Goal: Task Accomplishment & Management: Use online tool/utility

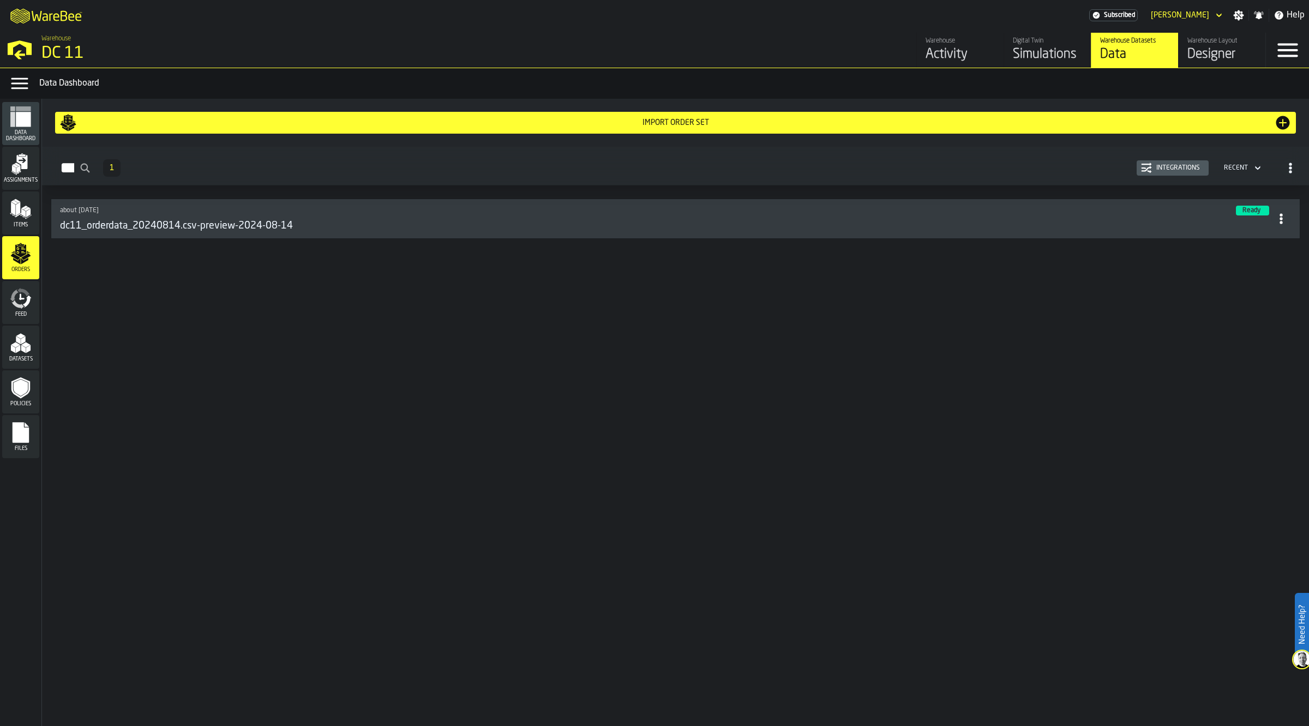
drag, startPoint x: 0, startPoint y: 0, endPoint x: 202, endPoint y: 375, distance: 425.6
click at [202, 375] on div "Import Order Set Orders 1 Integrations Recent about 1 year ago Ready dc11_order…" at bounding box center [675, 412] width 1267 height 627
click at [957, 46] on div "Activity" at bounding box center [960, 54] width 69 height 17
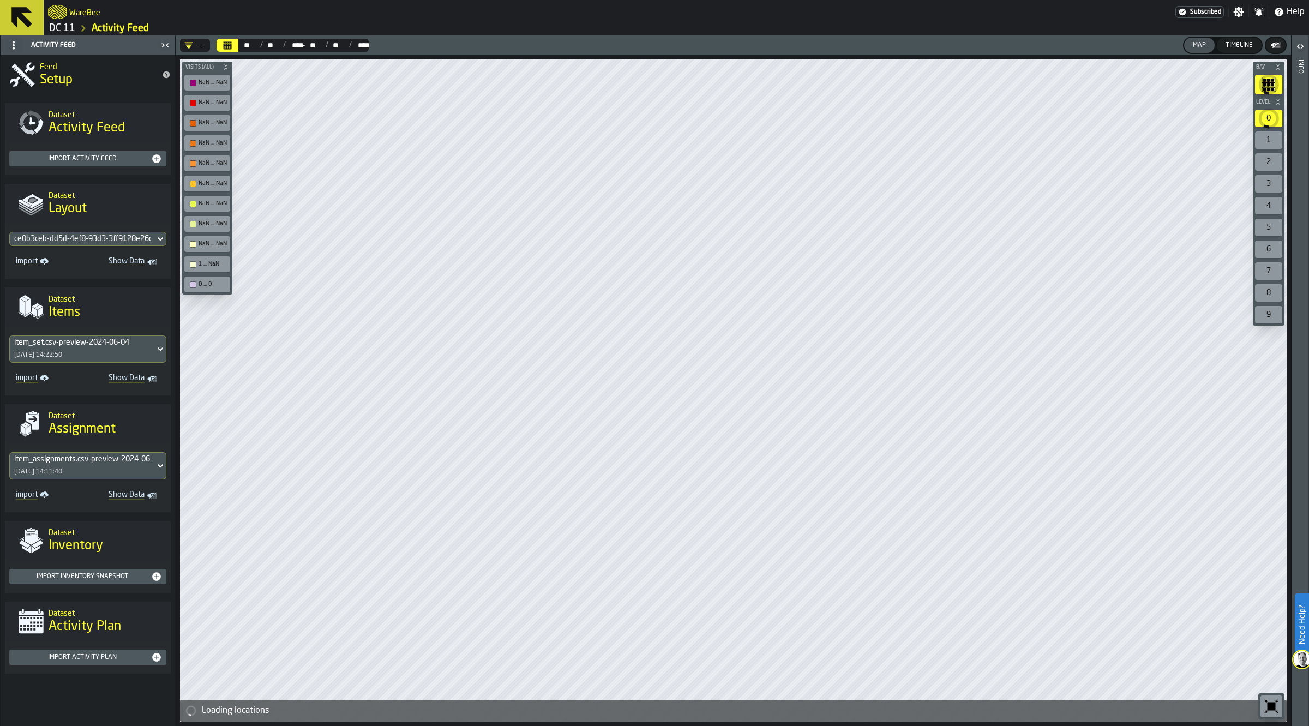
click at [58, 28] on link "DC 11" at bounding box center [62, 28] width 26 height 12
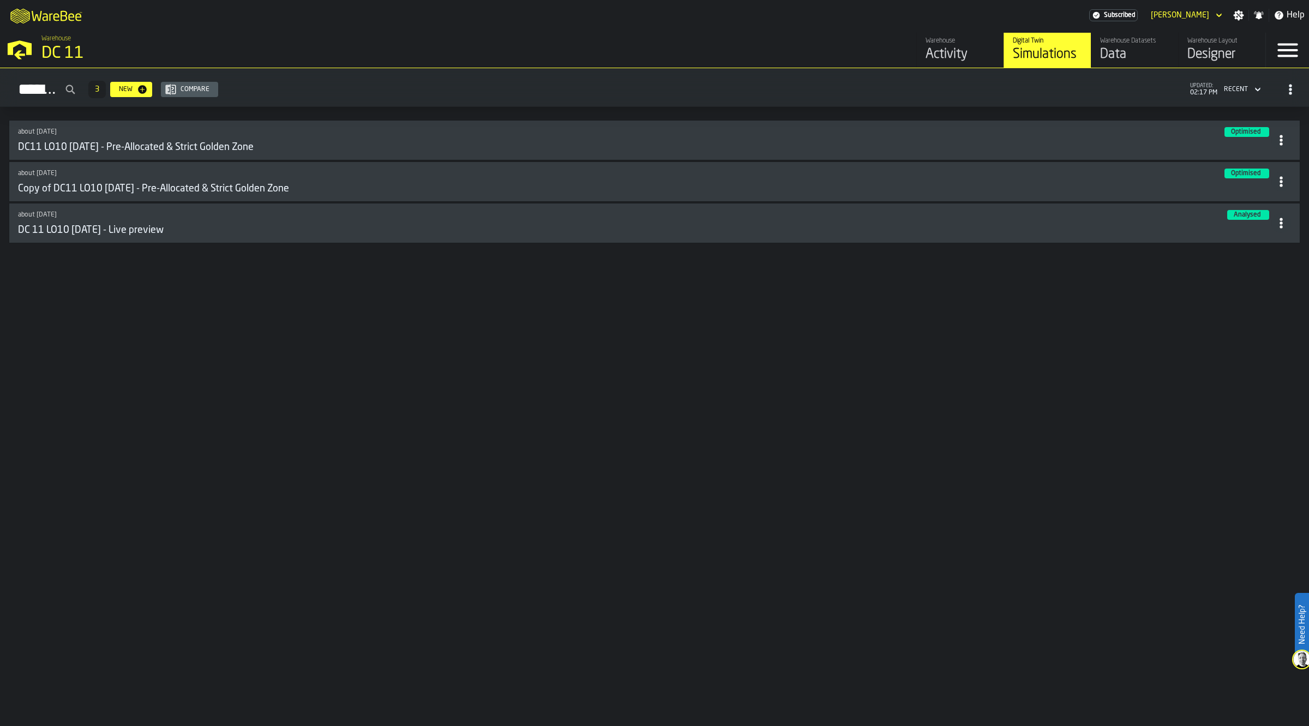
click at [1182, 50] on link "Warehouse Layout Designer" at bounding box center [1221, 50] width 87 height 35
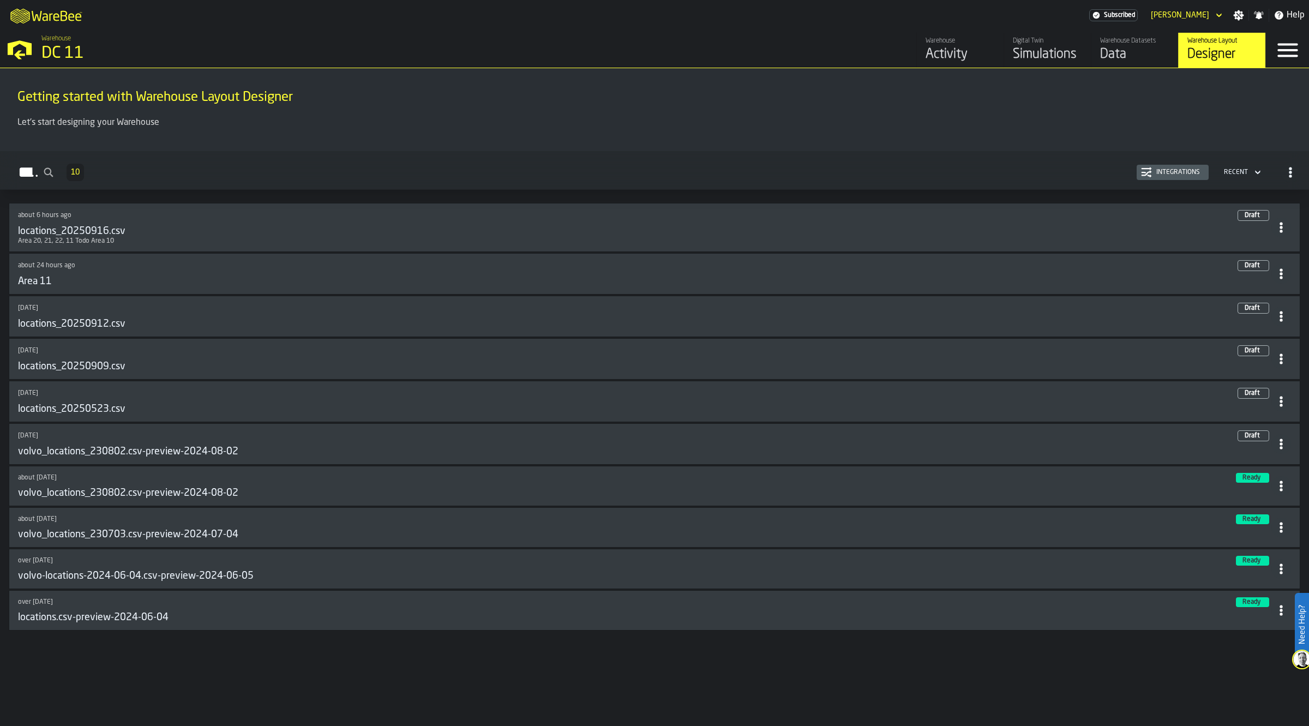
click at [1192, 228] on div "locations_20250916.csv" at bounding box center [644, 231] width 1253 height 12
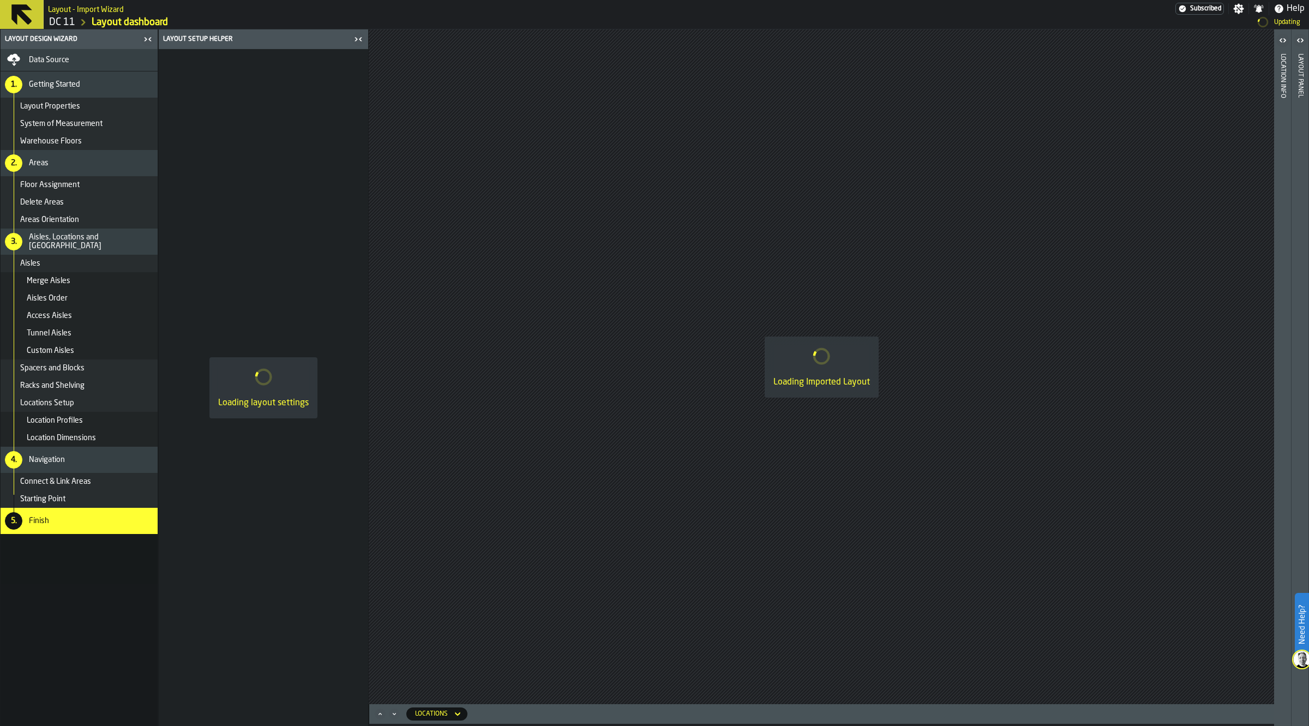
click at [95, 528] on div "5. Finish" at bounding box center [79, 521] width 157 height 26
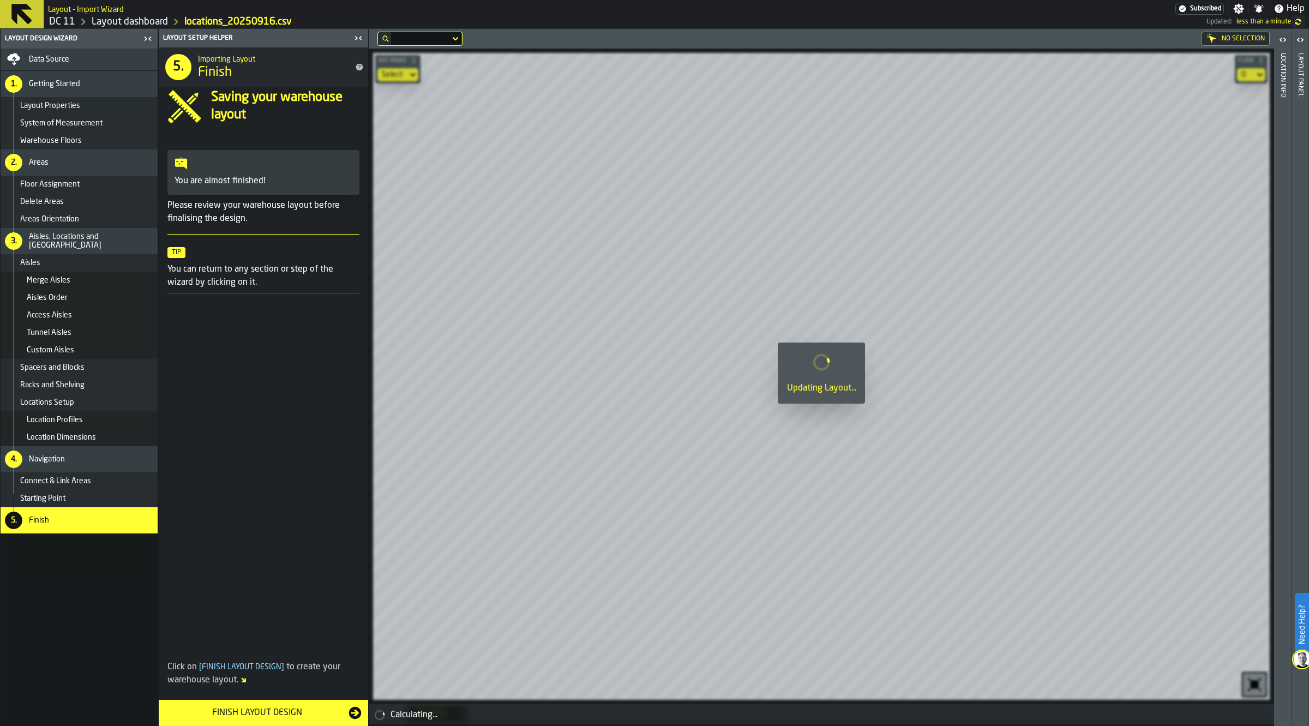
click at [263, 707] on div "Finish Layout Design" at bounding box center [256, 712] width 183 height 13
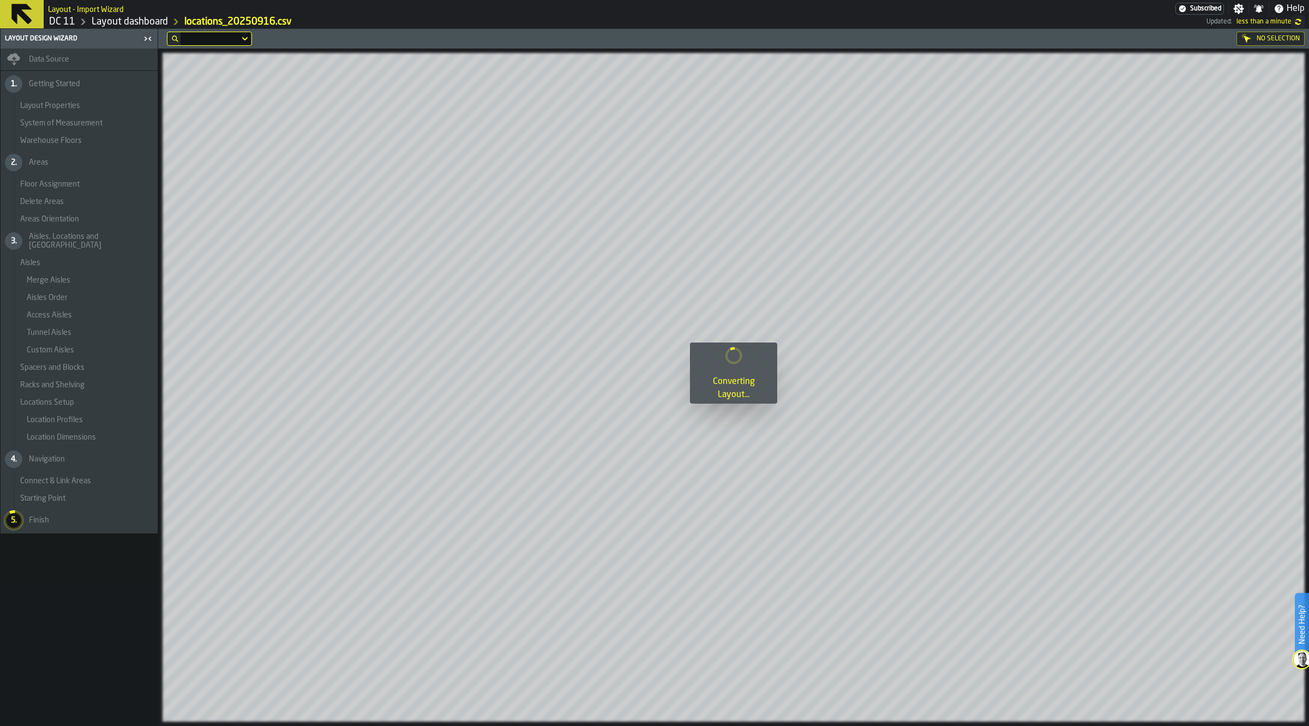
click at [113, 600] on nav "Data Source 1. Getting Started Layout Properties System of Measurement Warehous…" at bounding box center [79, 387] width 157 height 677
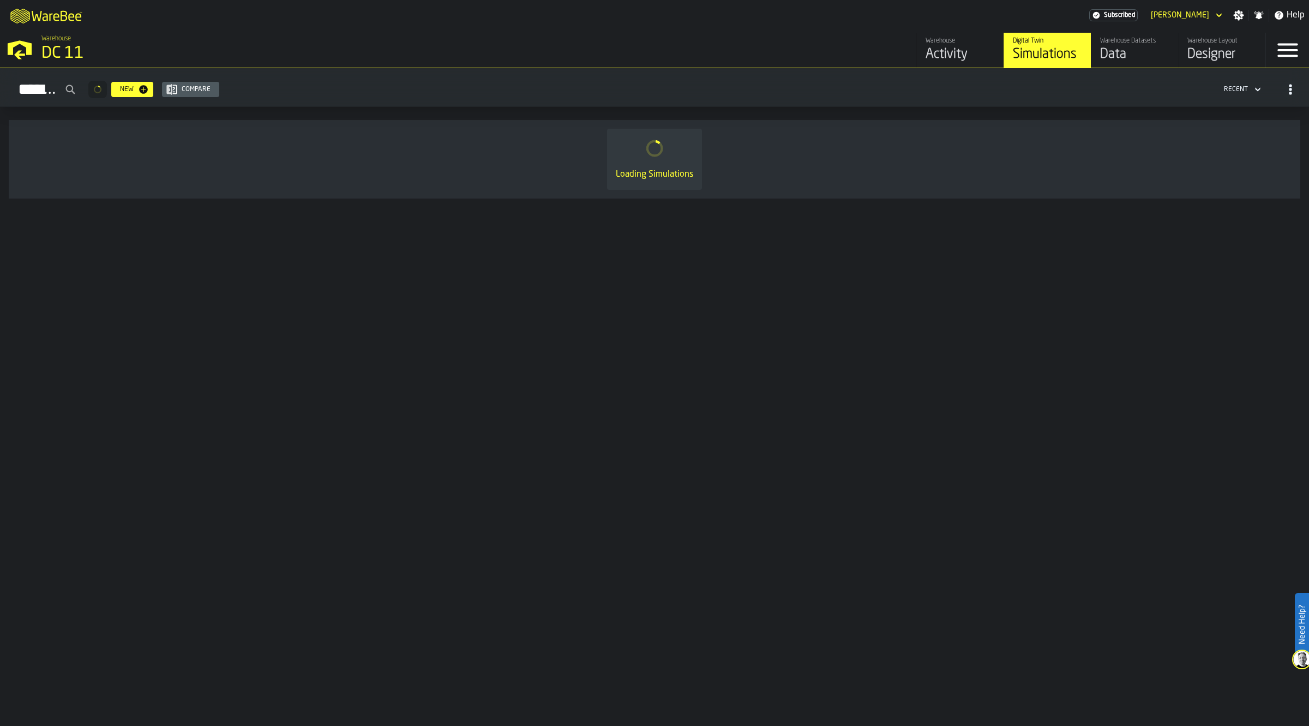
click at [1210, 63] on link "Warehouse Layout Designer" at bounding box center [1221, 50] width 87 height 35
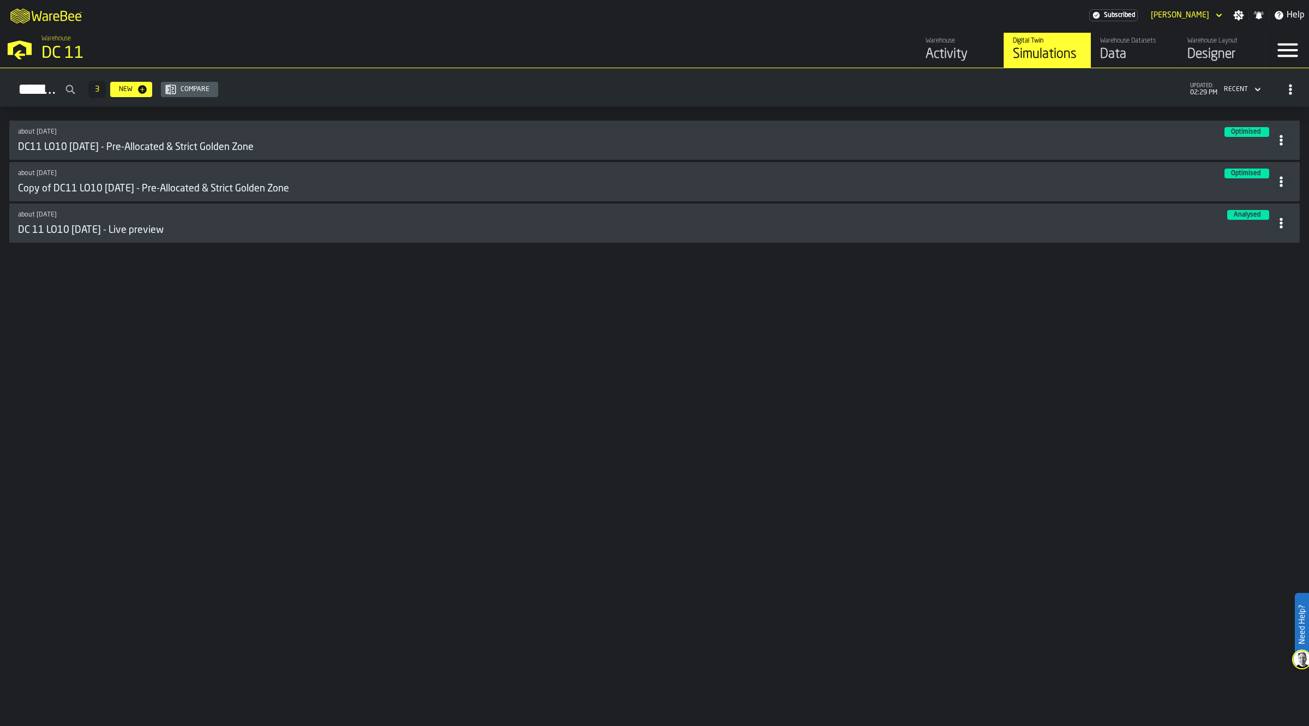
click at [1235, 58] on div "Designer" at bounding box center [1221, 54] width 69 height 17
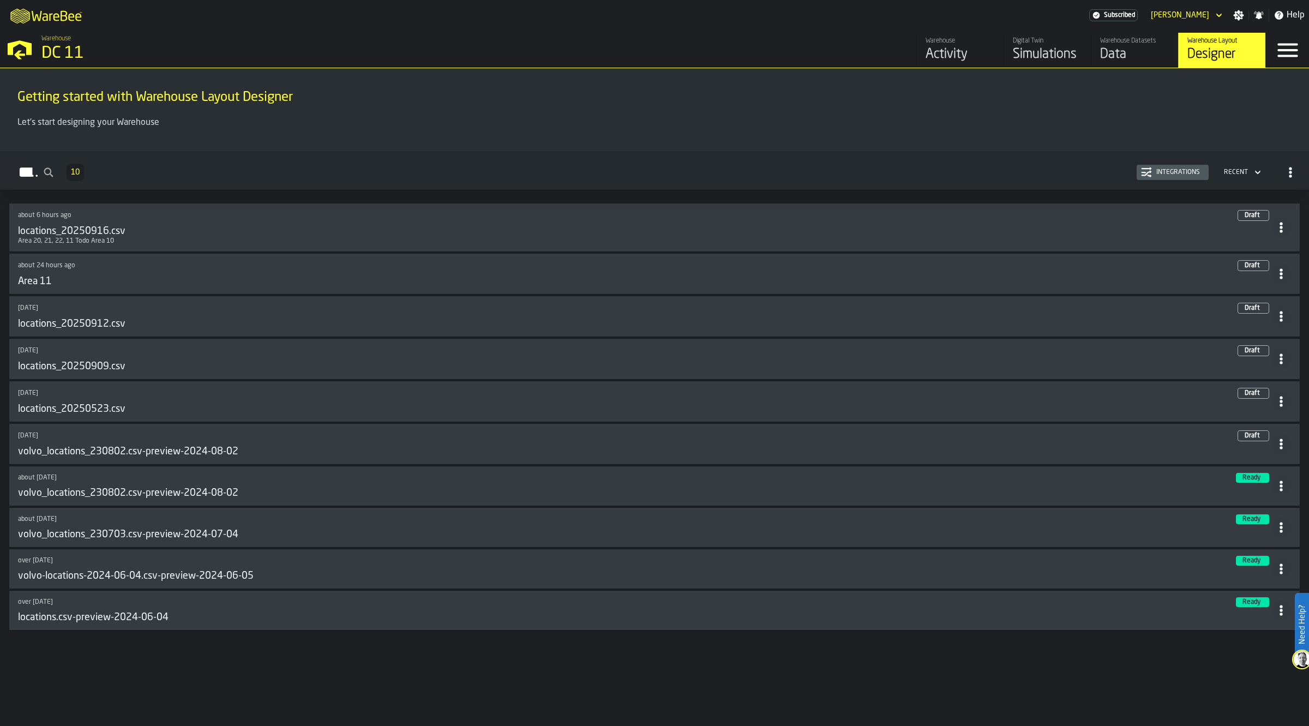
click at [713, 225] on div "locations_20250916.csv" at bounding box center [644, 231] width 1253 height 12
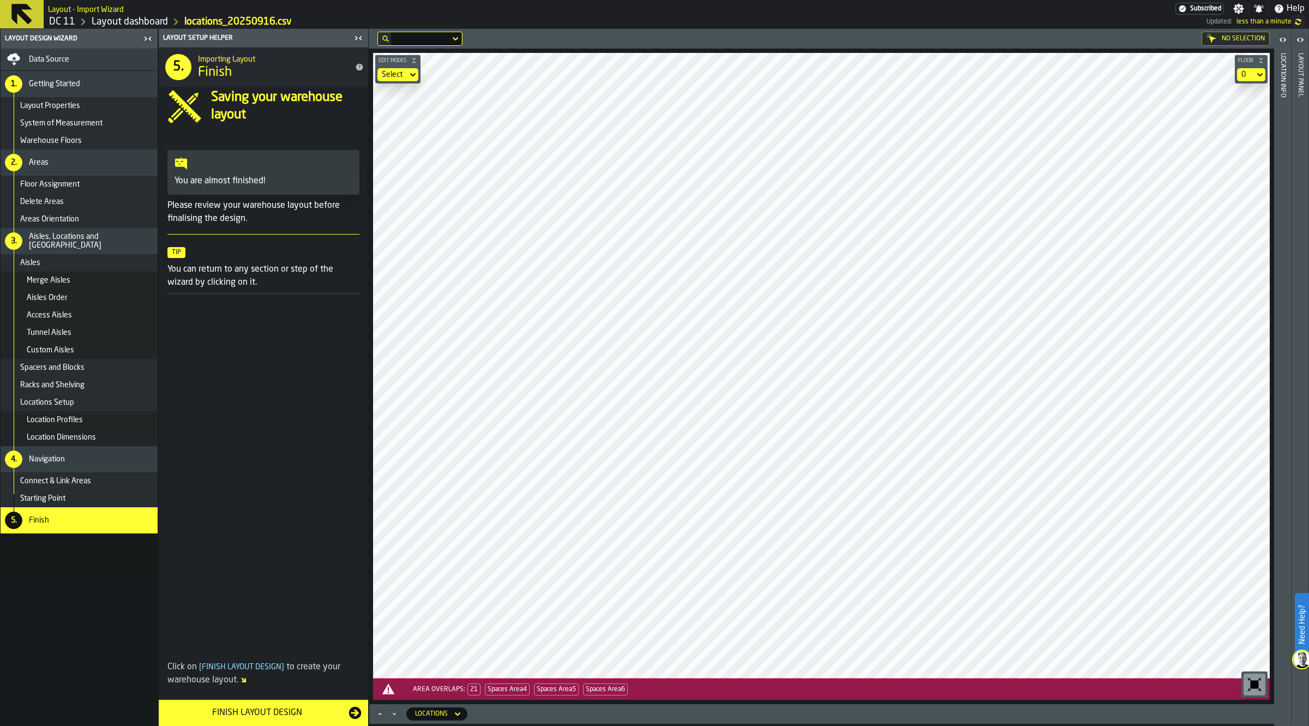
click at [271, 599] on span at bounding box center [263, 477] width 209 height 349
click at [474, 686] on span "21" at bounding box center [473, 689] width 13 height 12
click at [513, 685] on span "Spaces Area5 472 x 0.005" at bounding box center [520, 689] width 80 height 12
click at [1296, 38] on icon "button-toggle-Open" at bounding box center [1300, 39] width 13 height 13
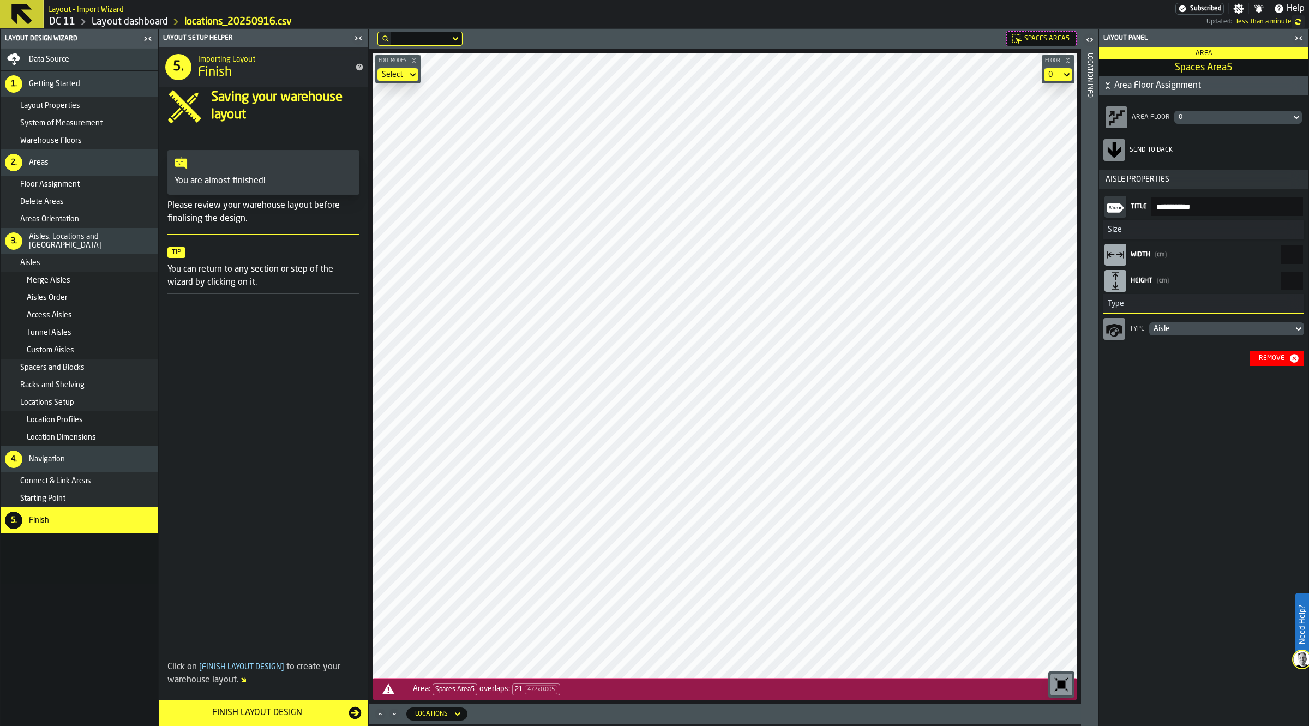
drag, startPoint x: 1273, startPoint y: 281, endPoint x: 1317, endPoint y: 277, distance: 43.8
click at [1308, 277] on html "Need Help? Layout - Import Wizard Subscribed Settings Notifications Help DC 11 …" at bounding box center [654, 363] width 1309 height 726
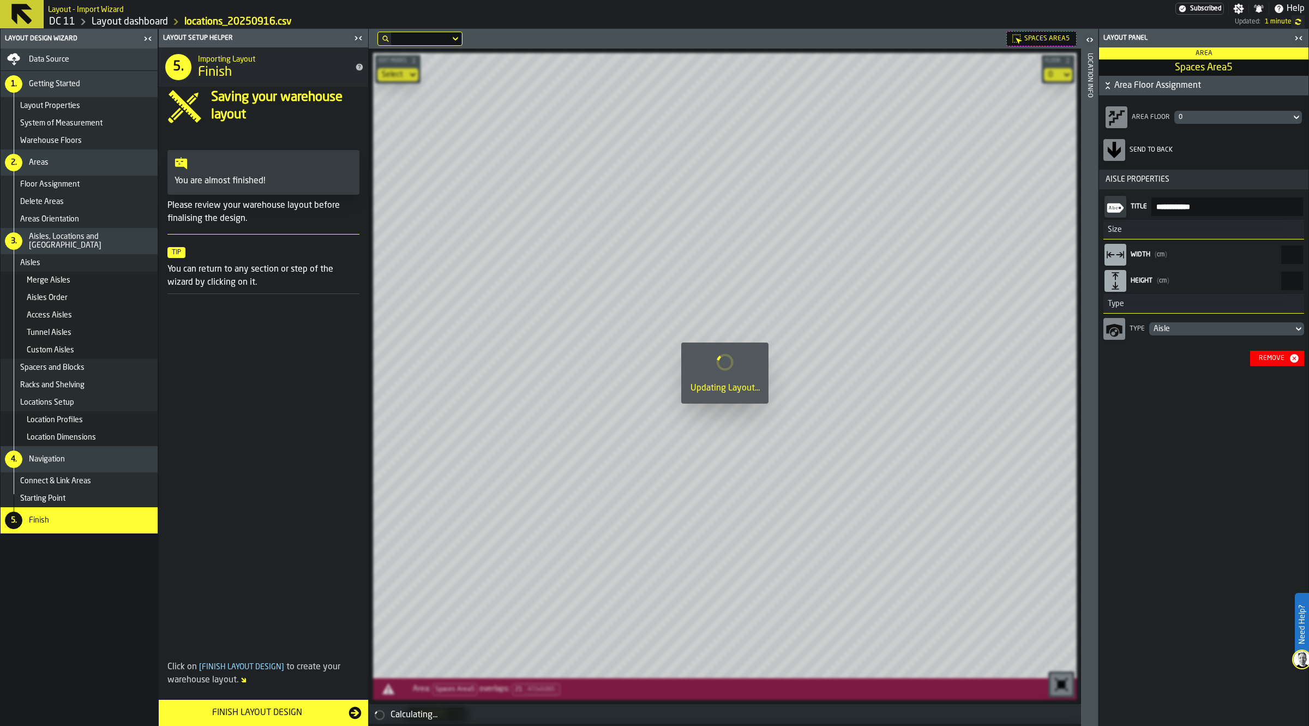
type input "*******"
click at [1281, 254] on input "*****" at bounding box center [1292, 254] width 22 height 19
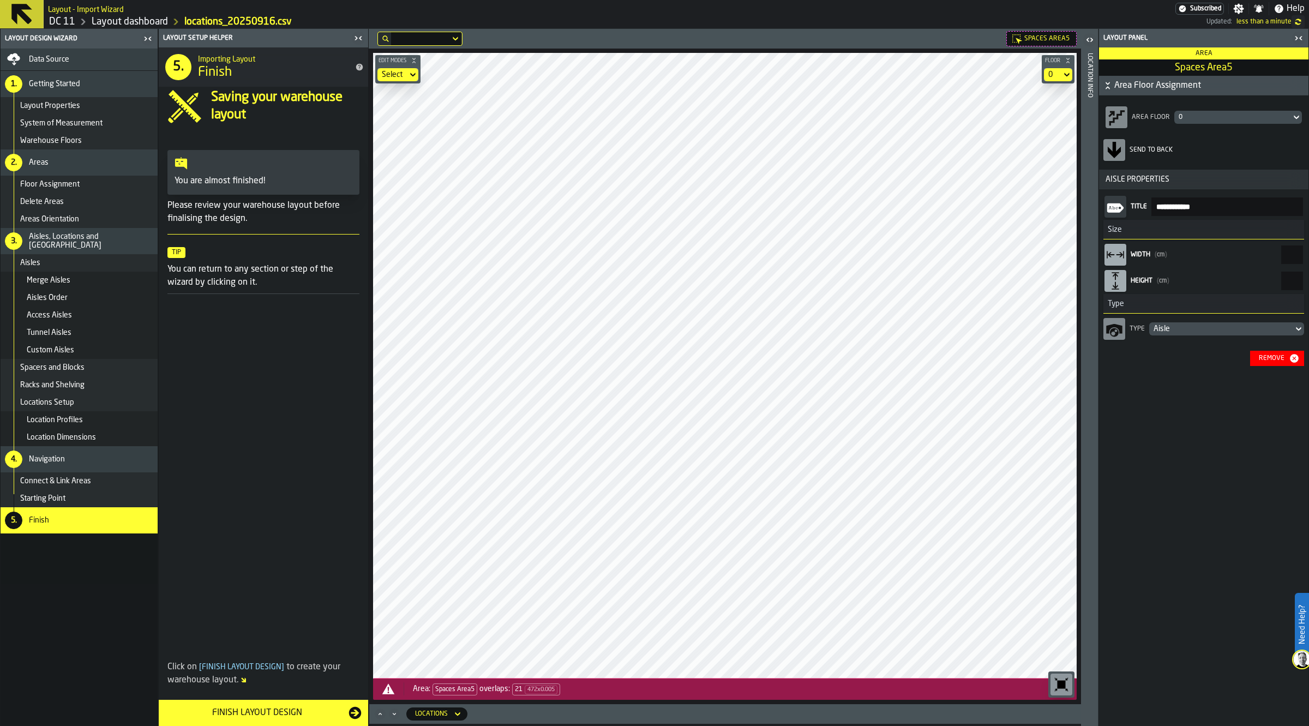
drag, startPoint x: 1249, startPoint y: 280, endPoint x: 1308, endPoint y: 275, distance: 59.1
click at [1308, 275] on div "**********" at bounding box center [1203, 377] width 211 height 697
drag, startPoint x: 1263, startPoint y: 277, endPoint x: 1320, endPoint y: 277, distance: 56.7
click at [1308, 277] on html "Need Help? Layout - Import Wizard Subscribed Settings Notifications Help DC 11 …" at bounding box center [654, 363] width 1309 height 726
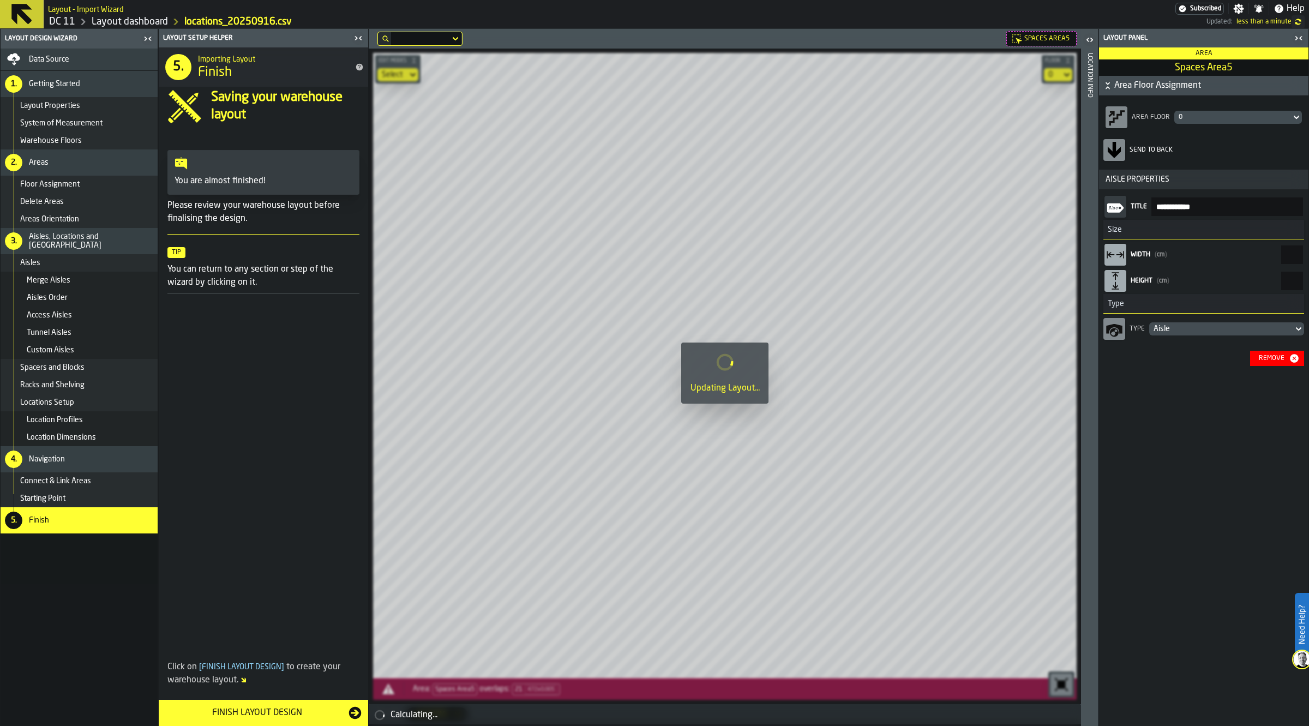
type input "***"
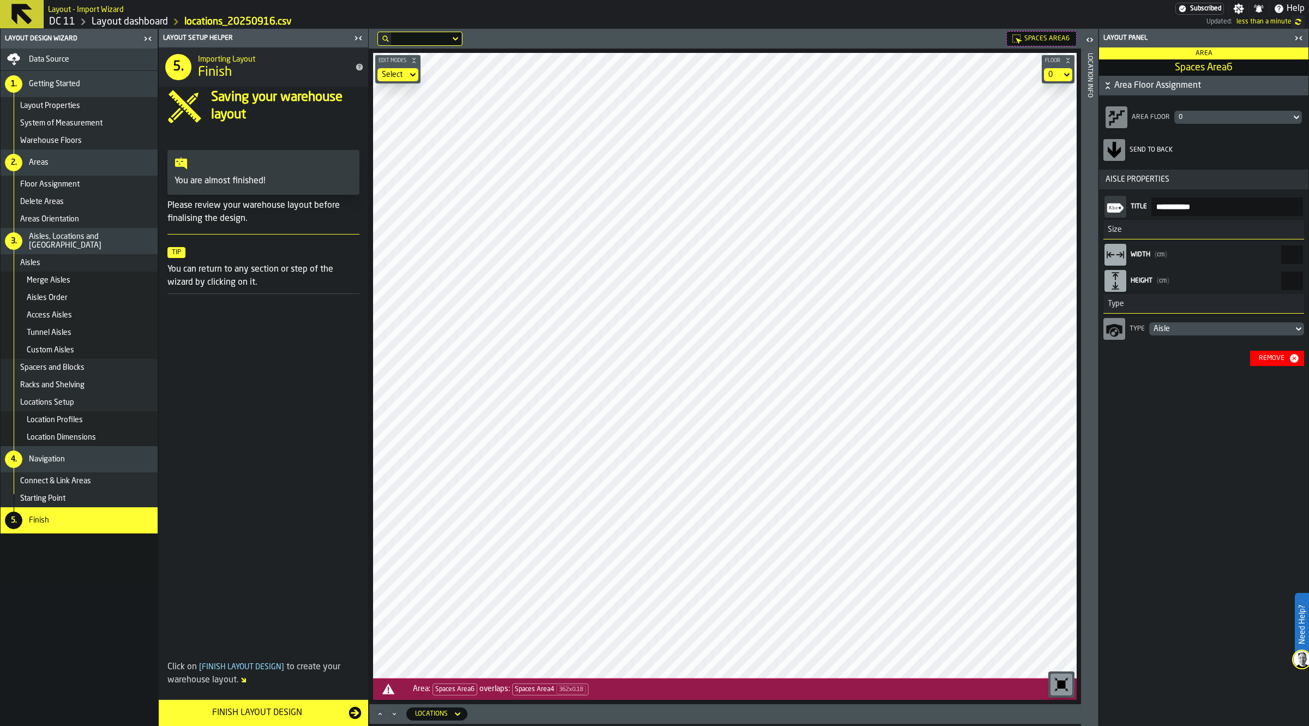
drag, startPoint x: 1263, startPoint y: 281, endPoint x: 560, endPoint y: 36, distance: 744.4
click at [560, 36] on div "Spaces Area6 Edit Modes Select Floor 0 Area: Spaces Area6 overlaps: Spaces Area…" at bounding box center [725, 366] width 712 height 675
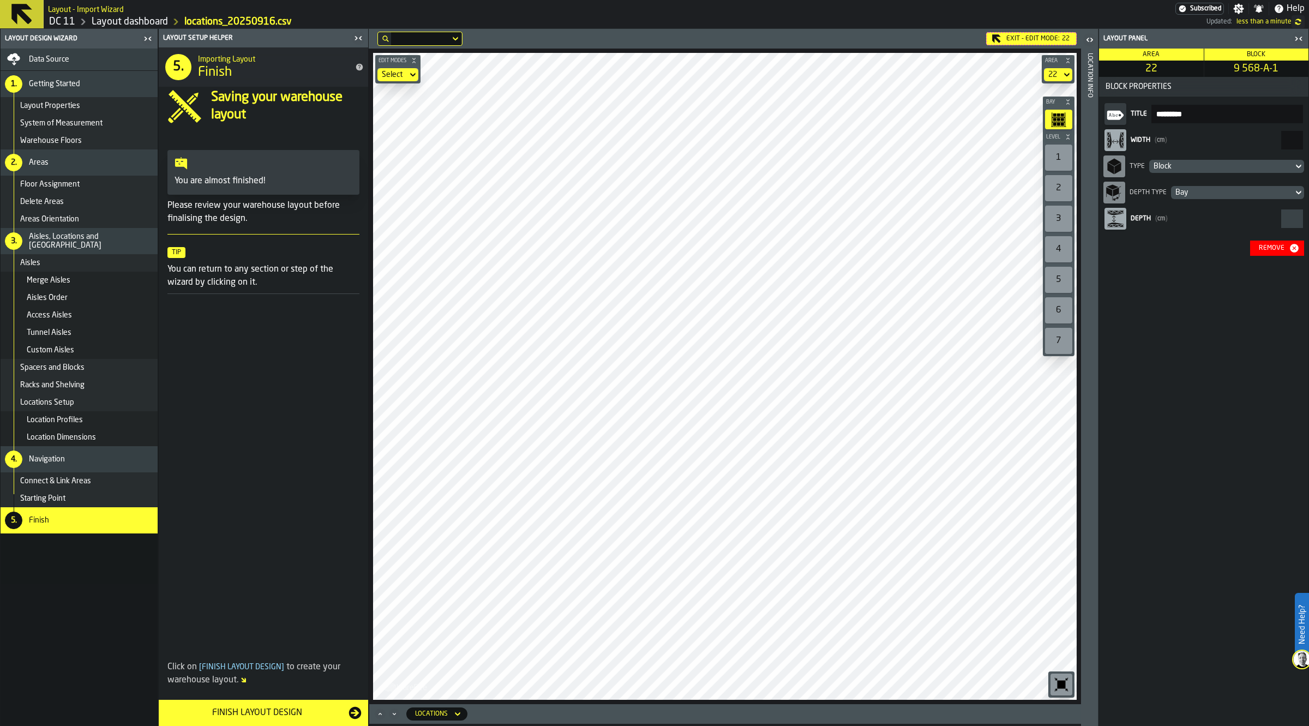
click at [1281, 139] on input "***" at bounding box center [1292, 140] width 22 height 19
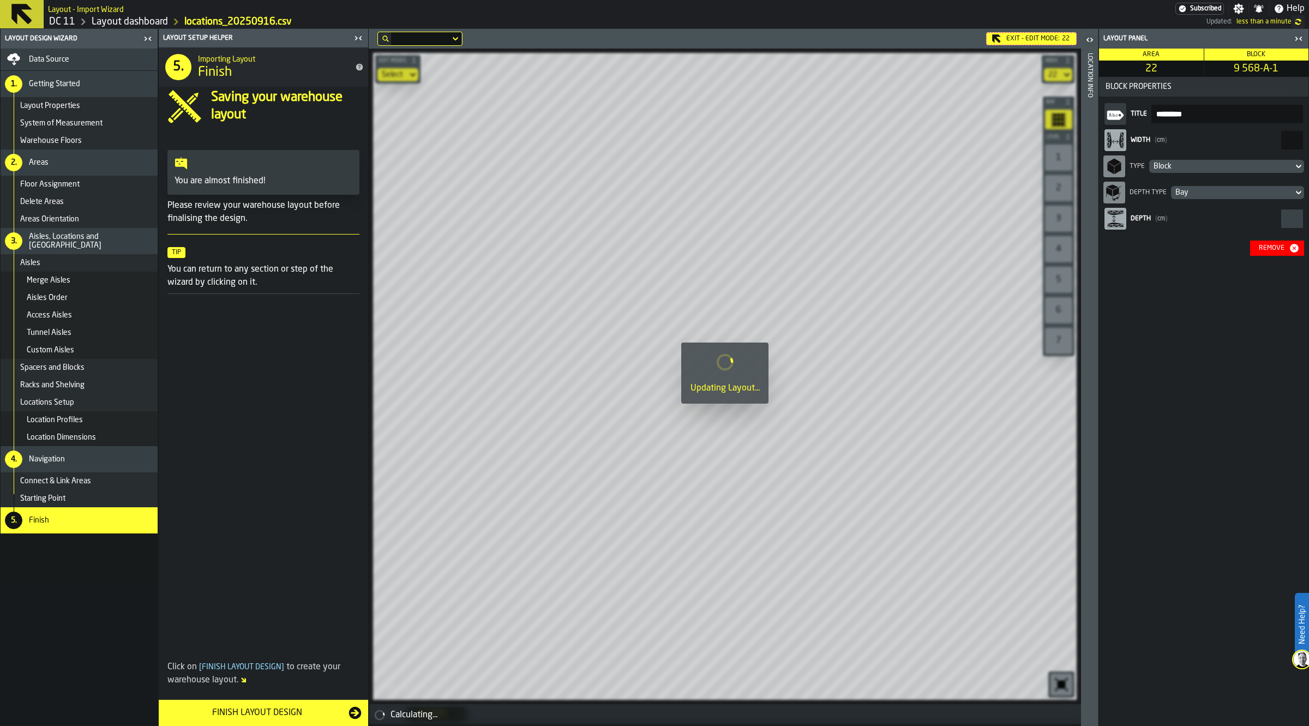
type input "***"
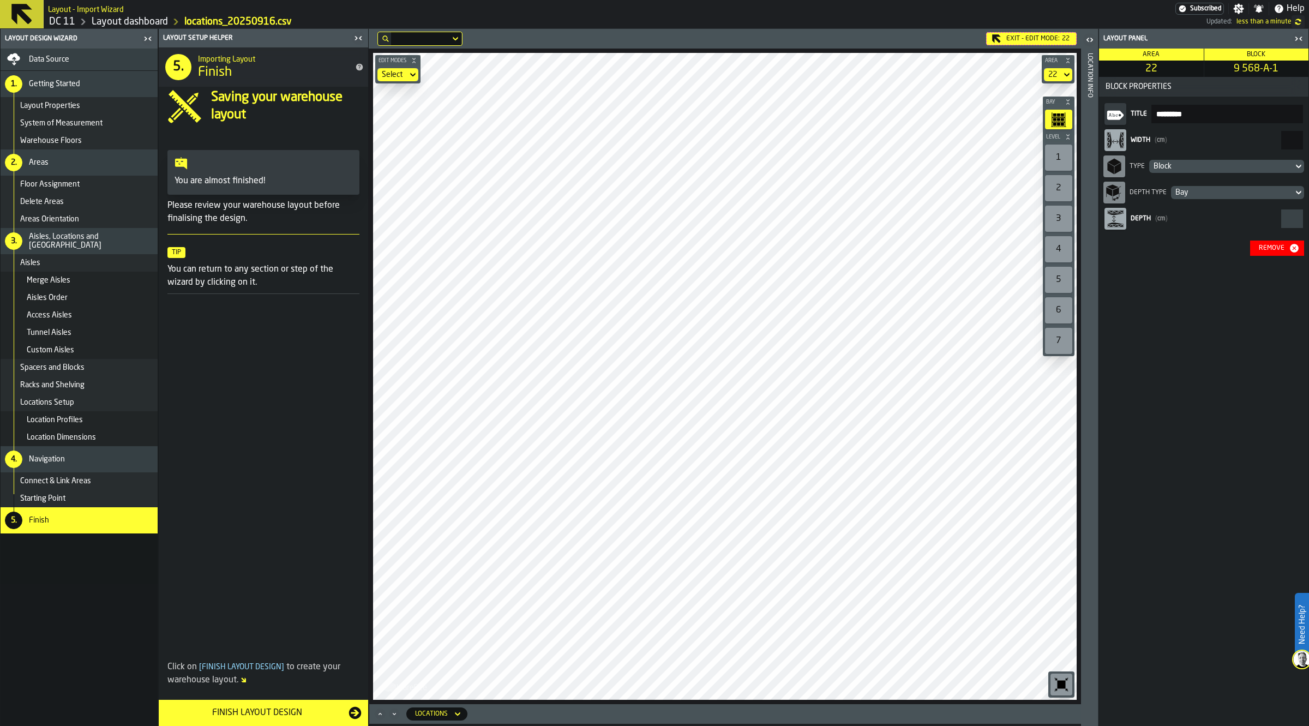
click at [1299, 37] on icon "button-toggle-Close me" at bounding box center [1298, 38] width 13 height 13
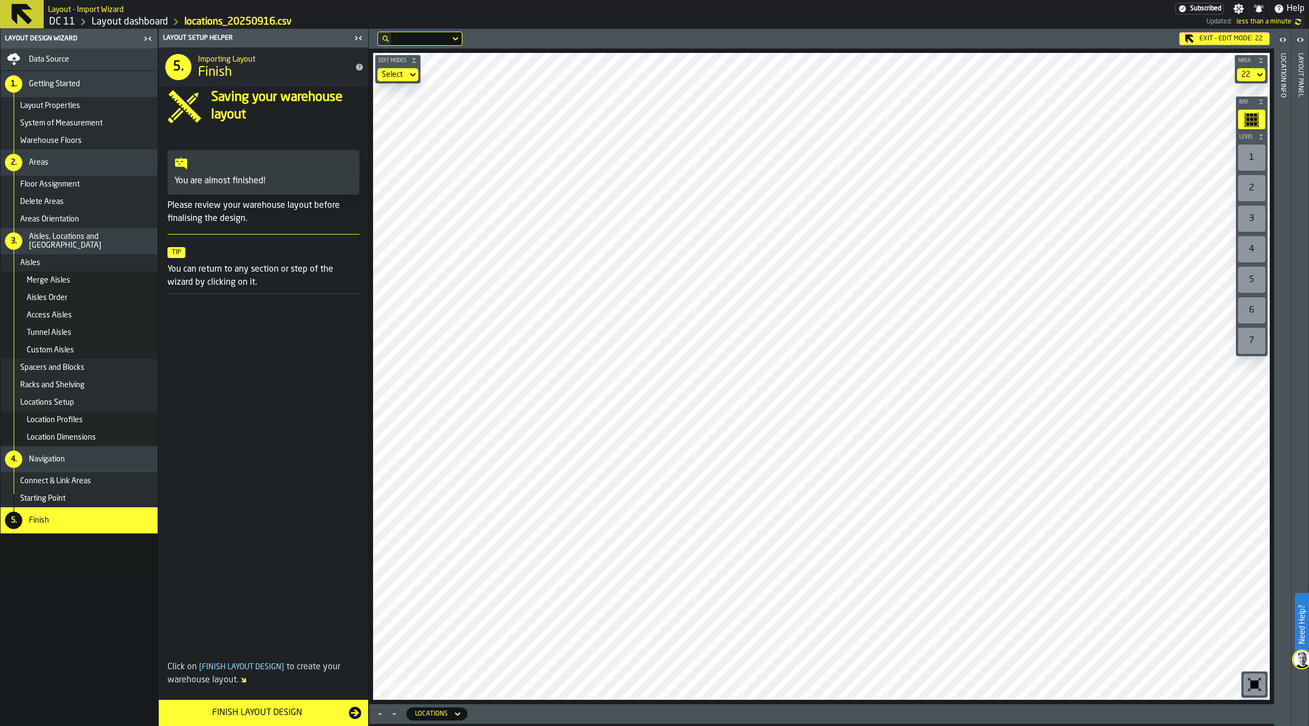
click at [1240, 37] on div "Exit - Edit Mode: 22" at bounding box center [1224, 38] width 91 height 13
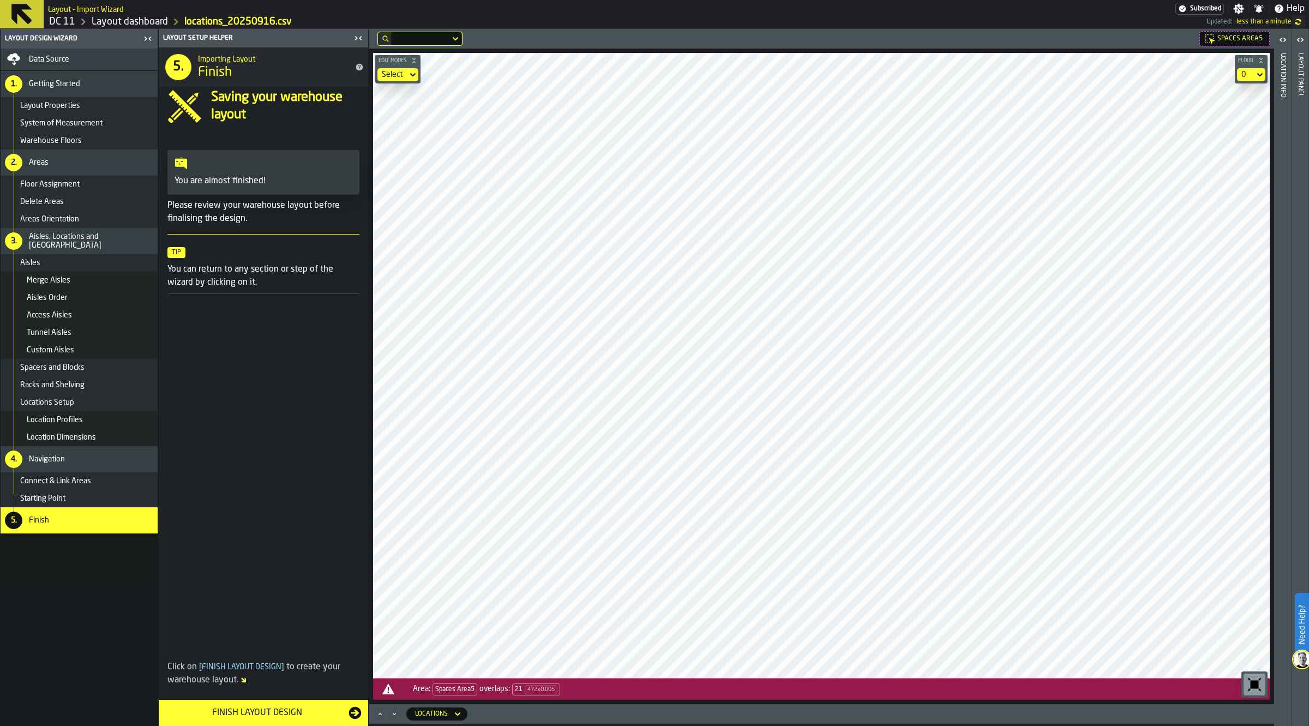
click at [645, 32] on div "Spaces Area5 Edit Modes Select Floor 0 Area: Spaces Area5 overlaps: 21 472 x 0.…" at bounding box center [821, 366] width 905 height 675
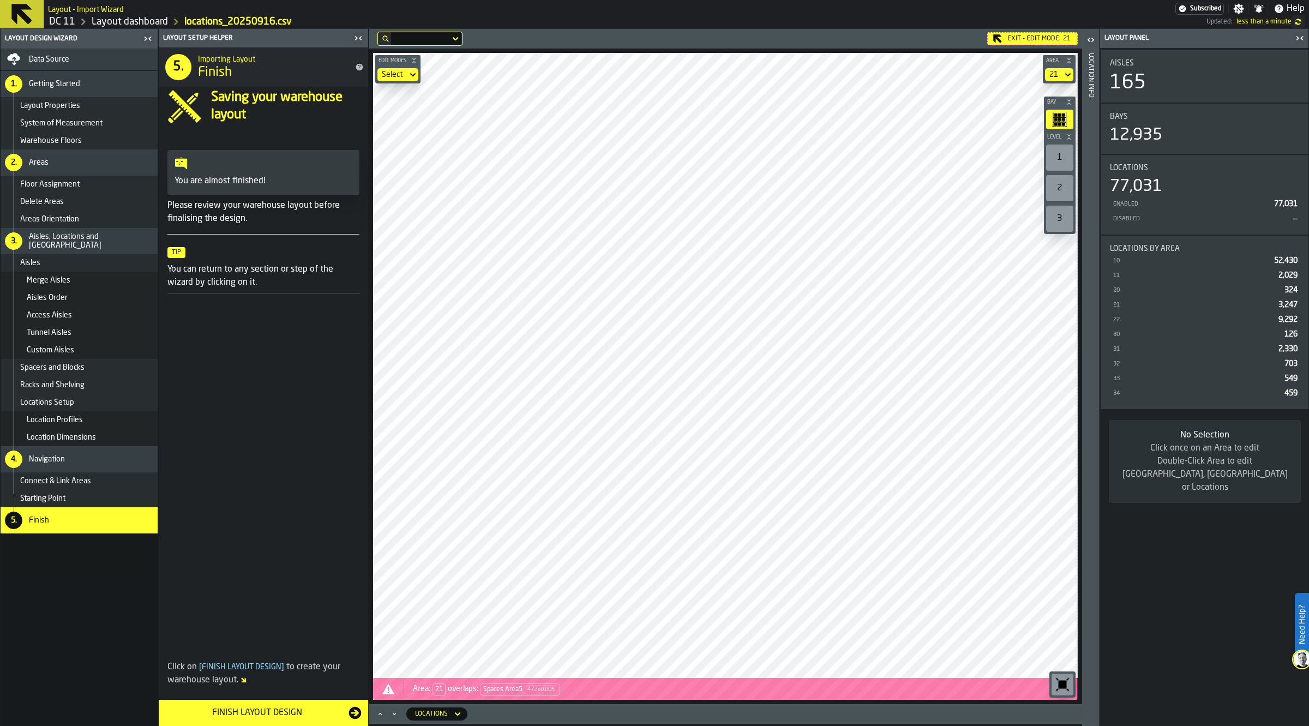
click at [1007, 33] on div "Exit - Edit Mode: 21" at bounding box center [1032, 38] width 91 height 13
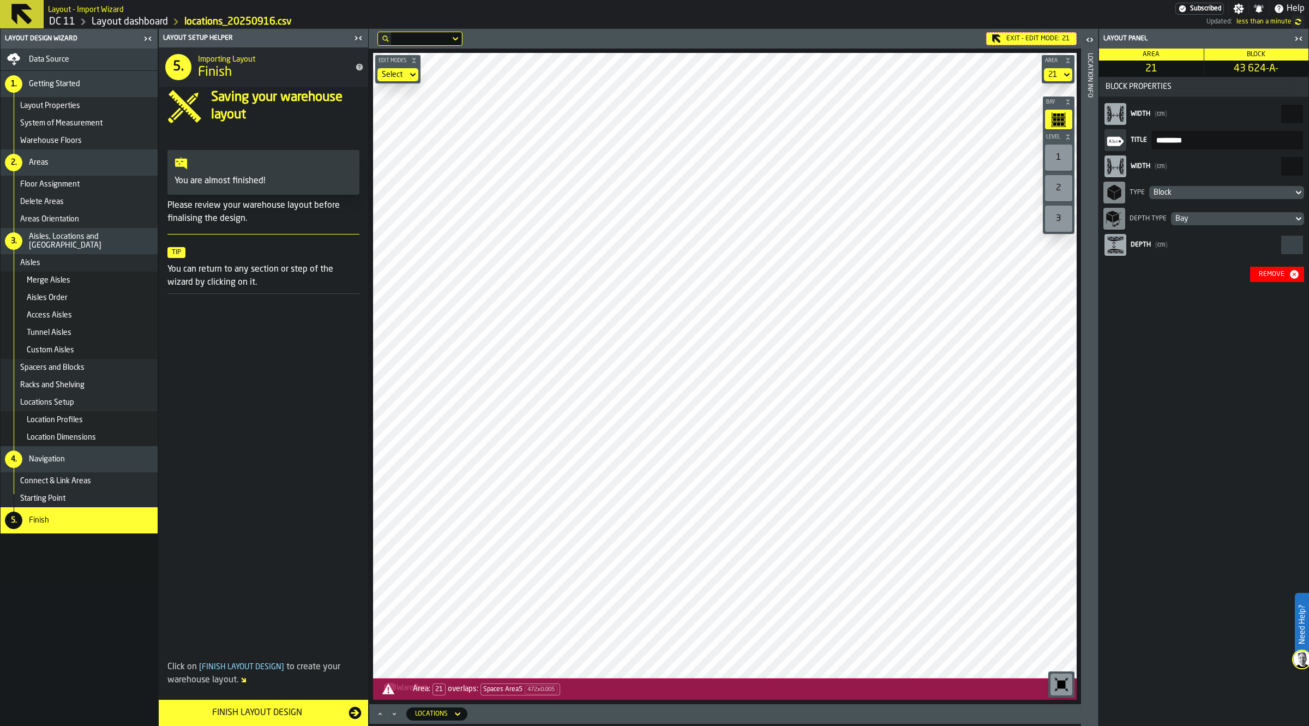
click at [1281, 164] on input "***" at bounding box center [1292, 166] width 22 height 19
type input "***"
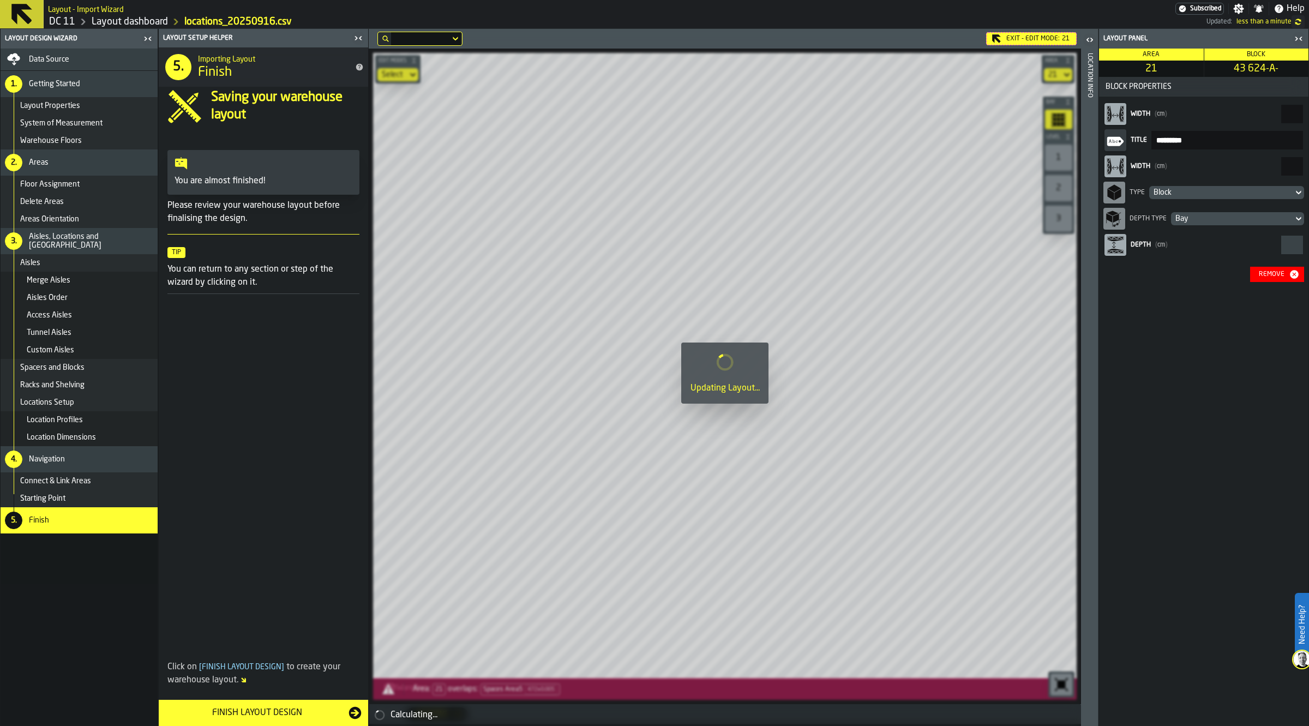
click at [1296, 37] on icon "button-toggle-Close me" at bounding box center [1296, 39] width 3 height 4
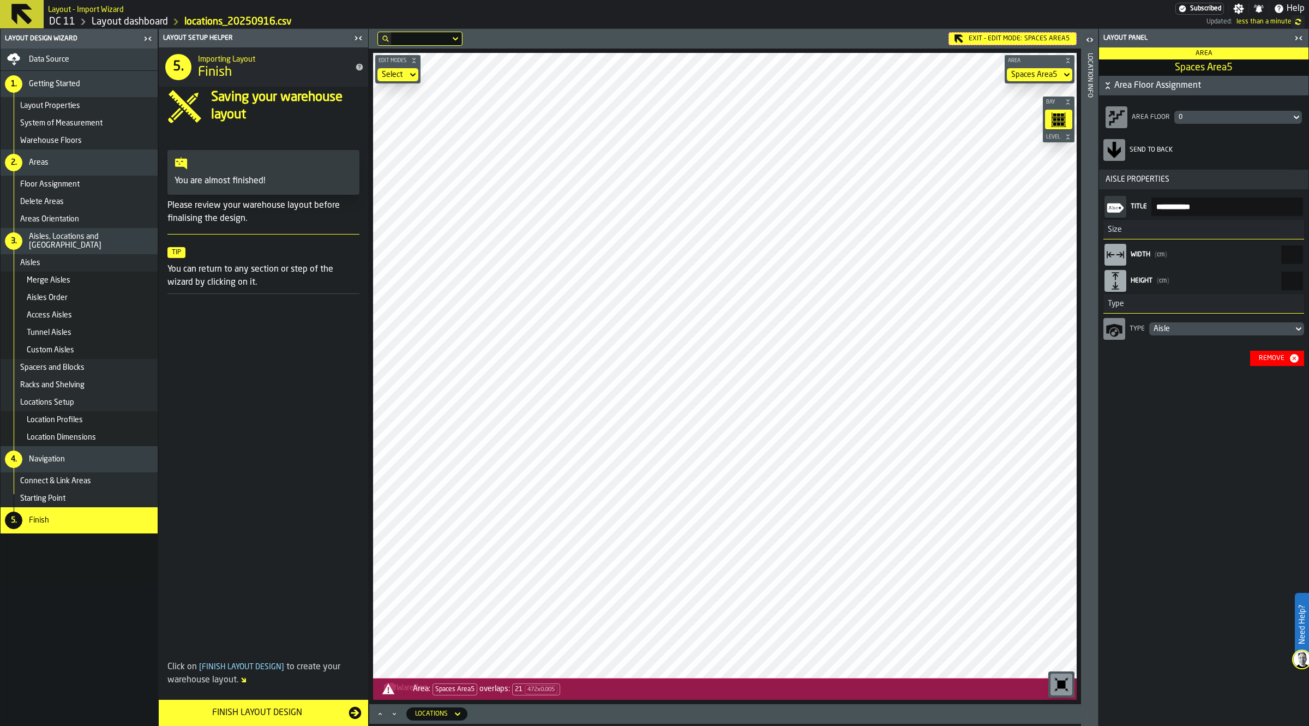
click at [410, 71] on icon at bounding box center [412, 74] width 11 height 13
click at [413, 118] on div "Link" at bounding box center [412, 120] width 57 height 13
click at [1018, 32] on div "Exit - Edit Mode: Spaces Area5" at bounding box center [727, 39] width 708 height 14
click at [981, 39] on div "Exit - Edit Mode: Spaces Area5" at bounding box center [1012, 38] width 128 height 13
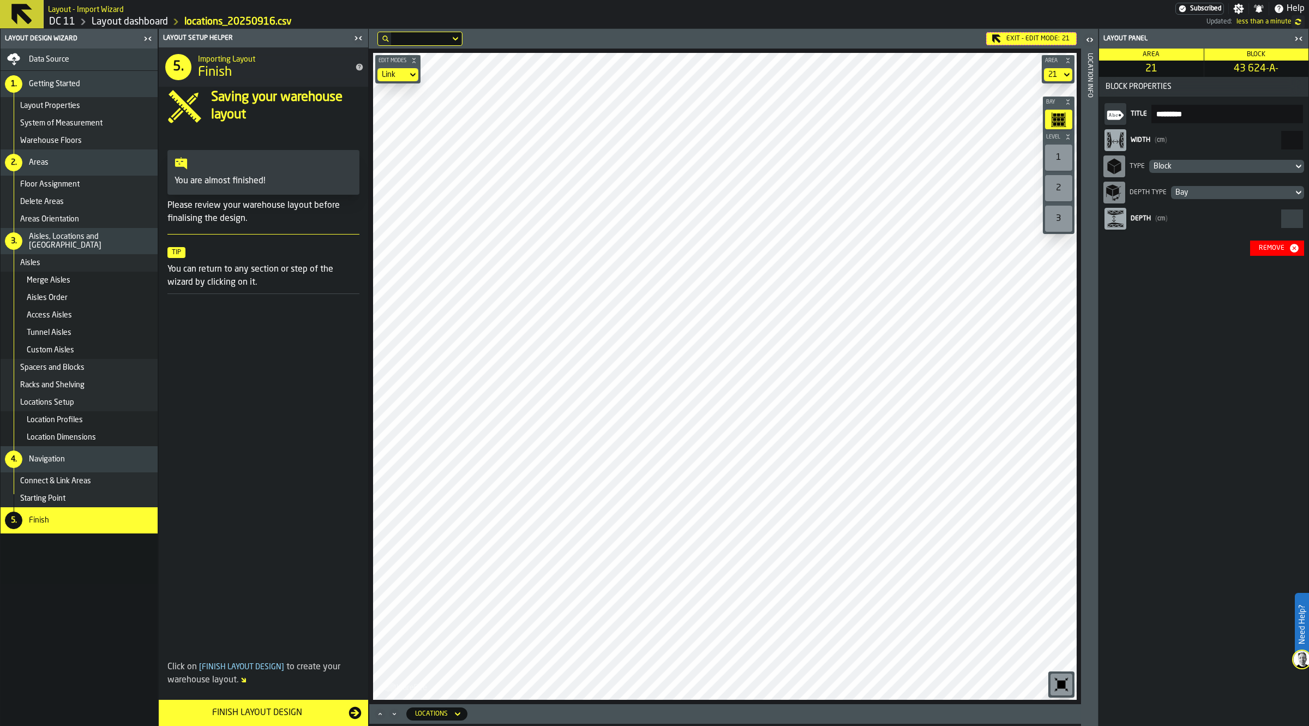
click at [1281, 133] on input "***" at bounding box center [1292, 140] width 22 height 19
type input "***"
click at [229, 285] on main "Layout Design Wizard Data Source 1. Getting Started Layout Properties System of…" at bounding box center [654, 377] width 1309 height 697
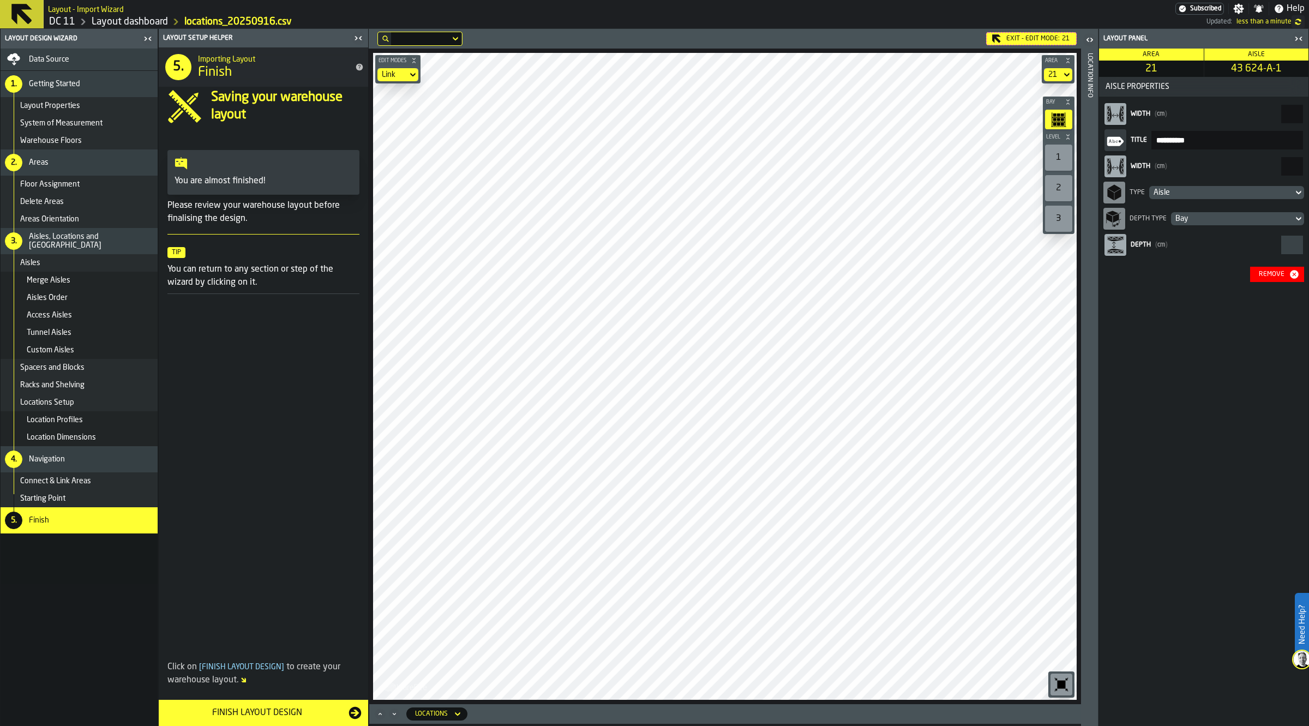
drag, startPoint x: 1290, startPoint y: 164, endPoint x: 1312, endPoint y: 166, distance: 22.5
click at [1308, 166] on html "Need Help? Layout - Import Wizard Subscribed Settings Notifications Help DC 11 …" at bounding box center [654, 363] width 1309 height 726
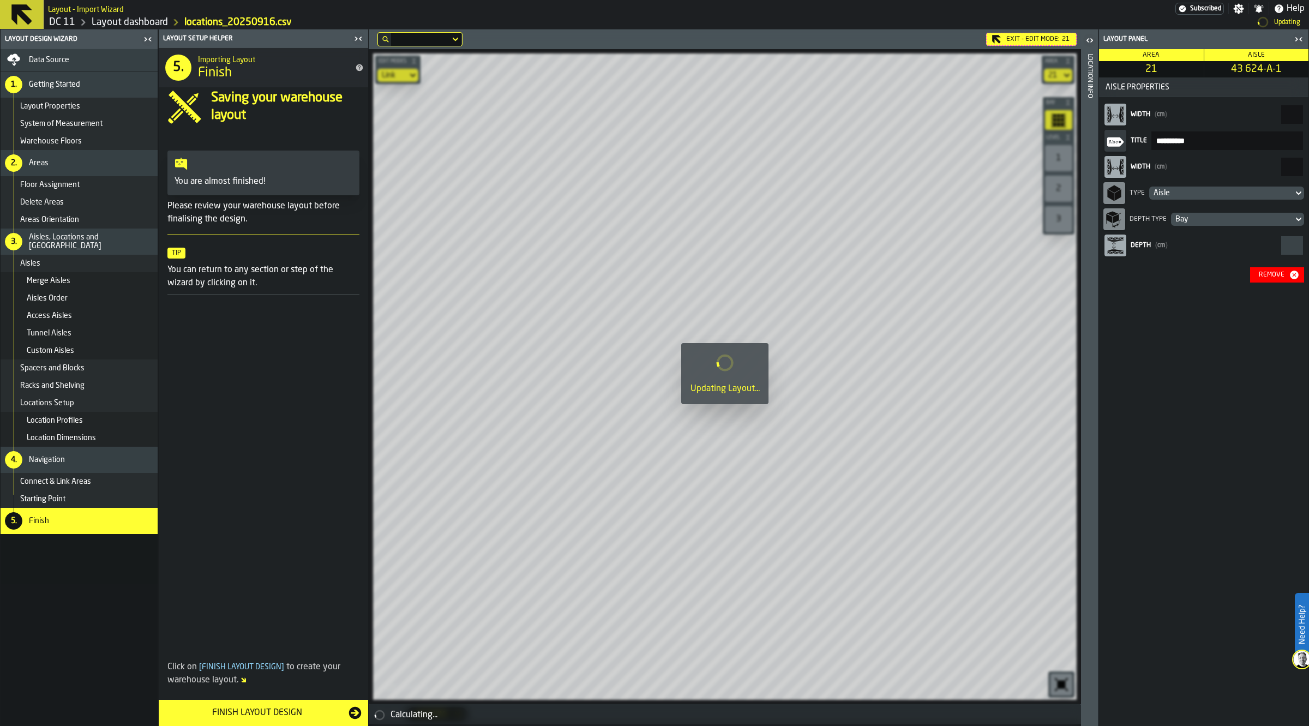
type input "***"
click at [450, 292] on div at bounding box center [725, 377] width 712 height 696
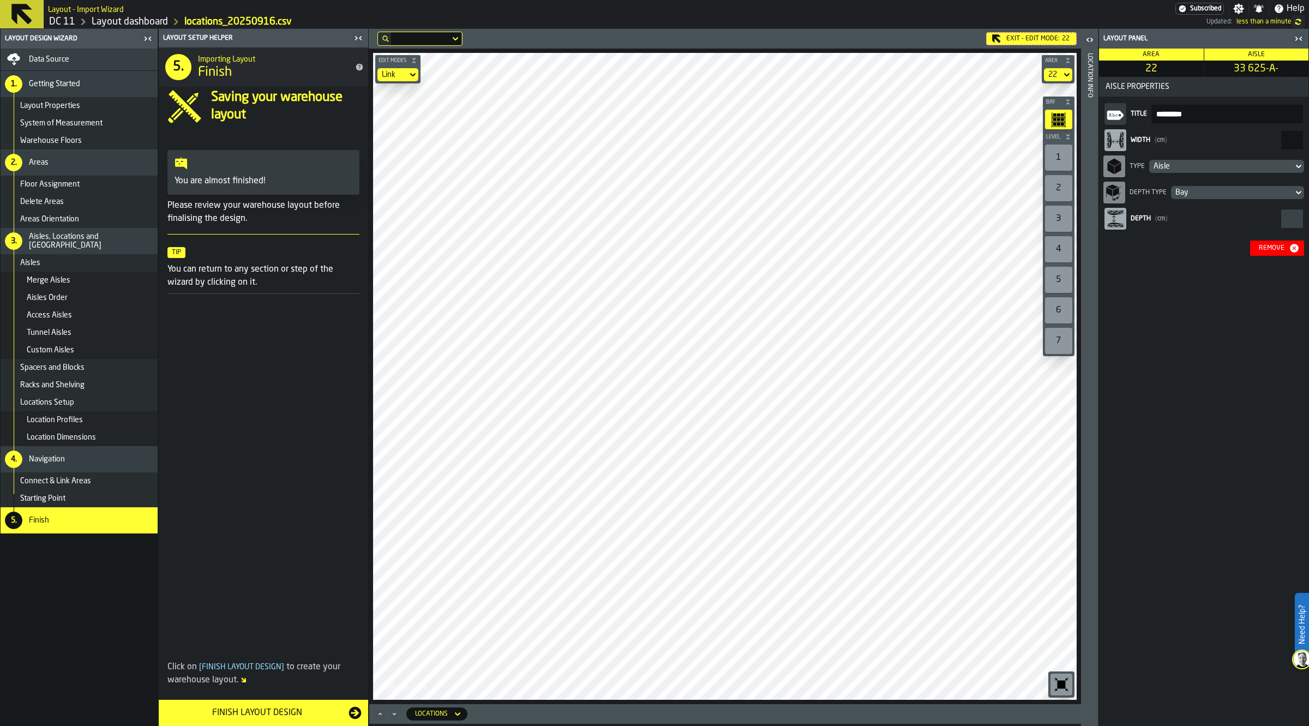
drag, startPoint x: 1288, startPoint y: 139, endPoint x: 1309, endPoint y: 142, distance: 20.9
click at [1308, 142] on html "Need Help? Layout - Import Wizard Subscribed Settings Notifications Help DC 11 …" at bounding box center [654, 363] width 1309 height 726
type input "***"
click at [620, 712] on div "Exit - Edit Mode: 22 Edit Modes Link Area 22 Bay Level 1 2 3 4 5 6 7 M A K I N …" at bounding box center [725, 377] width 712 height 697
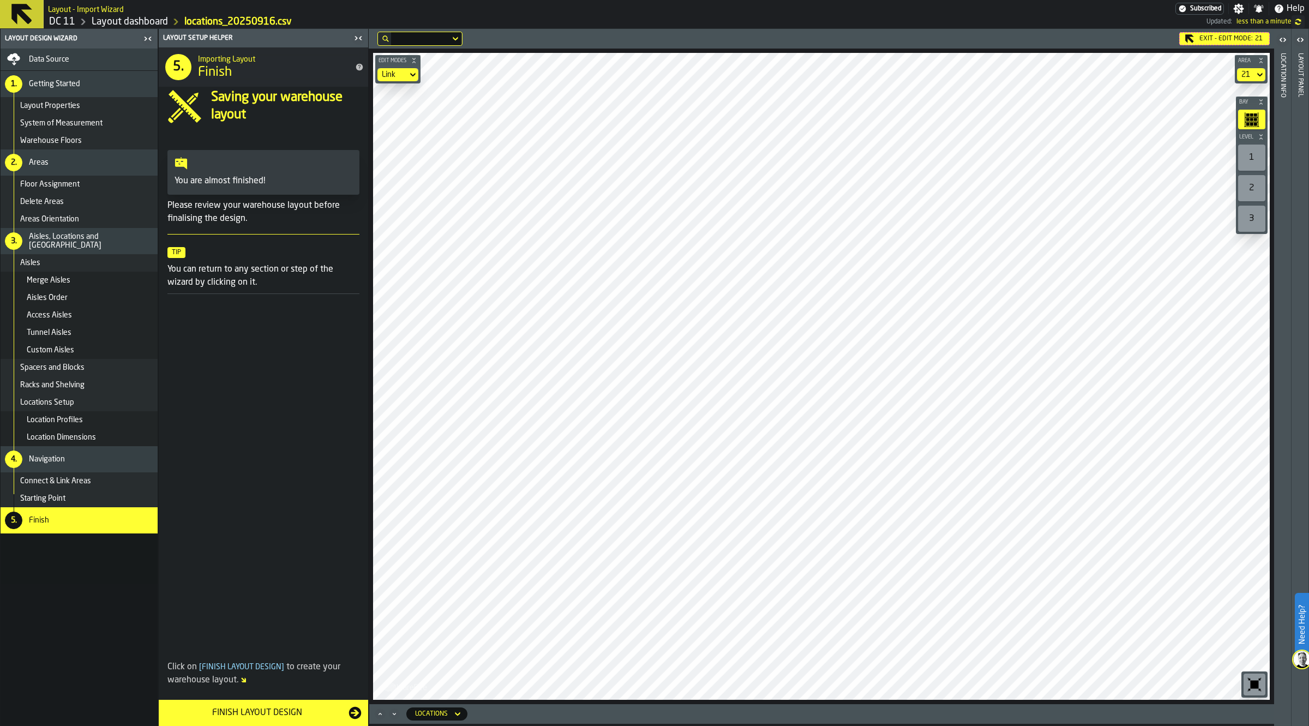
click at [353, 347] on main "Layout Design Wizard Data Source 1. Getting Started Layout Properties System of…" at bounding box center [654, 377] width 1309 height 697
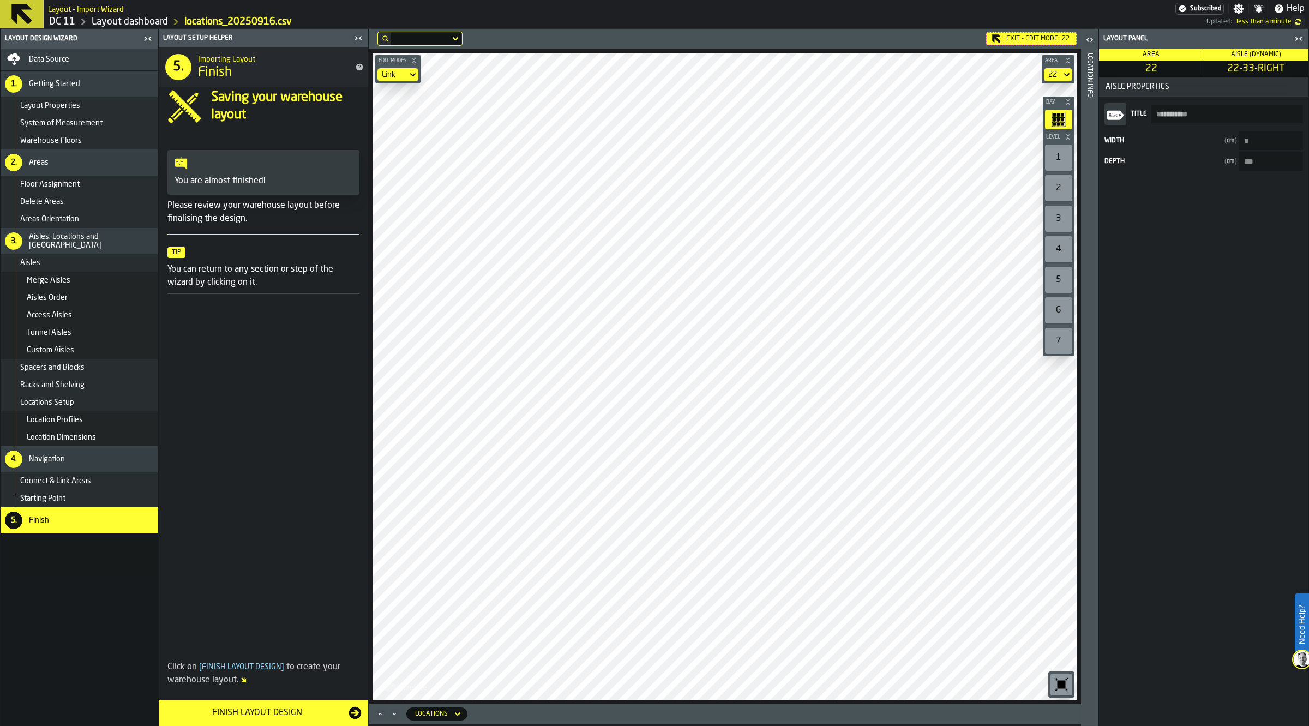
click at [1108, 336] on main "**********" at bounding box center [654, 377] width 1309 height 697
click at [1051, 332] on div "Edit Modes Link Area 22 Bay Level 1 2 3 4 5 6 7 M A K I N G W A R E H O U S E S…" at bounding box center [725, 377] width 712 height 656
click at [353, 317] on main "**********" at bounding box center [654, 377] width 1309 height 697
drag, startPoint x: 1080, startPoint y: 370, endPoint x: 347, endPoint y: 353, distance: 732.6
click at [347, 353] on main "**********" at bounding box center [654, 377] width 1309 height 697
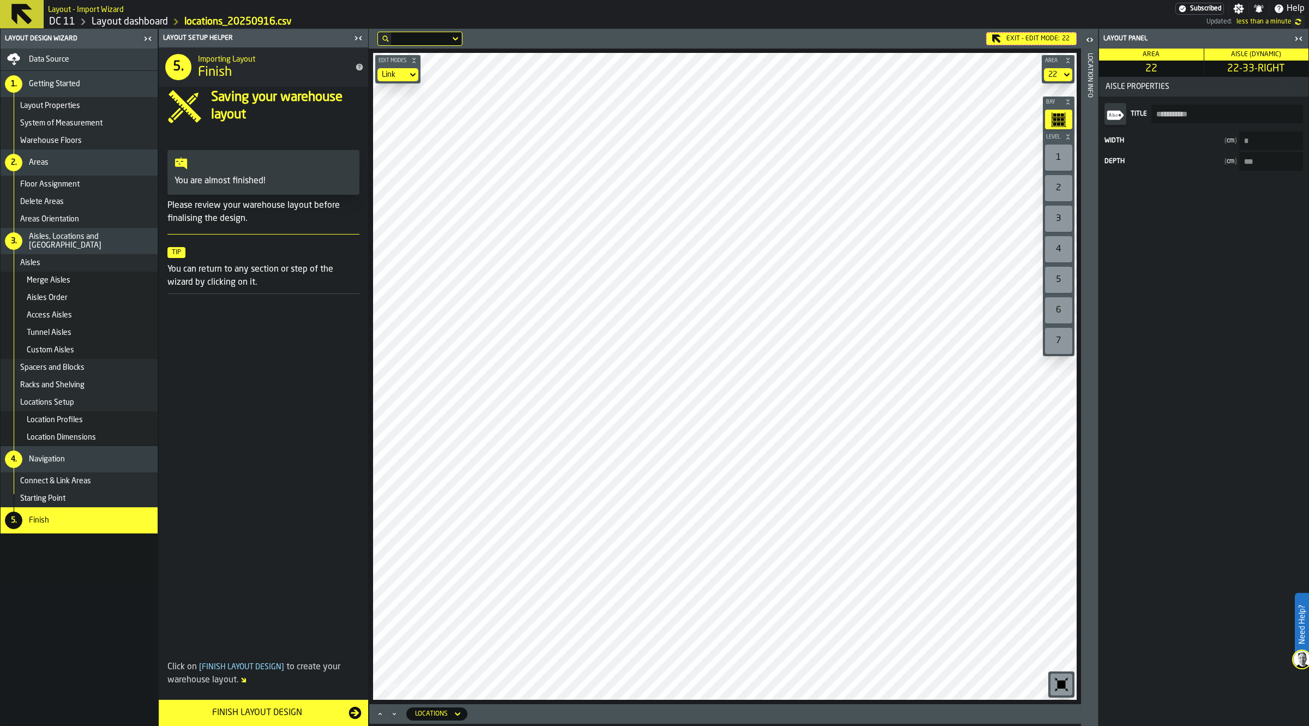
click at [358, 416] on main "**********" at bounding box center [654, 377] width 1309 height 697
click at [352, 459] on main "**********" at bounding box center [654, 377] width 1309 height 697
click at [369, 467] on div "Edit Modes Link Area 22 Bay Level 1 2 3 4 5 6 7 M A K I N G W A R E H O U S E S…" at bounding box center [725, 377] width 712 height 656
click at [303, 446] on main "**********" at bounding box center [654, 377] width 1309 height 697
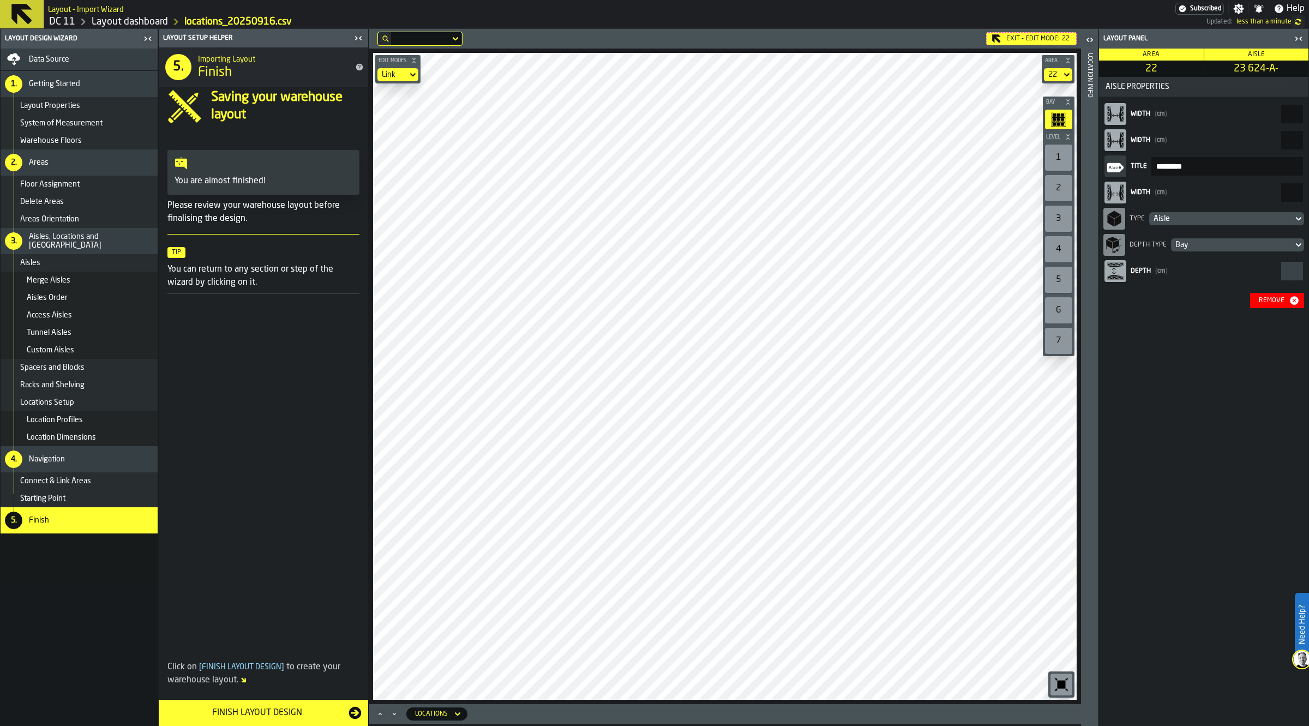
click at [700, 0] on html "Need Help? Layout - Import Wizard Subscribed Settings Notifications Help DC 11 …" at bounding box center [654, 363] width 1309 height 726
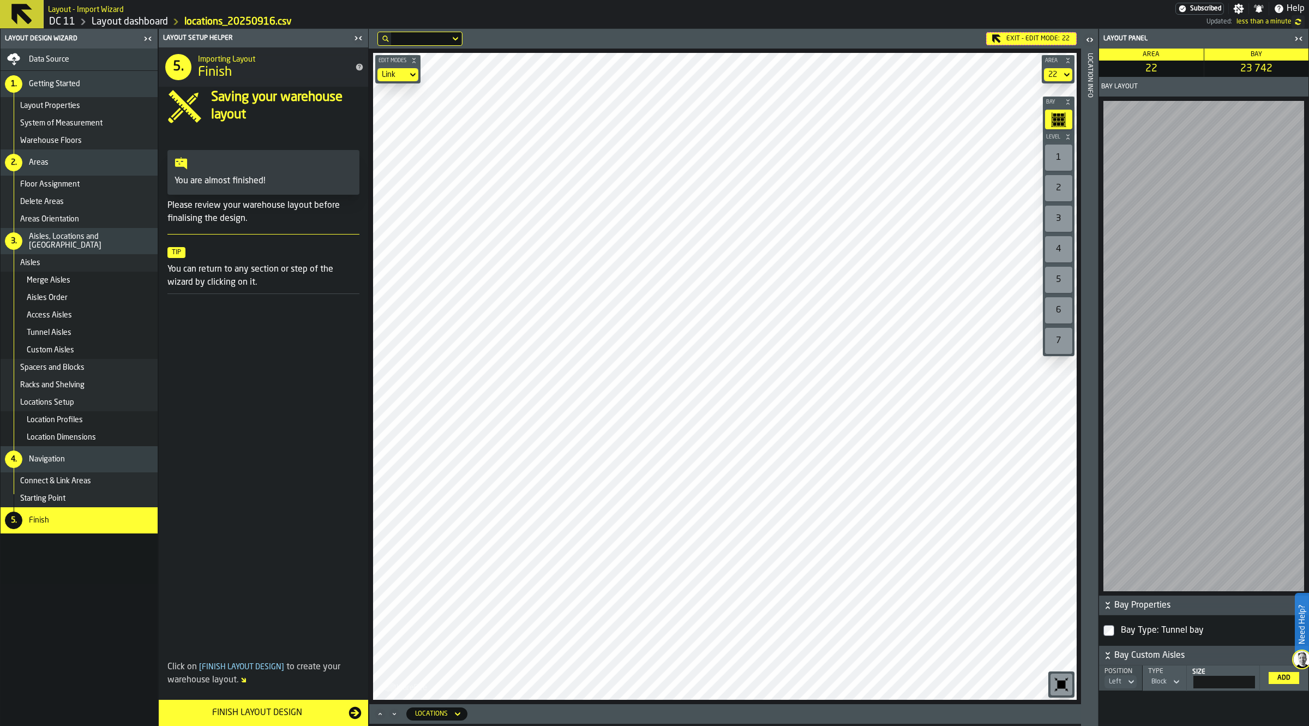
click at [1058, 164] on div "1" at bounding box center [1058, 158] width 27 height 26
click at [723, 221] on div "Exit - Edit Mode: 22 Edit Modes Link Area 22 Bay Level 1 2 3 4 5 6 7 M A K I N …" at bounding box center [725, 366] width 712 height 675
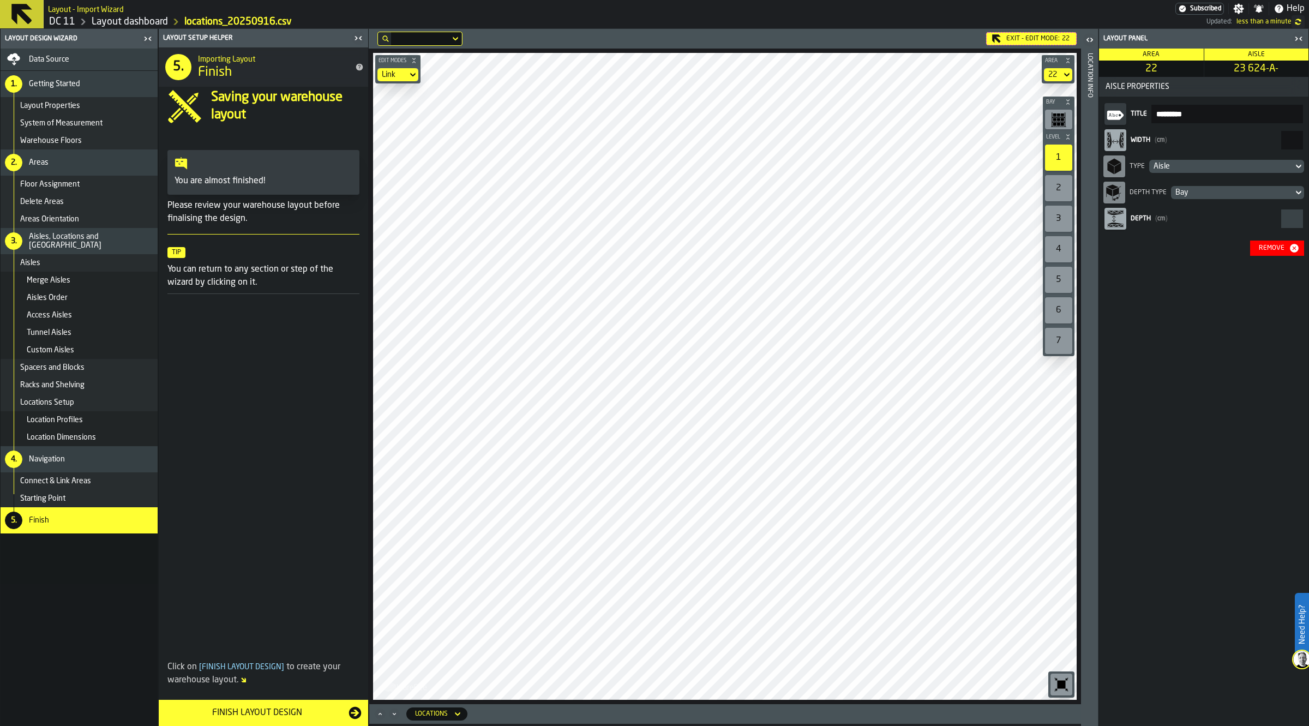
click at [1281, 137] on input "***" at bounding box center [1292, 140] width 22 height 19
type input "***"
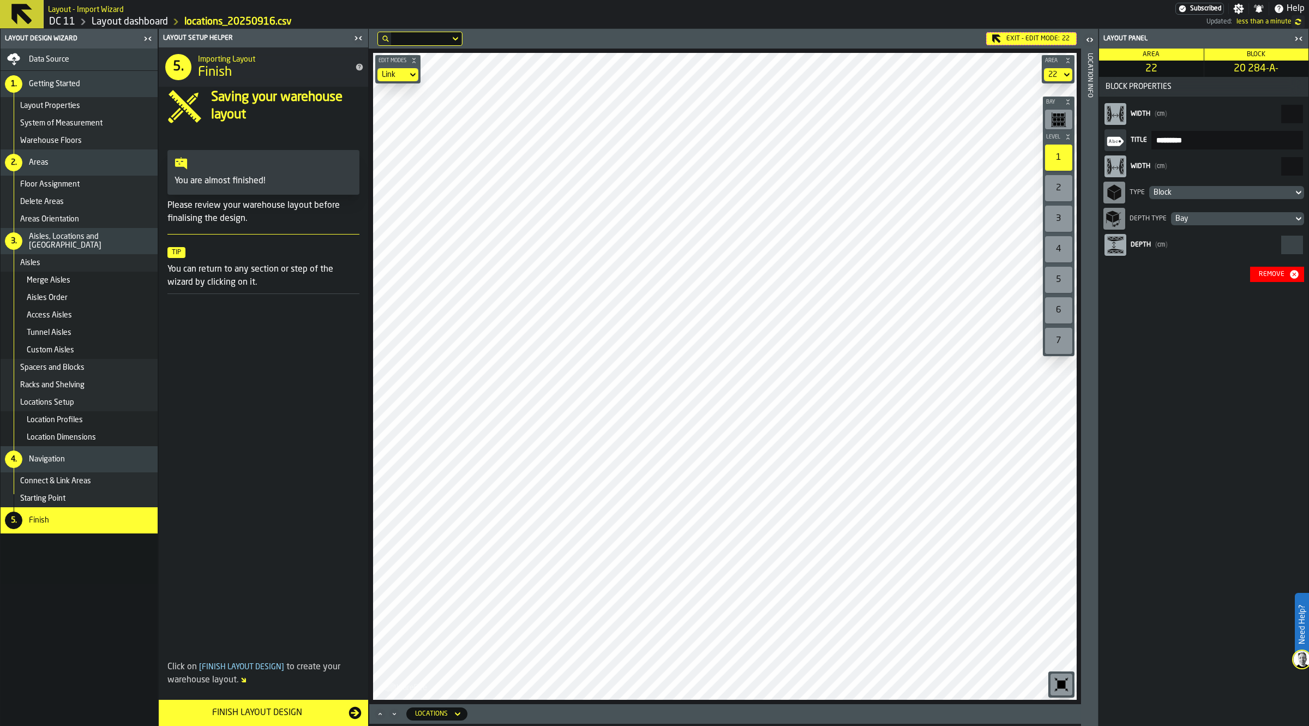
drag, startPoint x: 1293, startPoint y: 164, endPoint x: 1301, endPoint y: 167, distance: 8.8
click at [1301, 167] on input "***" at bounding box center [1292, 166] width 22 height 19
type input "***"
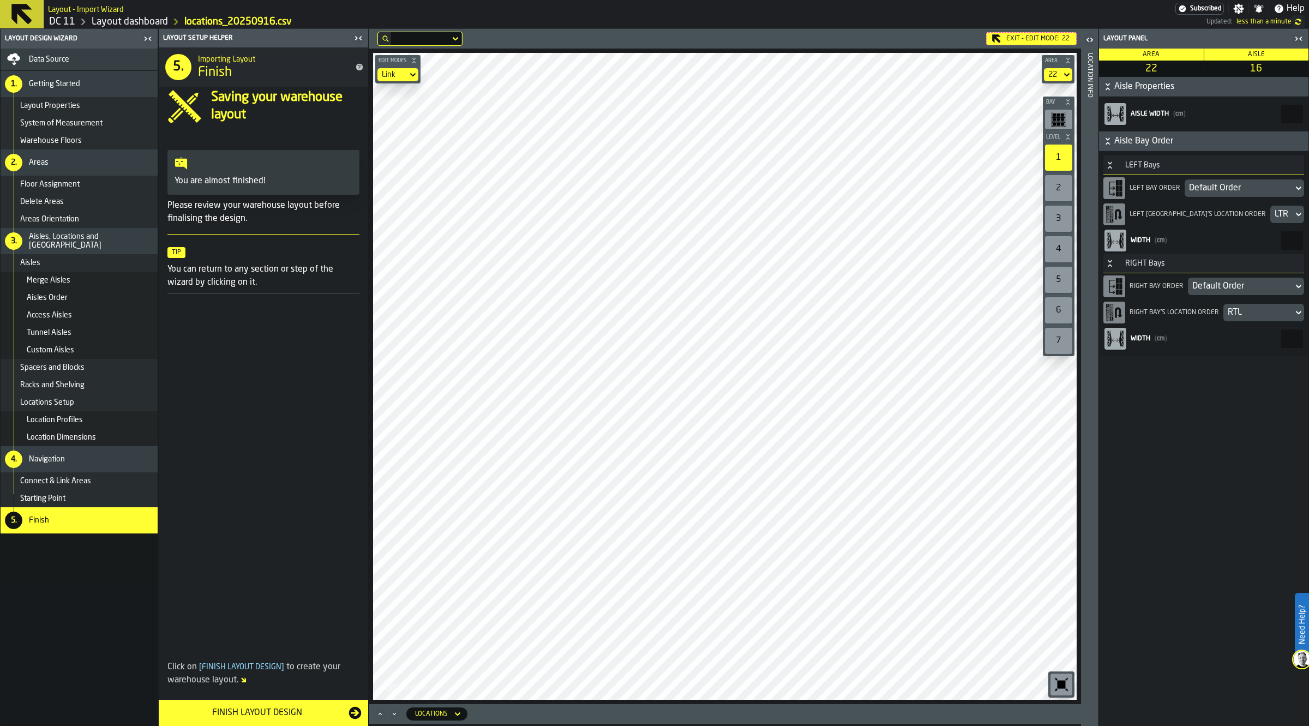
click at [1060, 110] on div "button-toolbar-undefined" at bounding box center [1058, 120] width 27 height 20
click at [1144, 419] on main "Layout Design Wizard Data Source 1. Getting Started Layout Properties System of…" at bounding box center [654, 377] width 1309 height 697
click at [1080, 413] on div "Edit Modes Link Area 22 Bay Level 1 2 3 4 5 6 7 M A K I N G W A R E H O U S E S…" at bounding box center [725, 377] width 712 height 656
click at [1103, 404] on main "Layout Design Wizard Data Source 1. Getting Started Layout Properties System of…" at bounding box center [654, 377] width 1309 height 697
click at [1077, 393] on div "Edit Modes Link Area 22 Bay Level 1 2 3 4 5 6 7 M A K I N G W A R E H O U S E S…" at bounding box center [725, 377] width 712 height 656
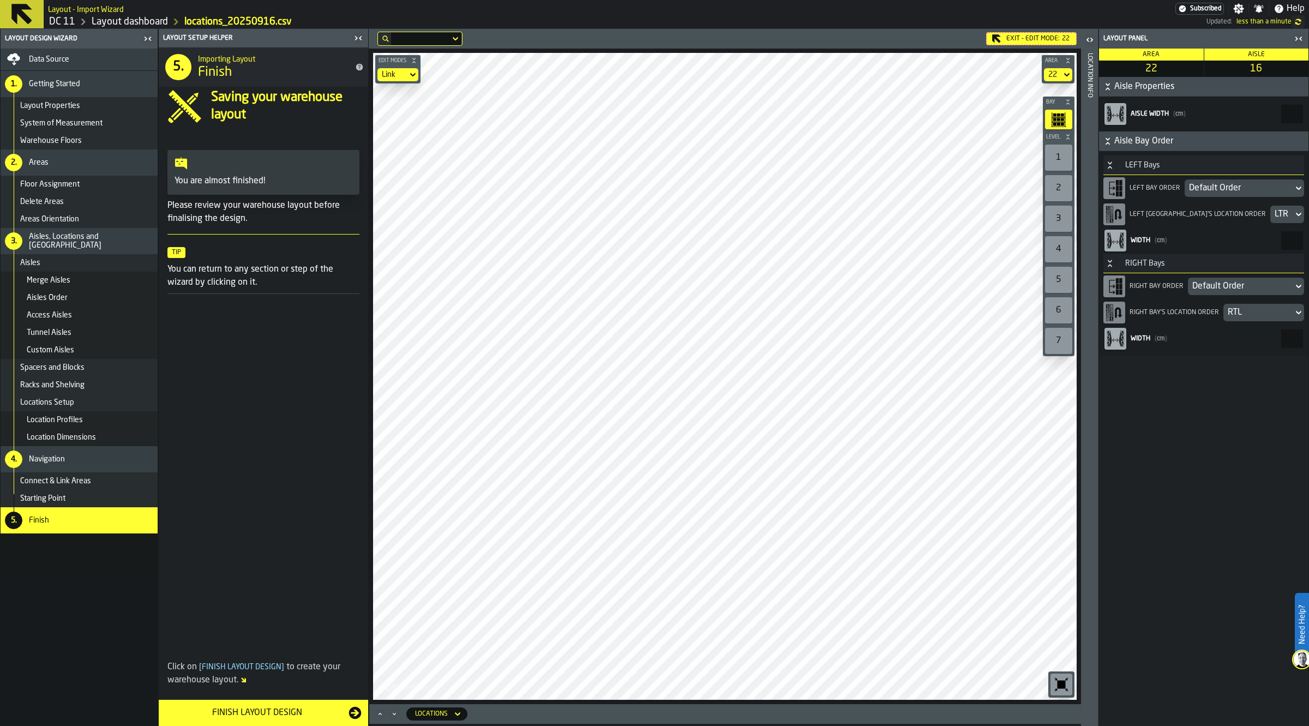
click at [1097, 388] on main "Layout Design Wizard Data Source 1. Getting Started Layout Properties System of…" at bounding box center [654, 377] width 1309 height 697
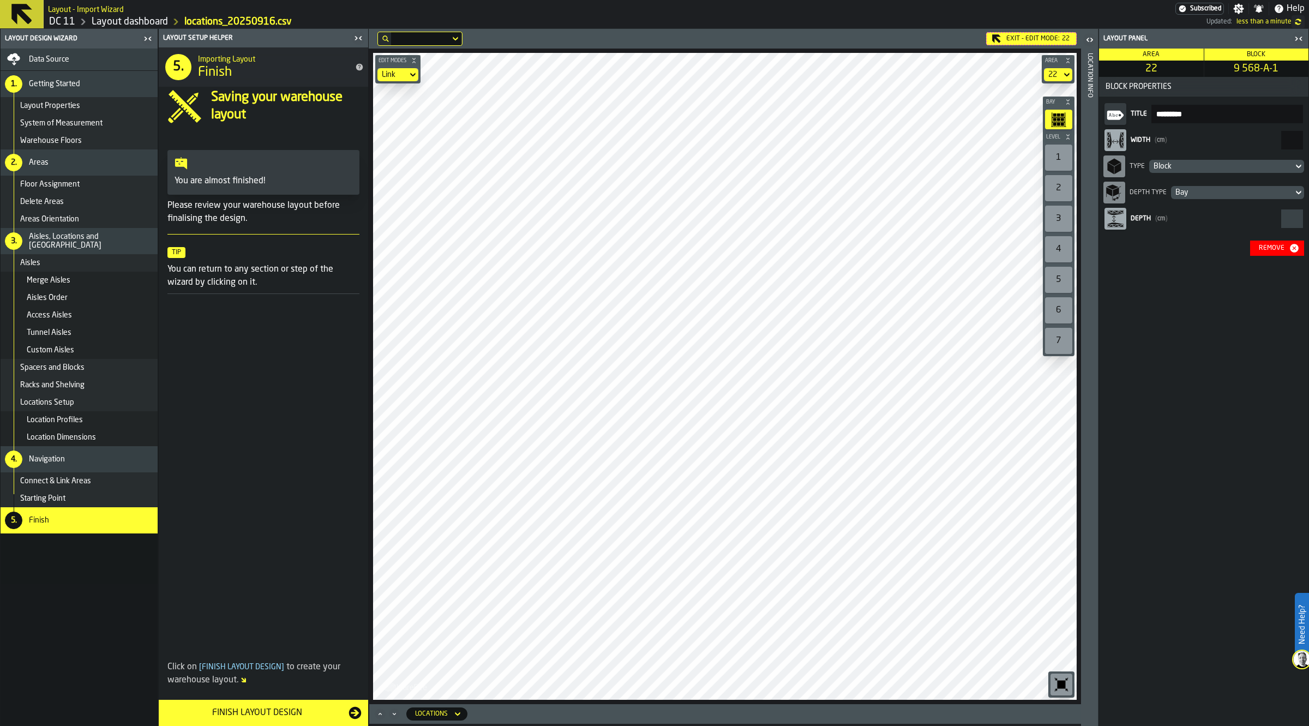
click at [1281, 135] on input "***" at bounding box center [1292, 140] width 22 height 19
type input "***"
click at [1024, 36] on div "Exit - Edit Mode: 22" at bounding box center [1031, 38] width 91 height 13
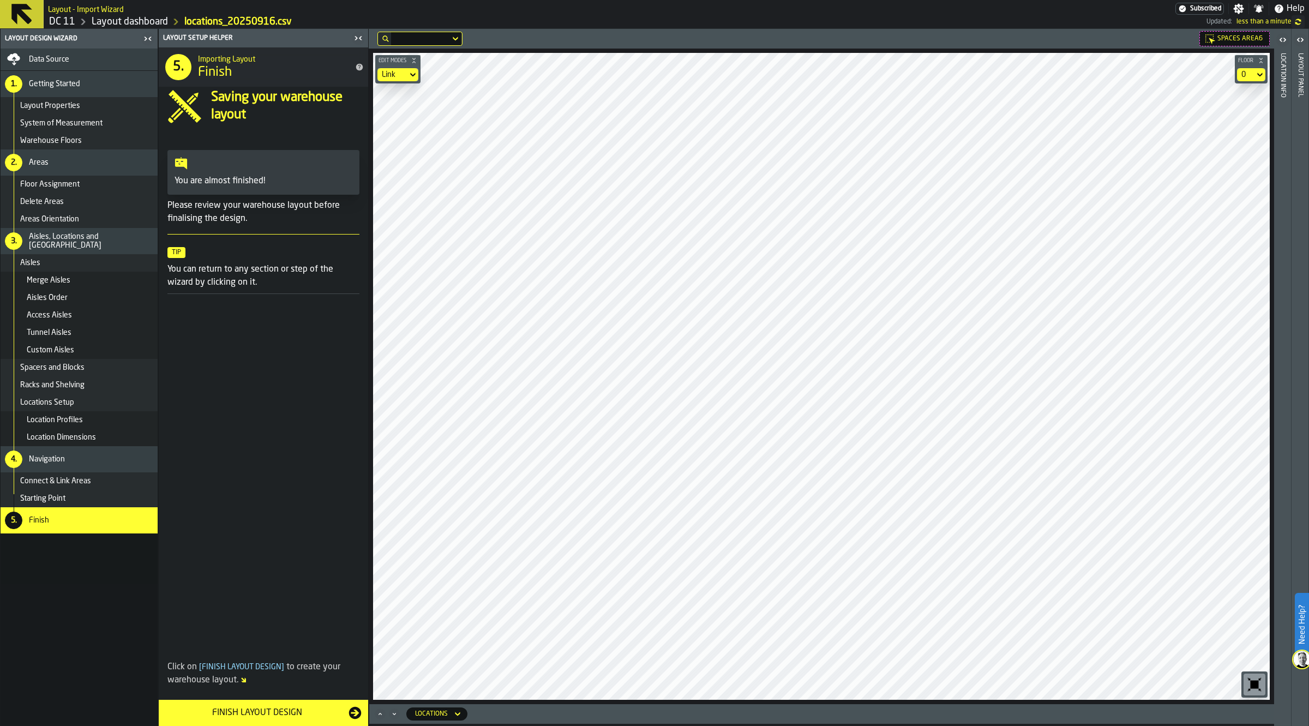
click at [1300, 40] on icon "button-toggle-Open" at bounding box center [1300, 39] width 13 height 13
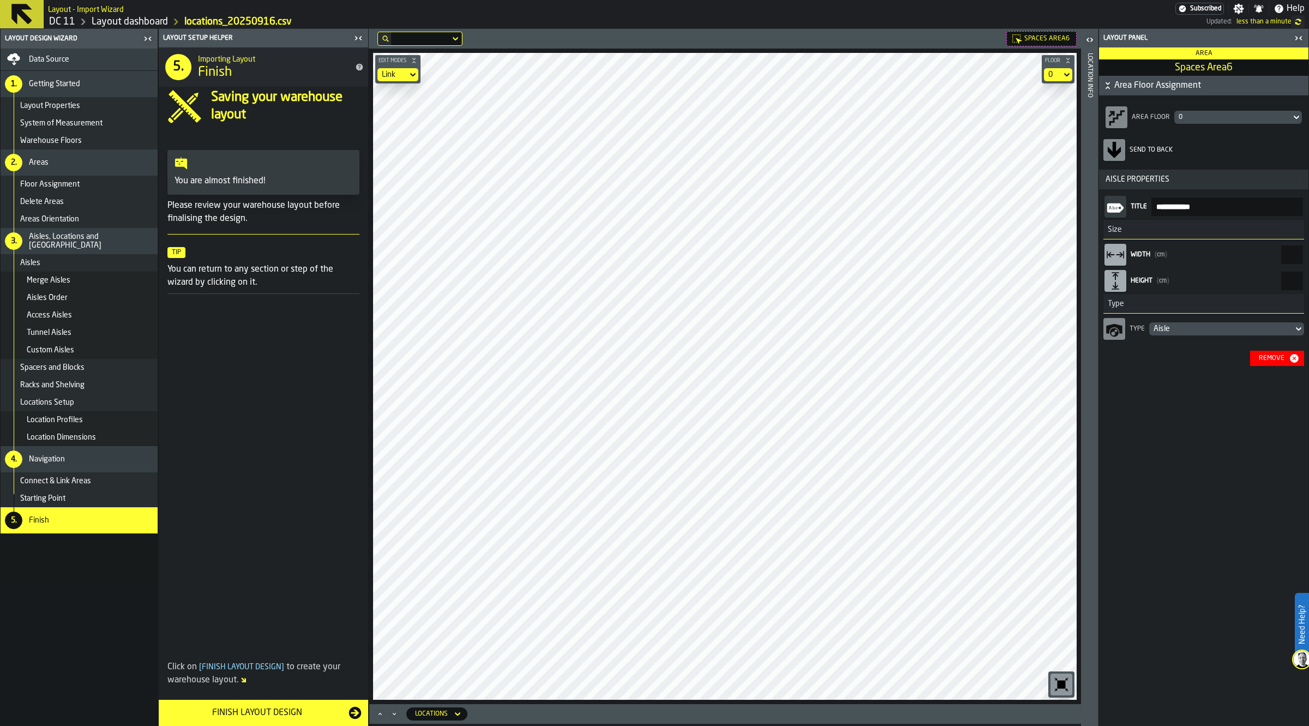
click at [1281, 255] on input "****" at bounding box center [1292, 254] width 22 height 19
type input "****"
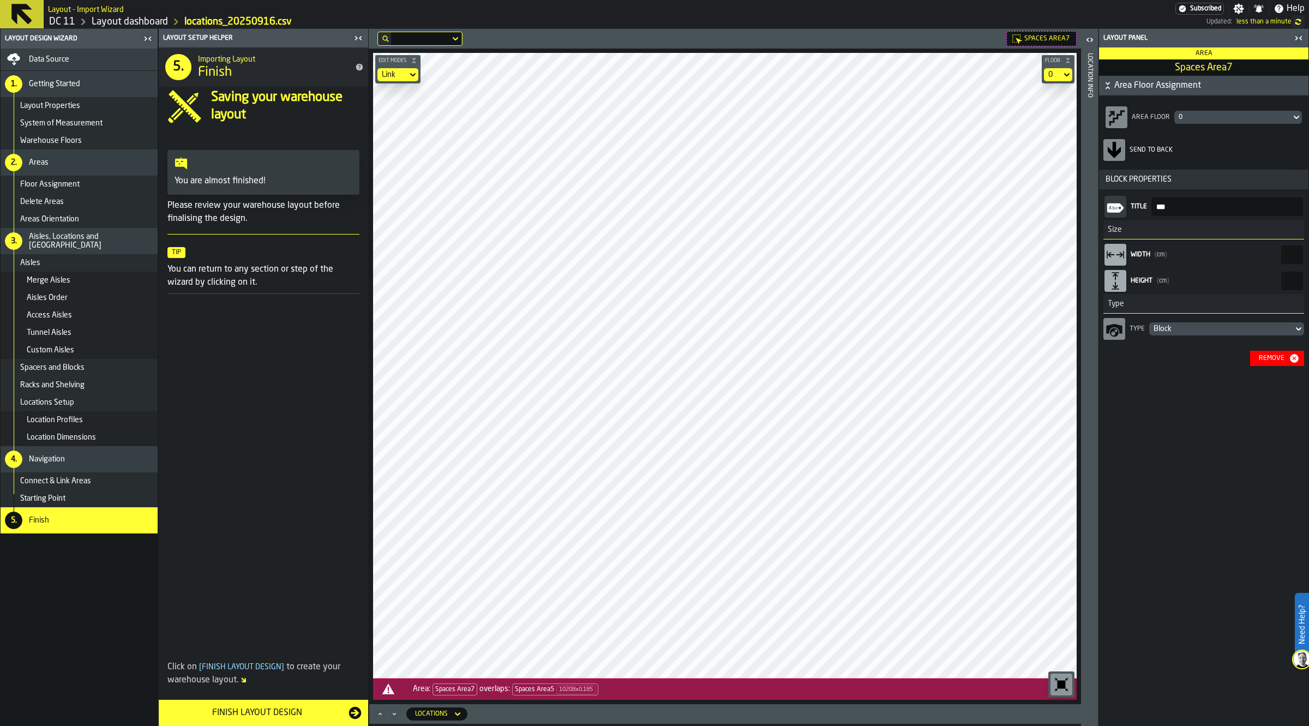
click at [1281, 279] on input "****" at bounding box center [1292, 281] width 22 height 19
type input "****"
click at [476, 690] on div "Oops! Areas not connected — Unreachable bays detected: ." at bounding box center [740, 688] width 655 height 13
click at [608, 687] on div "Oops! Areas not connected — Unreachable bays detected: ." at bounding box center [740, 688] width 655 height 13
click at [645, 688] on div "Oops! Areas not connected — Unreachable bays detected: ." at bounding box center [740, 688] width 655 height 13
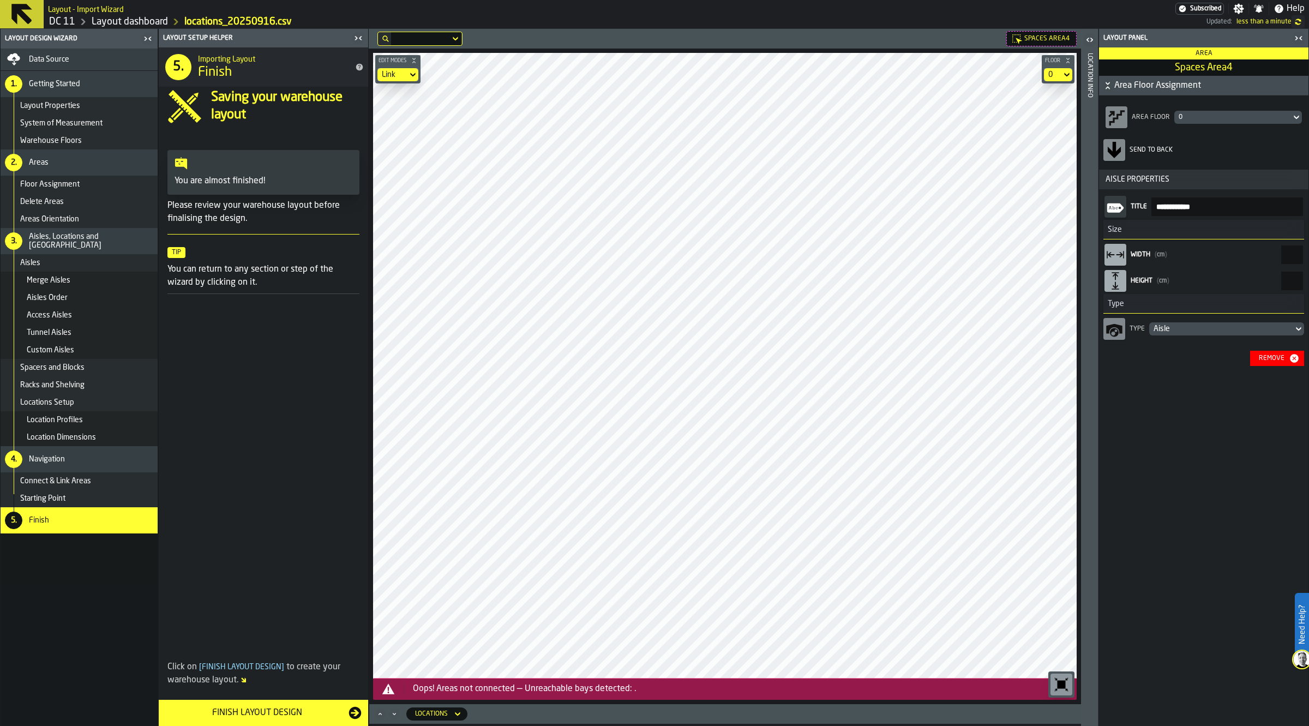
click at [95, 495] on div "Starting Point" at bounding box center [86, 498] width 133 height 9
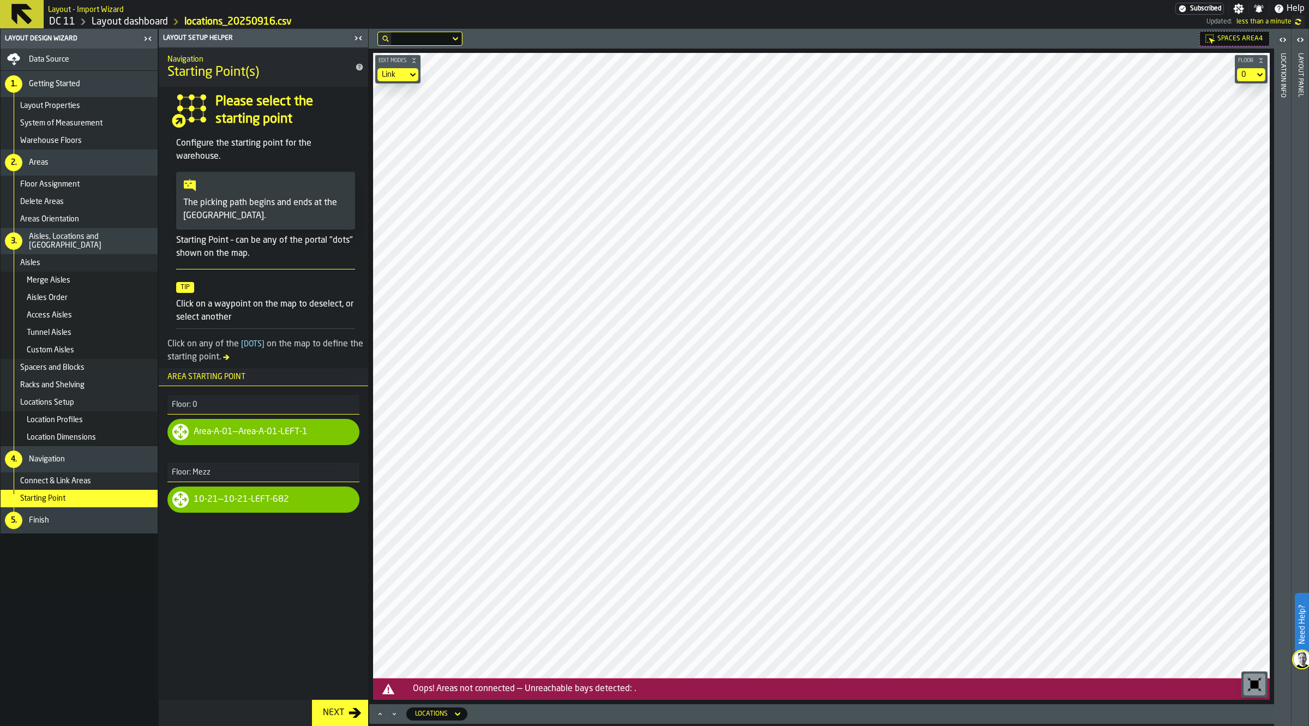
click at [63, 526] on div "5. Finish" at bounding box center [79, 520] width 157 height 26
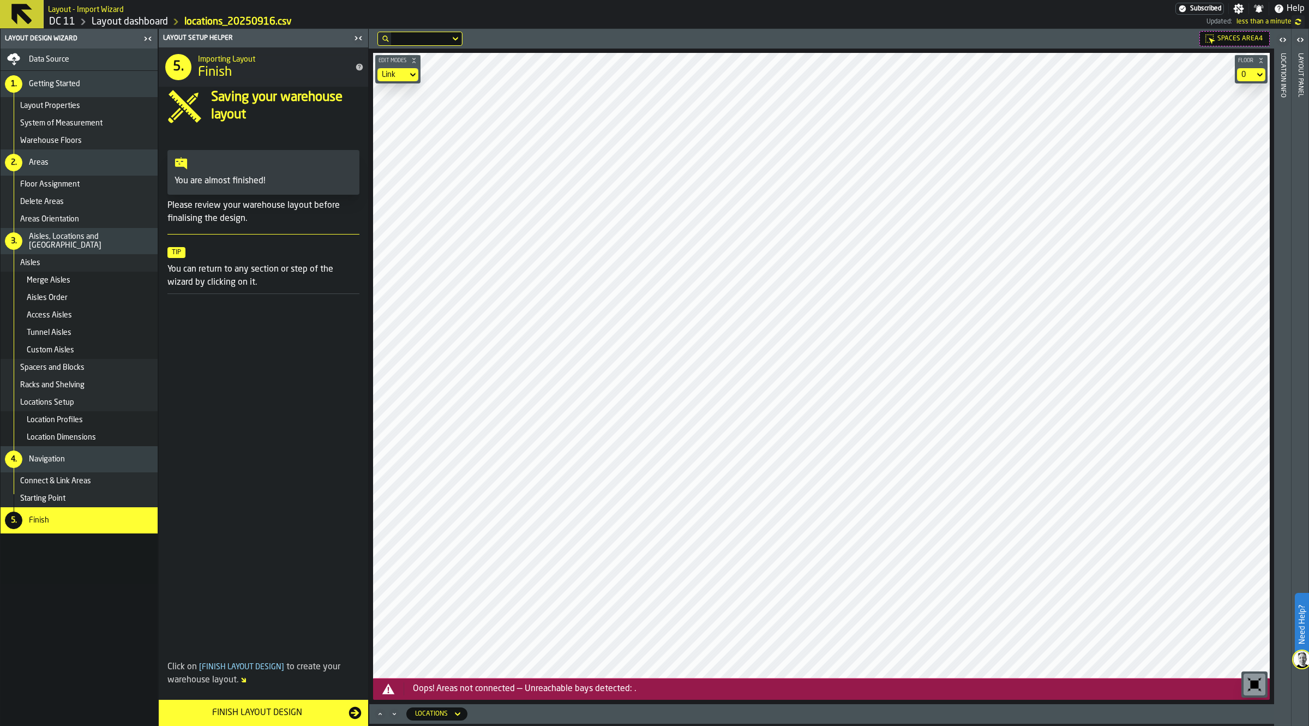
click at [533, 688] on div "Oops! Areas not connected — Unreachable bays detected: ." at bounding box center [837, 688] width 848 height 13
click at [383, 715] on icon "Maximize" at bounding box center [380, 713] width 11 height 11
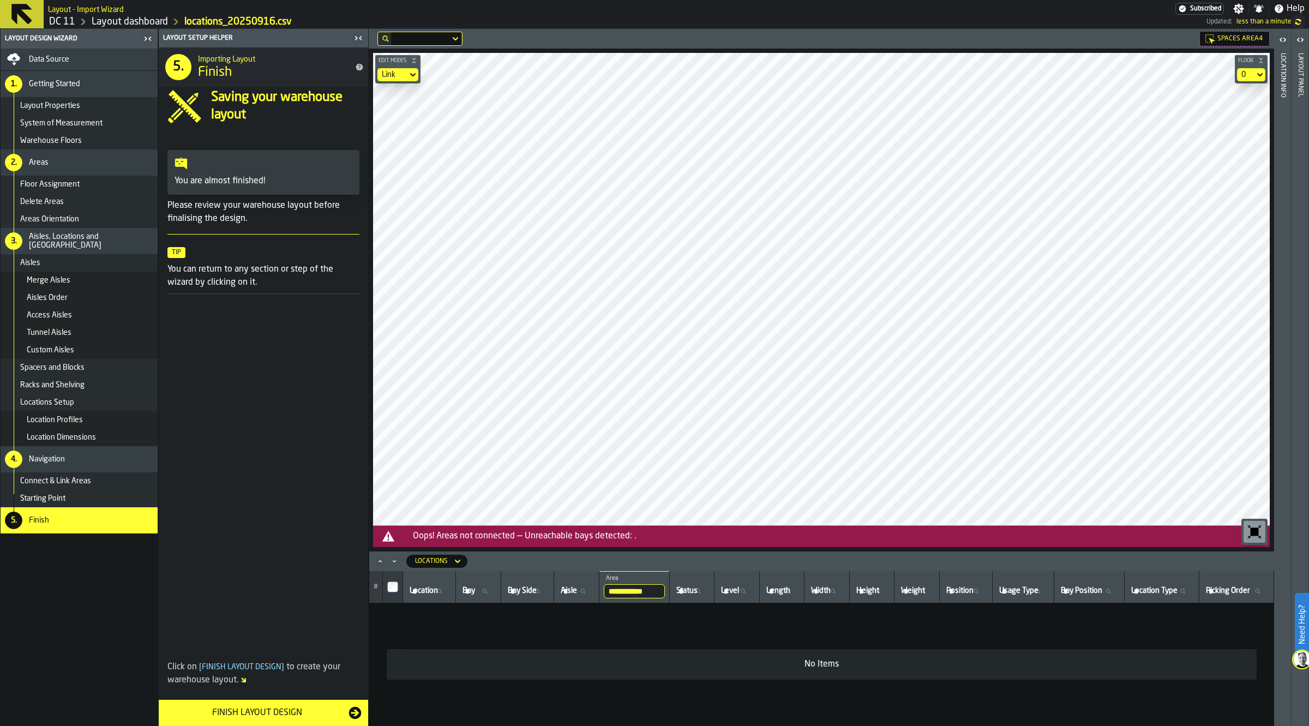
click at [394, 560] on icon "Minimize" at bounding box center [394, 561] width 11 height 11
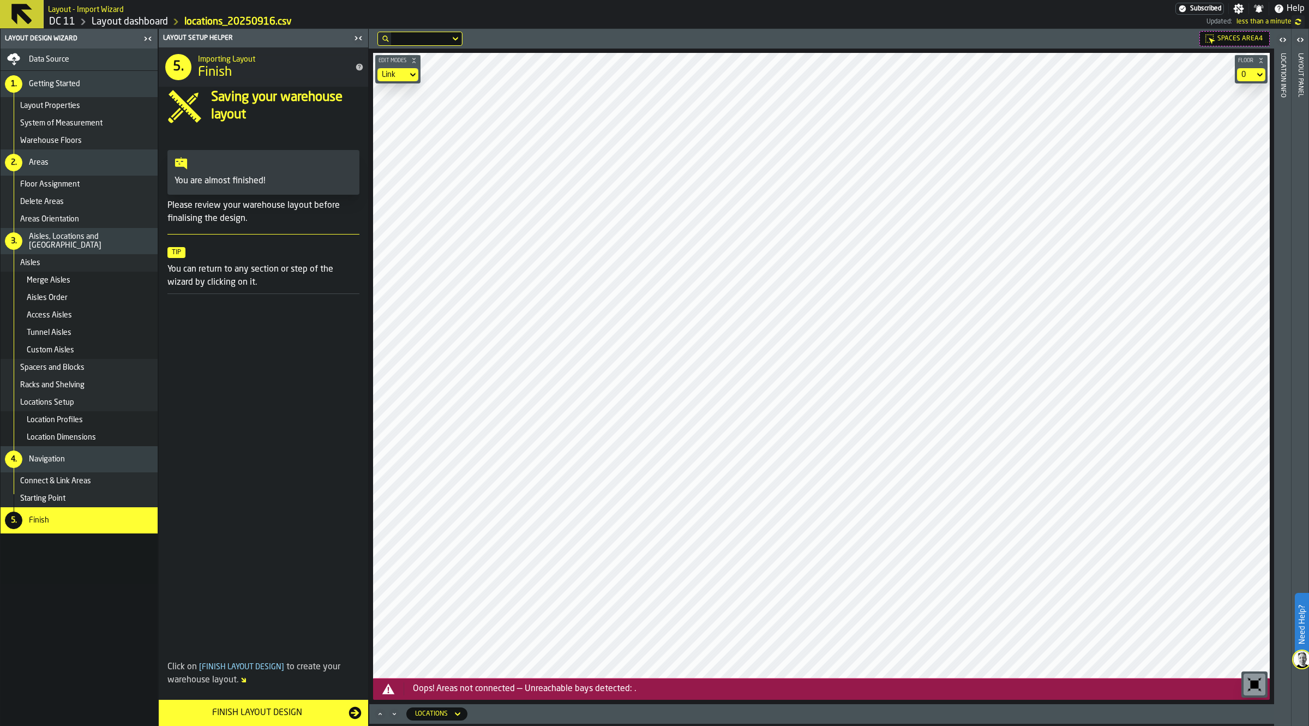
click at [306, 712] on div "Finish Layout Design" at bounding box center [256, 712] width 183 height 13
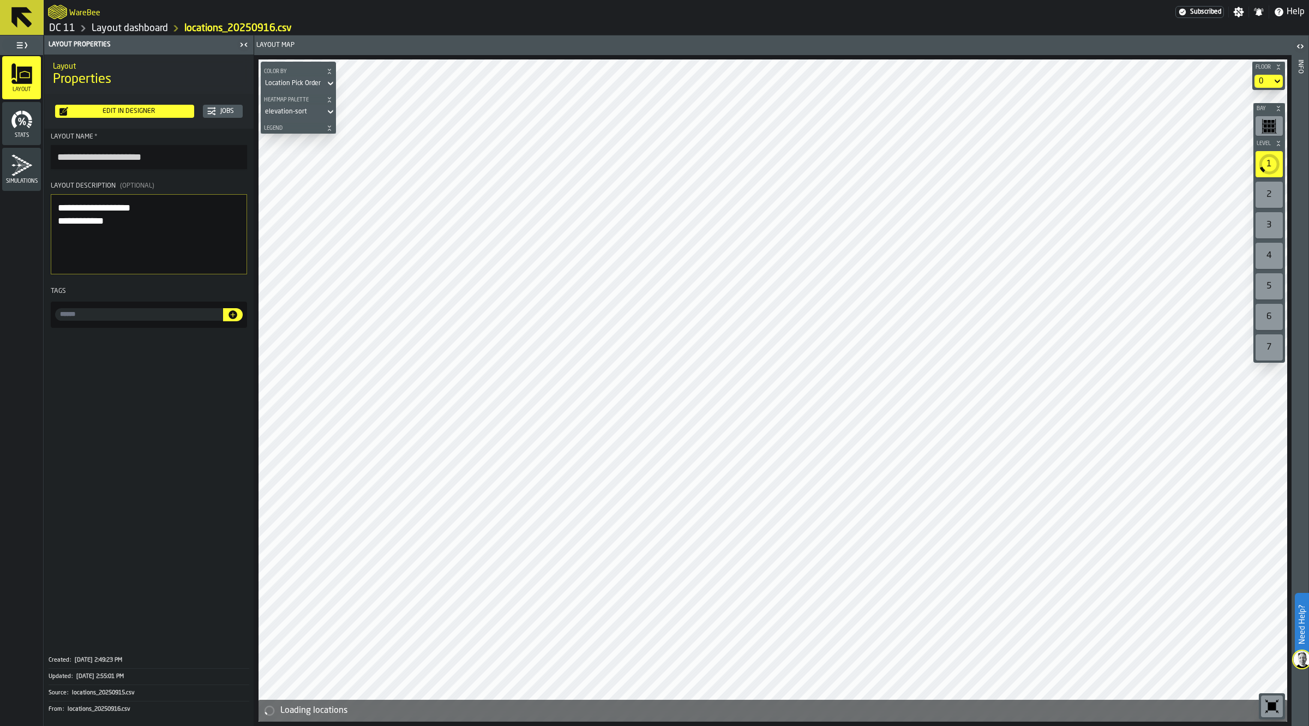
click at [27, 126] on icon "menu Stats" at bounding box center [27, 126] width 3 height 3
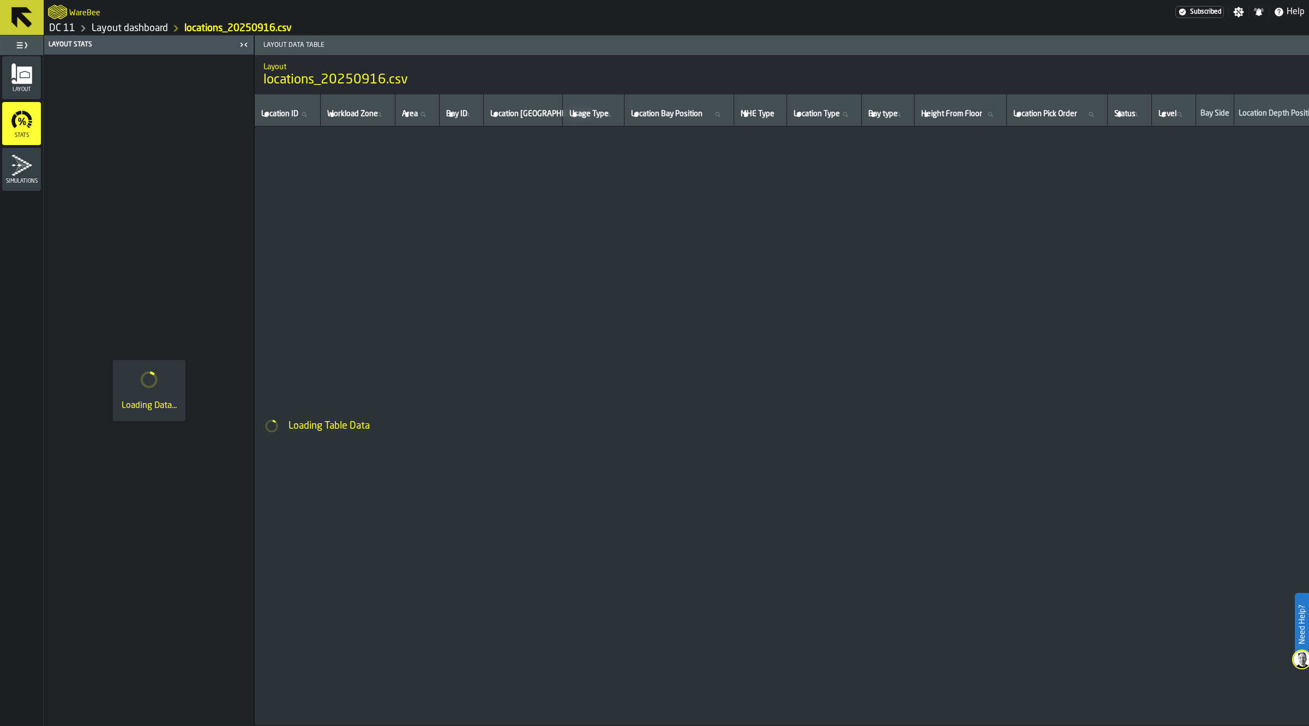
click at [26, 121] on icon "menu Stats" at bounding box center [22, 120] width 22 height 22
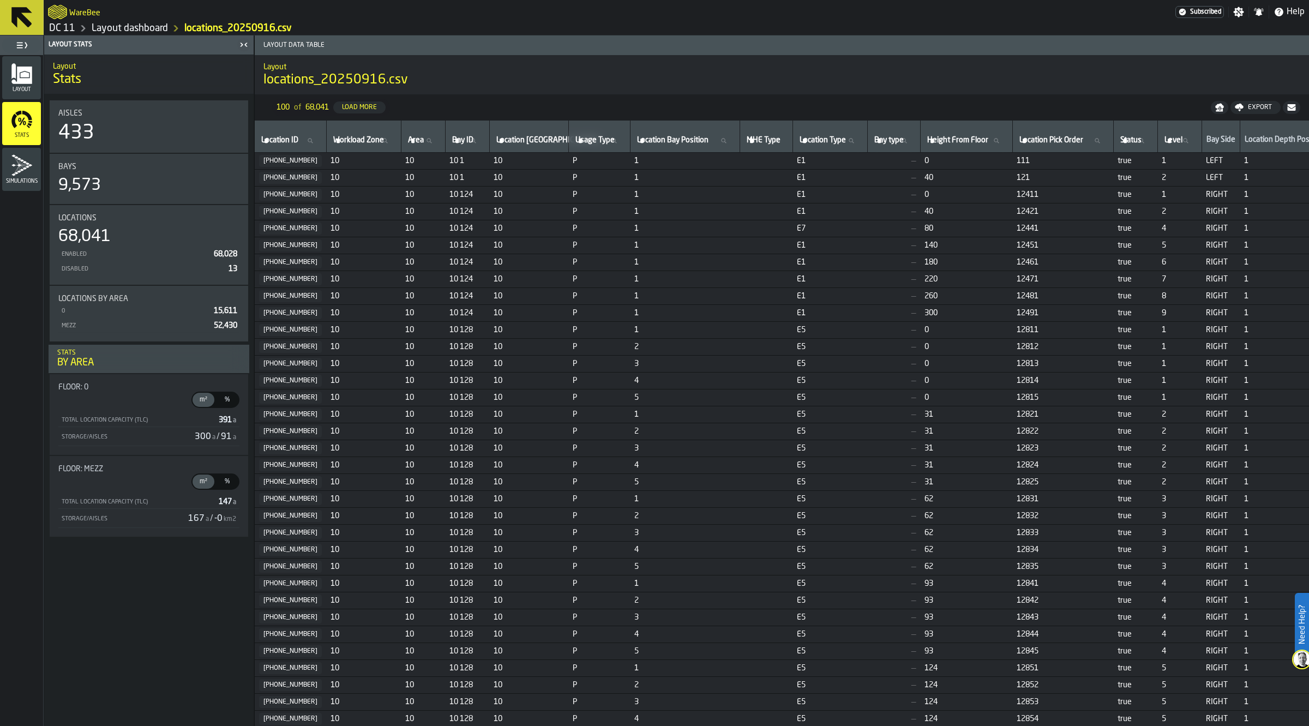
click at [23, 178] on span "Simulations" at bounding box center [21, 181] width 39 height 6
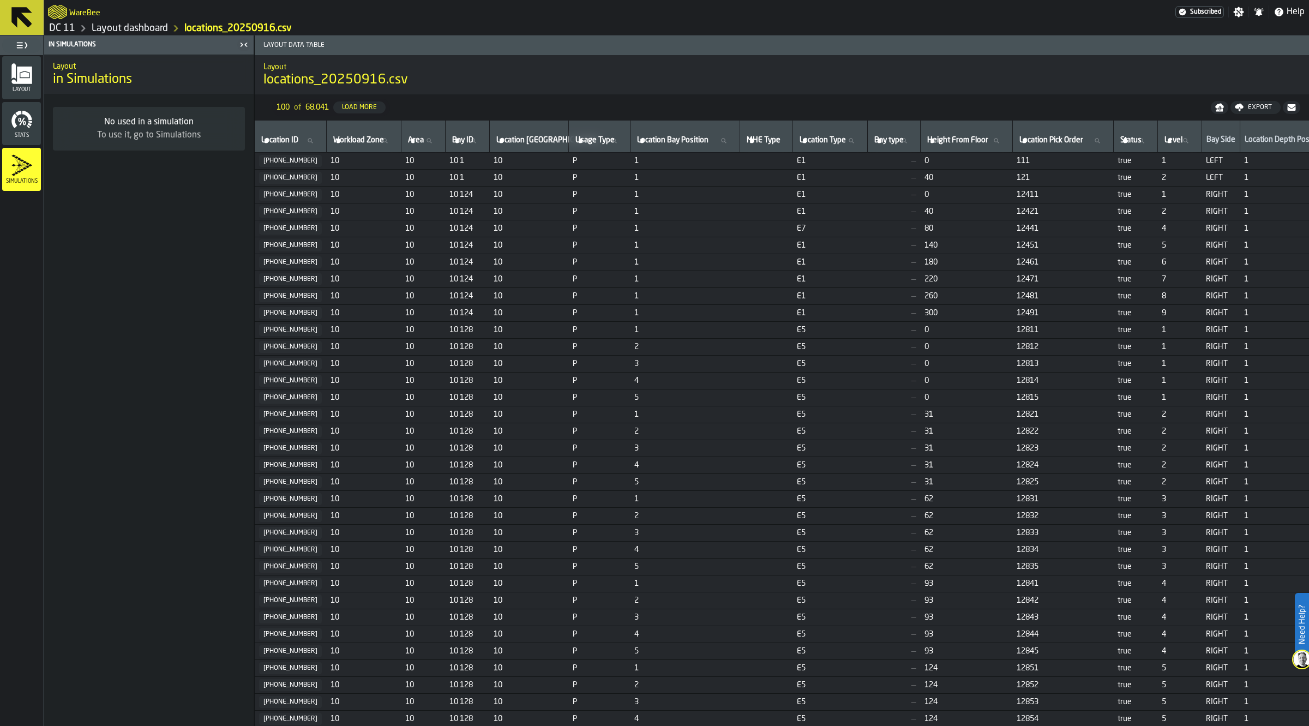
click at [25, 129] on icon "menu Stats" at bounding box center [22, 120] width 22 height 22
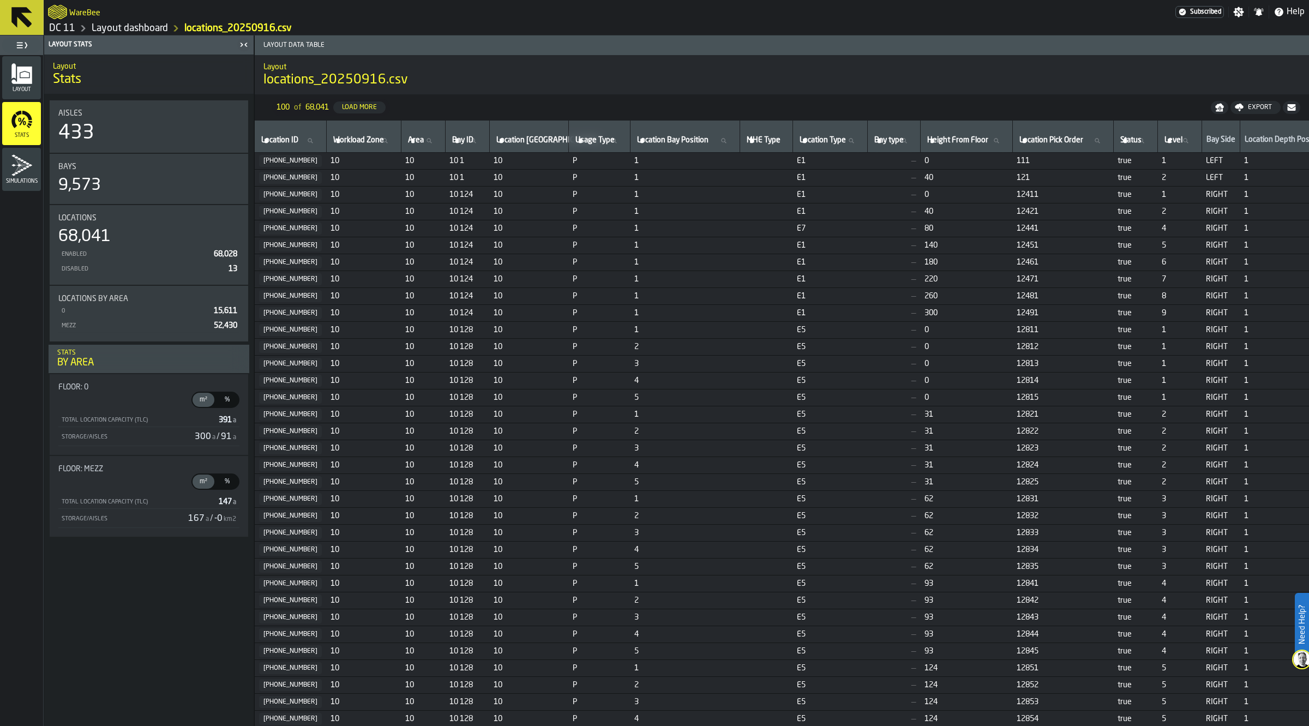
click at [138, 305] on div "0 15,611" at bounding box center [148, 311] width 181 height 14
click at [27, 183] on span "Simulations" at bounding box center [21, 181] width 39 height 6
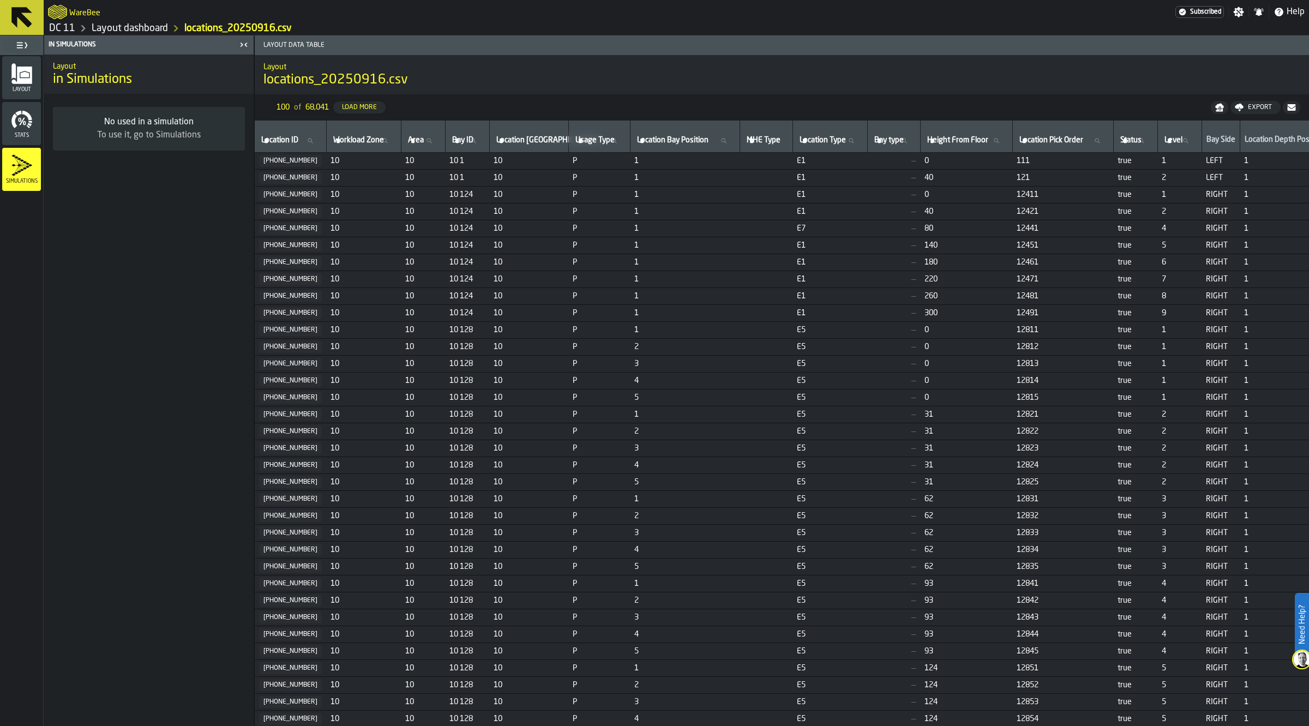
click at [22, 137] on span "Stats" at bounding box center [21, 136] width 39 height 6
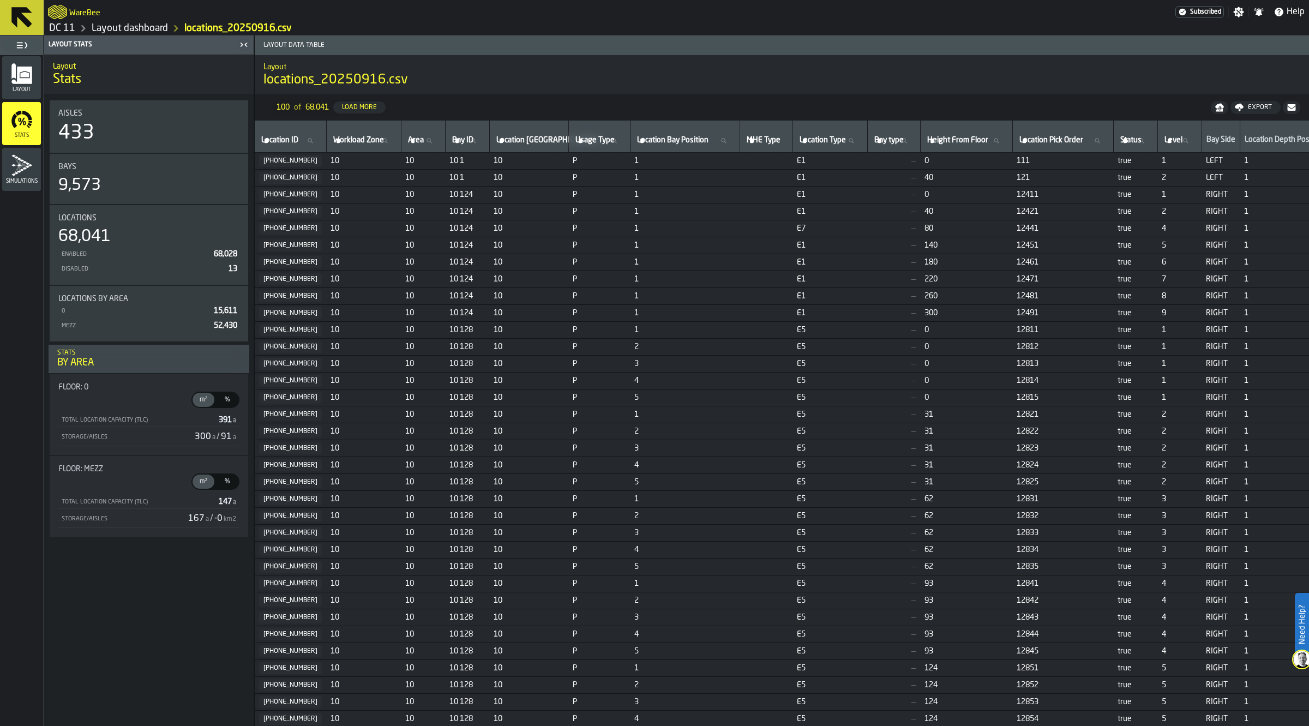
click at [79, 249] on div "Enabled 68,028" at bounding box center [148, 255] width 181 height 14
click at [80, 283] on div "Locations 68,041 Enabled 68,028 Disabled 13" at bounding box center [149, 245] width 199 height 80
click at [30, 77] on icon "menu Layout" at bounding box center [21, 75] width 20 height 17
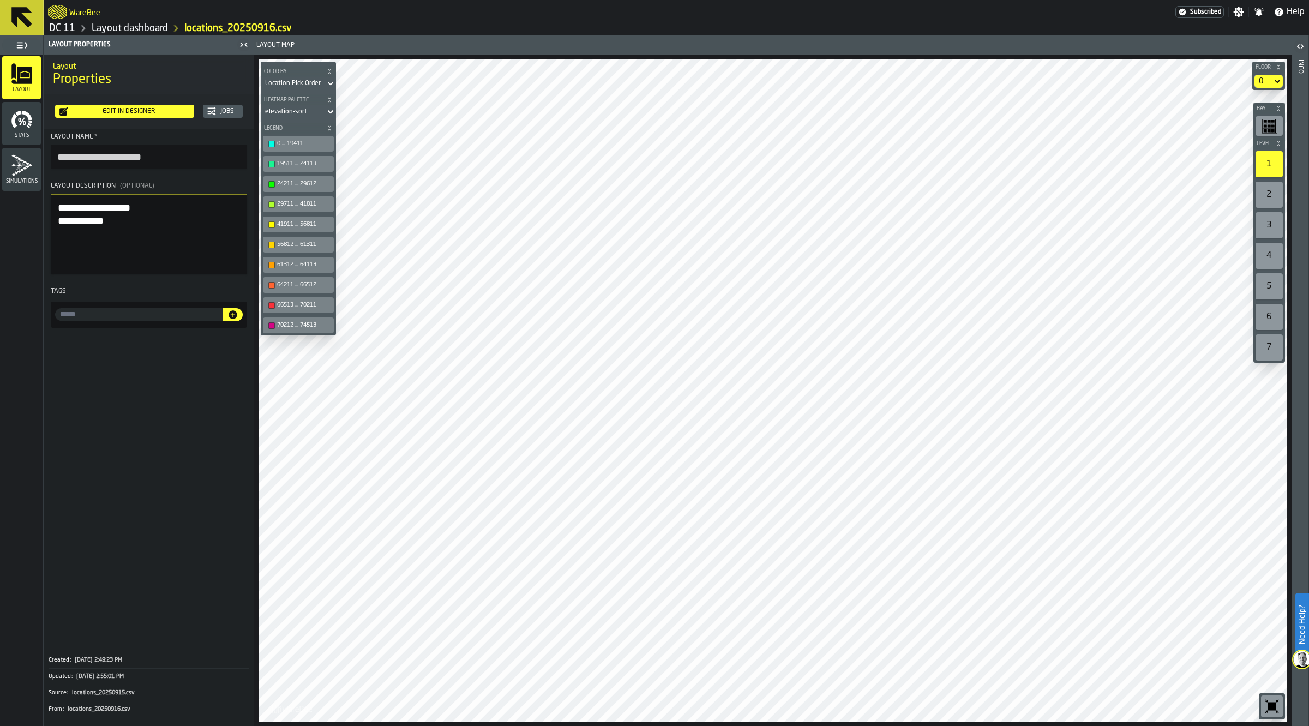
click at [138, 36] on header "Layout Properties" at bounding box center [148, 44] width 209 height 19
click at [131, 25] on link "Layout dashboard" at bounding box center [130, 28] width 76 height 12
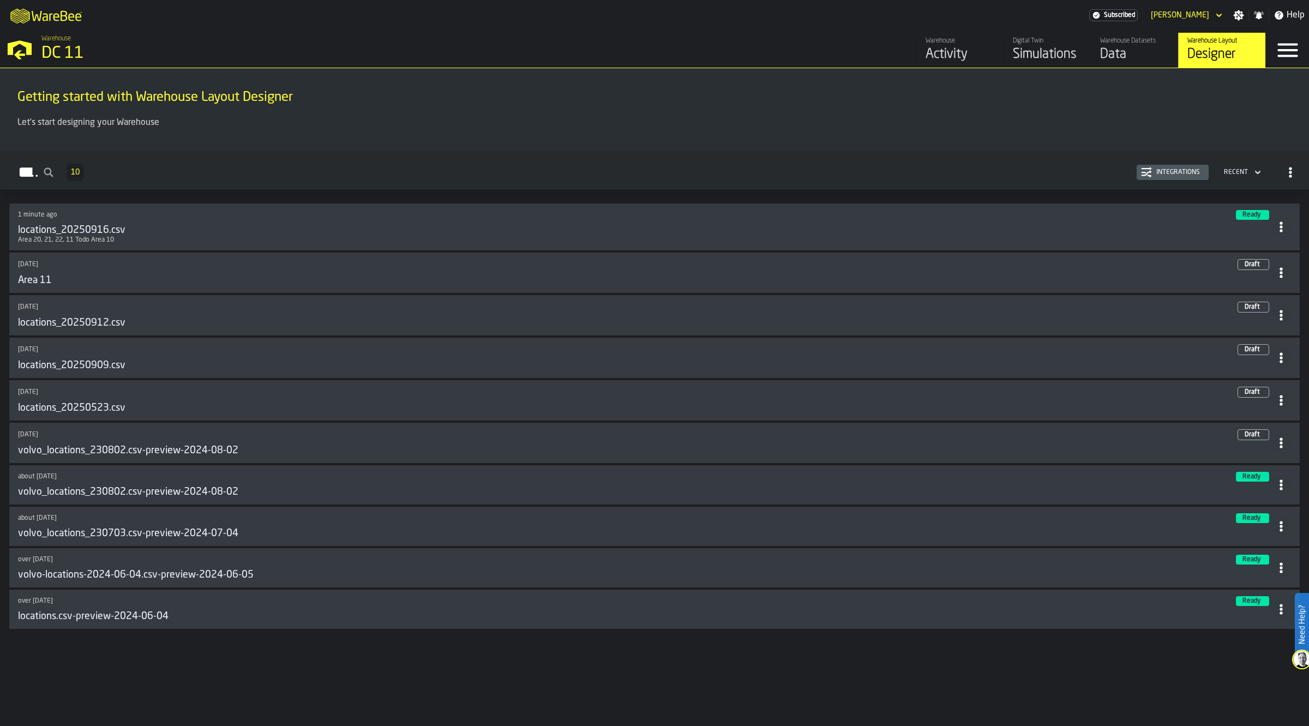
click at [1031, 39] on div "Digital Twin" at bounding box center [1047, 41] width 69 height 8
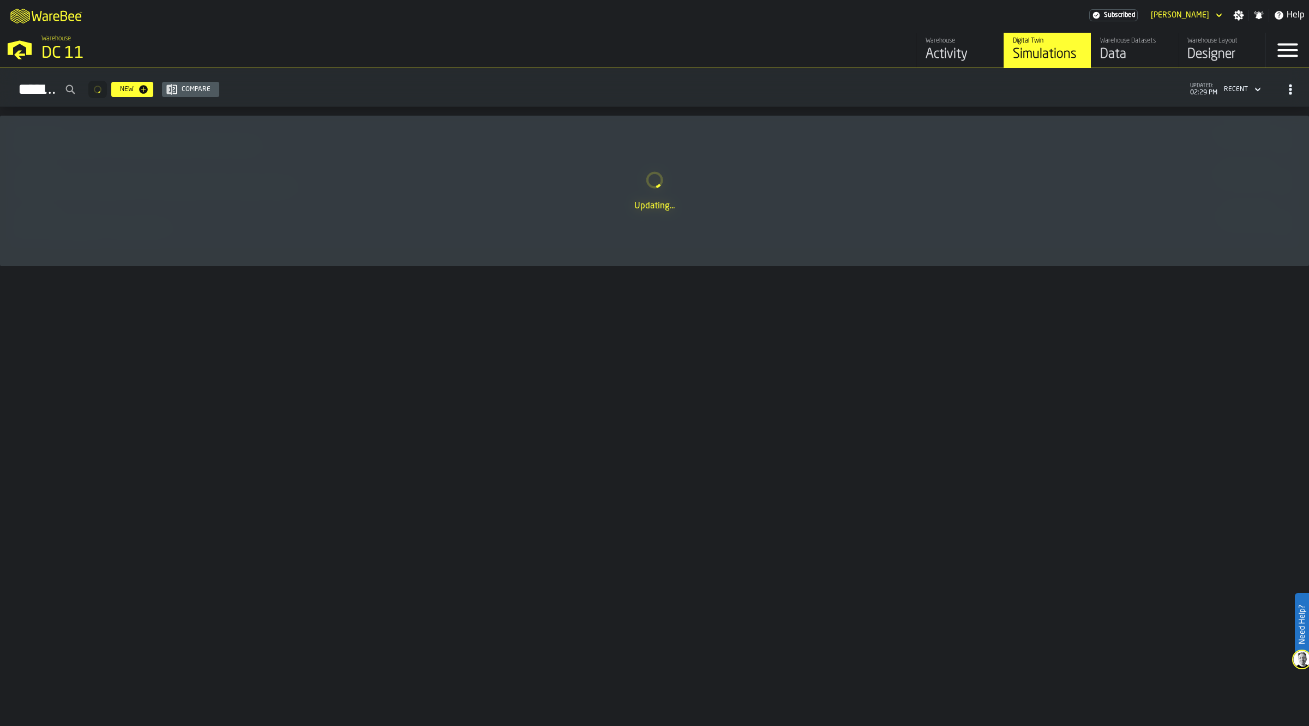
click at [1132, 60] on div "Data" at bounding box center [1134, 54] width 69 height 17
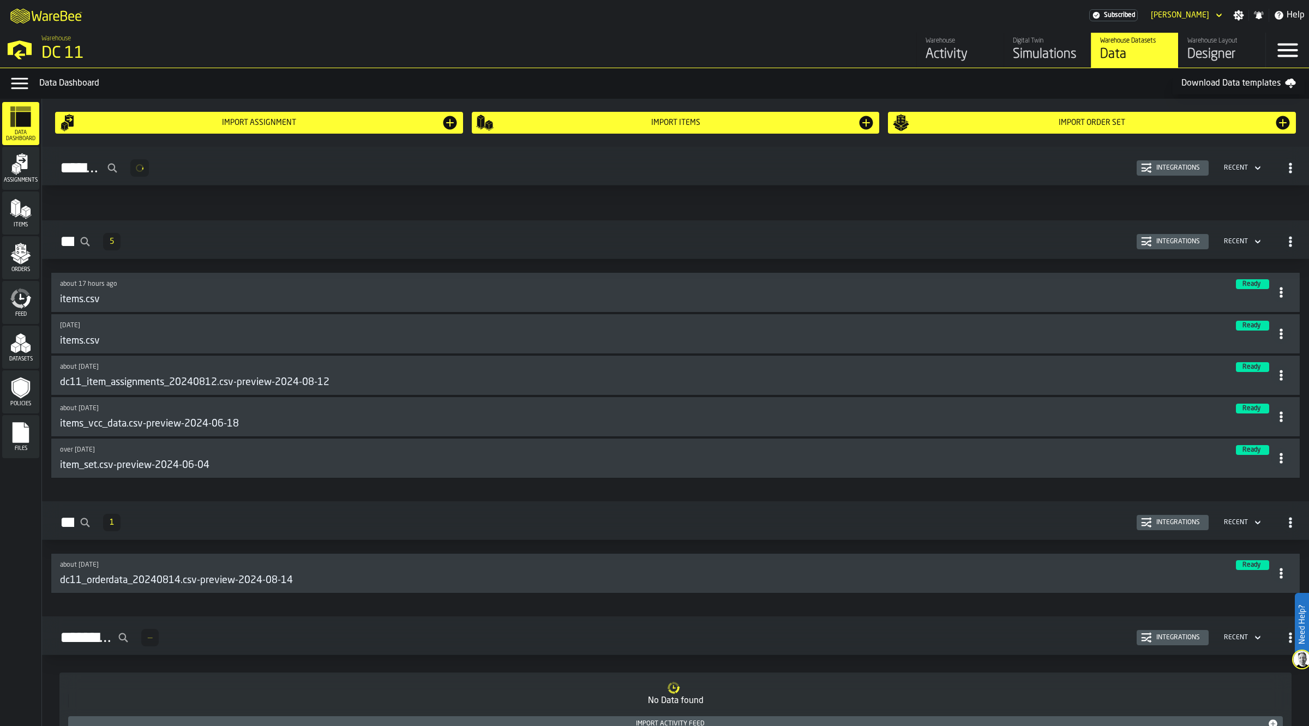
click at [21, 270] on span "Orders" at bounding box center [20, 270] width 37 height 6
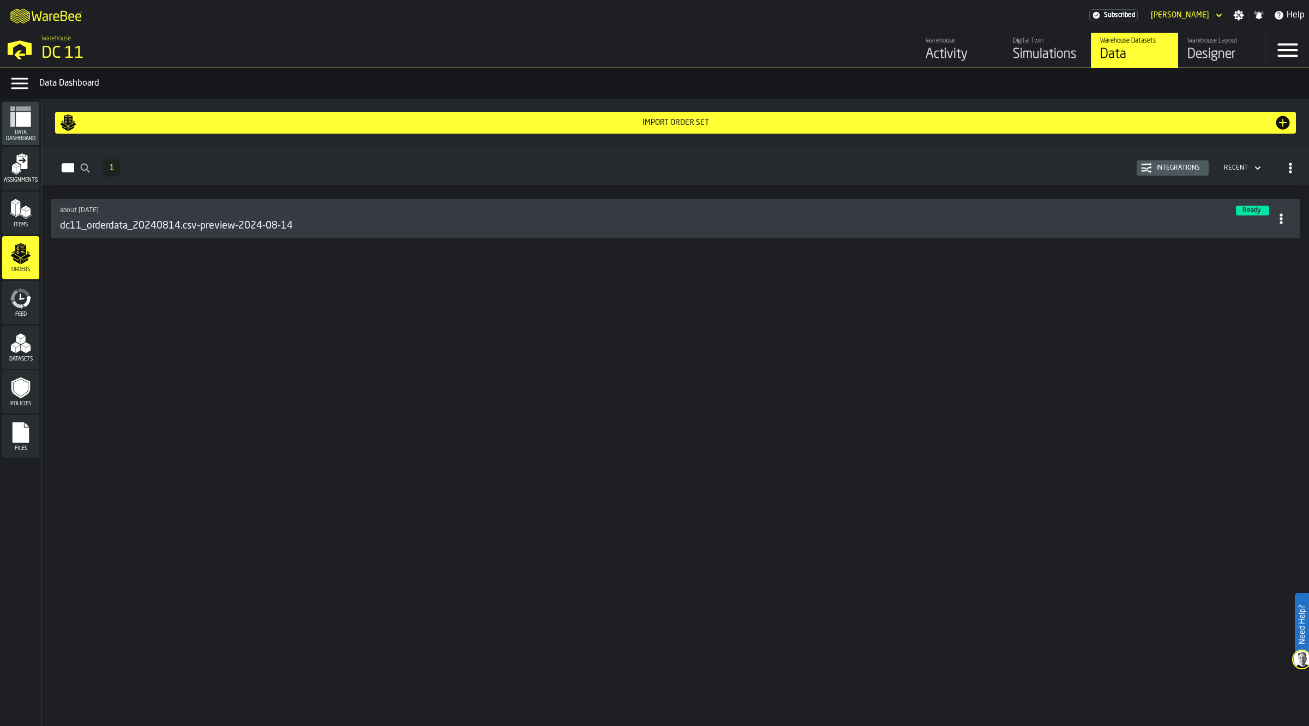
click at [667, 117] on div "Import Order Set" at bounding box center [675, 122] width 1232 height 17
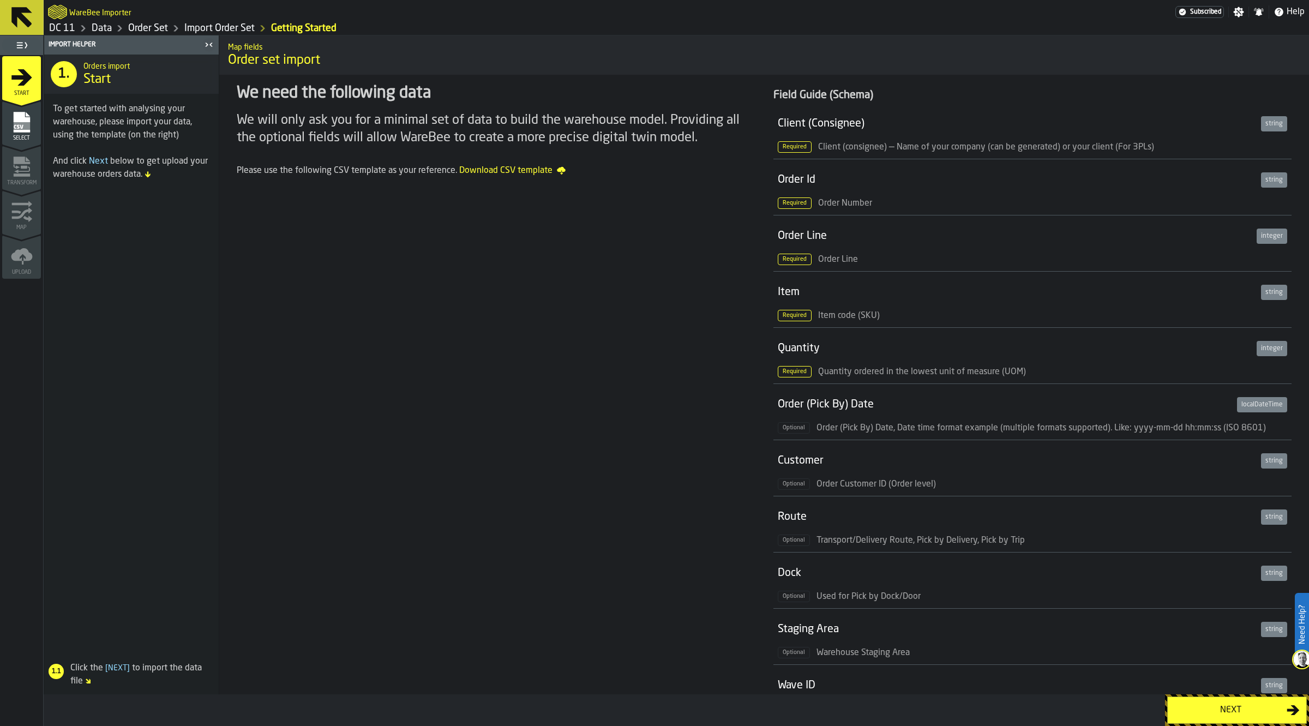
click at [1206, 709] on div "Next" at bounding box center [1230, 710] width 112 height 13
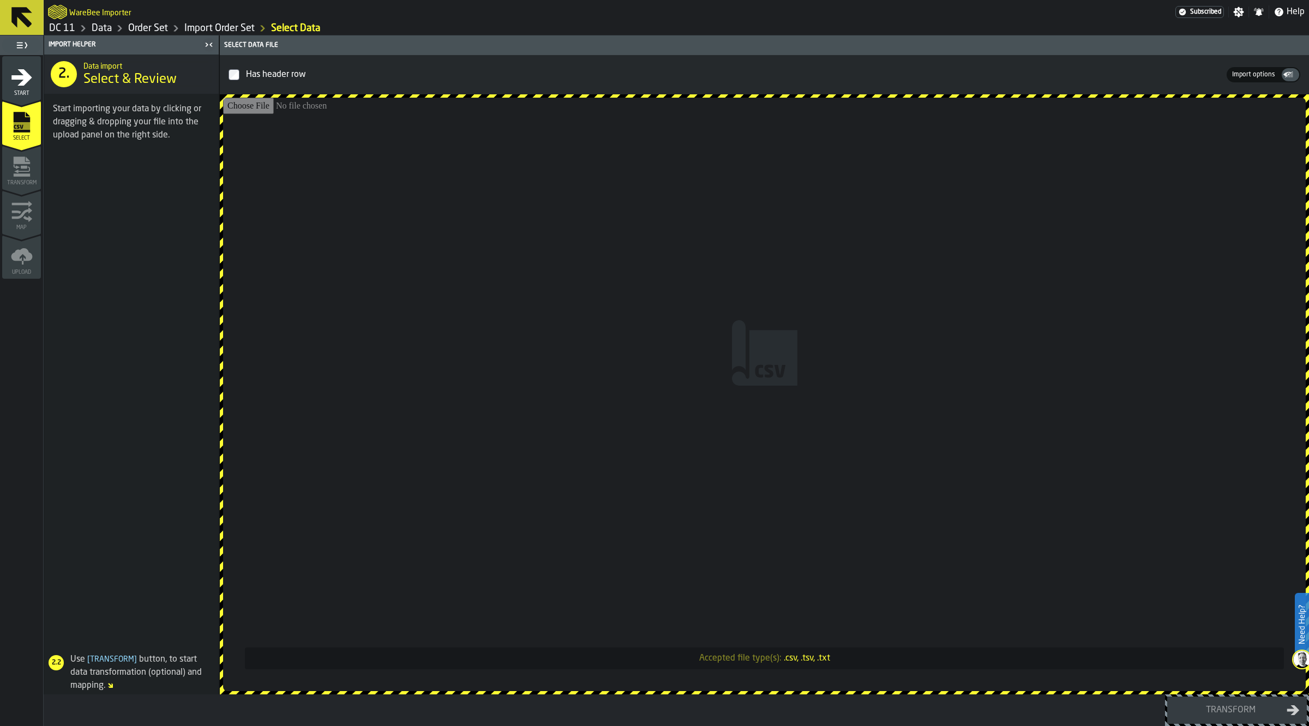
click at [855, 399] on input "Accepted file type(s): .csv, .tsv, .txt" at bounding box center [764, 394] width 1083 height 593
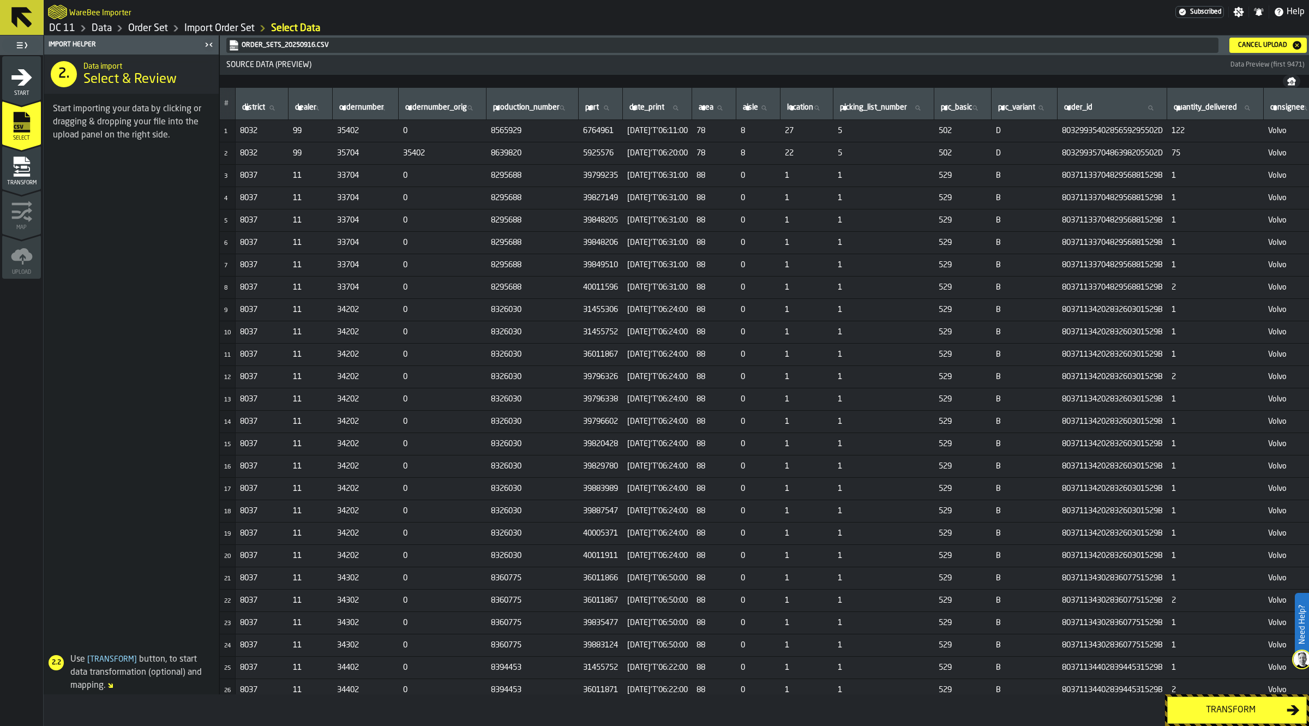
click at [1192, 705] on div "Transform" at bounding box center [1230, 710] width 112 height 13
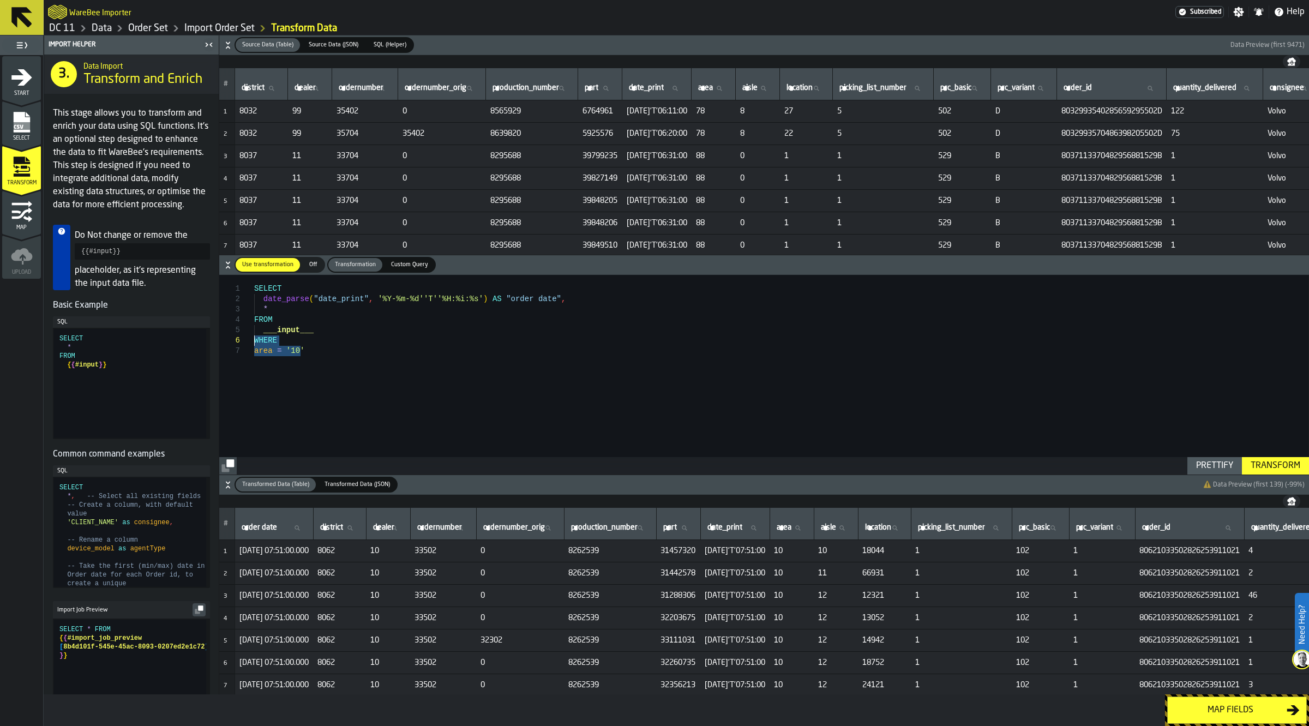
drag, startPoint x: 315, startPoint y: 351, endPoint x: 243, endPoint y: 342, distance: 72.5
click at [254, 342] on div "SELECT date_parse ( "date_print" , '%Y-%m-%d''T''%H:%i:%s' ) AS "order date" , …" at bounding box center [781, 374] width 1054 height 199
type textarea "**********"
click at [1272, 469] on div "Transform" at bounding box center [1275, 465] width 58 height 13
click at [1197, 705] on div "Map fields" at bounding box center [1230, 710] width 112 height 13
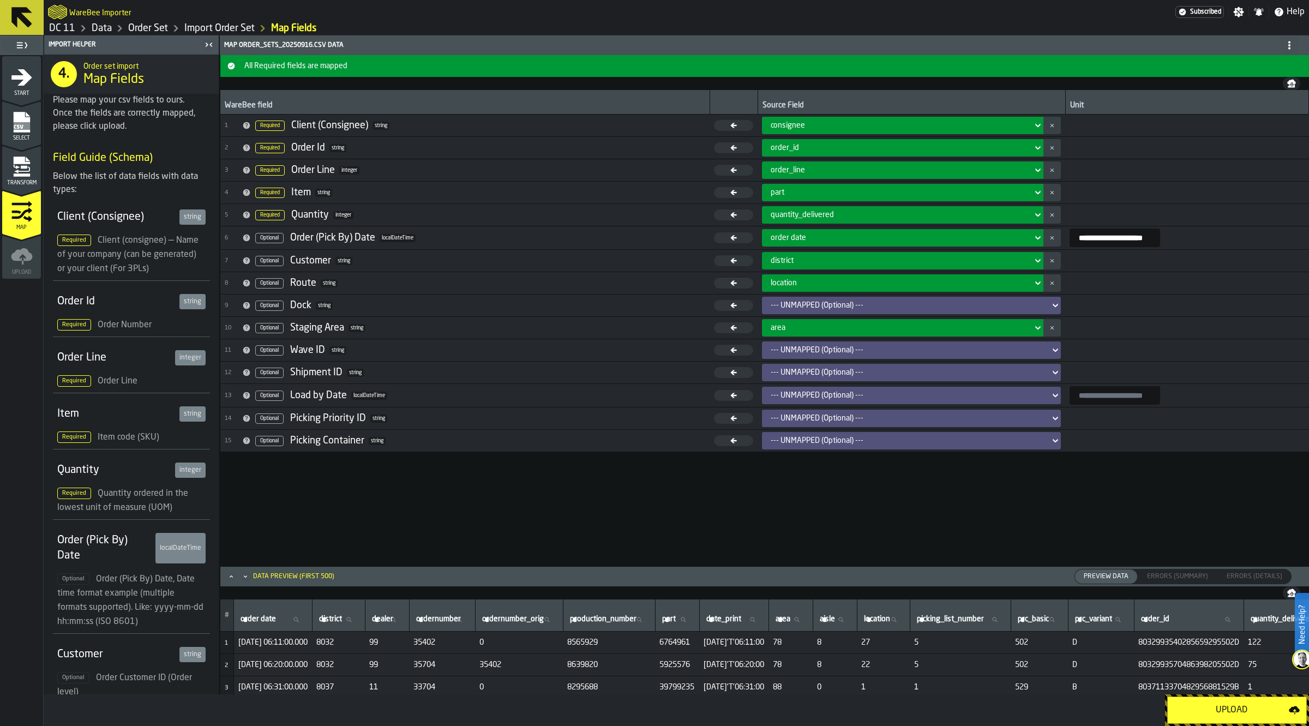
click at [1206, 715] on div "Upload" at bounding box center [1231, 710] width 115 height 13
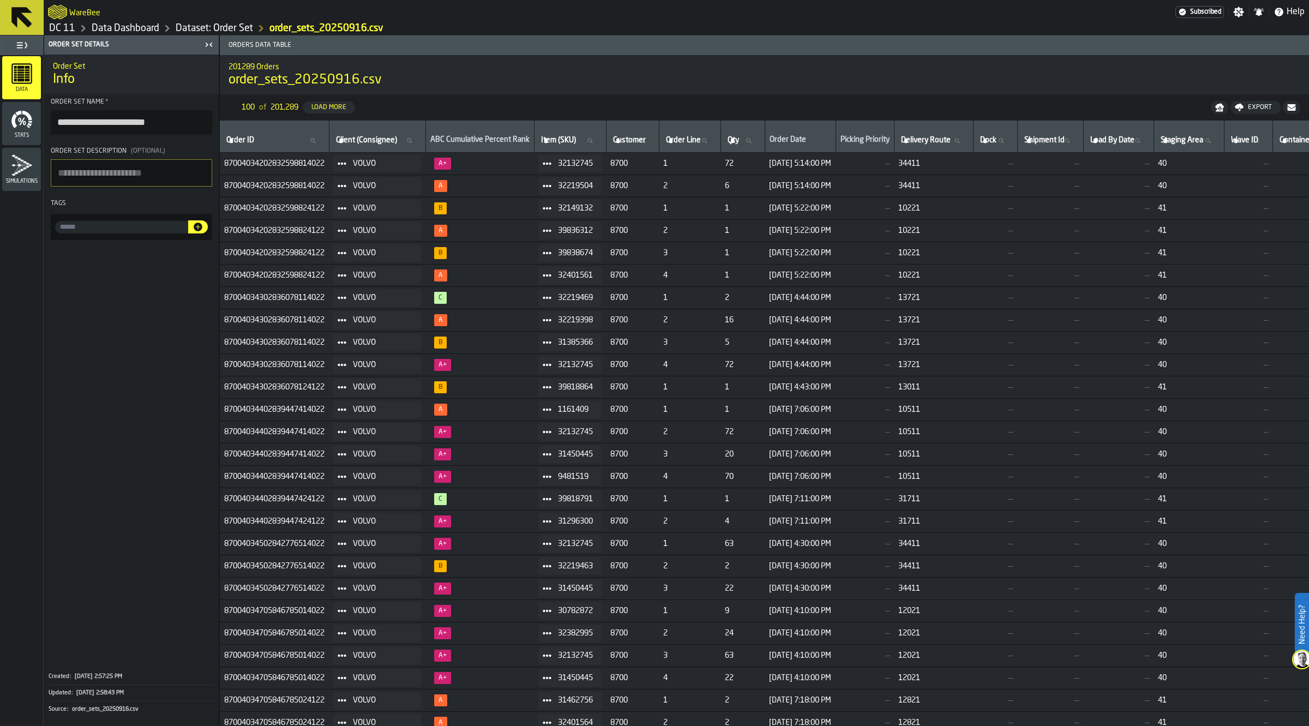
click at [143, 27] on link "Data Dashboard" at bounding box center [126, 28] width 68 height 12
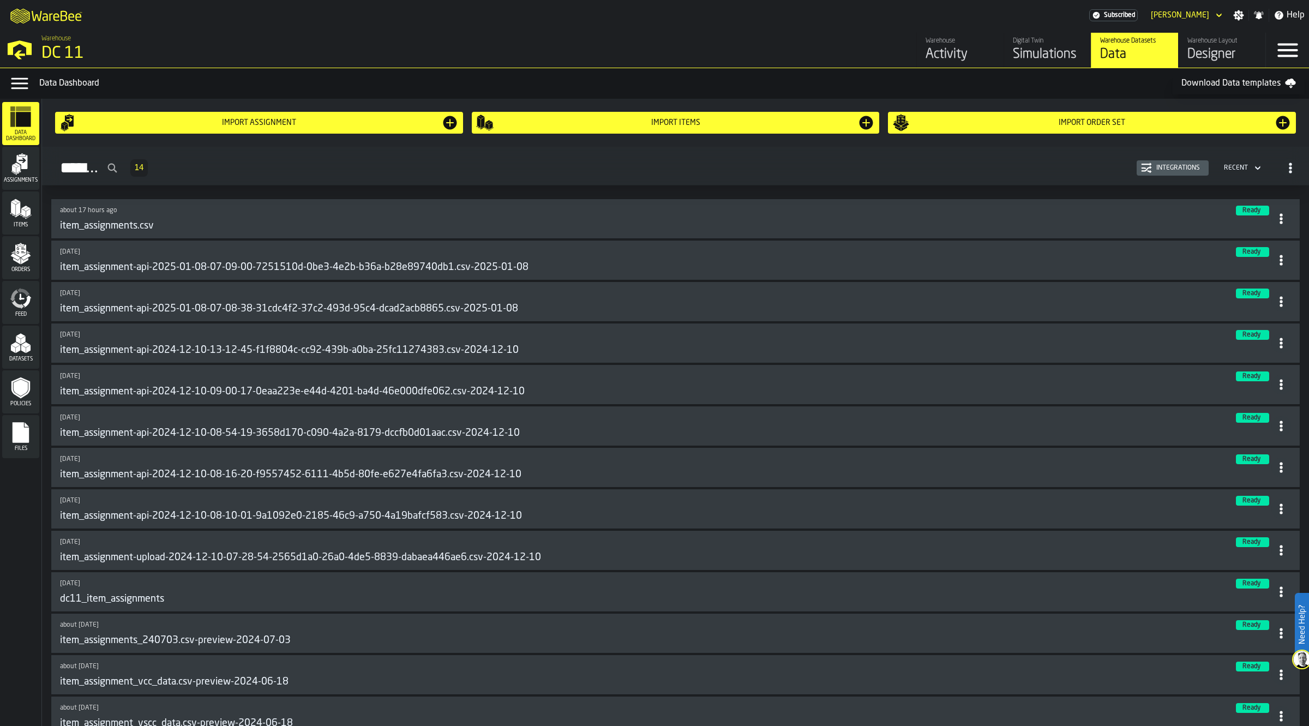
click at [1018, 44] on div "Digital Twin" at bounding box center [1047, 41] width 69 height 8
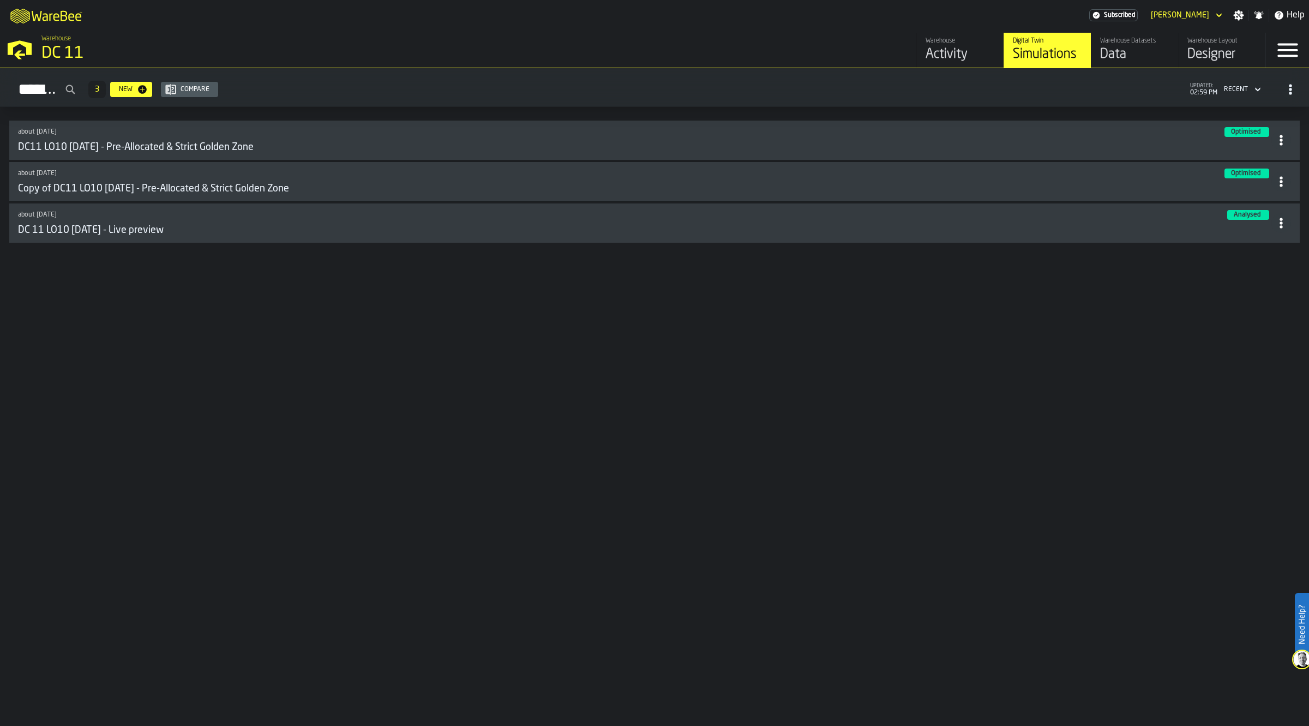
click at [148, 85] on icon "button-New" at bounding box center [142, 89] width 11 height 11
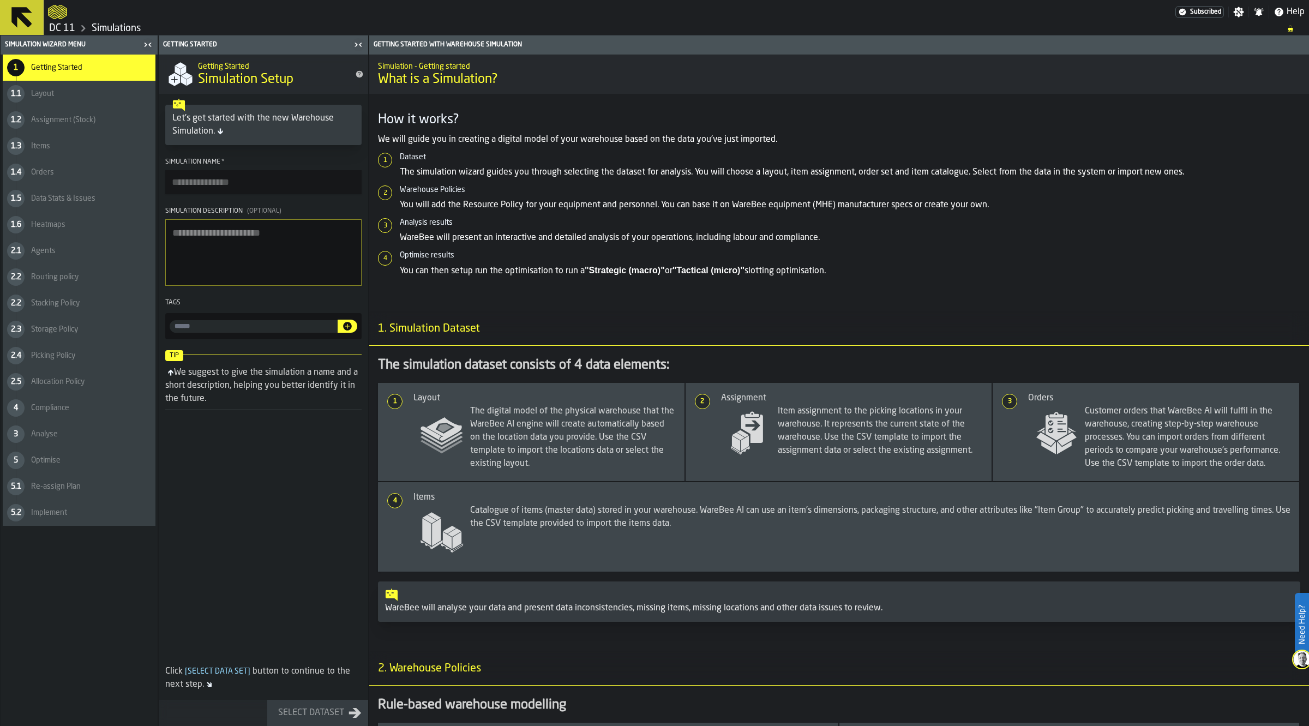
click at [238, 184] on input "Simulation Name *" at bounding box center [263, 182] width 196 height 24
type input "**********"
click at [324, 715] on div "Select Dataset" at bounding box center [311, 712] width 75 height 13
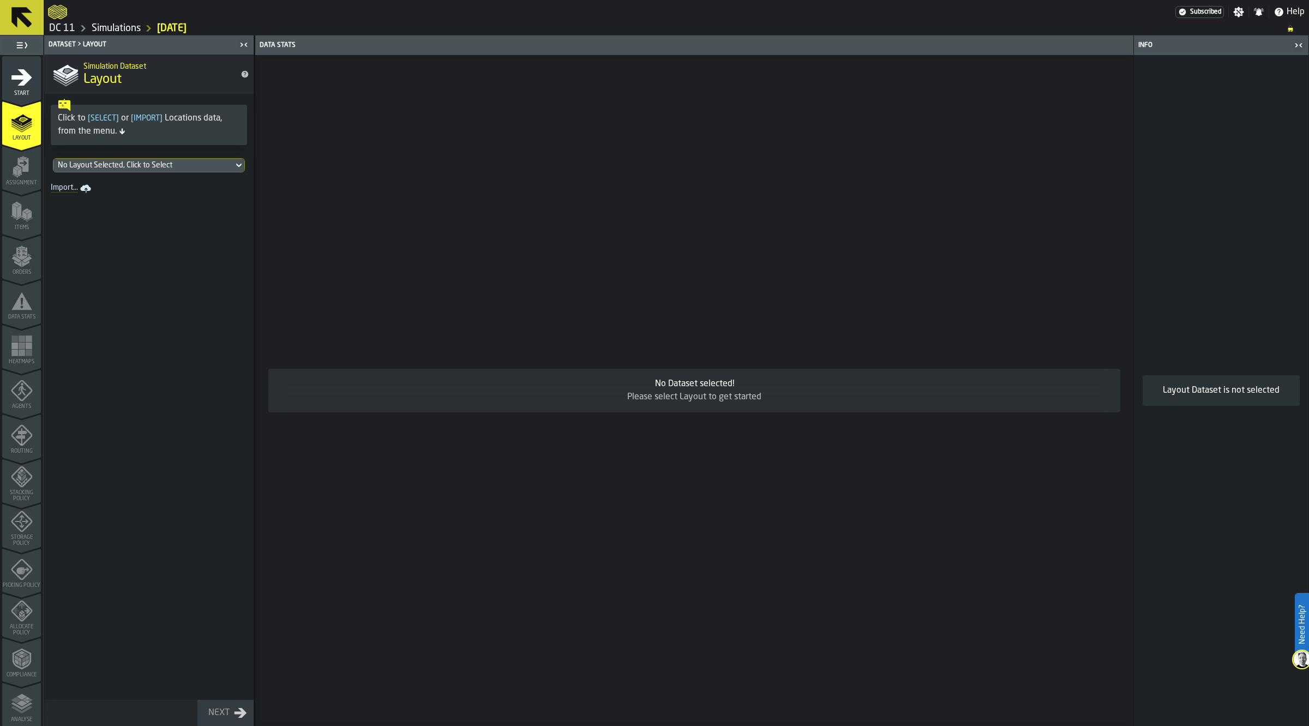
click at [142, 164] on div "No Layout Selected, Click to Select" at bounding box center [143, 165] width 171 height 9
click at [157, 221] on div "locations_20250916.csv 16/09/2025, 14:55:01" at bounding box center [148, 215] width 179 height 26
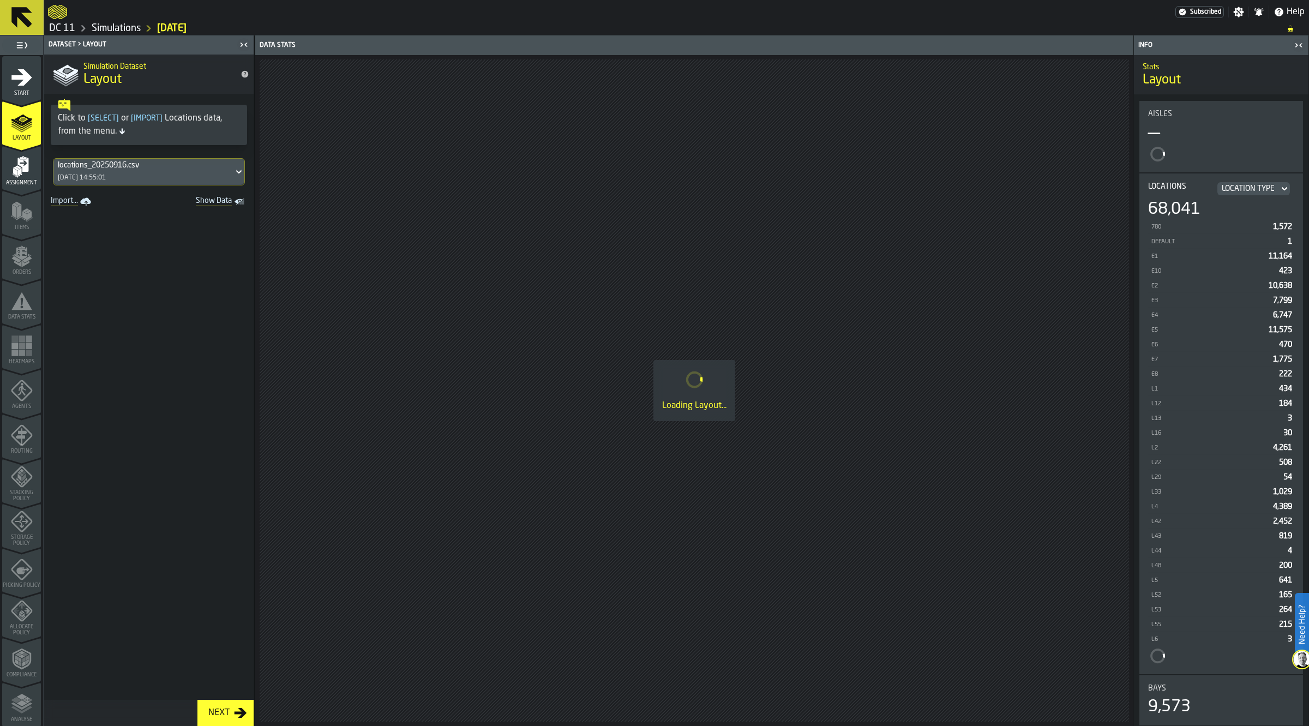
click at [3, 170] on div "Assignment" at bounding box center [21, 171] width 39 height 30
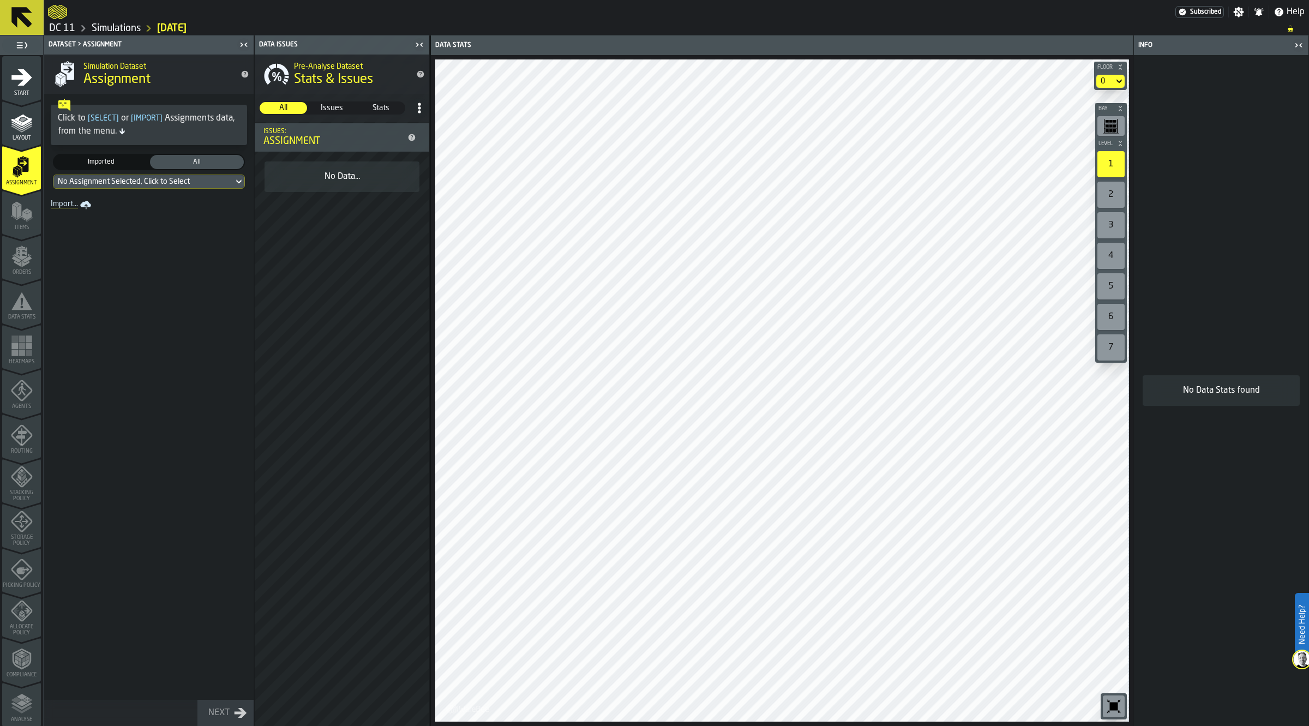
click at [164, 181] on div "No Assignment Selected, Click to Select" at bounding box center [143, 181] width 171 height 9
click at [173, 230] on div "item_assignments.csv 15/09/2025, 21:35:52" at bounding box center [148, 232] width 179 height 26
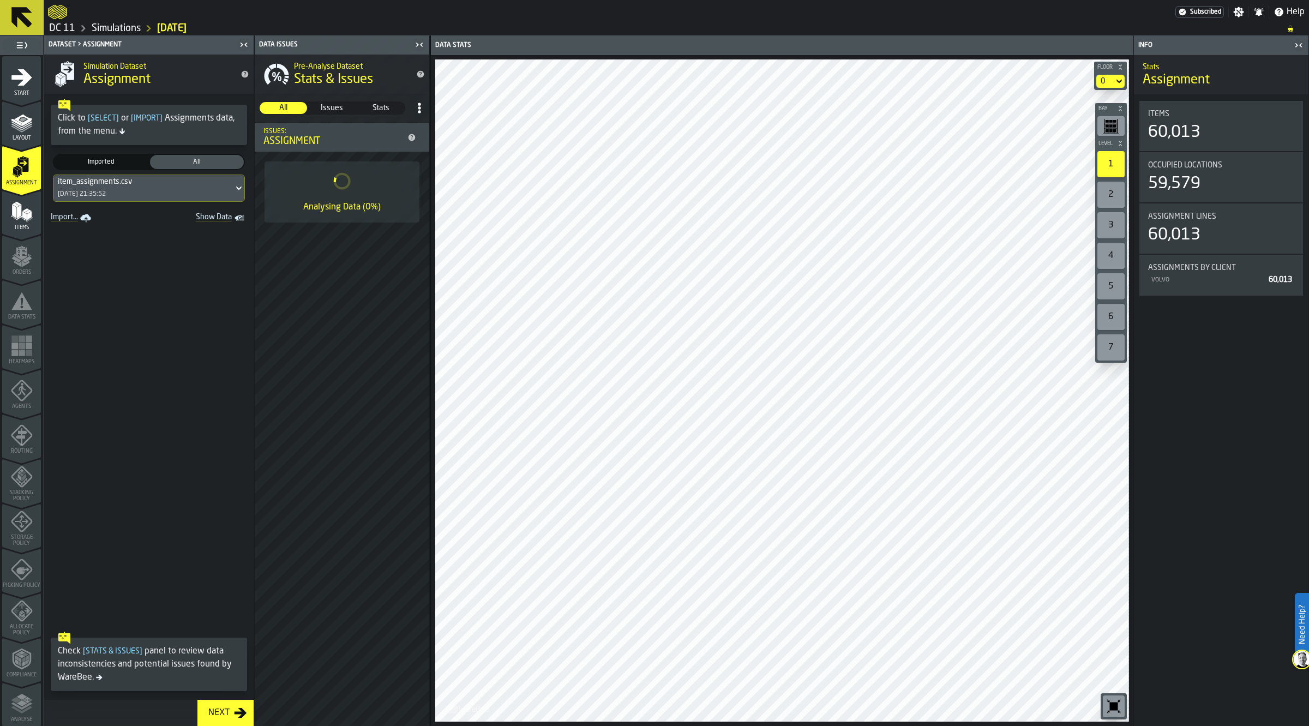
click at [1301, 47] on icon "button-toggle-Close me" at bounding box center [1298, 45] width 13 height 13
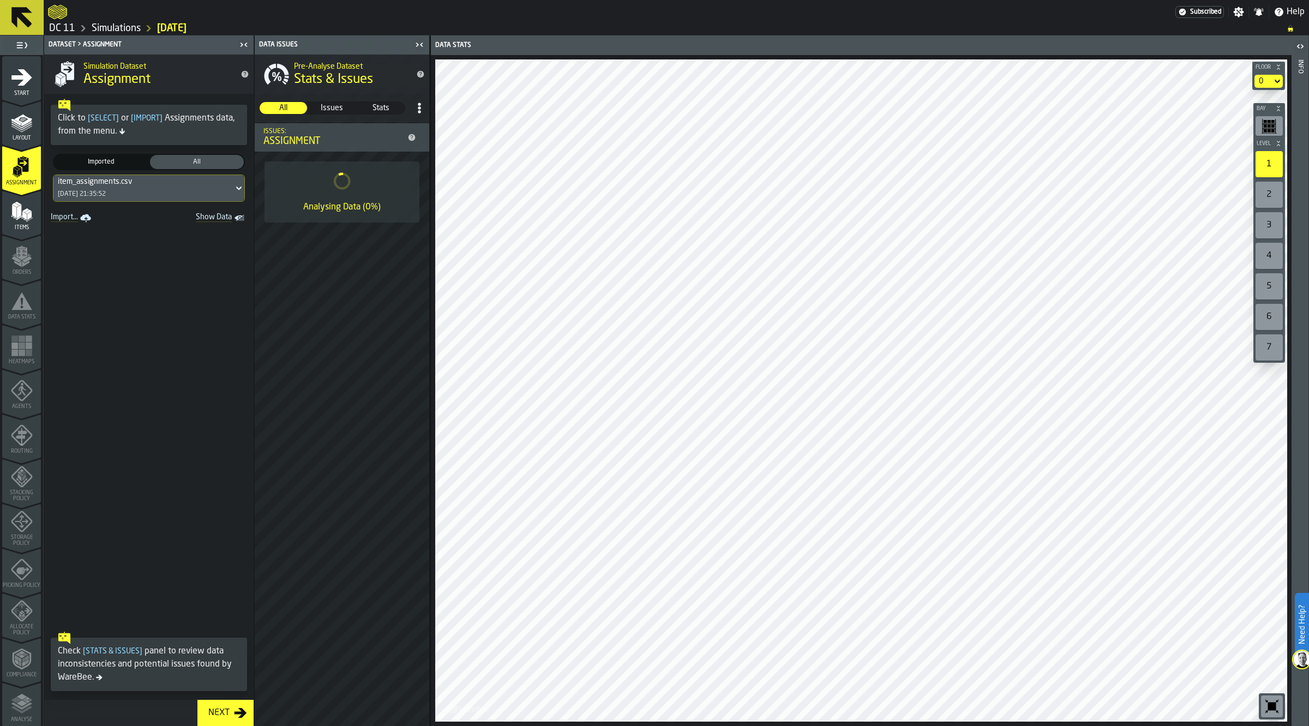
click at [26, 232] on icon "menu Items" at bounding box center [21, 235] width 39 height 10
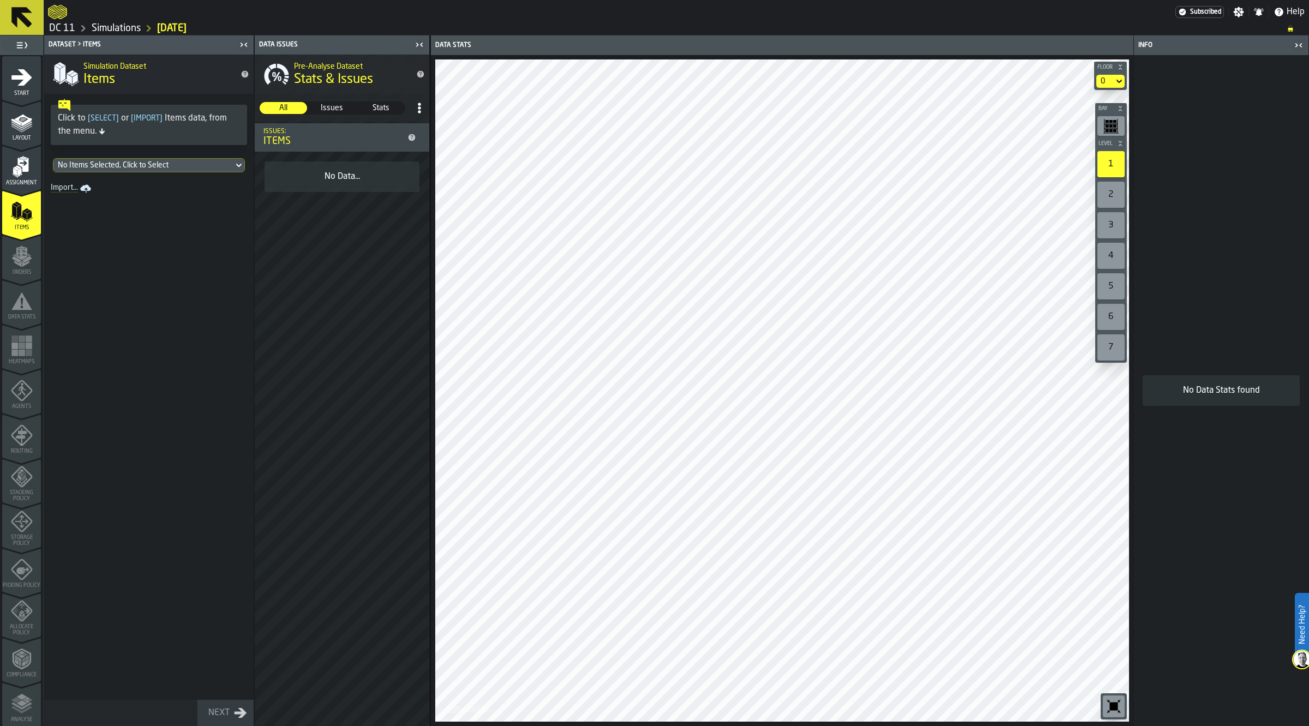
click at [165, 164] on div "No Items Selected, Click to Select" at bounding box center [143, 165] width 171 height 9
click at [140, 211] on div "items.csv 08/01/2025, 08:19:27" at bounding box center [148, 215] width 179 height 26
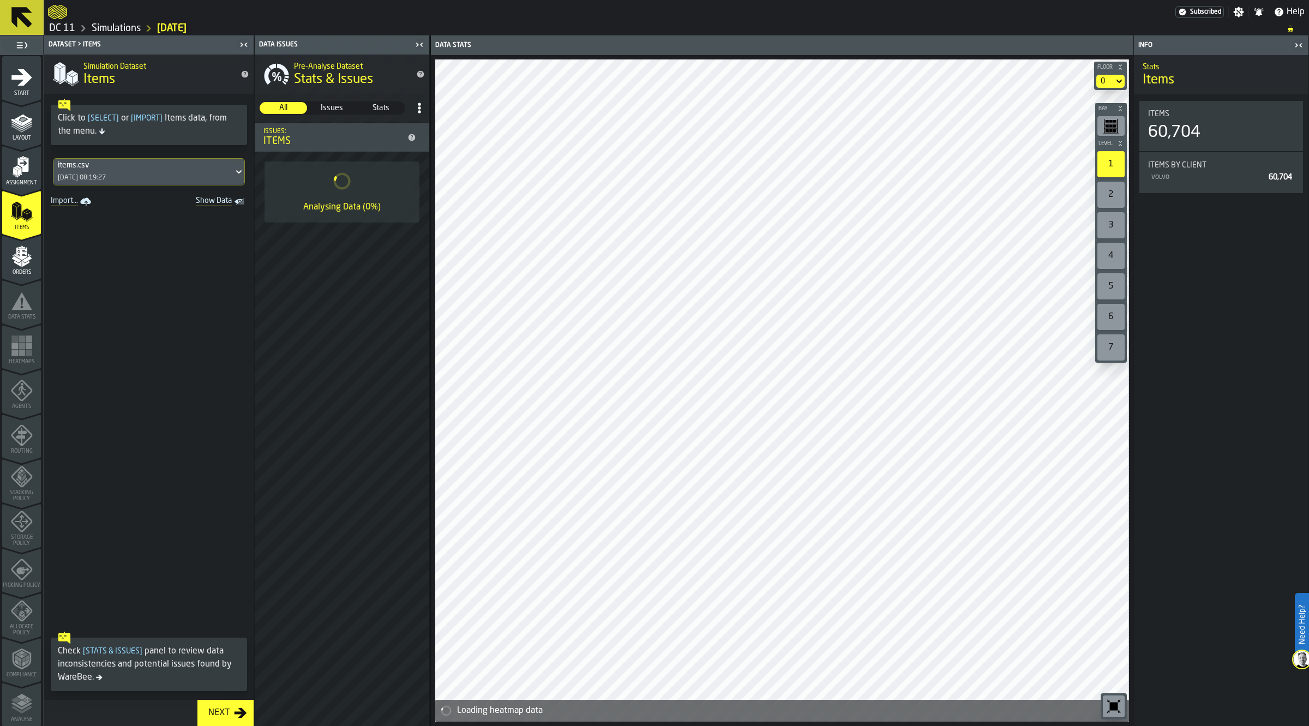
click at [130, 159] on div "items.csv 08/01/2025, 08:19:27" at bounding box center [143, 172] width 180 height 26
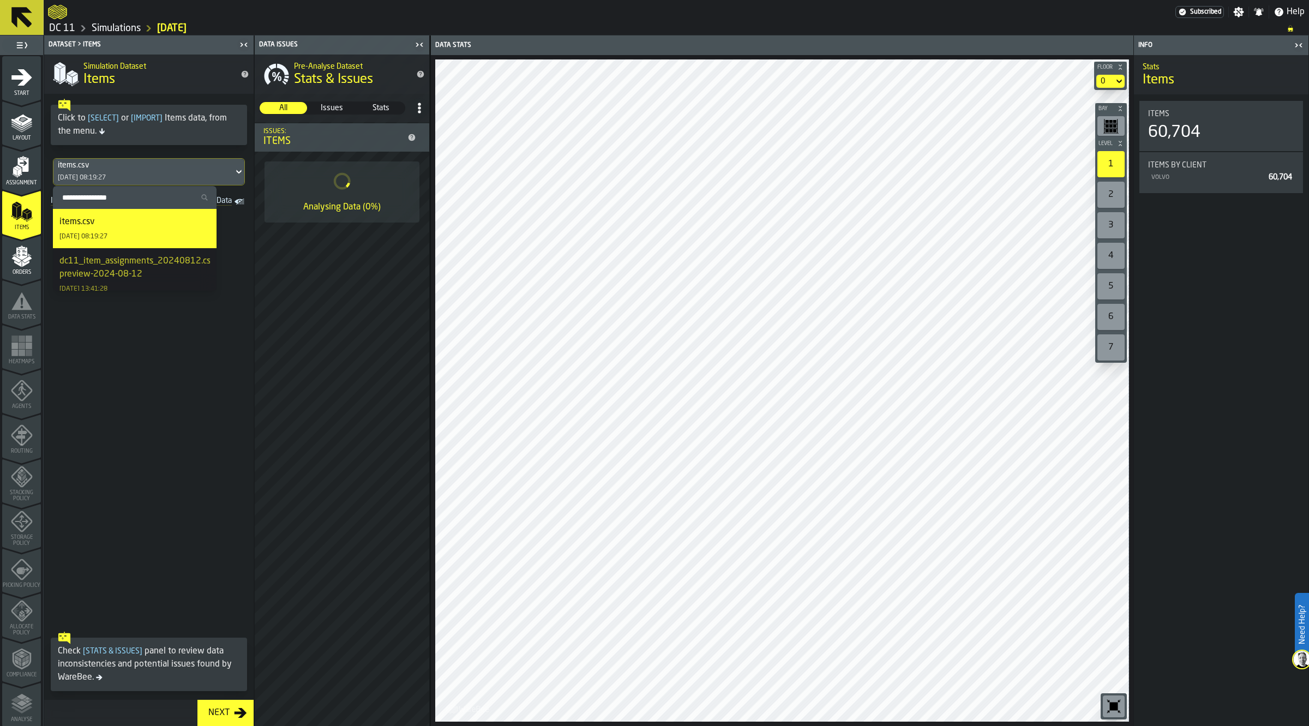
click at [213, 428] on span at bounding box center [148, 417] width 209 height 417
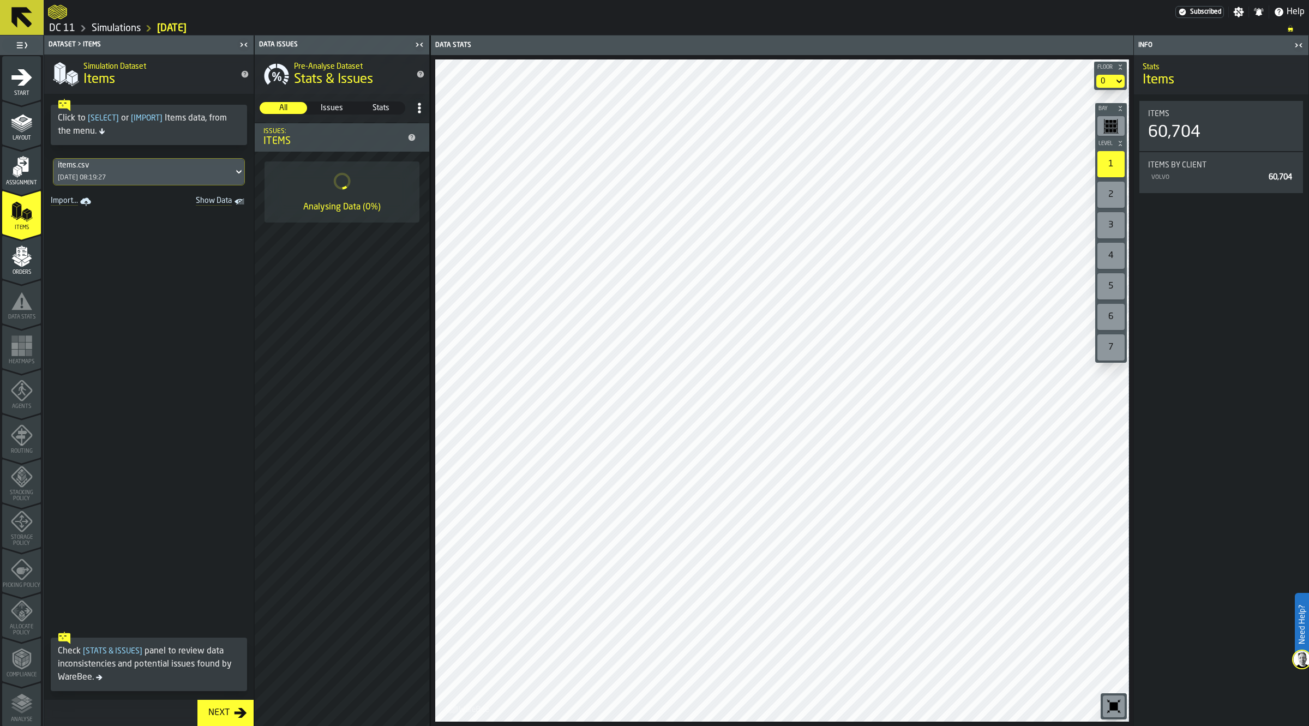
drag, startPoint x: 183, startPoint y: 399, endPoint x: 187, endPoint y: 296, distance: 103.1
click at [183, 399] on span at bounding box center [148, 417] width 209 height 417
click at [112, 31] on link "Simulations" at bounding box center [116, 28] width 49 height 12
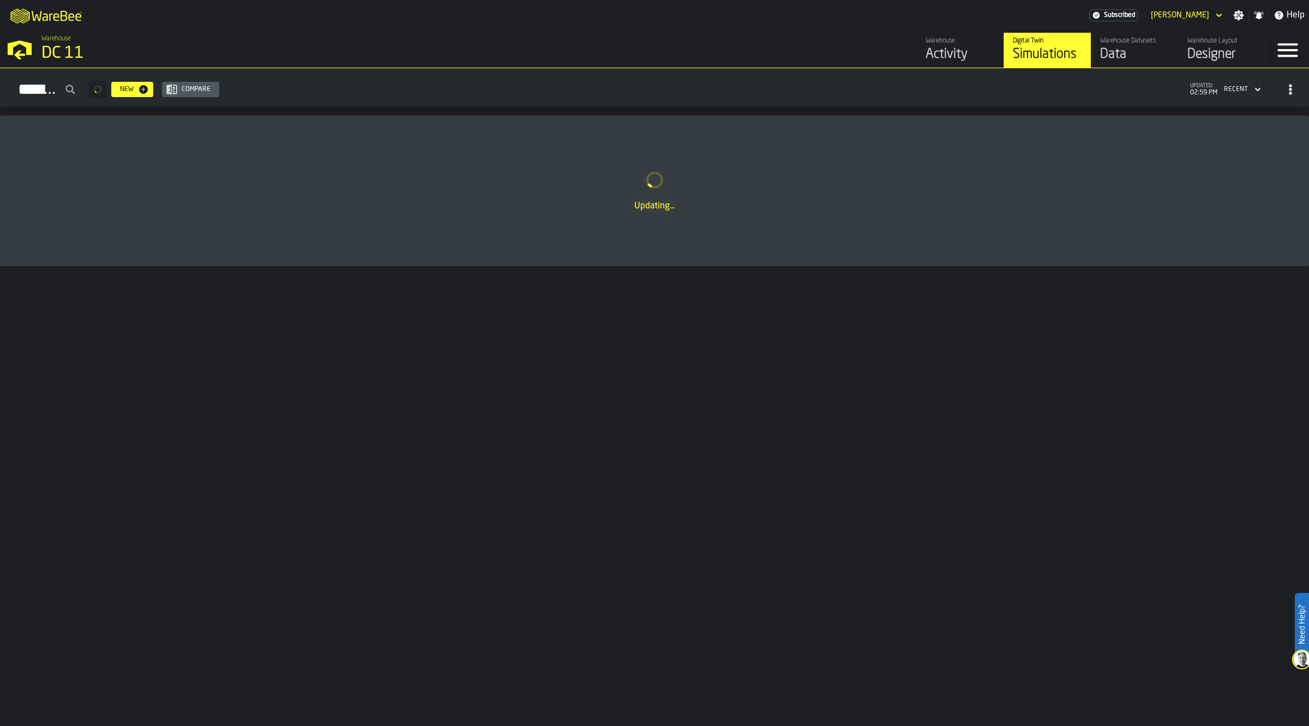
click at [1148, 57] on div "Data" at bounding box center [1134, 54] width 69 height 17
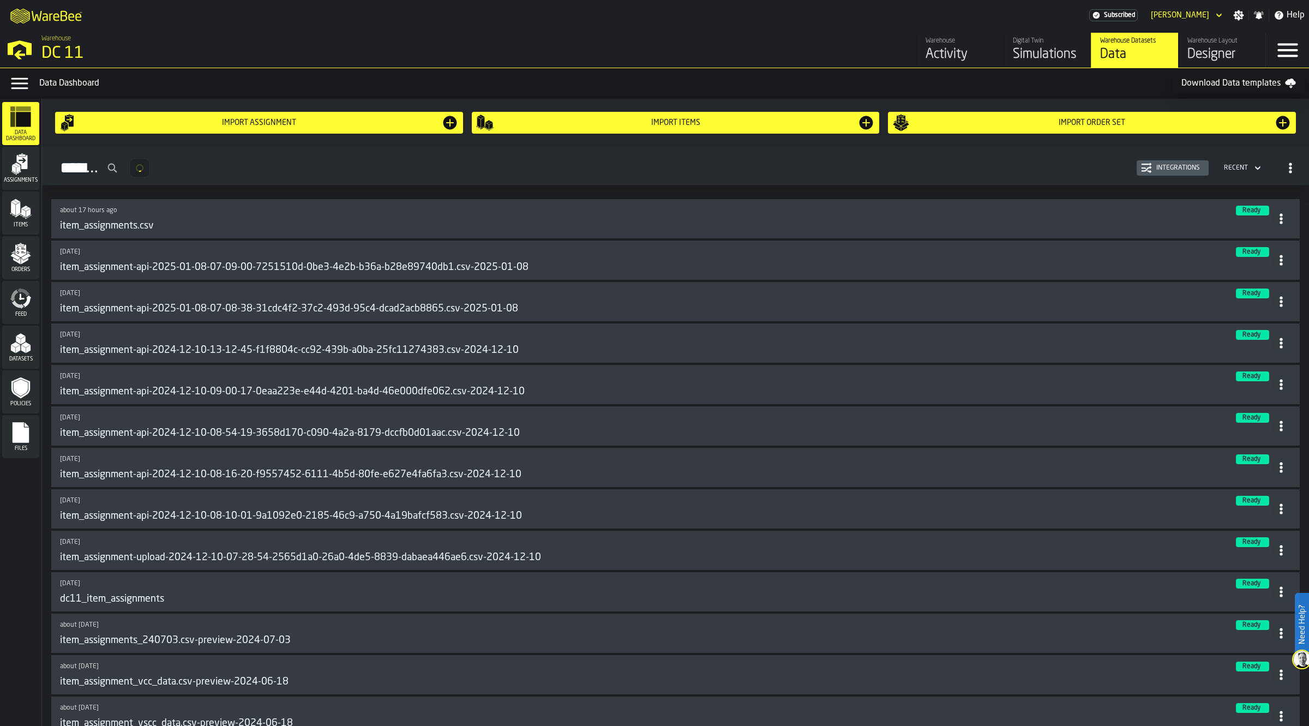
click at [30, 213] on icon "menu Items" at bounding box center [21, 209] width 22 height 22
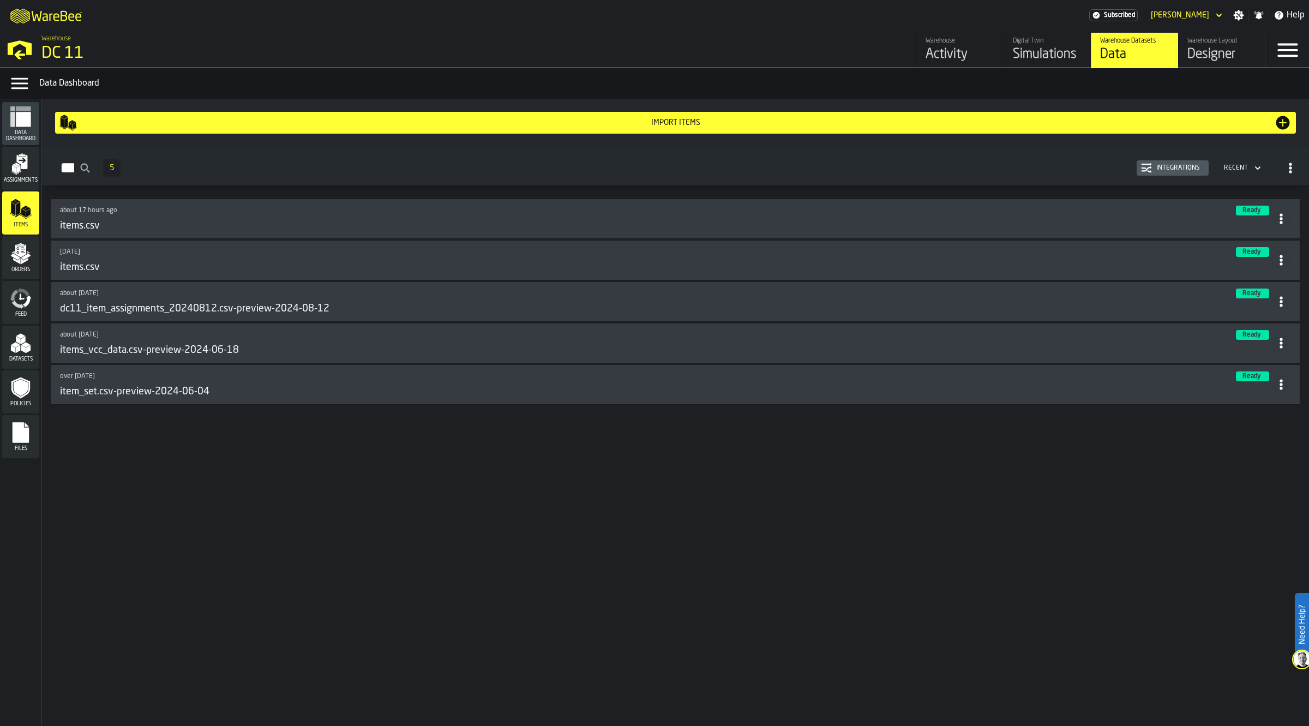
click at [1277, 258] on icon at bounding box center [1281, 260] width 11 height 11
click at [1252, 301] on li "Delete" at bounding box center [1256, 309] width 70 height 26
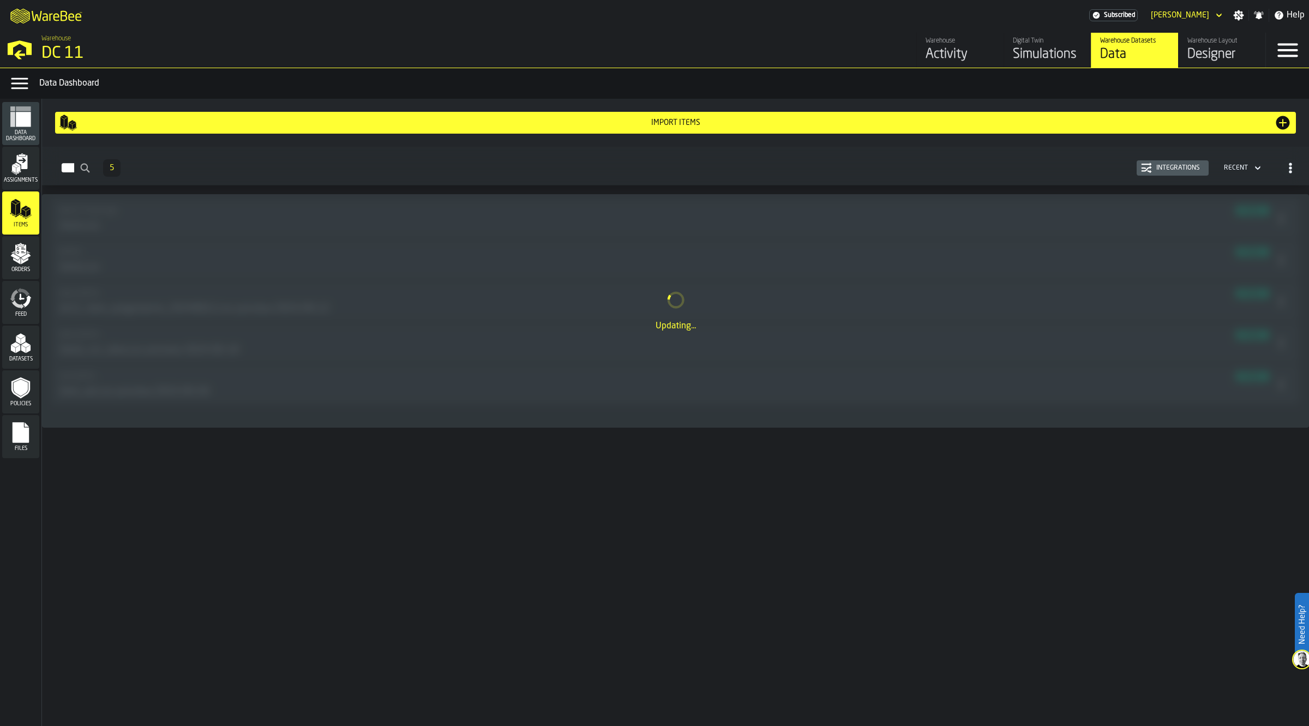
click at [1034, 46] on div "Simulations" at bounding box center [1047, 54] width 69 height 17
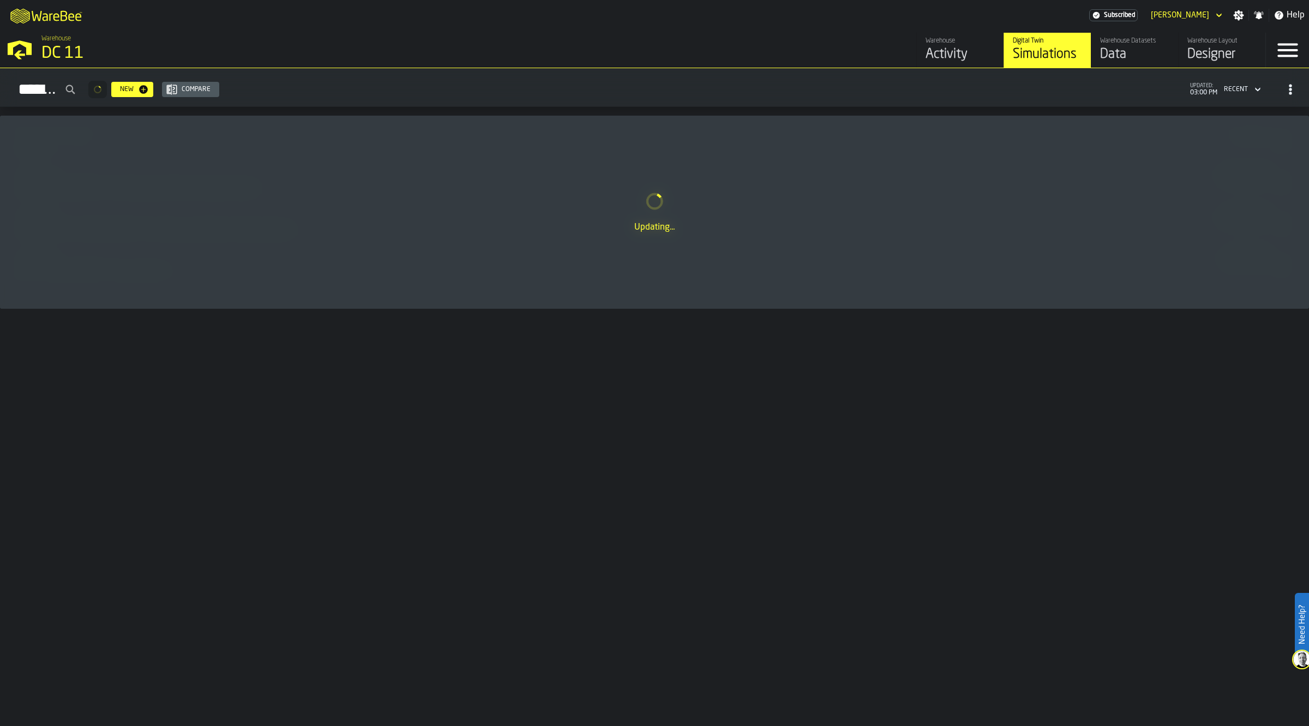
click at [1133, 59] on div "Data" at bounding box center [1134, 54] width 69 height 17
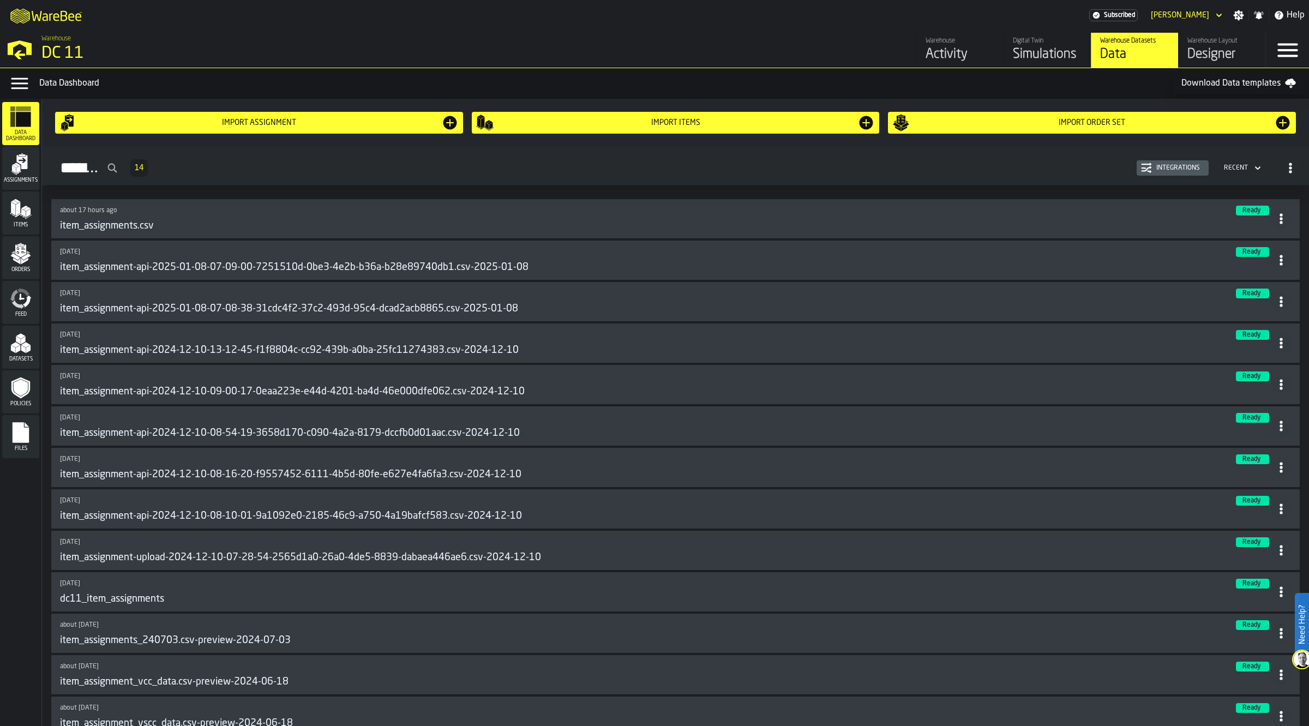
click at [29, 215] on icon "menu Items" at bounding box center [28, 216] width 5 height 4
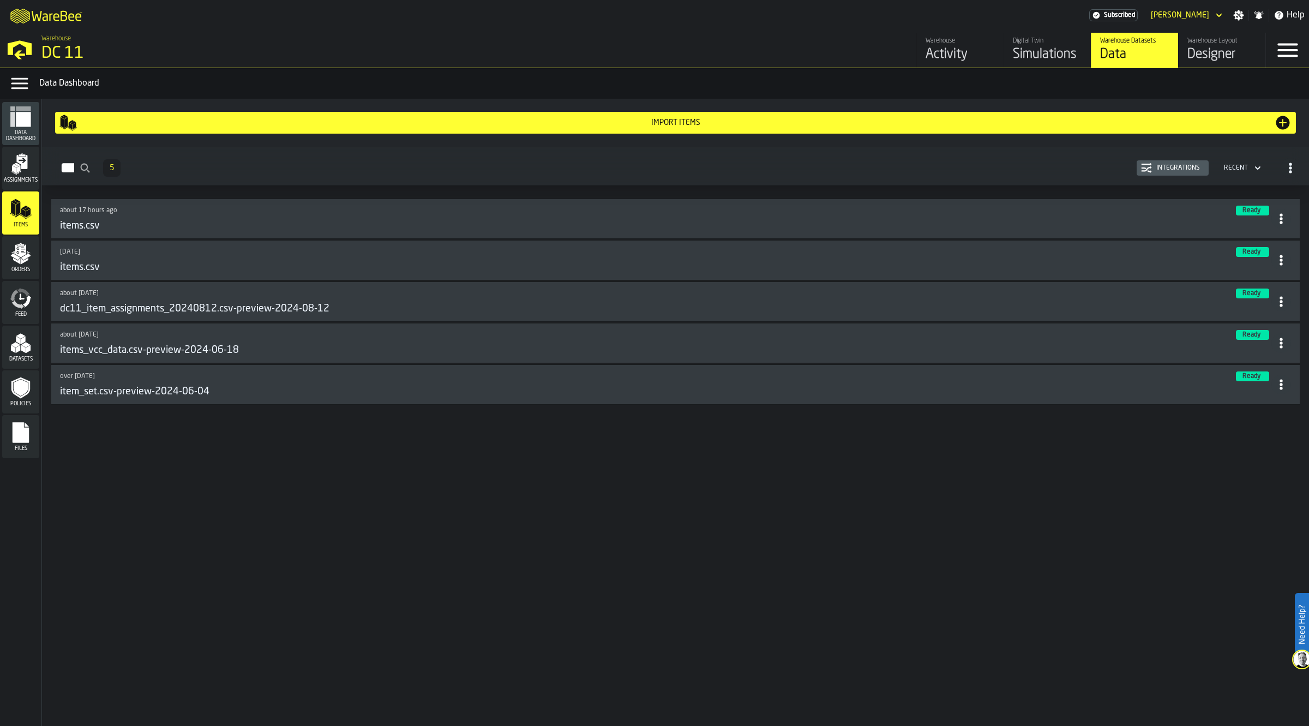
click at [1061, 47] on div "Simulations" at bounding box center [1047, 54] width 69 height 17
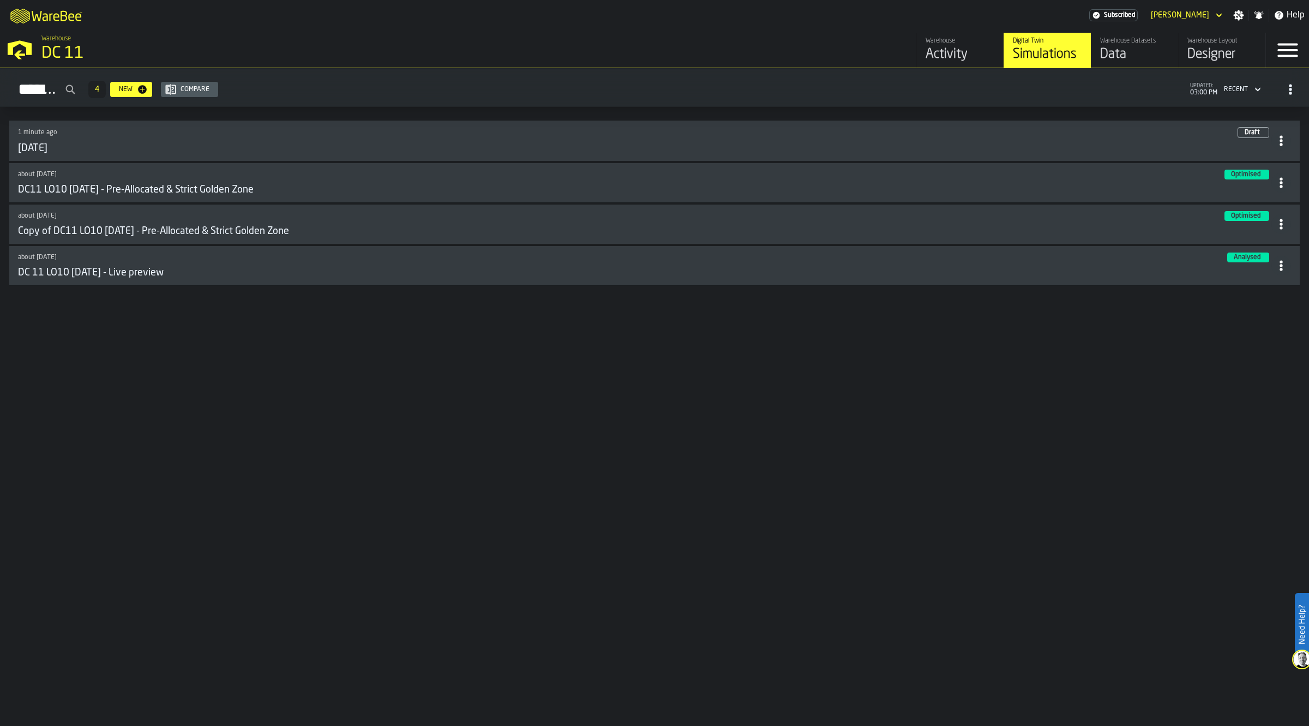
click at [138, 155] on div "1 minute ago Draft 2025-09-16" at bounding box center [654, 140] width 1291 height 41
click at [53, 131] on div "1 minute ago" at bounding box center [323, 133] width 610 height 8
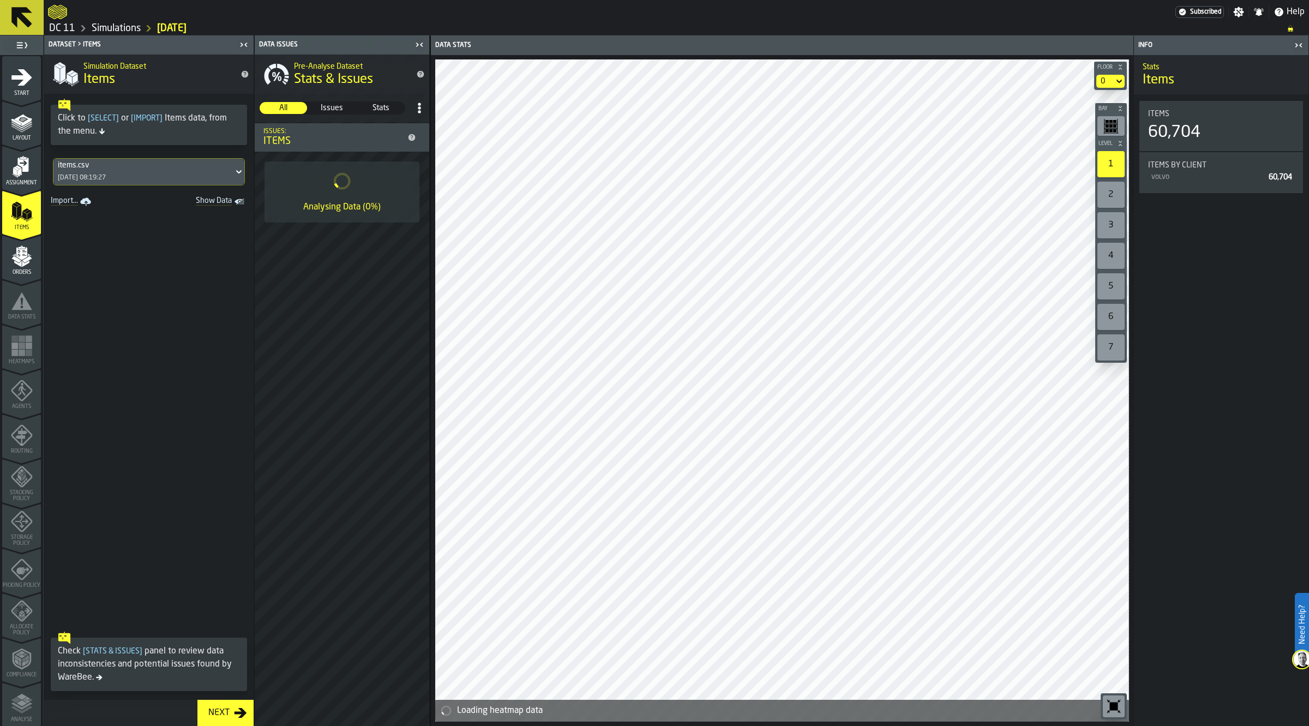
click at [159, 173] on div "items.csv 08/01/2025, 08:19:27" at bounding box center [143, 172] width 180 height 26
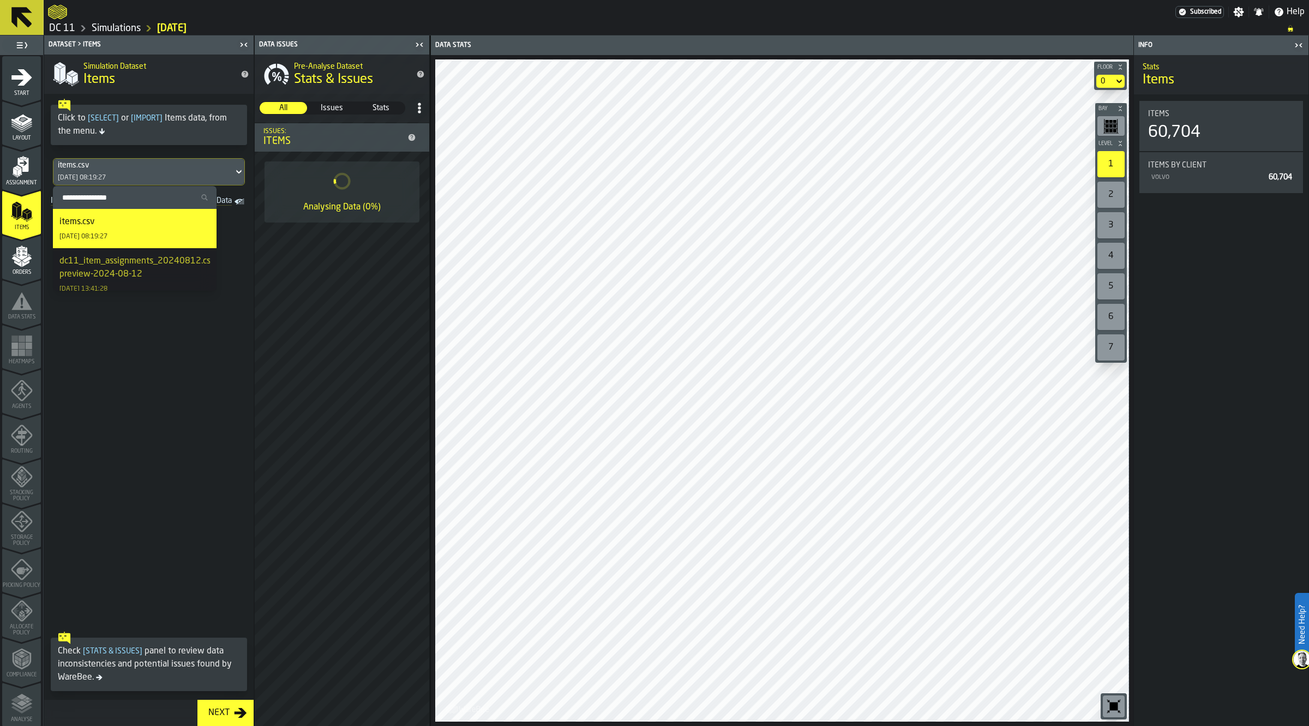
click at [136, 195] on input "Search Item Sets" at bounding box center [134, 197] width 155 height 14
type input "*****"
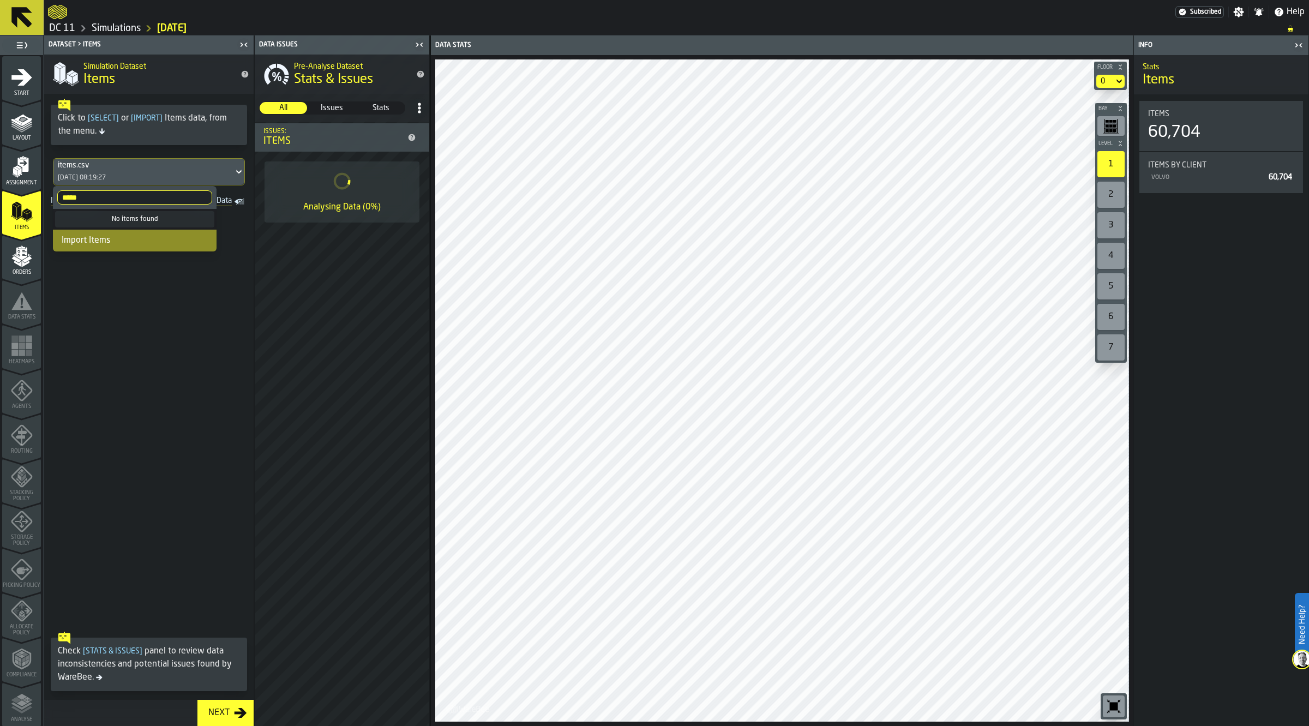
click at [200, 196] on input "*****" at bounding box center [134, 197] width 155 height 14
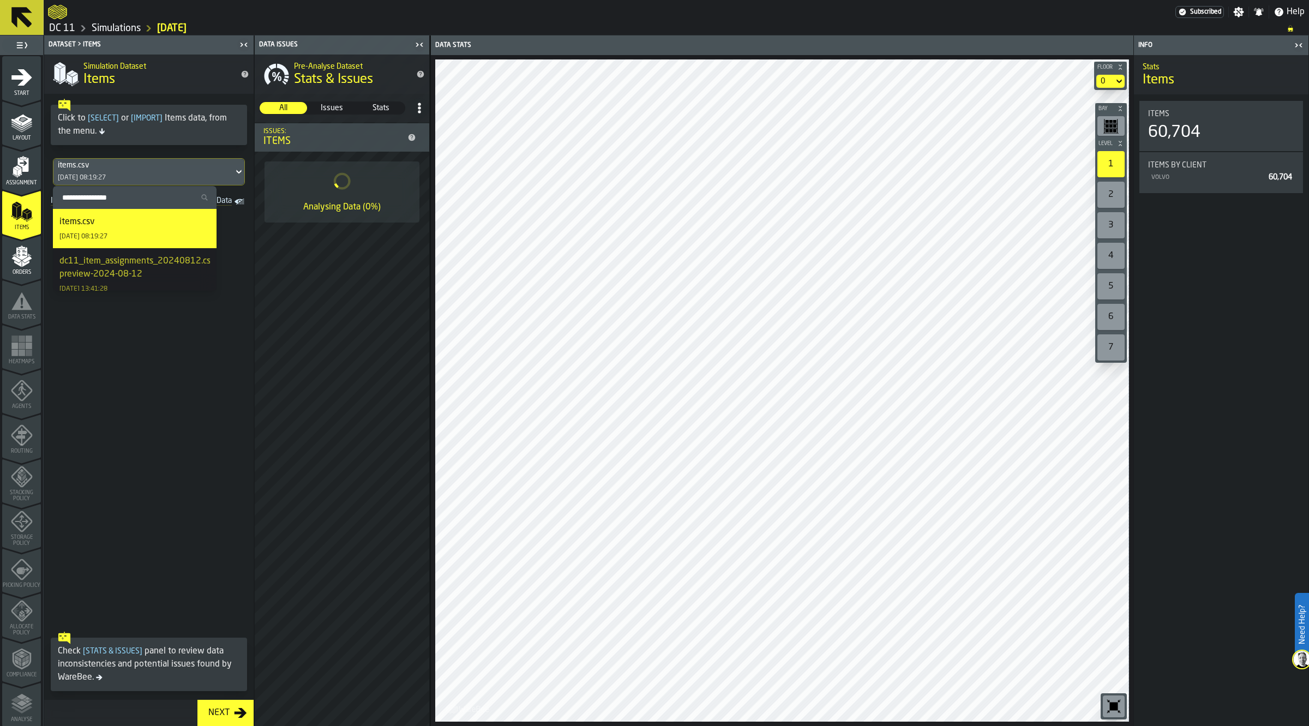
click at [181, 440] on span at bounding box center [148, 417] width 209 height 417
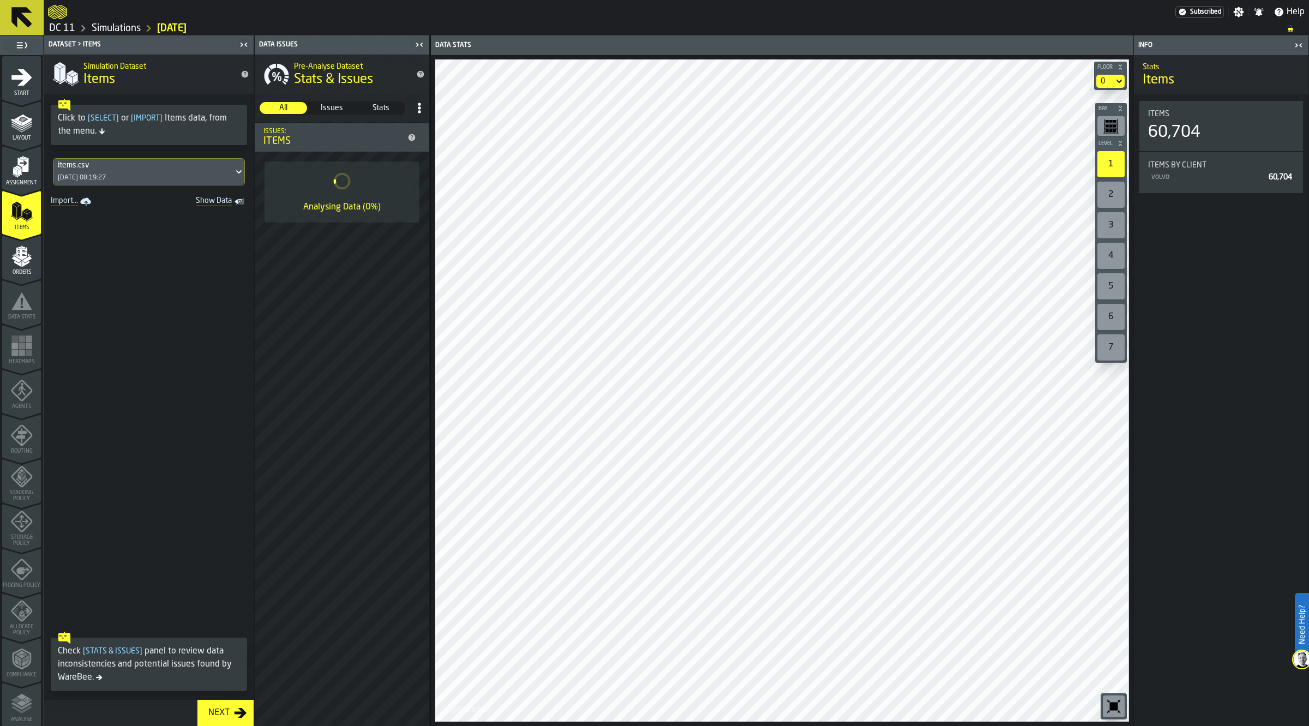
click at [19, 170] on polygon "menu Assignment" at bounding box center [19, 172] width 4 height 8
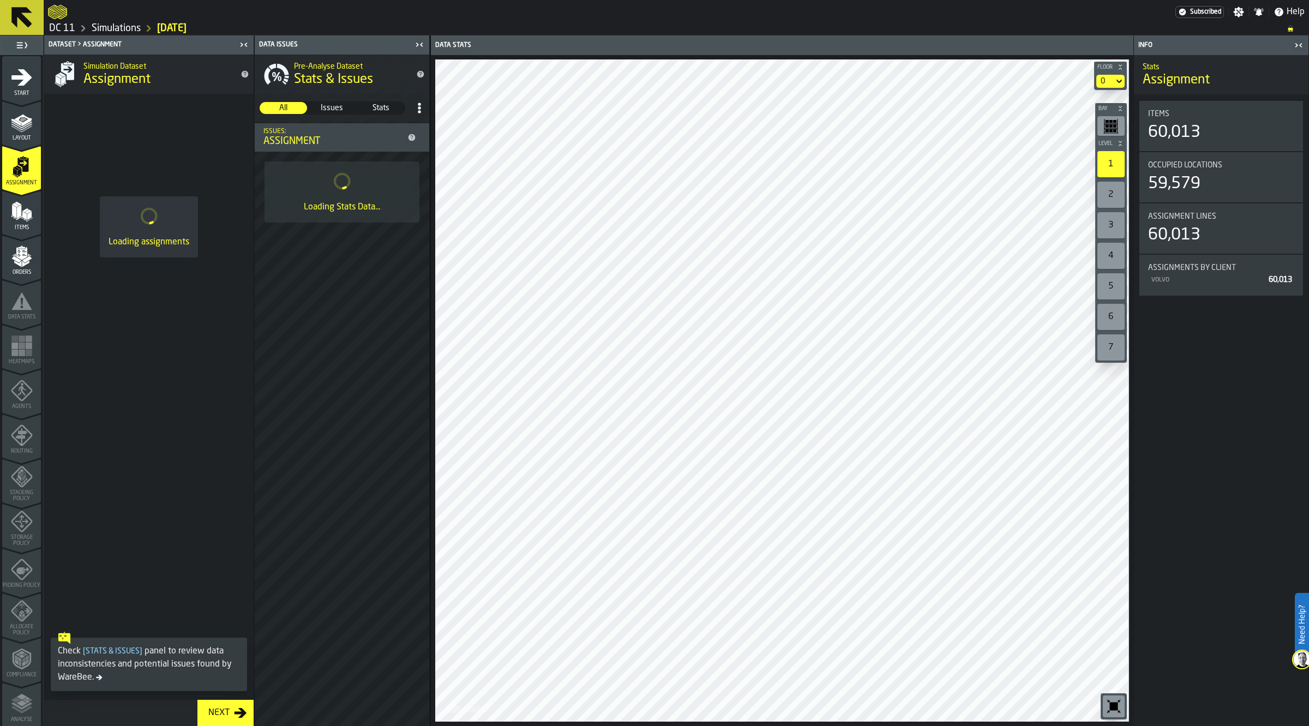
click at [20, 210] on icon "menu Items" at bounding box center [22, 212] width 22 height 22
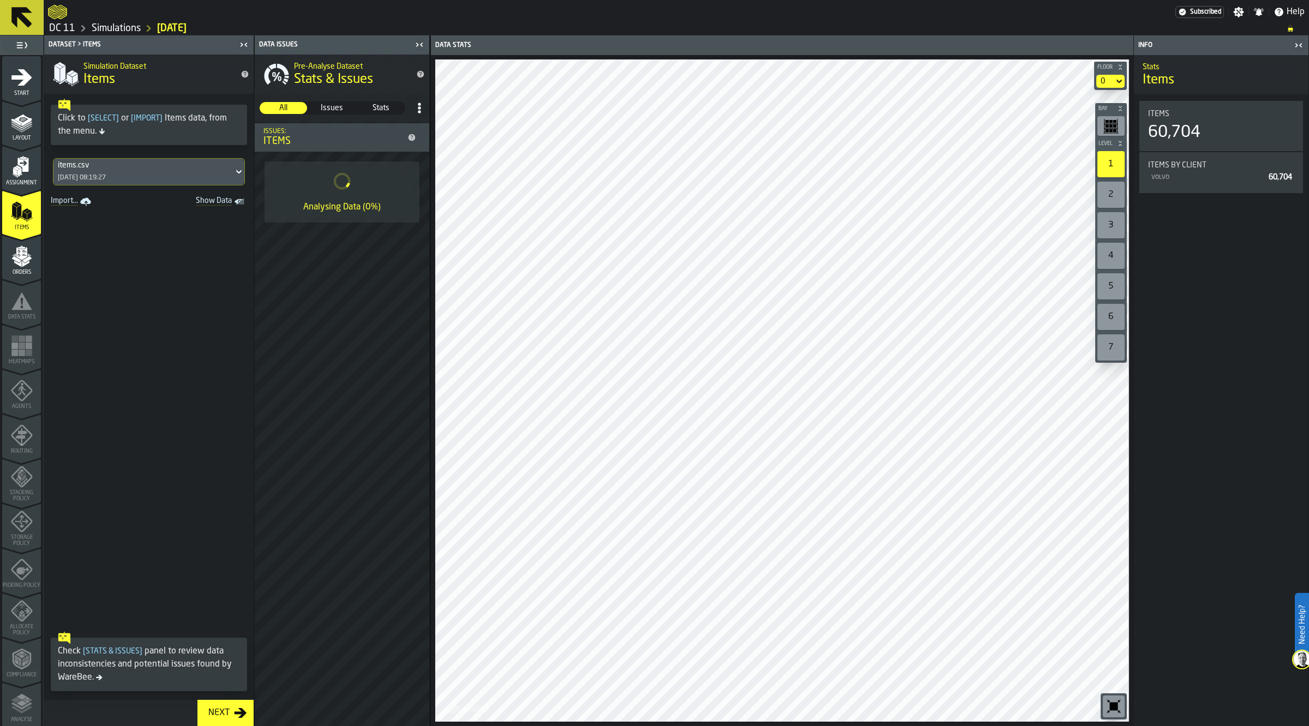
click at [61, 203] on link "Import..." at bounding box center [71, 201] width 51 height 15
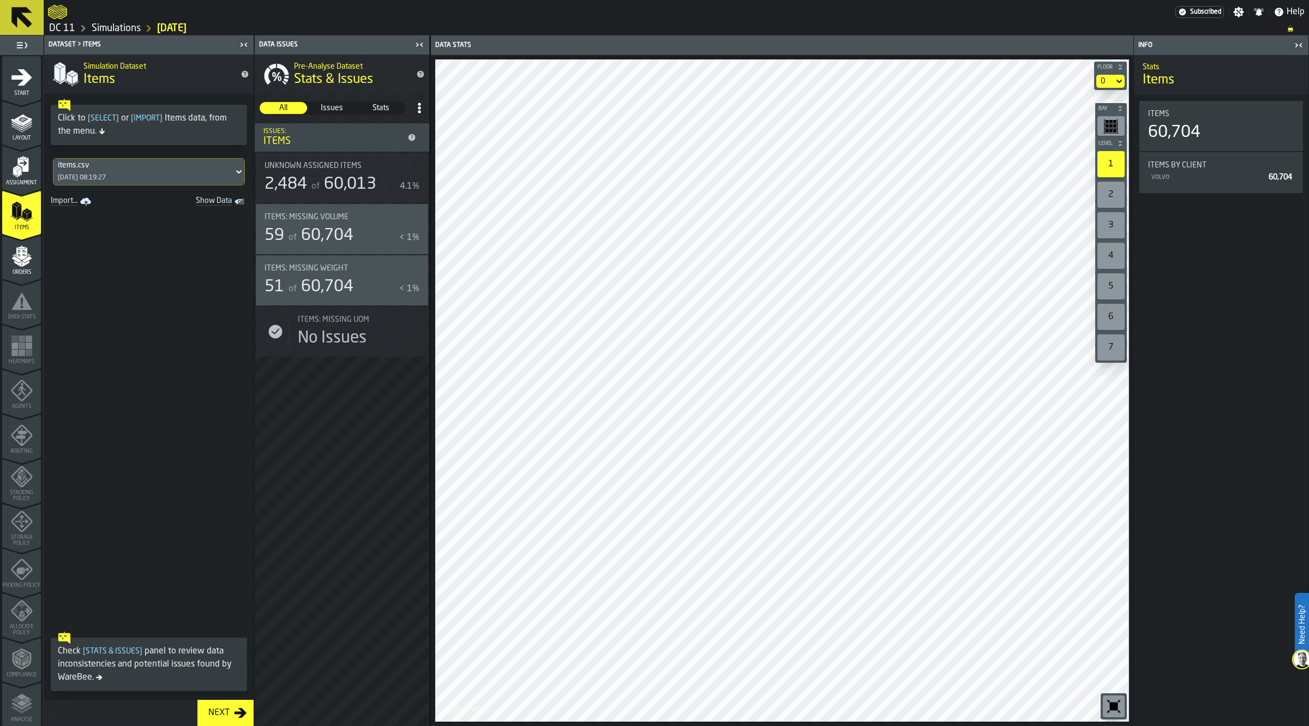
click at [140, 175] on div "items.csv 08/01/2025, 08:19:27" at bounding box center [143, 172] width 180 height 26
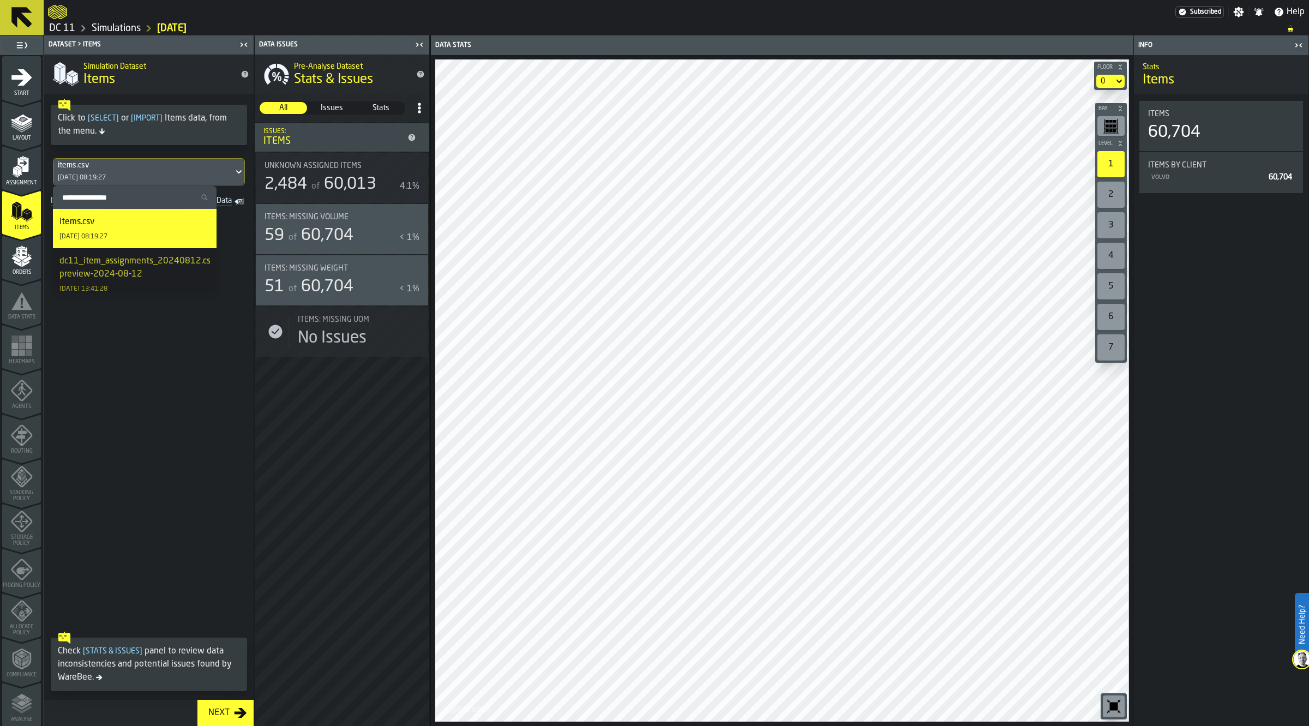
click at [205, 356] on span at bounding box center [148, 417] width 209 height 417
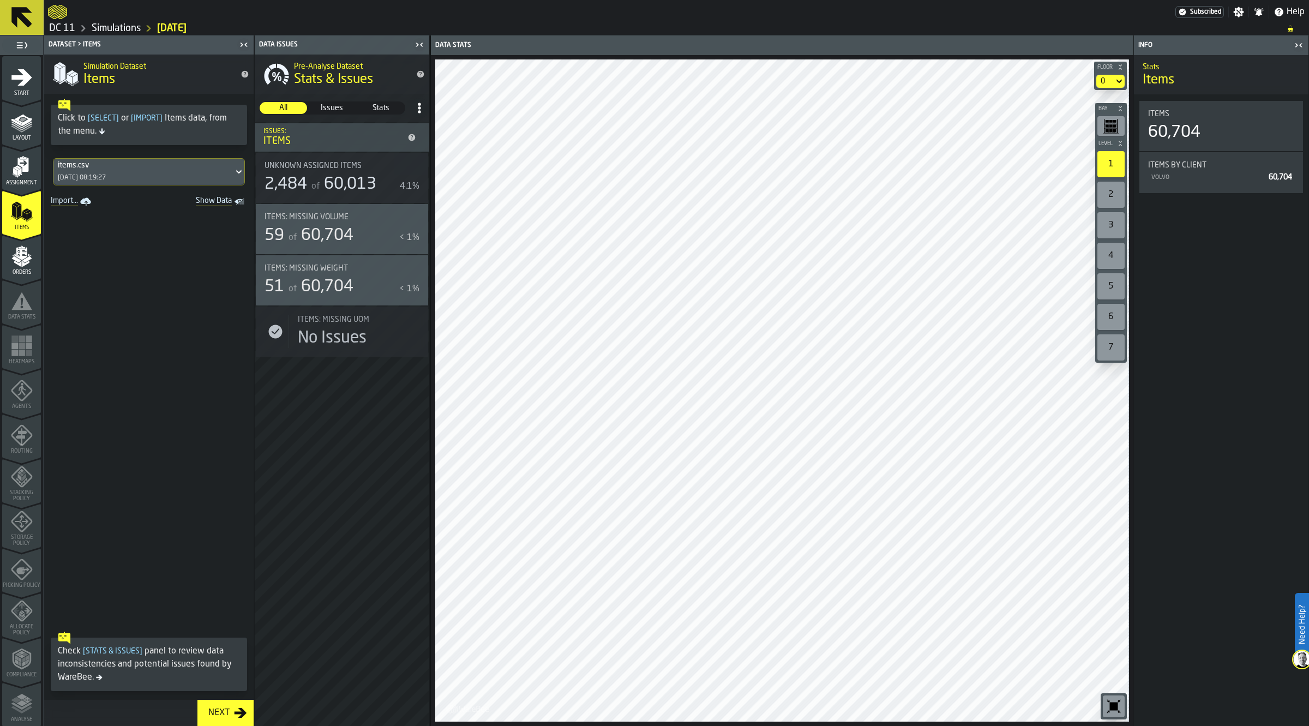
click at [26, 166] on icon "menu Assignment" at bounding box center [22, 165] width 11 height 14
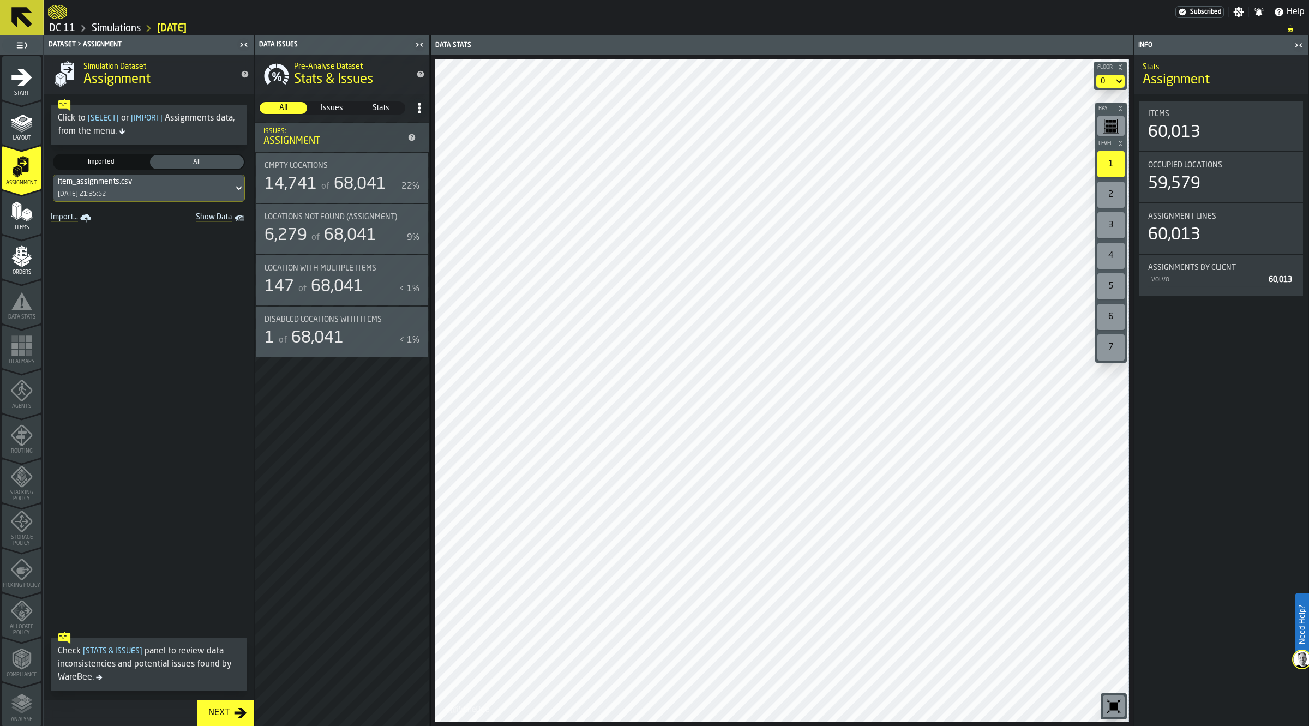
click at [17, 132] on icon "menu Layout" at bounding box center [22, 122] width 22 height 22
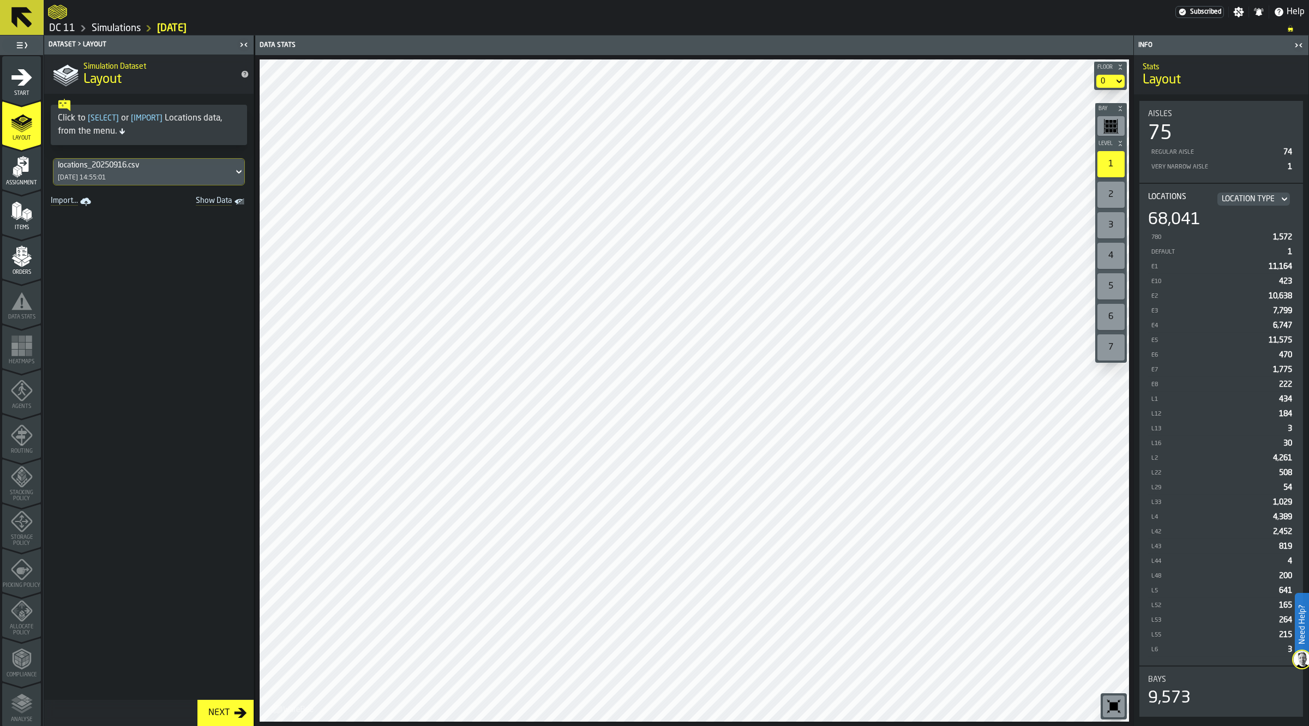
click at [21, 163] on icon "menu Assignment" at bounding box center [22, 167] width 22 height 22
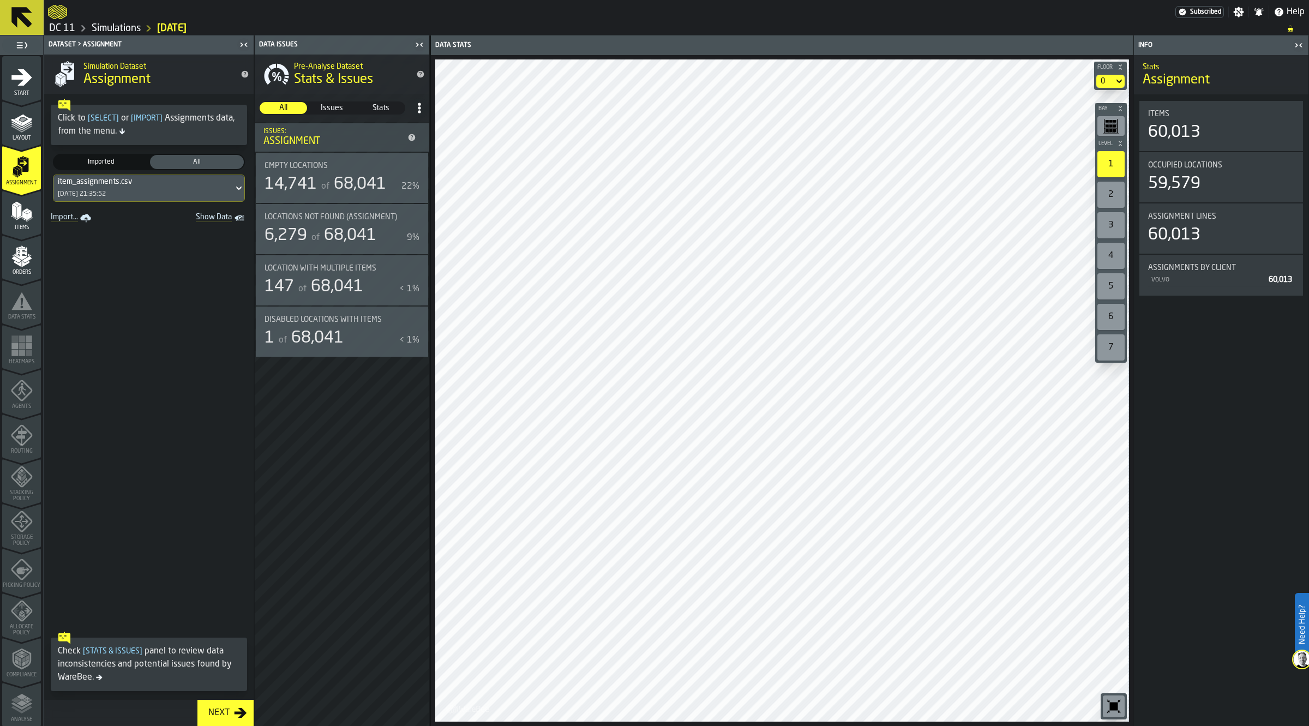
click at [371, 184] on span "68,041" at bounding box center [360, 184] width 52 height 16
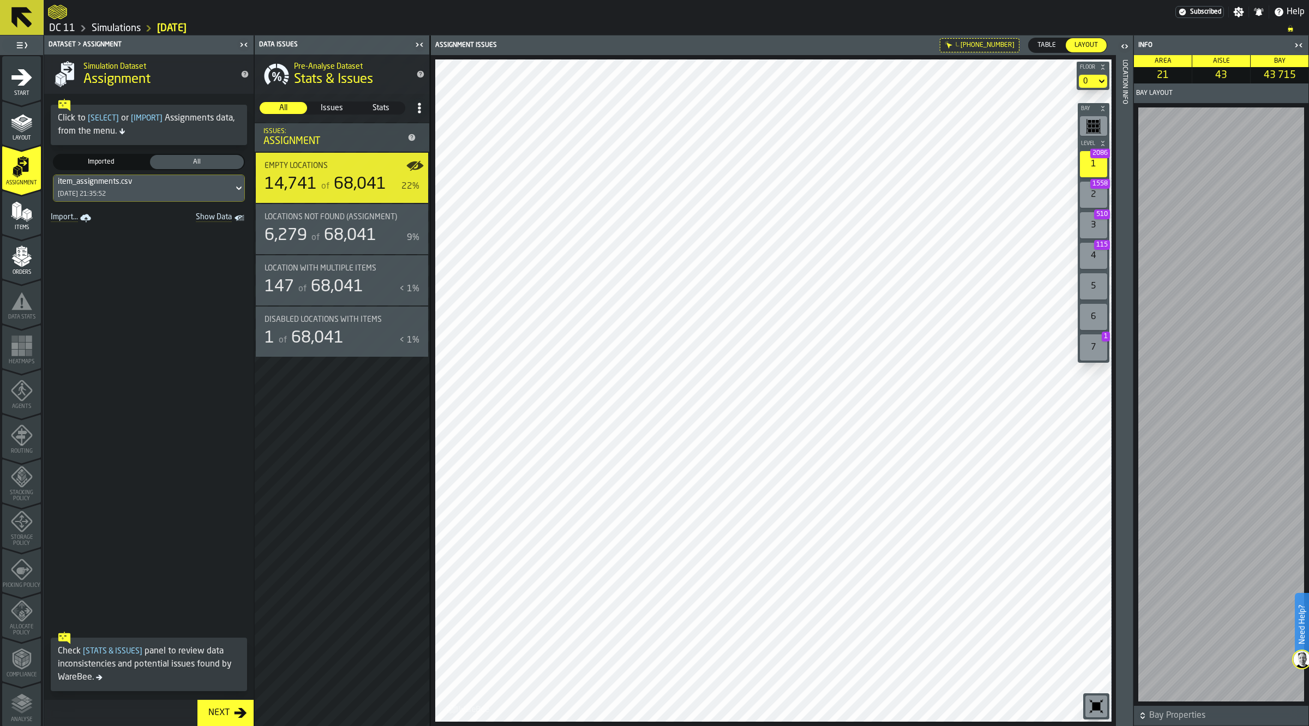
click at [20, 221] on icon "menu Items" at bounding box center [22, 212] width 22 height 22
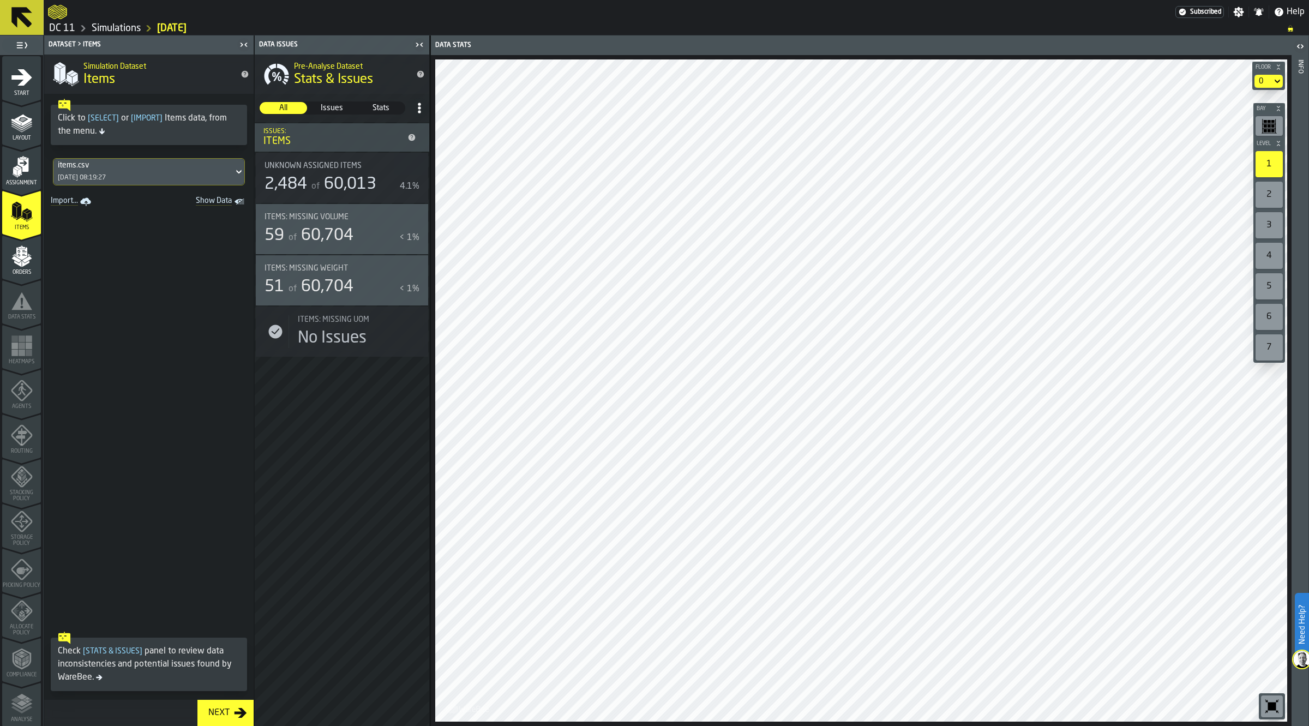
click at [21, 136] on span "Layout" at bounding box center [21, 138] width 39 height 6
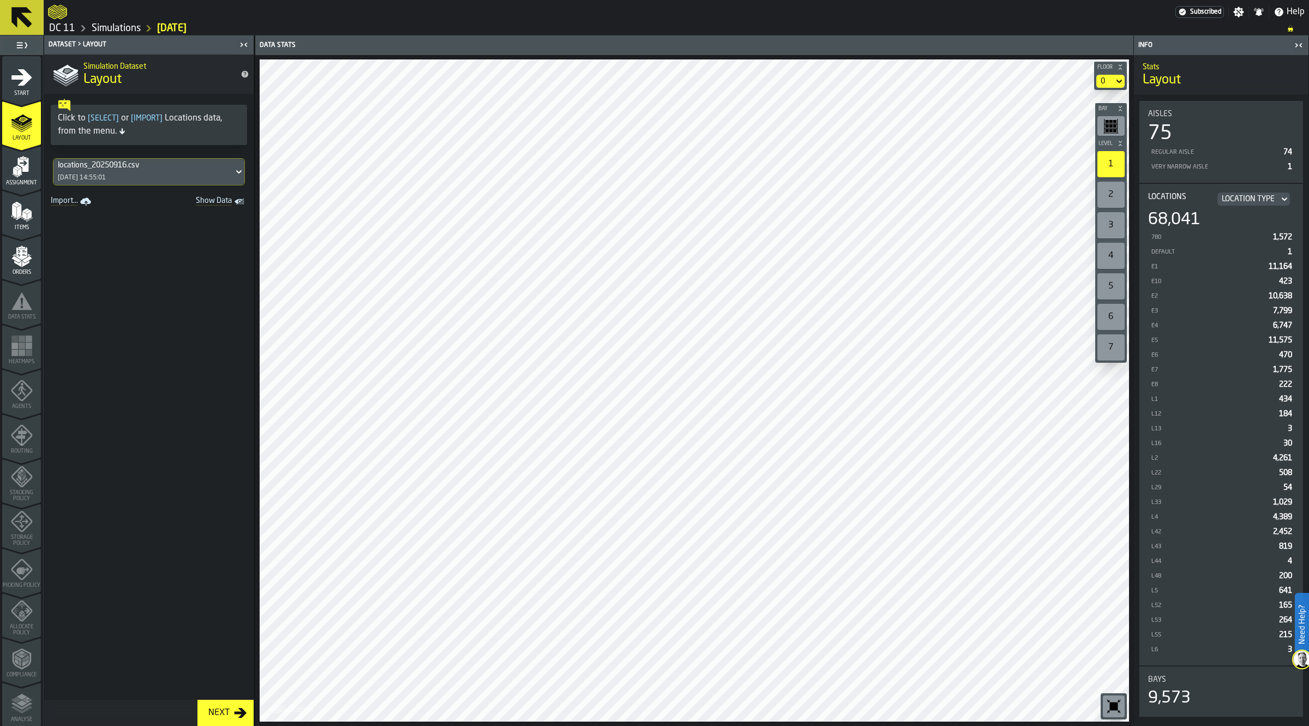
scroll to position [1, 0]
click at [31, 184] on span "Assignment" at bounding box center [21, 183] width 39 height 6
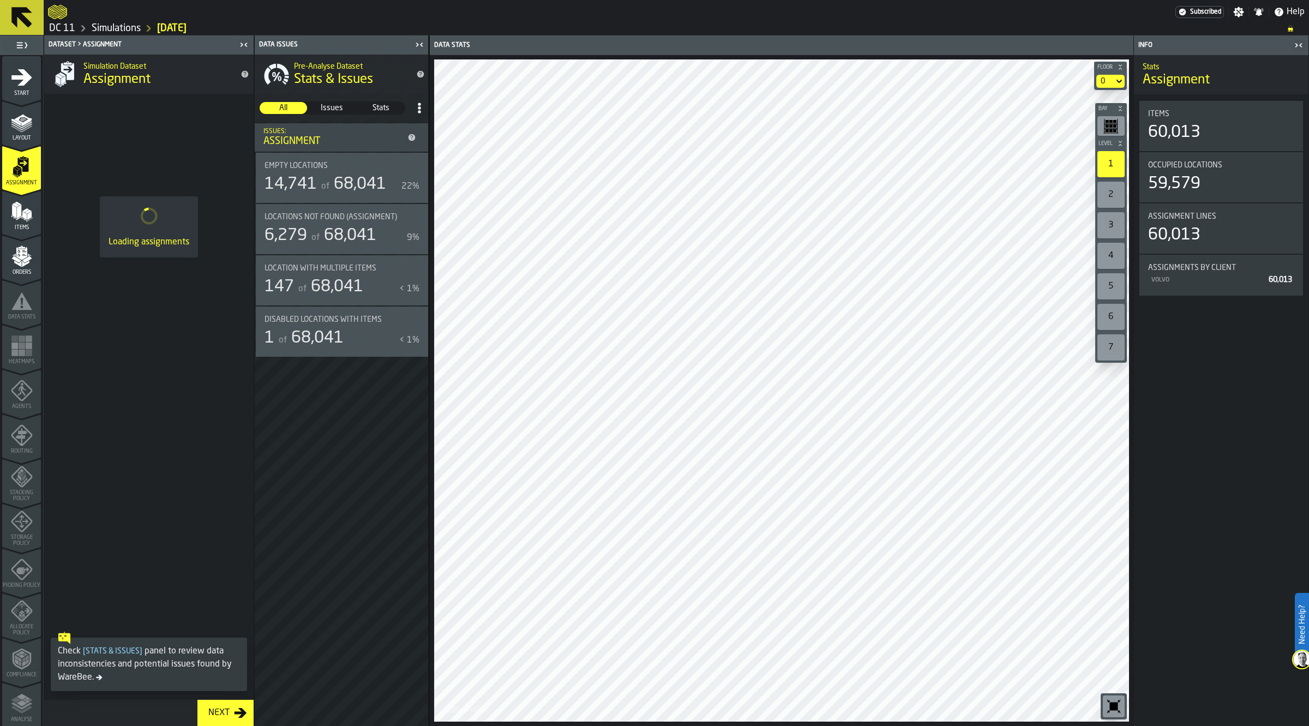
scroll to position [0, 0]
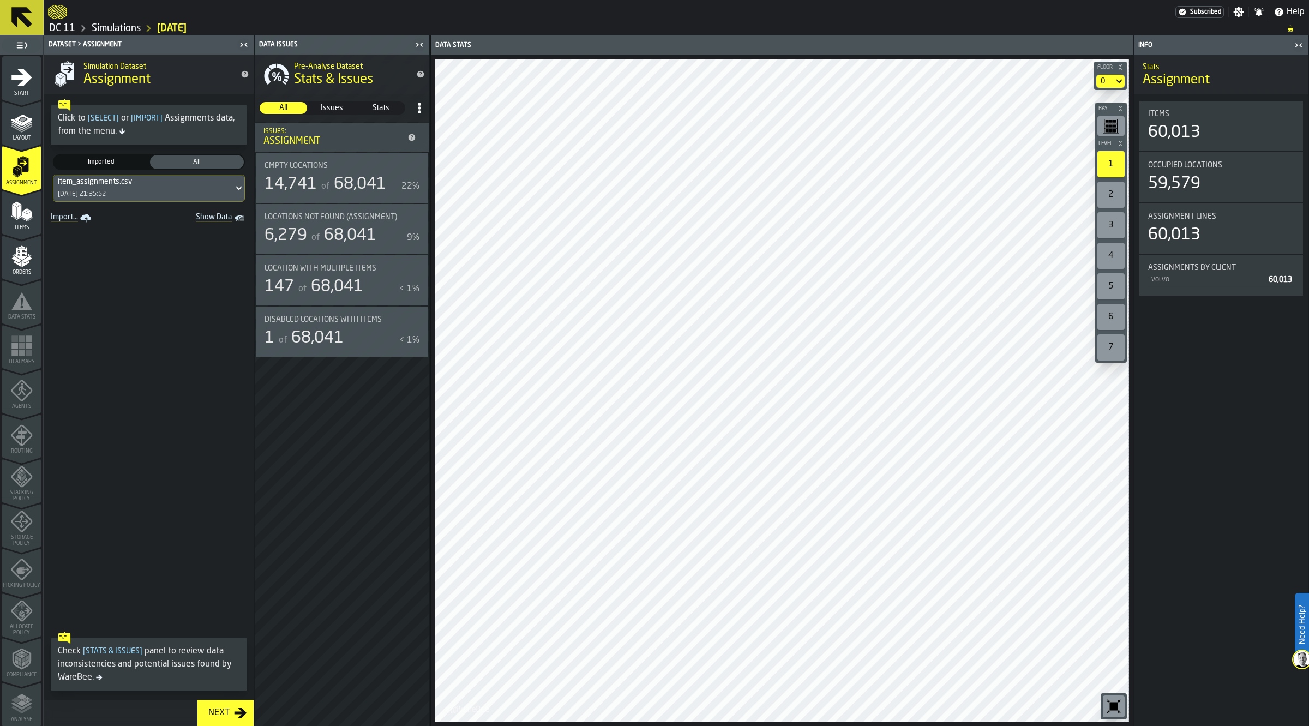
click at [378, 281] on div "147 of 68,041" at bounding box center [330, 287] width 130 height 20
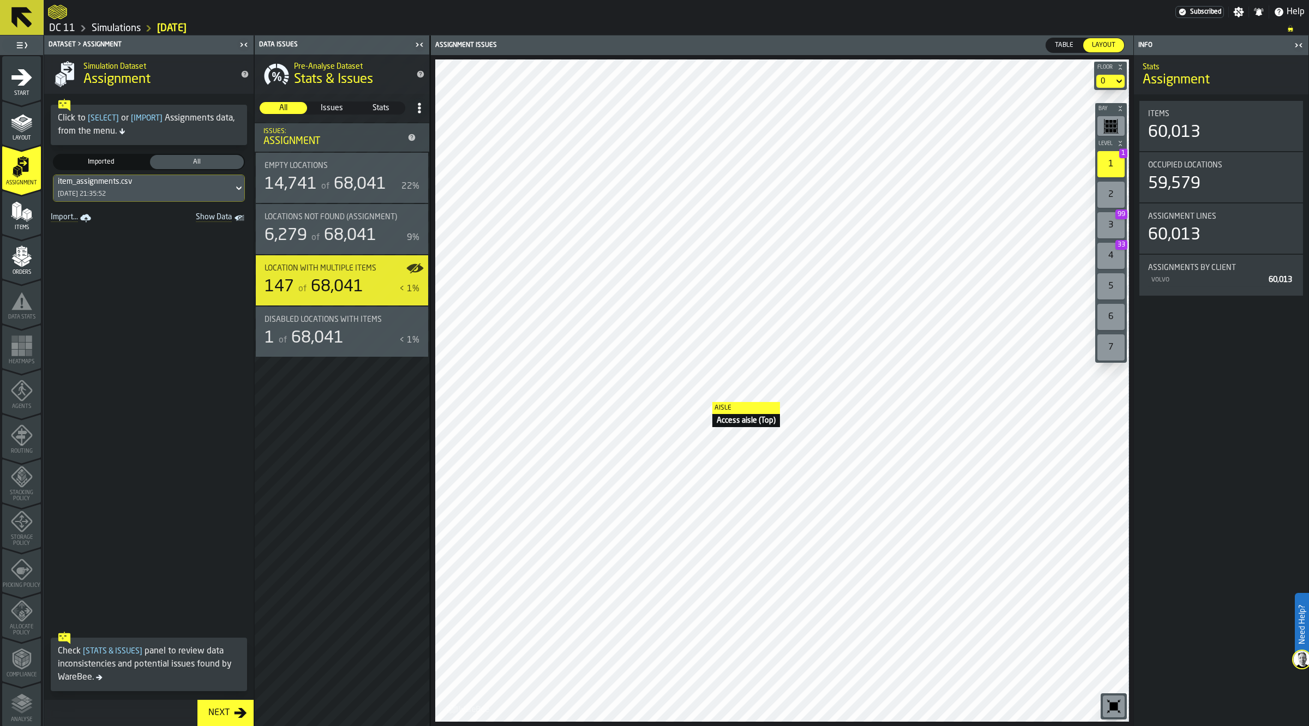
click at [317, 230] on div "of 68,041" at bounding box center [342, 236] width 67 height 20
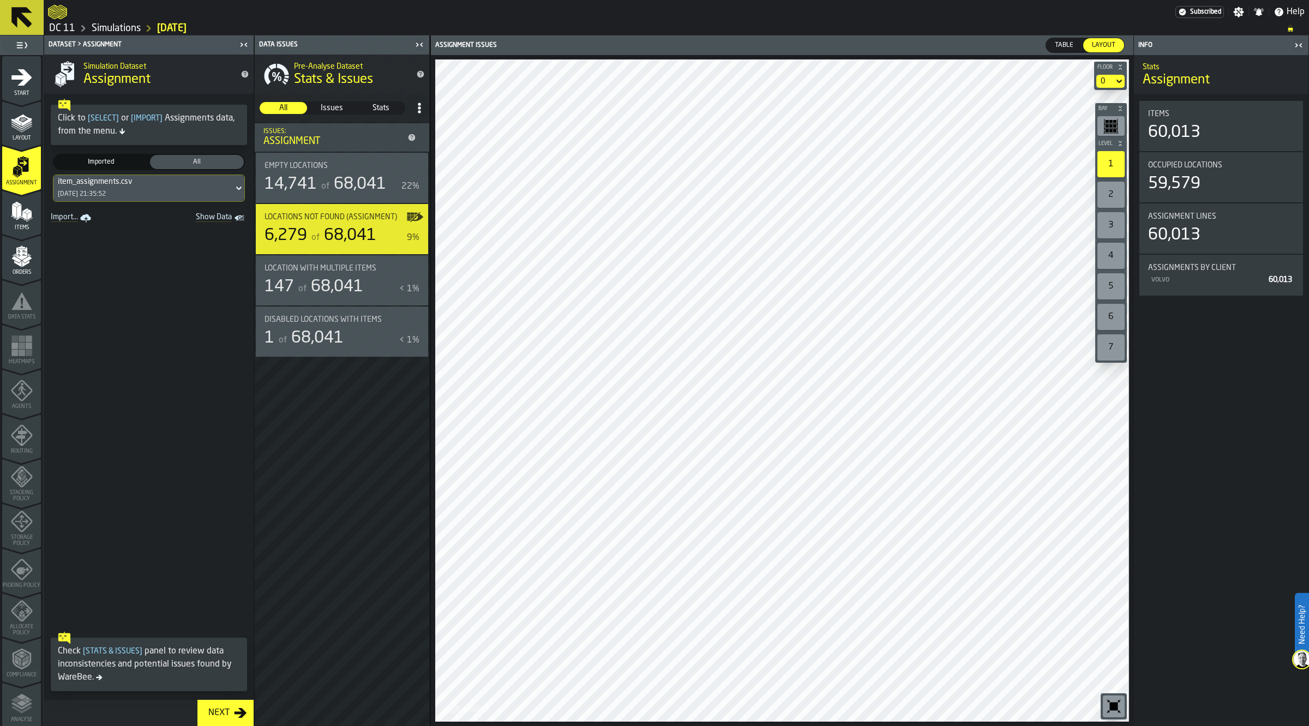
click at [414, 217] on icon "button-toggle-Show on Map" at bounding box center [416, 217] width 13 height 9
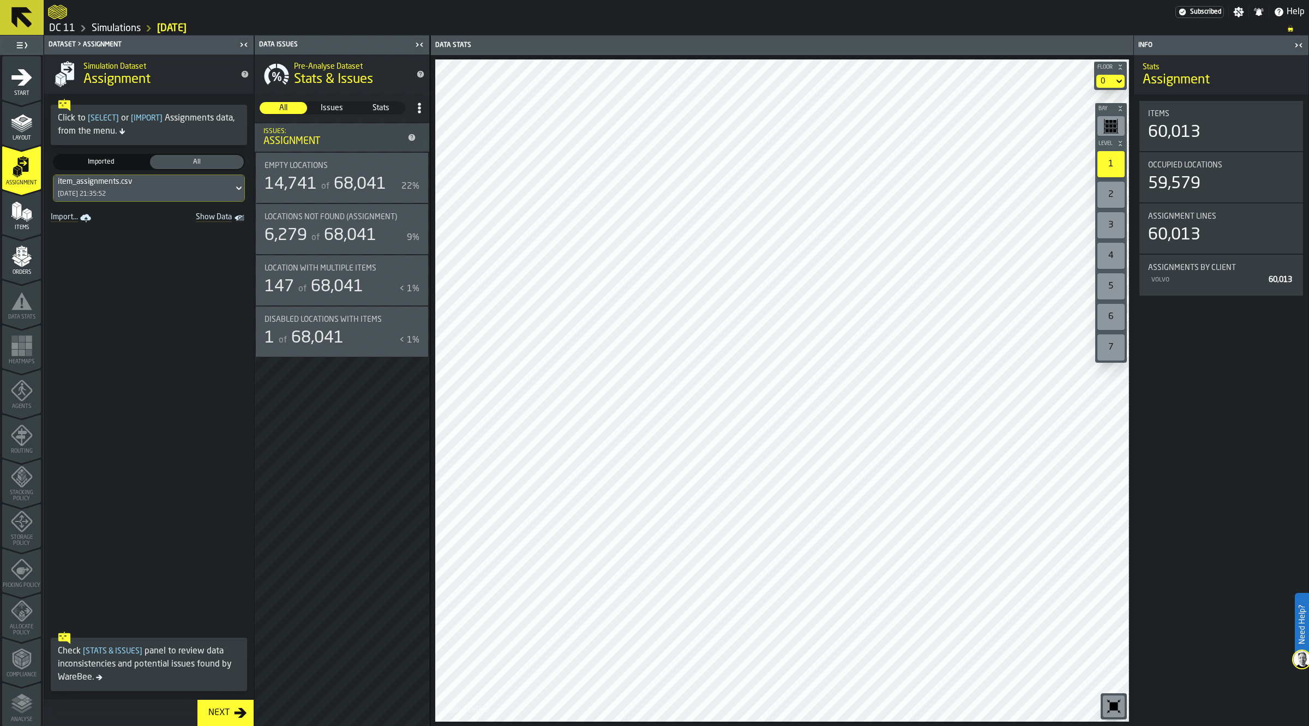
click at [412, 215] on icon "button-toggle-Show on Map" at bounding box center [413, 217] width 13 height 8
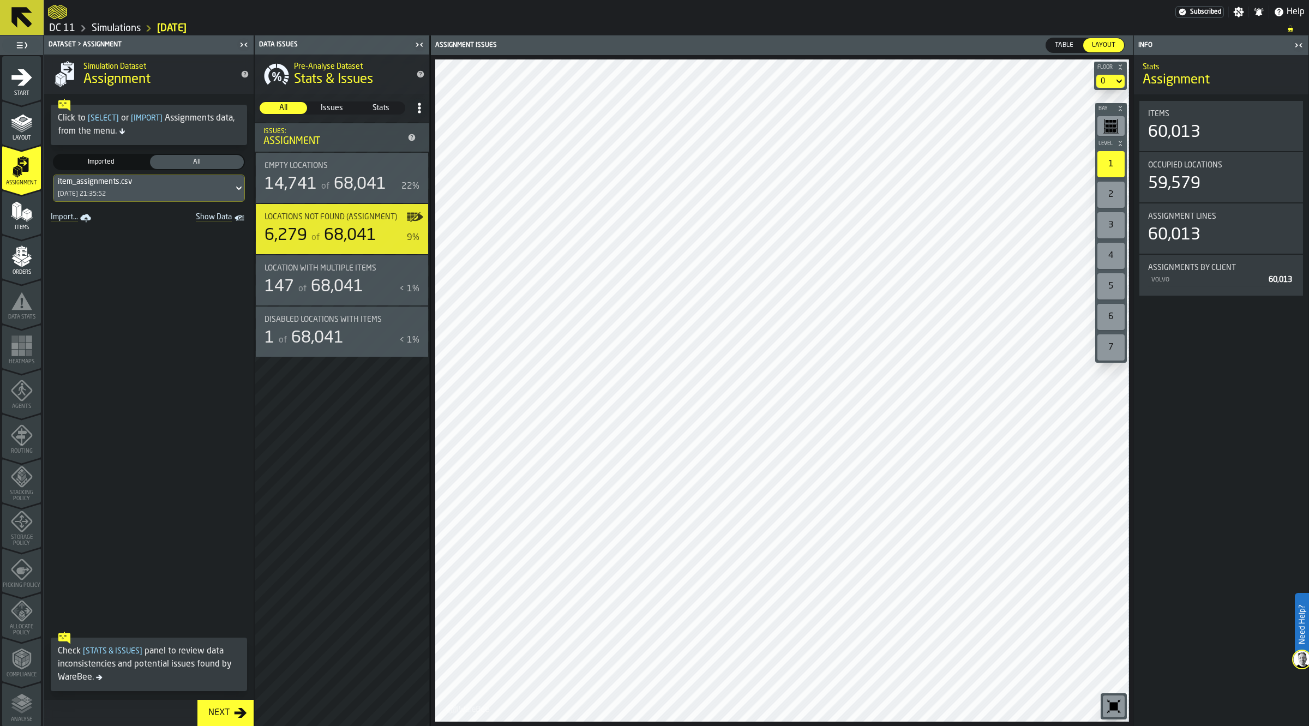
click at [28, 222] on div "Items" at bounding box center [21, 216] width 39 height 30
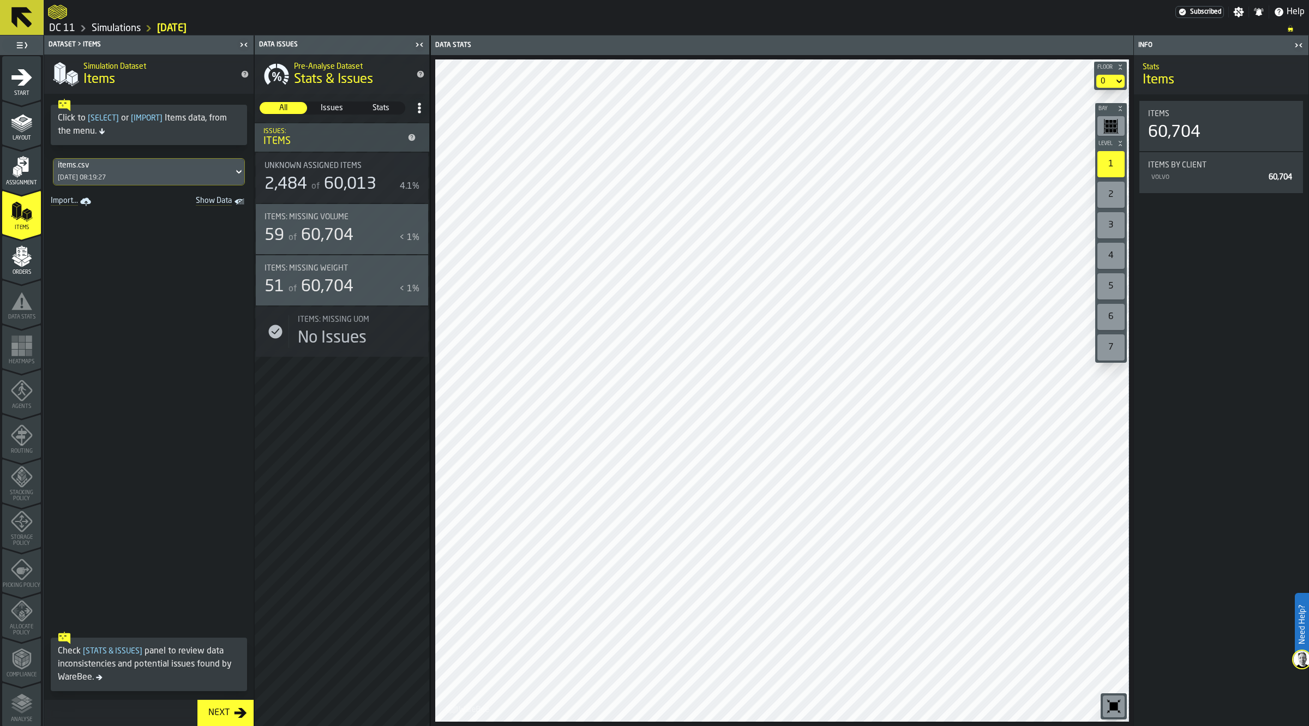
click at [194, 176] on div "items.csv 08/01/2025, 08:19:27" at bounding box center [143, 172] width 180 height 26
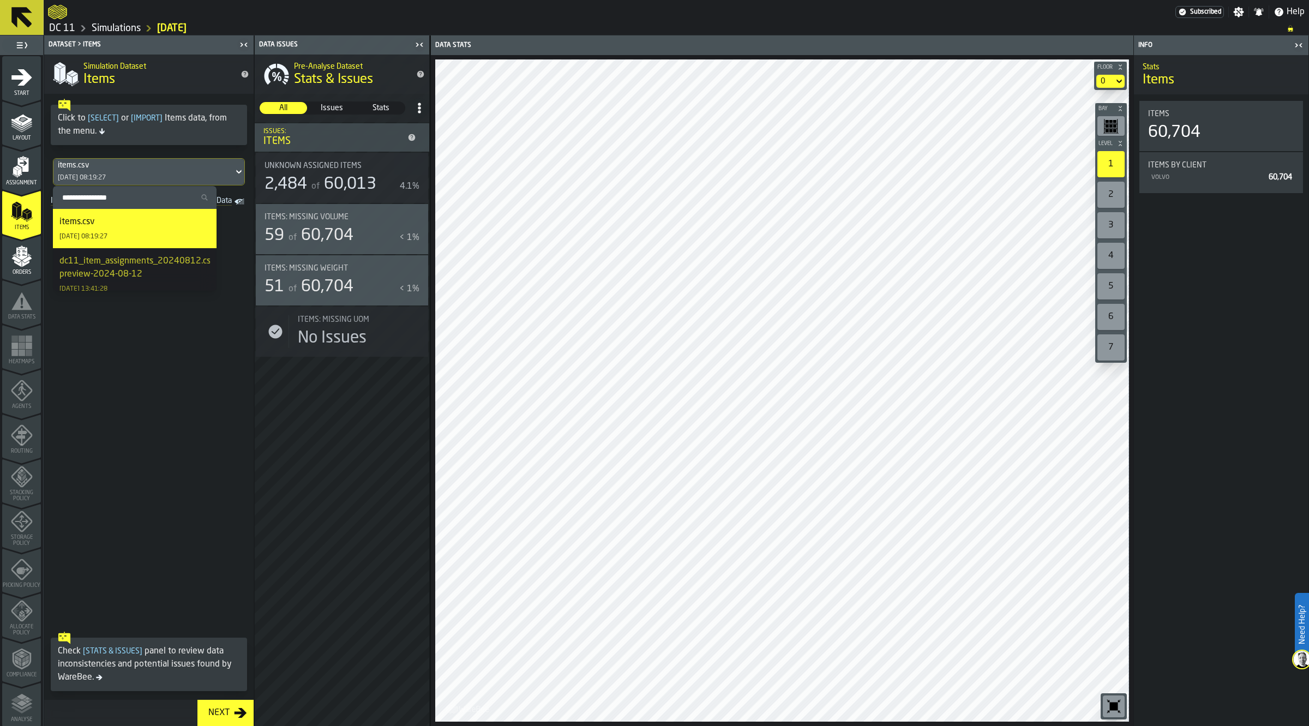
click at [194, 176] on div "items.csv 08/01/2025, 08:19:27" at bounding box center [143, 172] width 180 height 26
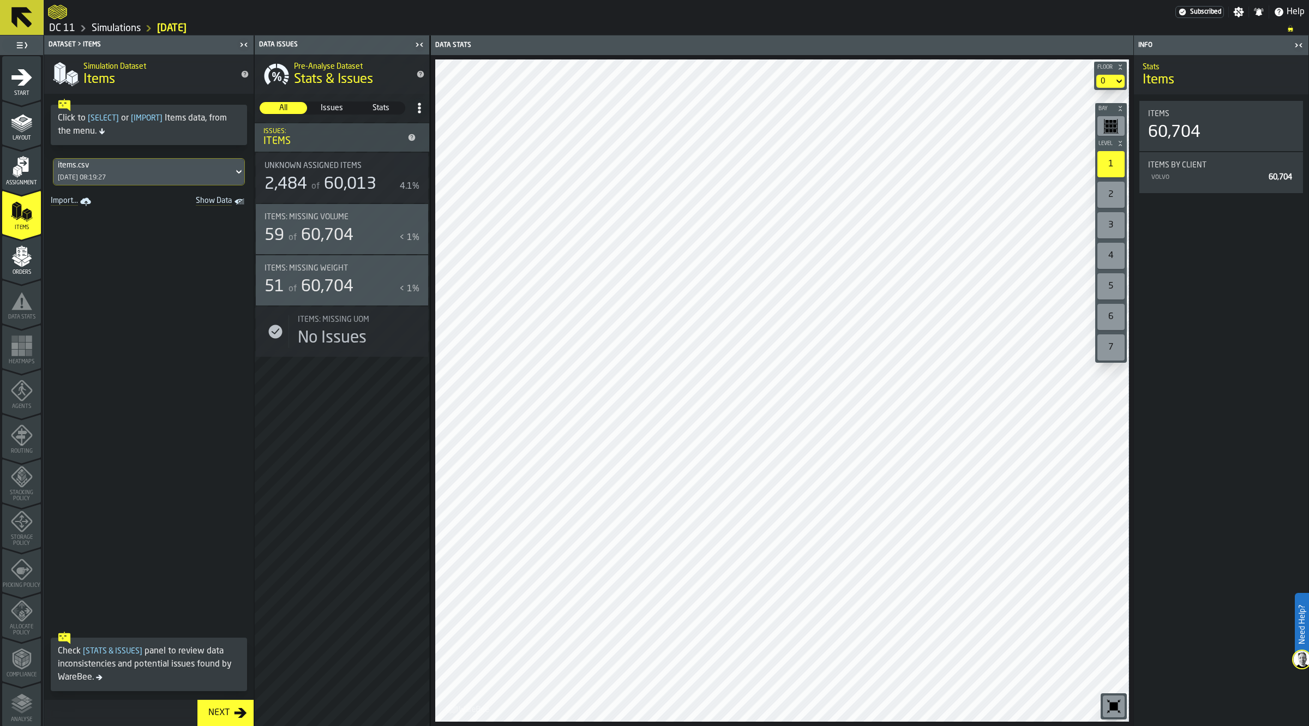
click at [129, 29] on link "Simulations" at bounding box center [116, 28] width 49 height 12
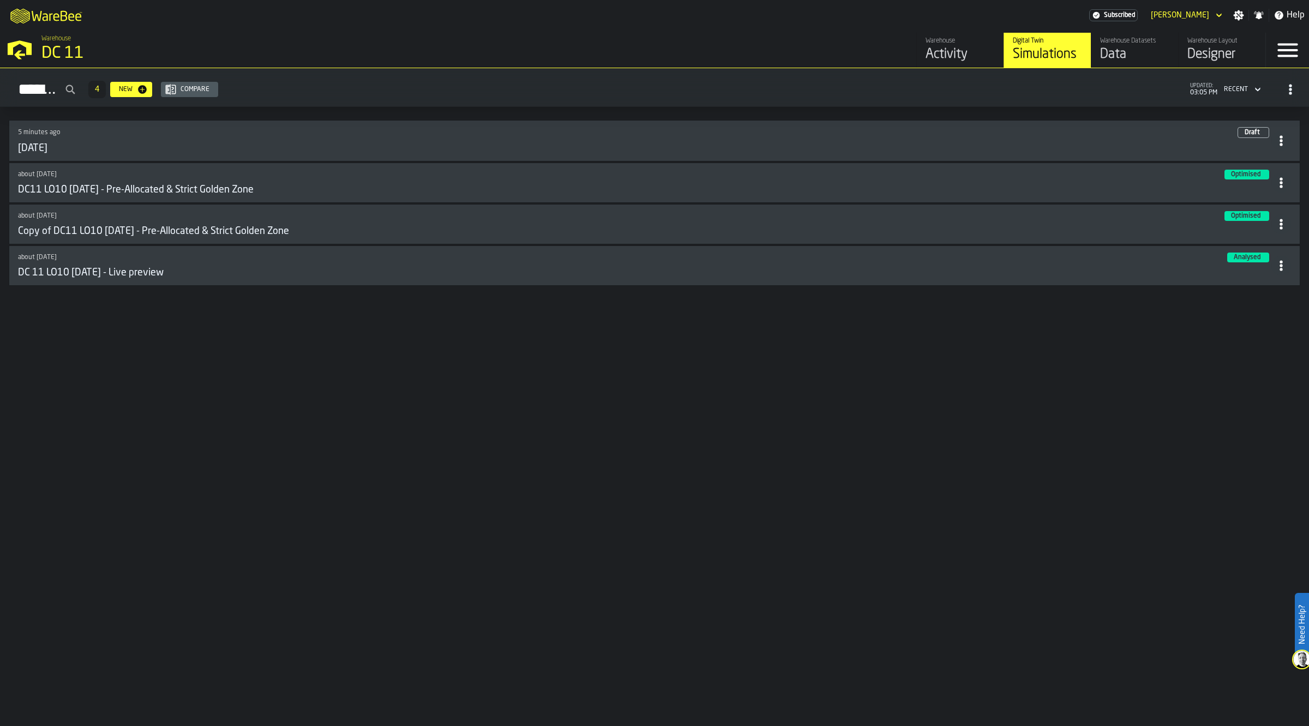
click at [1105, 52] on div "Data" at bounding box center [1134, 54] width 69 height 17
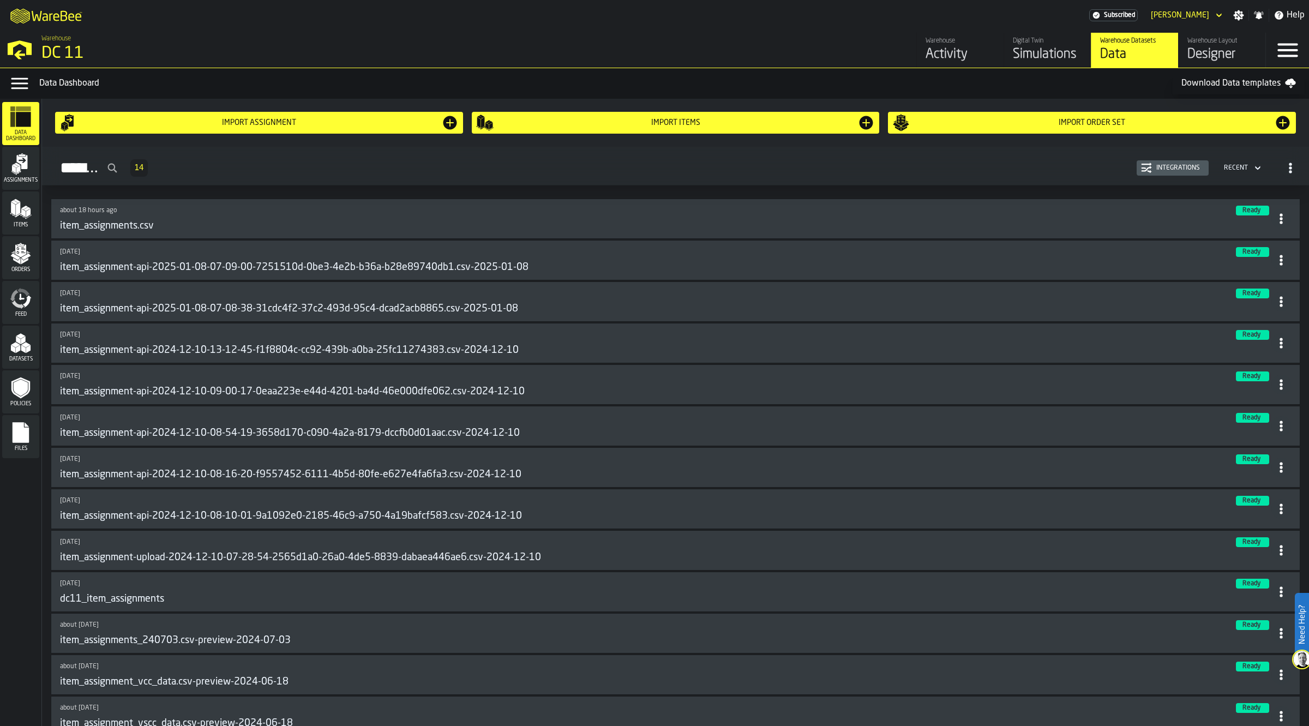
click at [33, 172] on div "Assignments" at bounding box center [20, 168] width 37 height 30
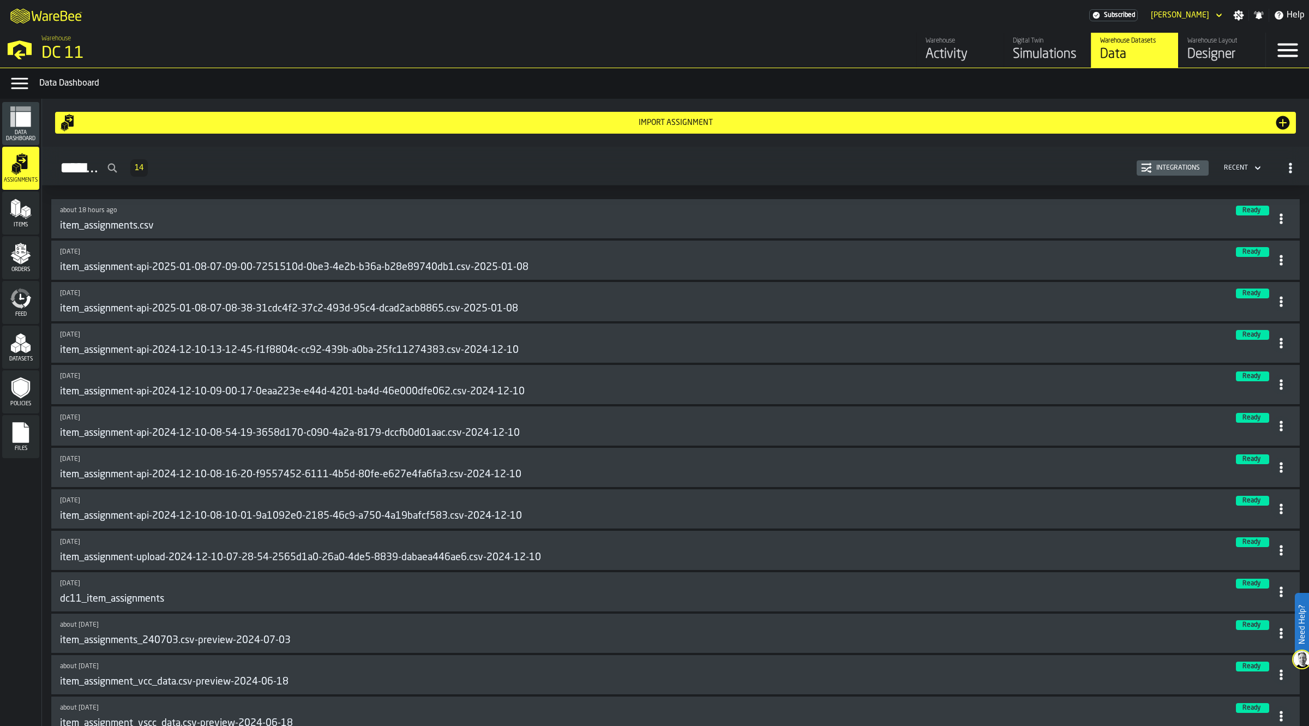
click at [1048, 51] on div "Simulations" at bounding box center [1047, 54] width 69 height 17
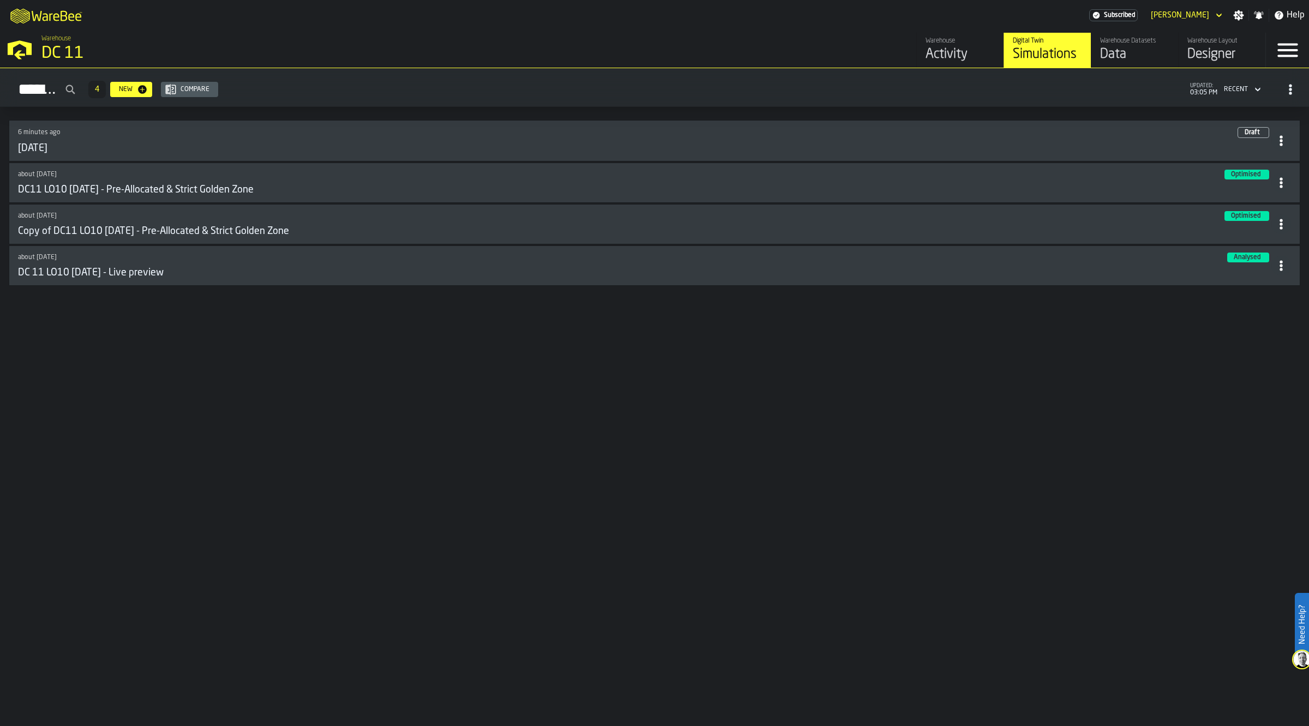
click at [205, 142] on div "6 minutes ago Draft 2025-09-16" at bounding box center [644, 140] width 1253 height 27
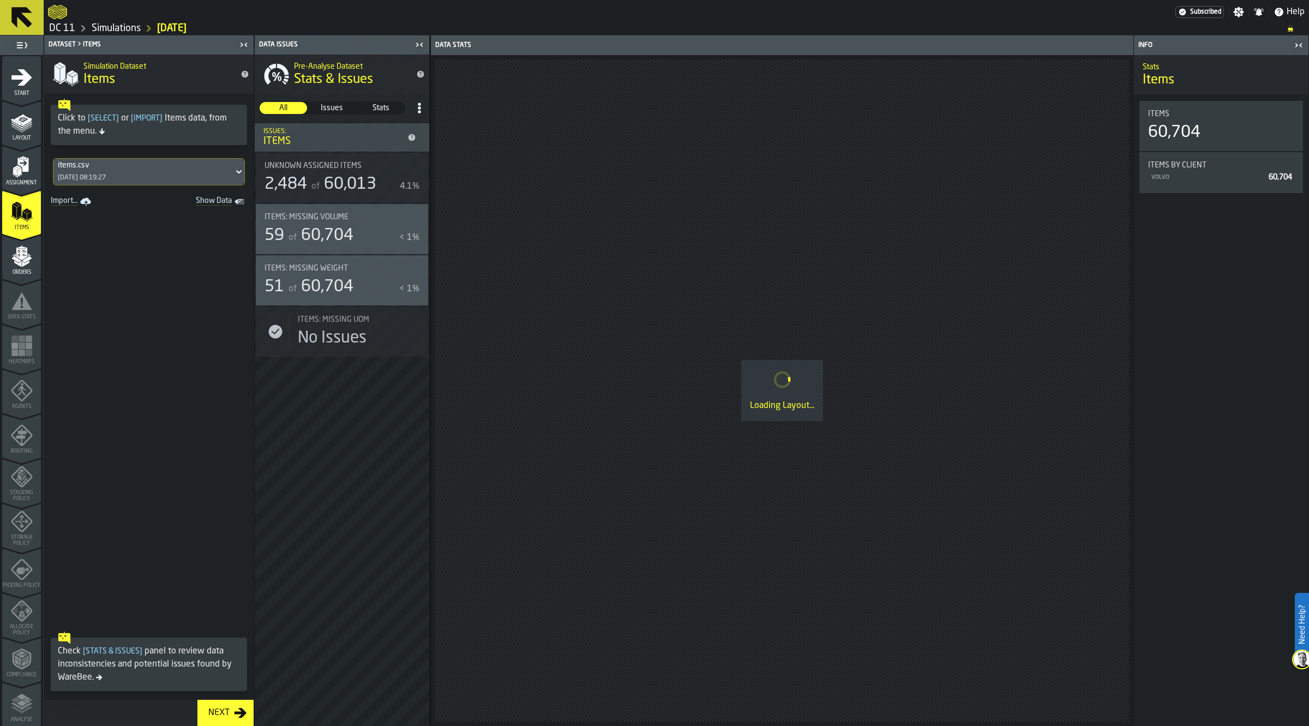
click at [21, 124] on icon "menu Layout" at bounding box center [22, 120] width 17 height 12
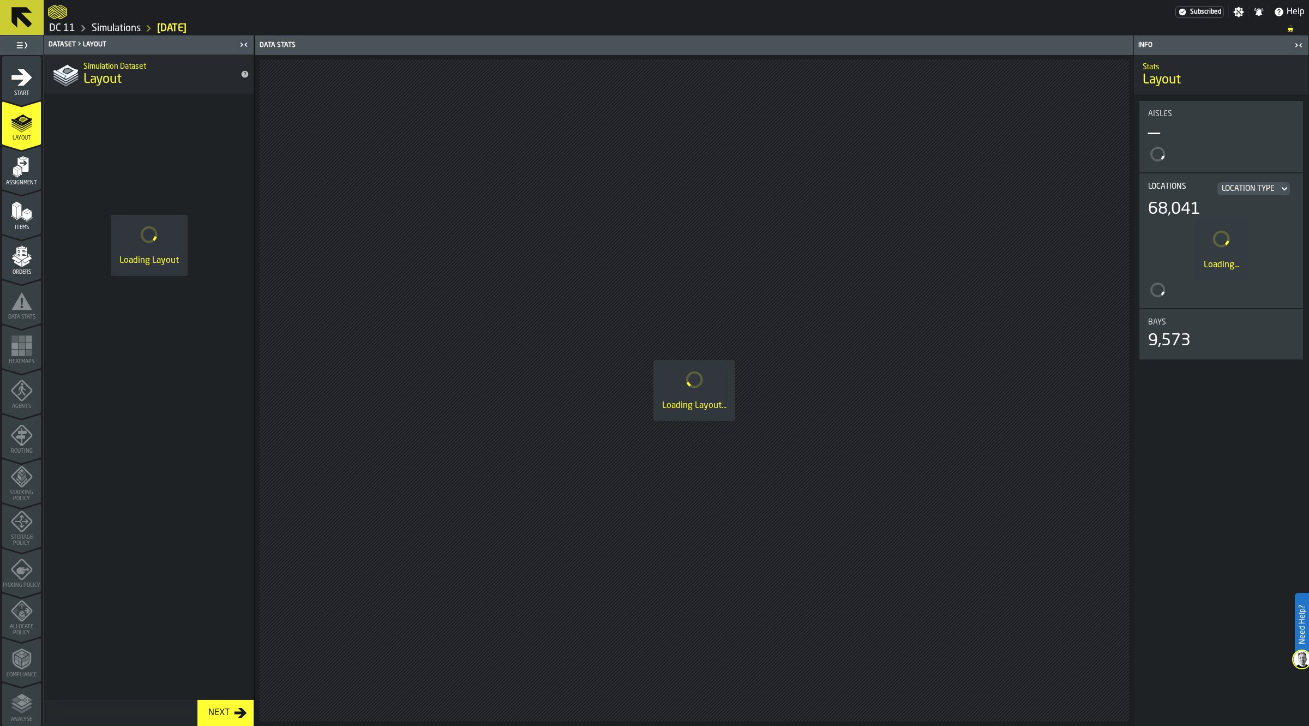
click at [20, 180] on span "Assignment" at bounding box center [21, 183] width 39 height 6
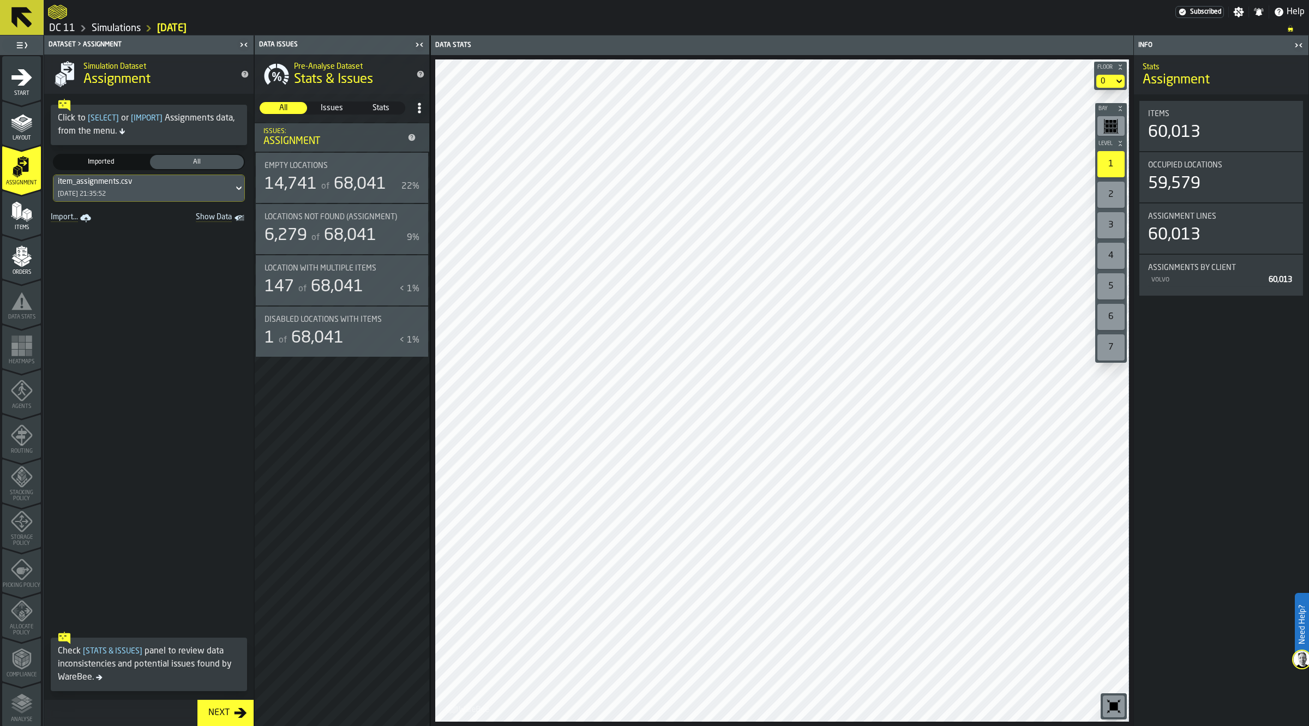
click at [386, 227] on div "6,279 of 68,041" at bounding box center [334, 236] width 138 height 20
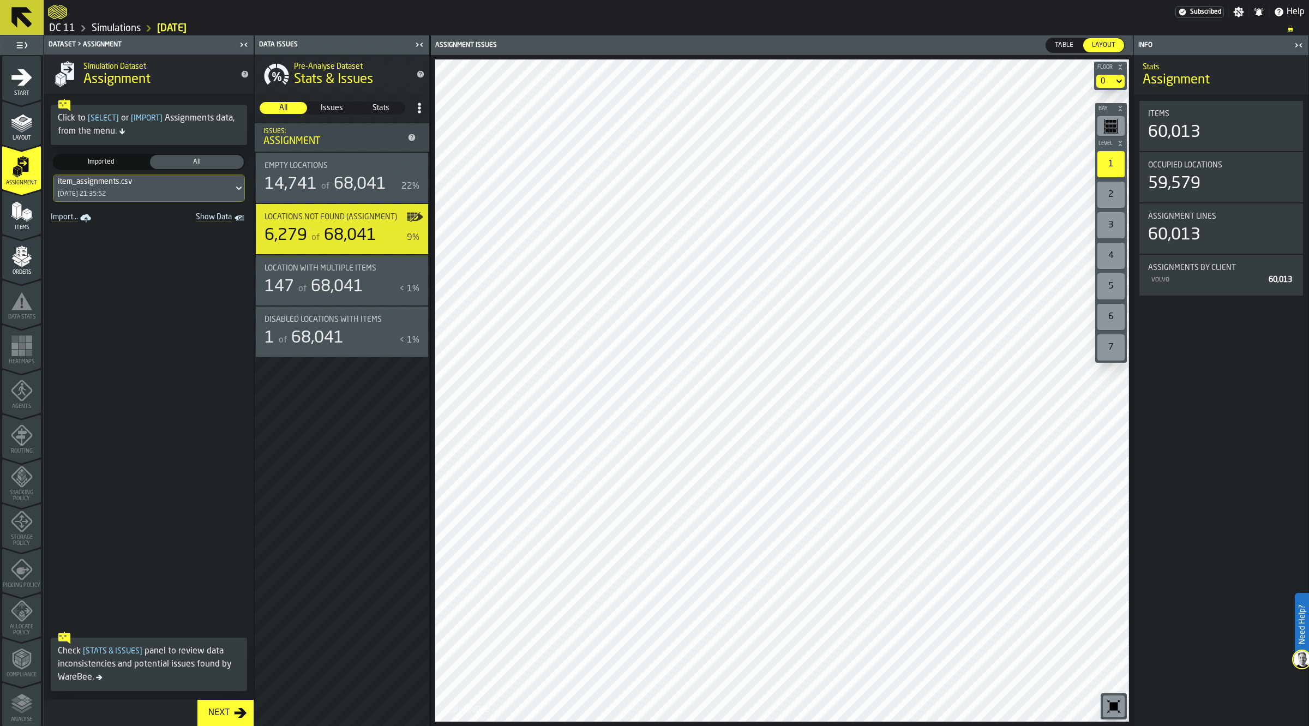
click at [331, 183] on div "of 68,041" at bounding box center [352, 185] width 67 height 20
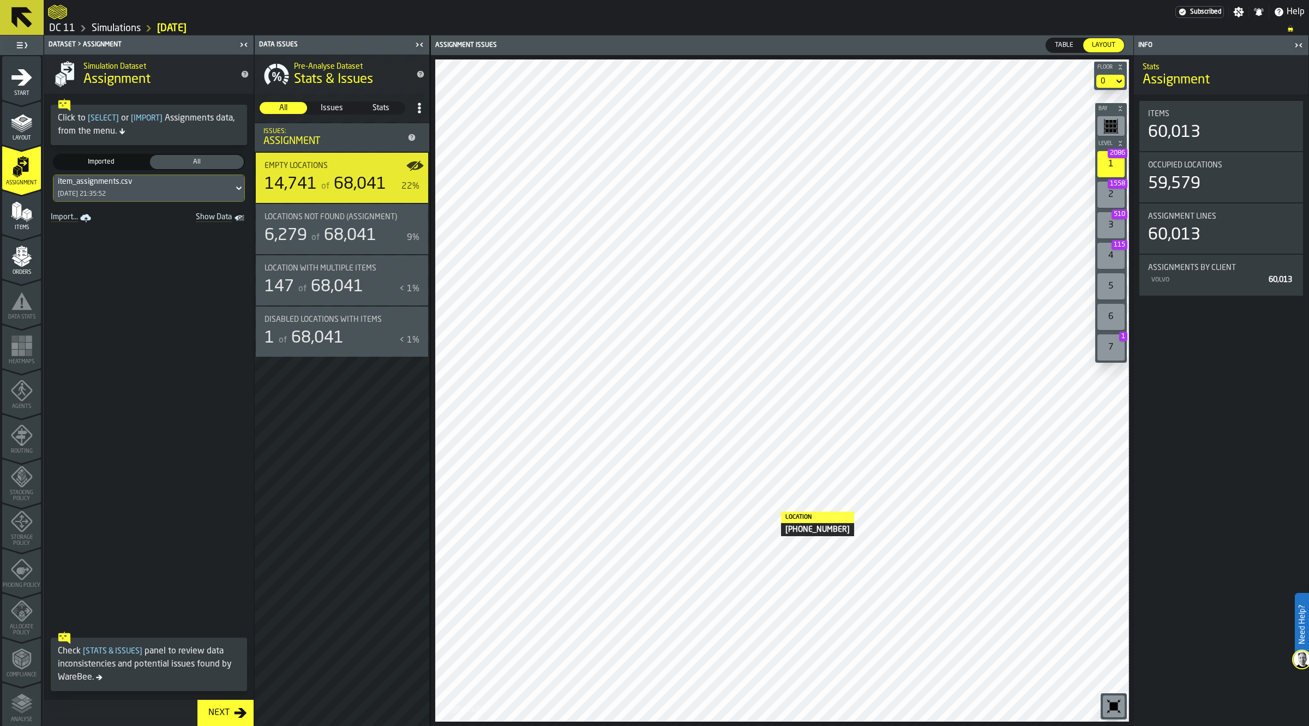
click at [770, 511] on div at bounding box center [781, 390] width 693 height 663
drag, startPoint x: 366, startPoint y: 641, endPoint x: 345, endPoint y: 606, distance: 41.3
click at [366, 641] on div "Pre-Analyse Dataset Stats & Issues All All Issues Issues Stats Stats Issues: As…" at bounding box center [342, 390] width 175 height 671
click at [342, 110] on span "Issues" at bounding box center [332, 108] width 46 height 11
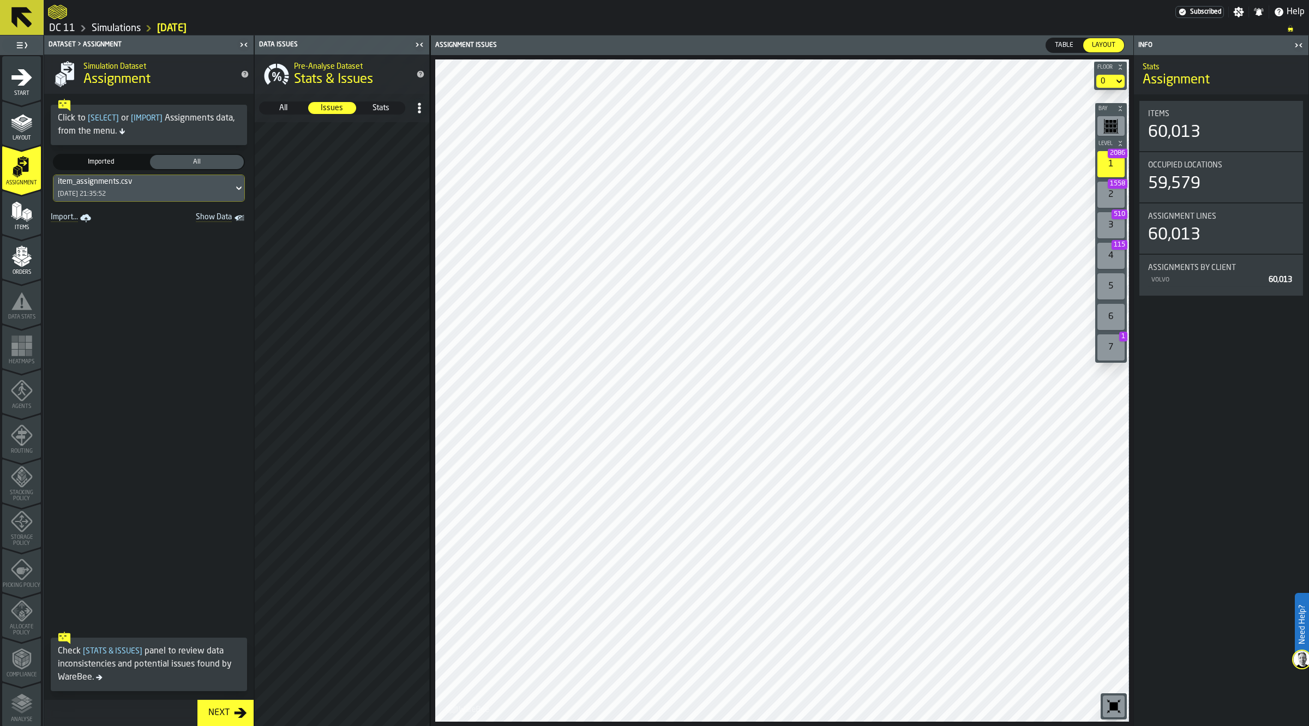
click at [386, 108] on span "Stats" at bounding box center [381, 108] width 46 height 11
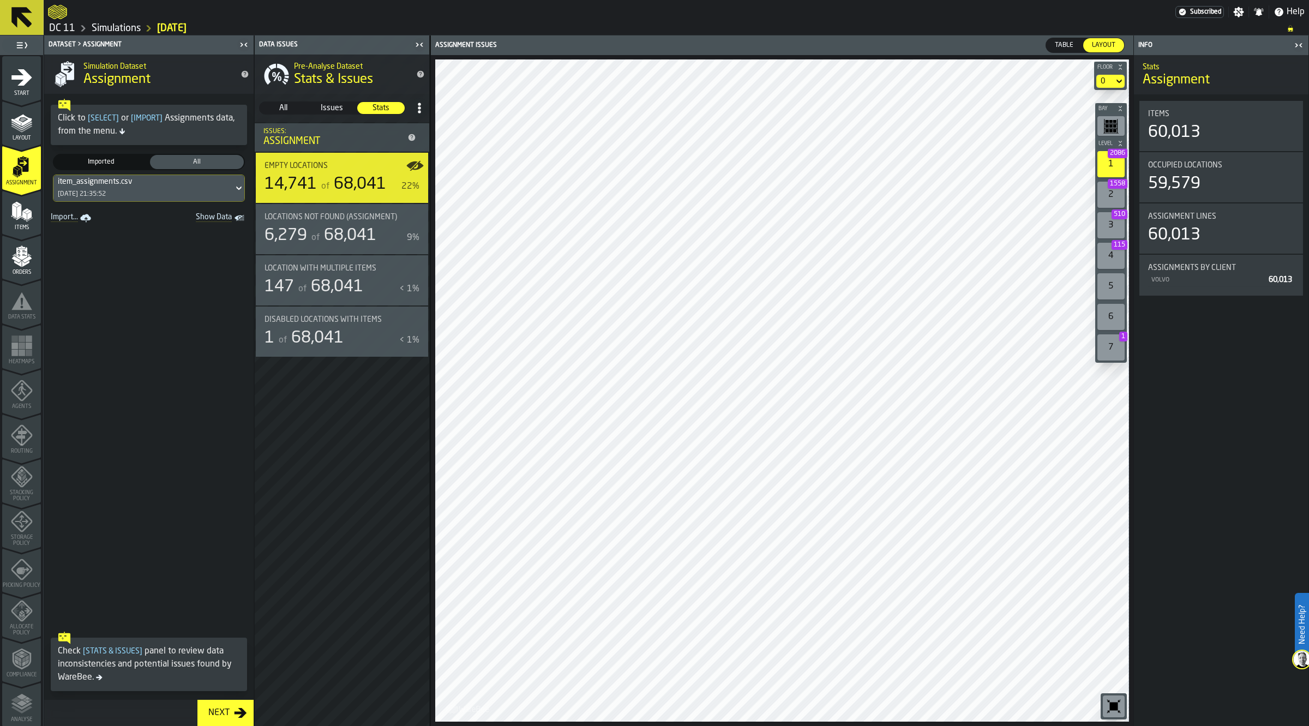
click at [277, 113] on span "All" at bounding box center [283, 108] width 46 height 11
click at [14, 217] on polygon "menu Items" at bounding box center [14, 212] width 4 height 14
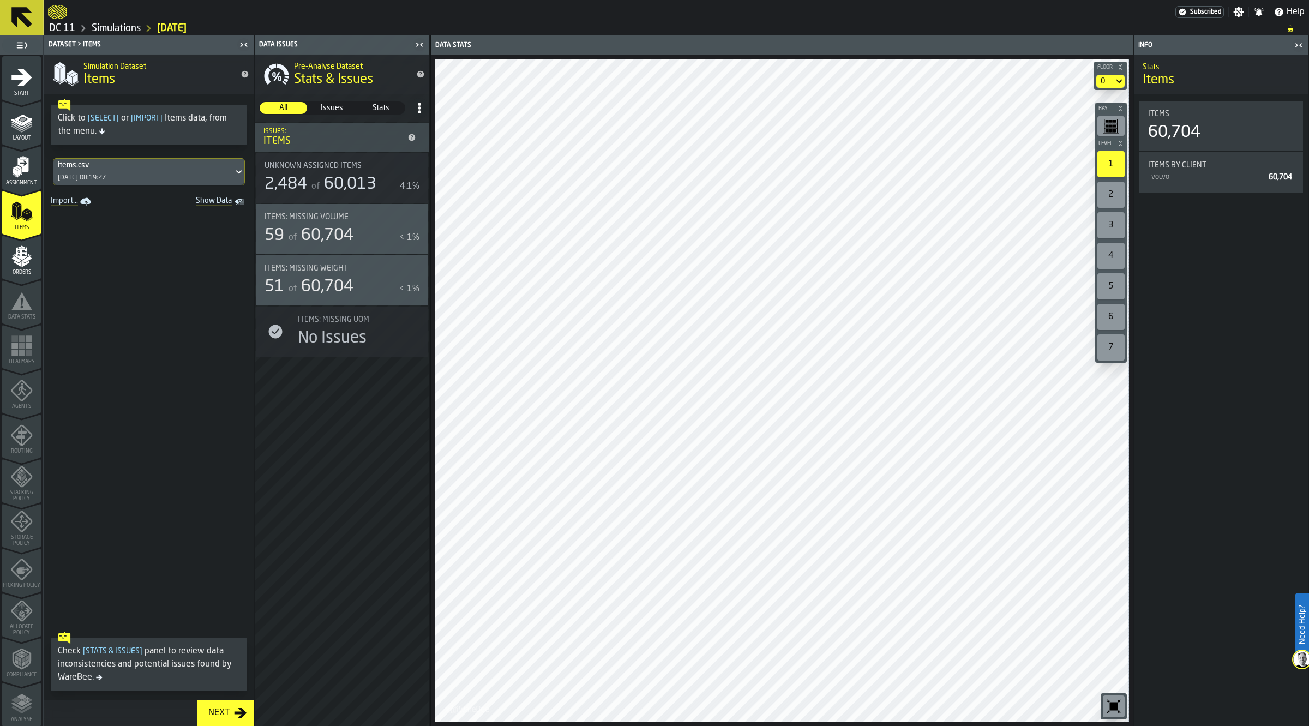
click at [121, 169] on div "items.csv" at bounding box center [143, 165] width 171 height 9
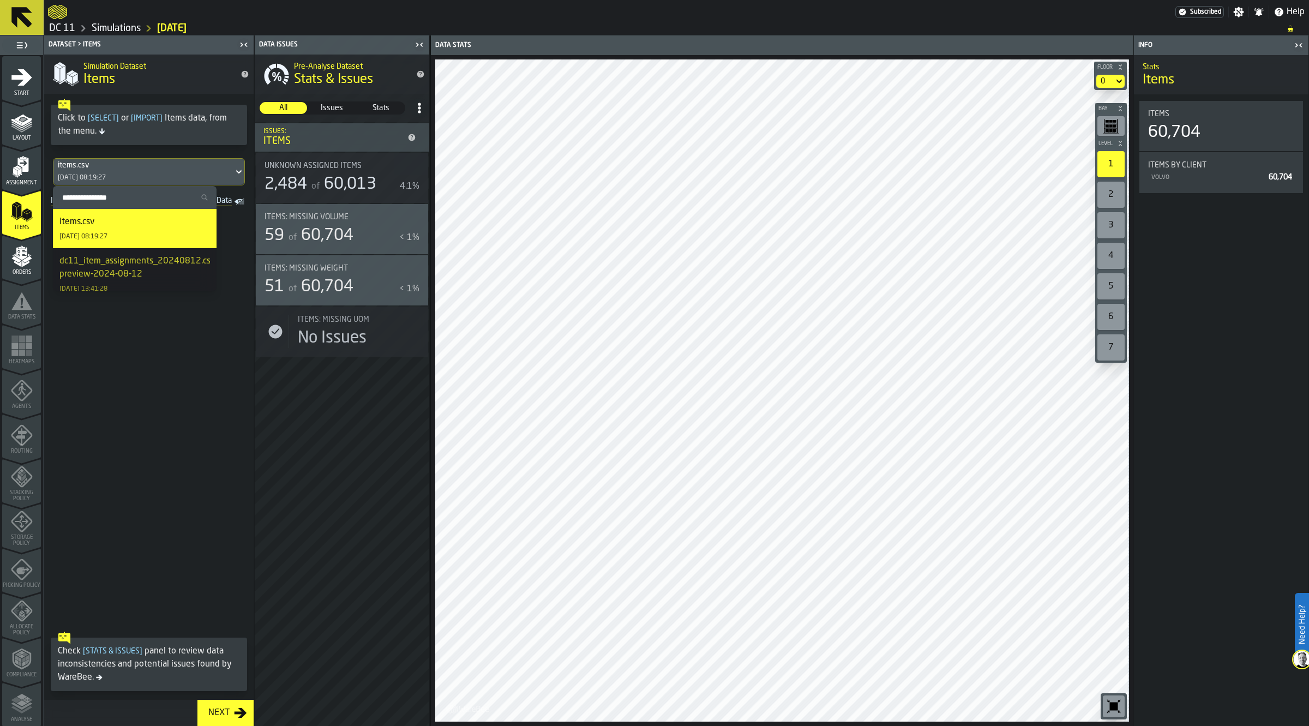
click at [113, 32] on link "Simulations" at bounding box center [116, 28] width 49 height 12
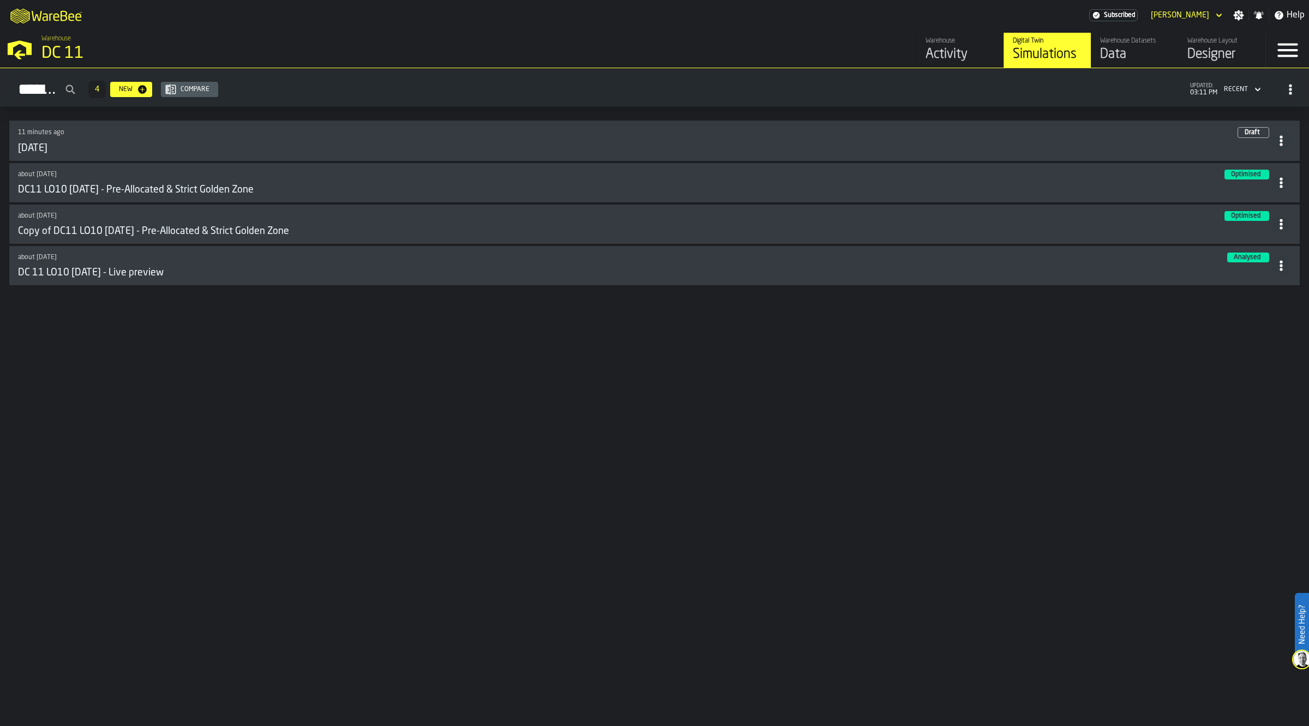
click at [103, 139] on div "11 minutes ago Draft 2025-09-16" at bounding box center [644, 140] width 1253 height 27
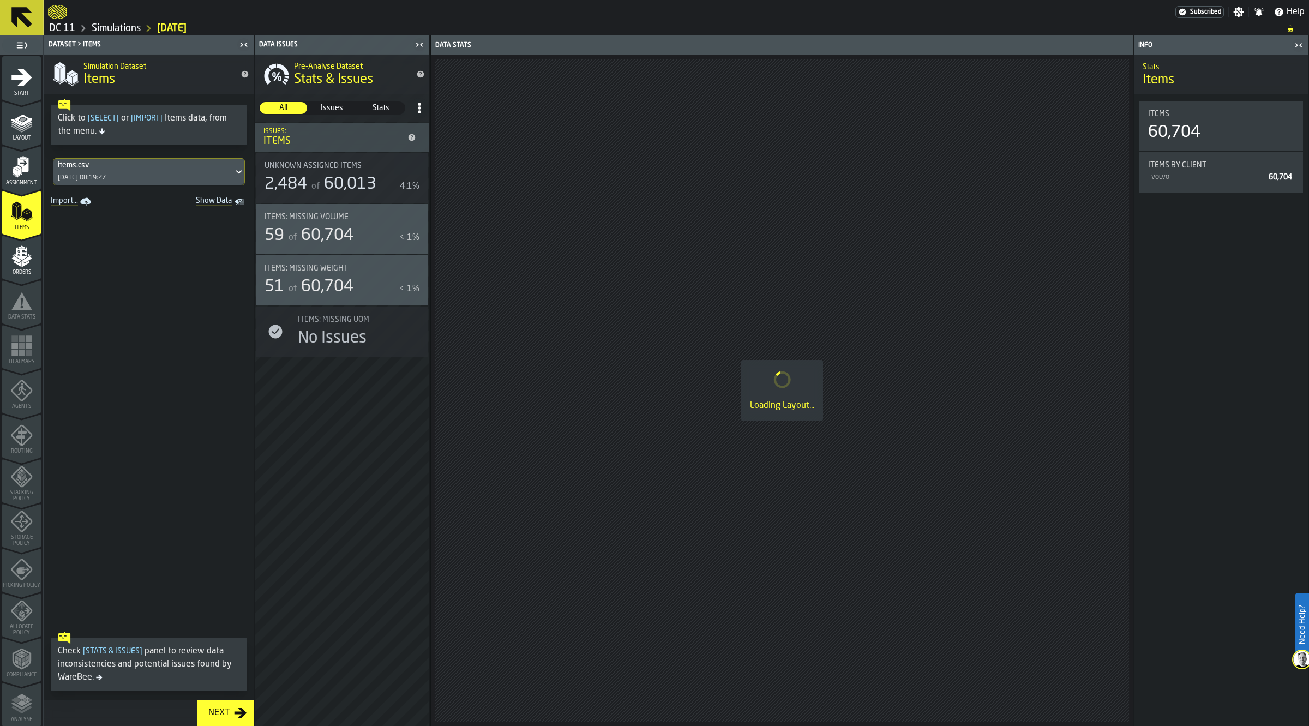
click at [134, 165] on div "items.csv" at bounding box center [143, 165] width 171 height 9
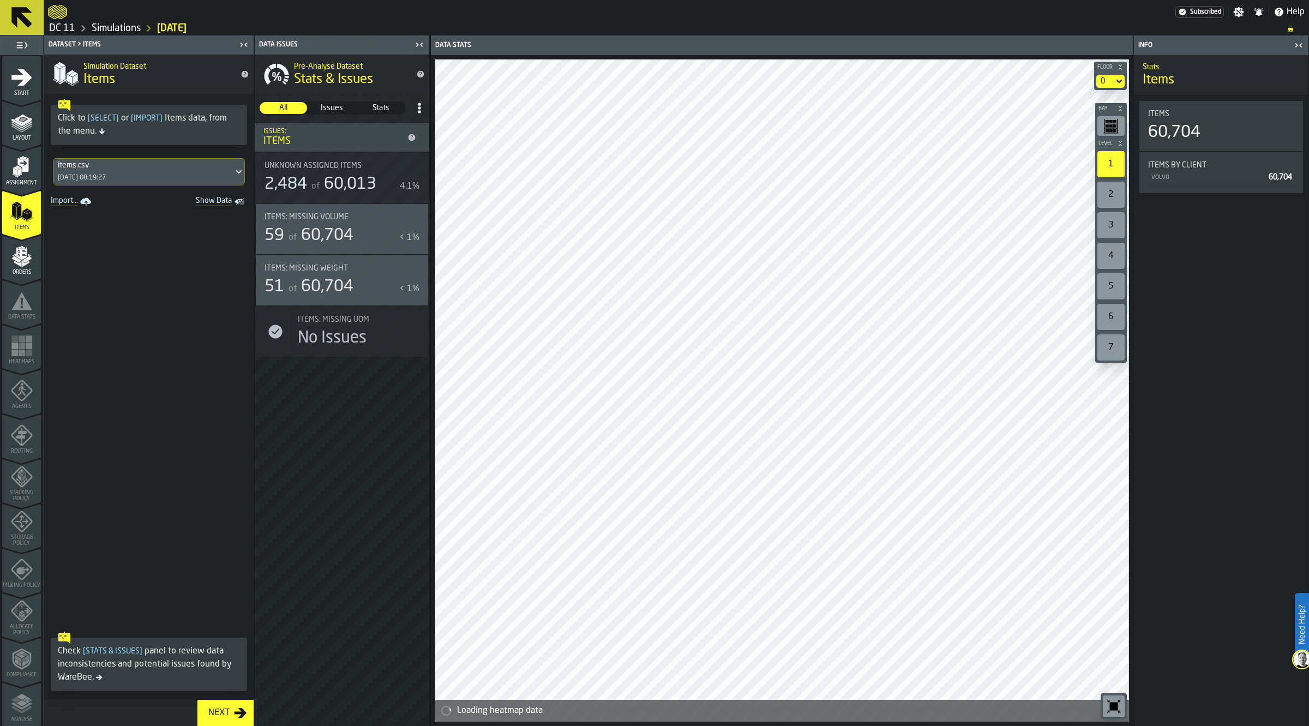
click at [233, 173] on icon at bounding box center [238, 171] width 11 height 13
click at [170, 375] on span at bounding box center [148, 417] width 209 height 417
click at [165, 170] on div "items.csv 08/01/2025, 08:19:27" at bounding box center [143, 172] width 180 height 26
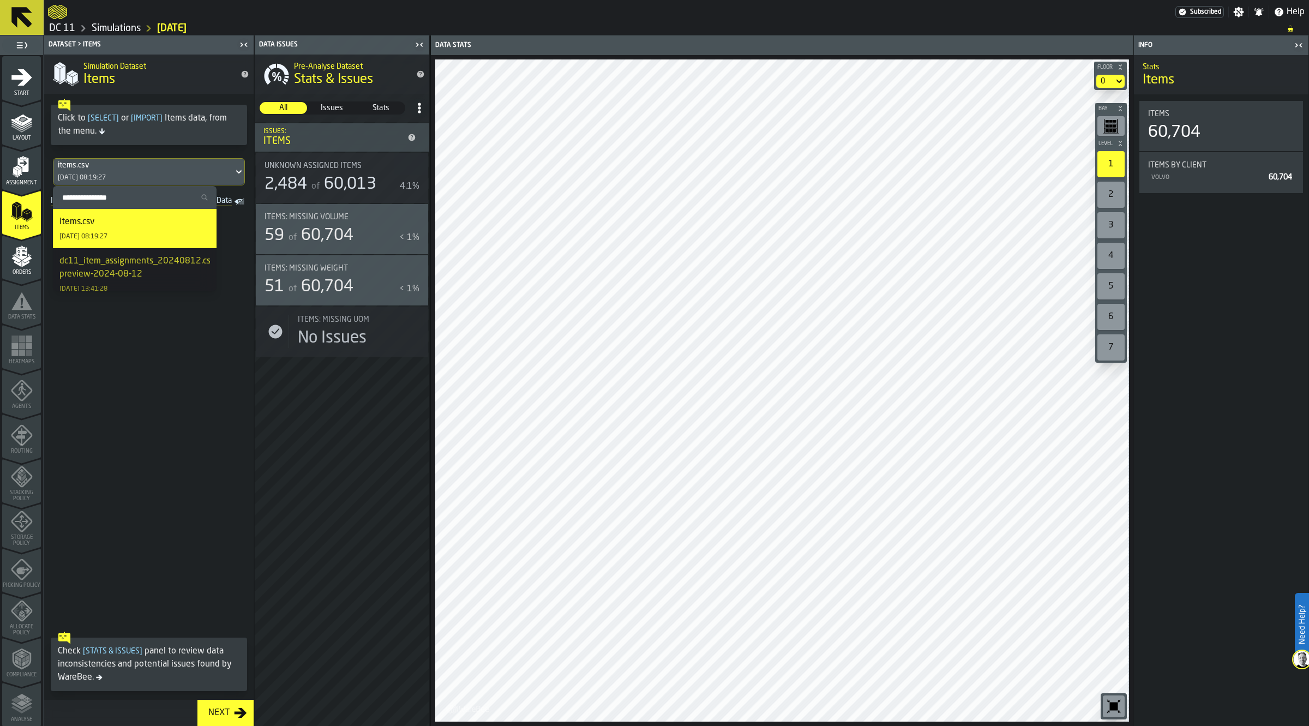
click at [202, 372] on span at bounding box center [148, 417] width 209 height 417
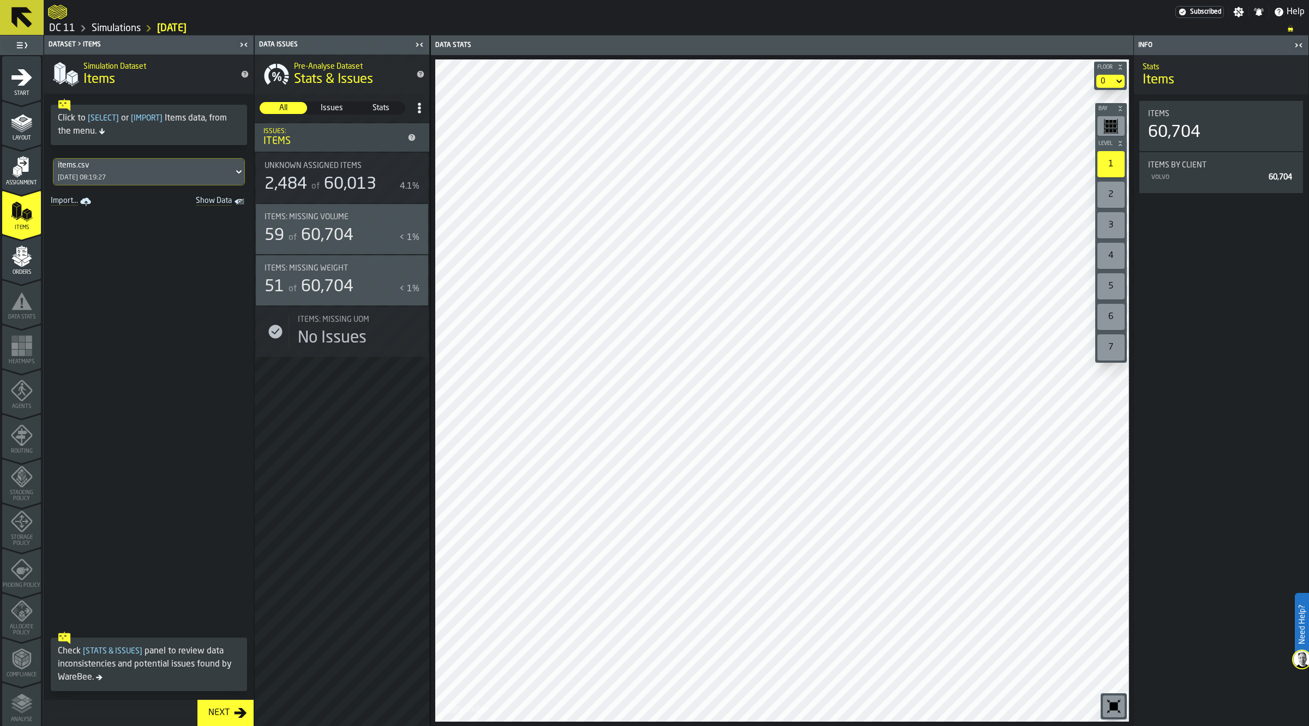
click at [120, 27] on link "Simulations" at bounding box center [116, 28] width 49 height 12
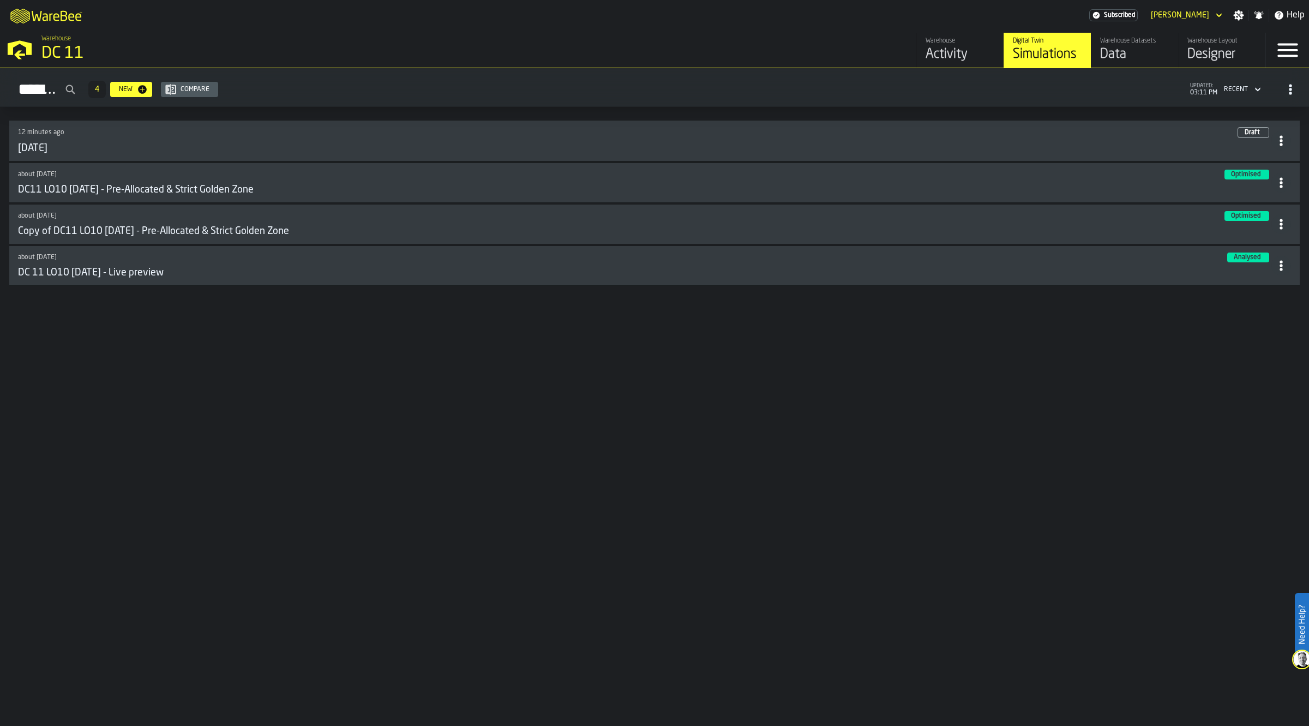
click at [1282, 140] on circle at bounding box center [1280, 140] width 3 height 3
click at [1266, 216] on div "Duplicate" at bounding box center [1256, 216] width 57 height 13
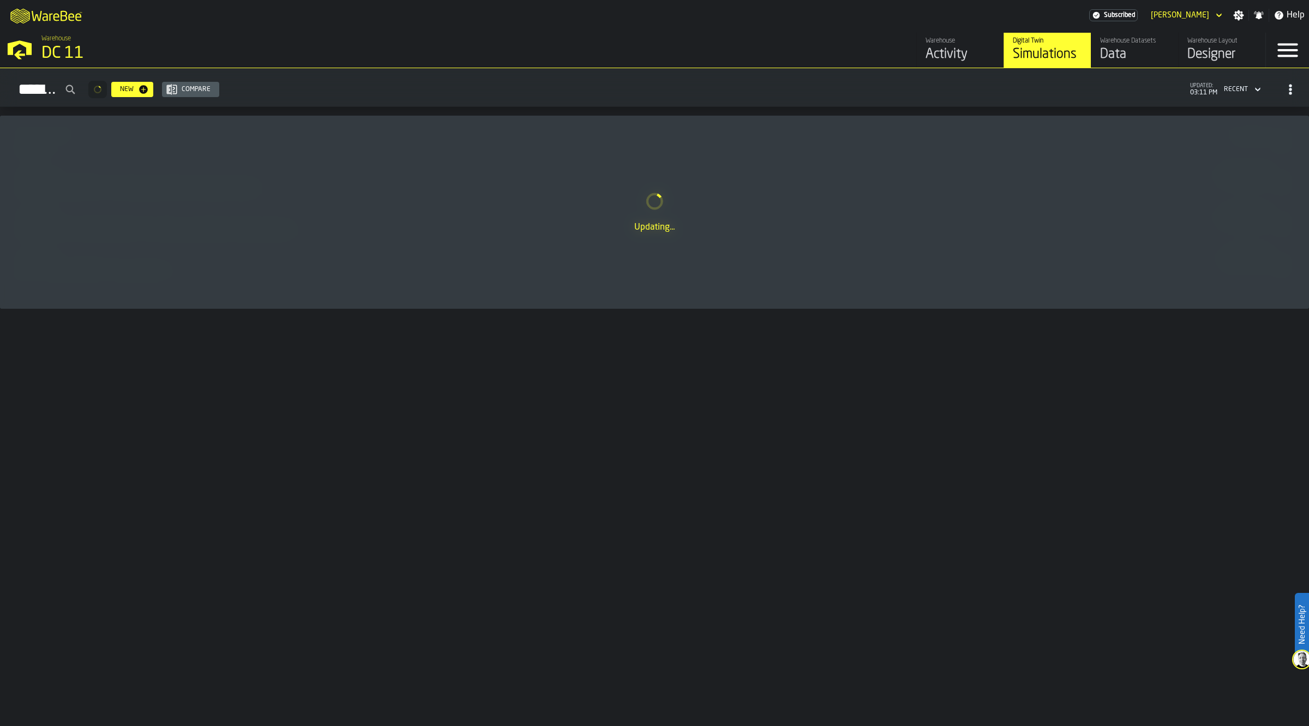
click at [1125, 44] on div "Warehouse Datasets" at bounding box center [1134, 41] width 69 height 8
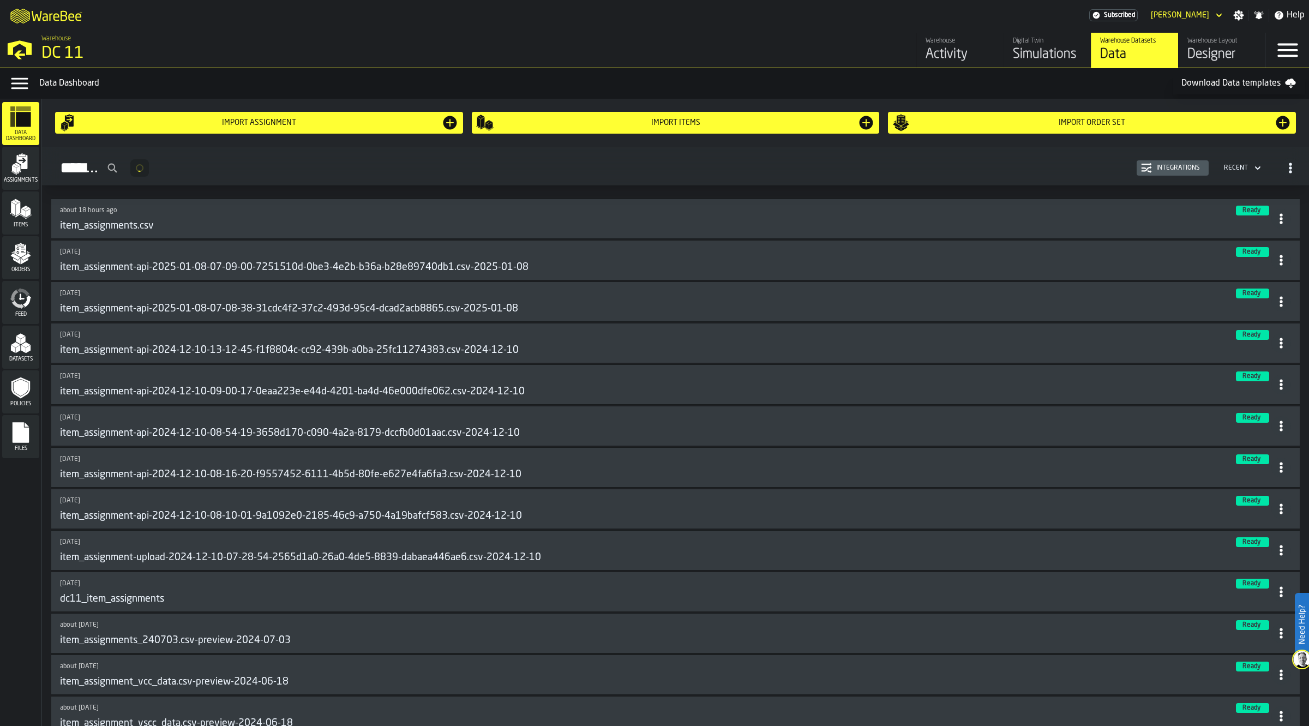
click at [14, 205] on polygon "menu Items" at bounding box center [13, 209] width 4 height 14
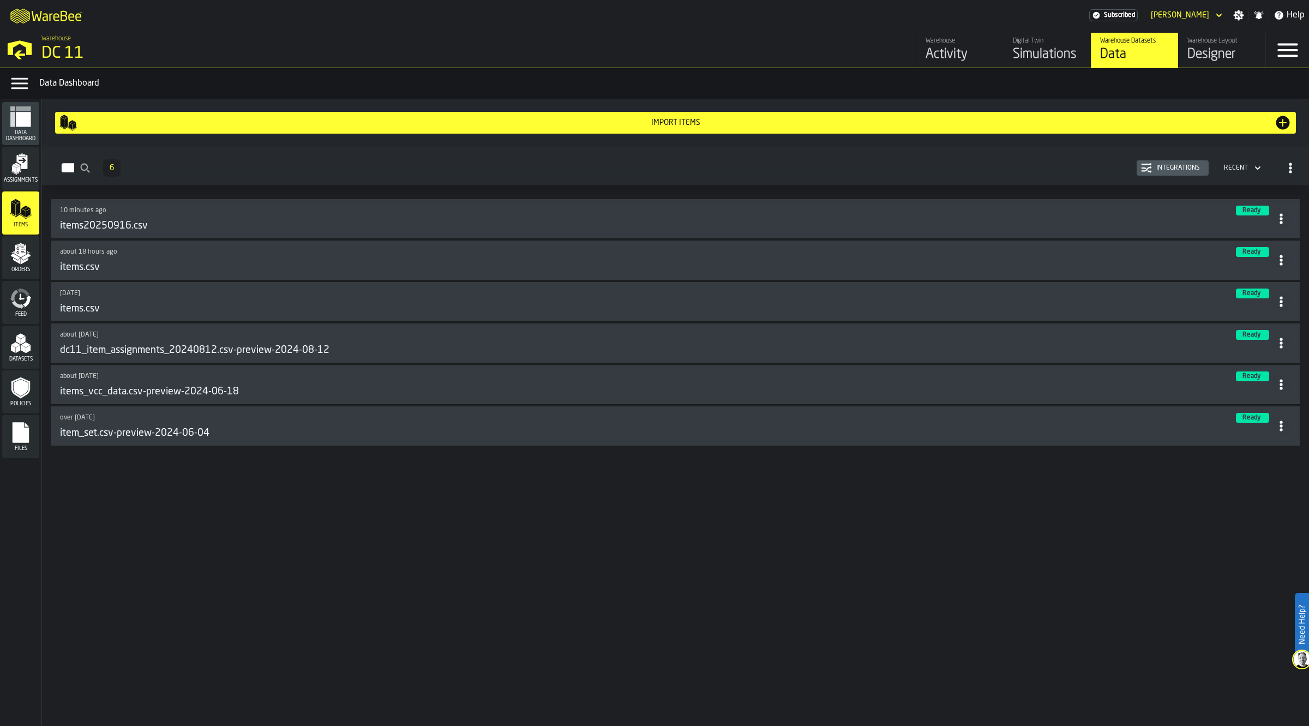
click at [23, 175] on icon "menu Assignments" at bounding box center [21, 164] width 22 height 22
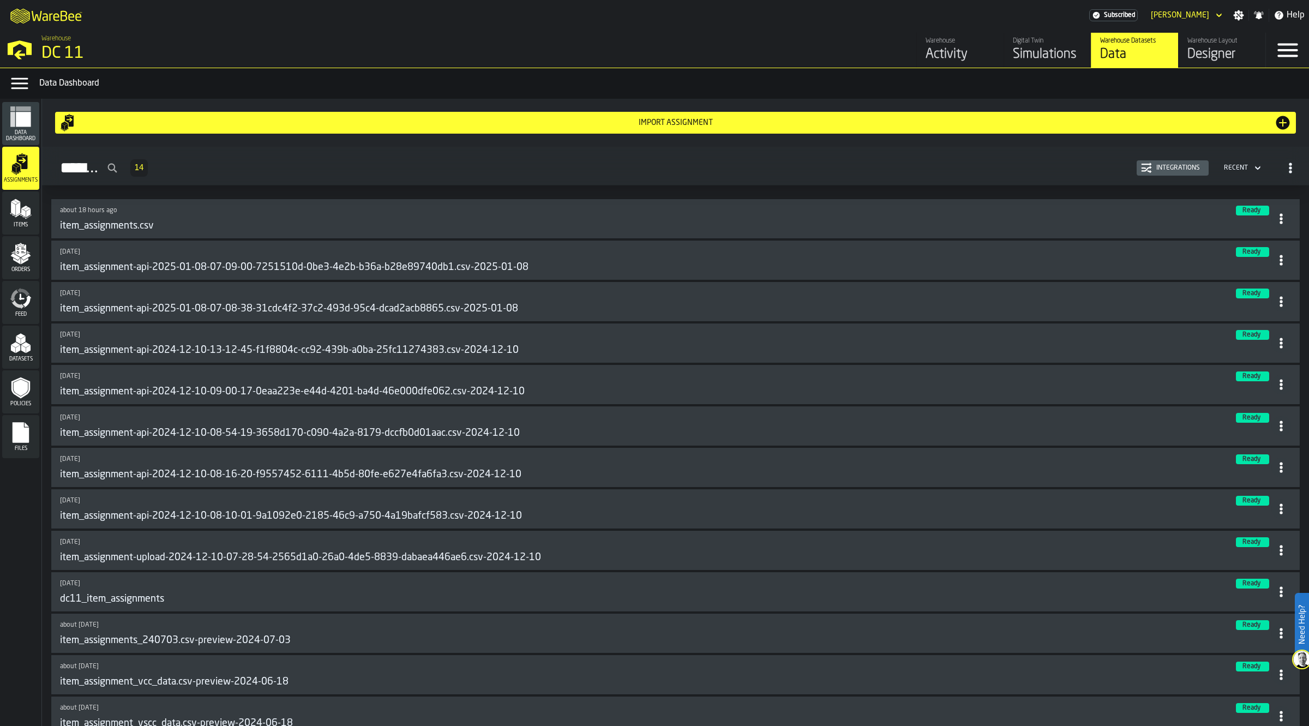
click at [1055, 46] on div "Simulations" at bounding box center [1047, 54] width 69 height 17
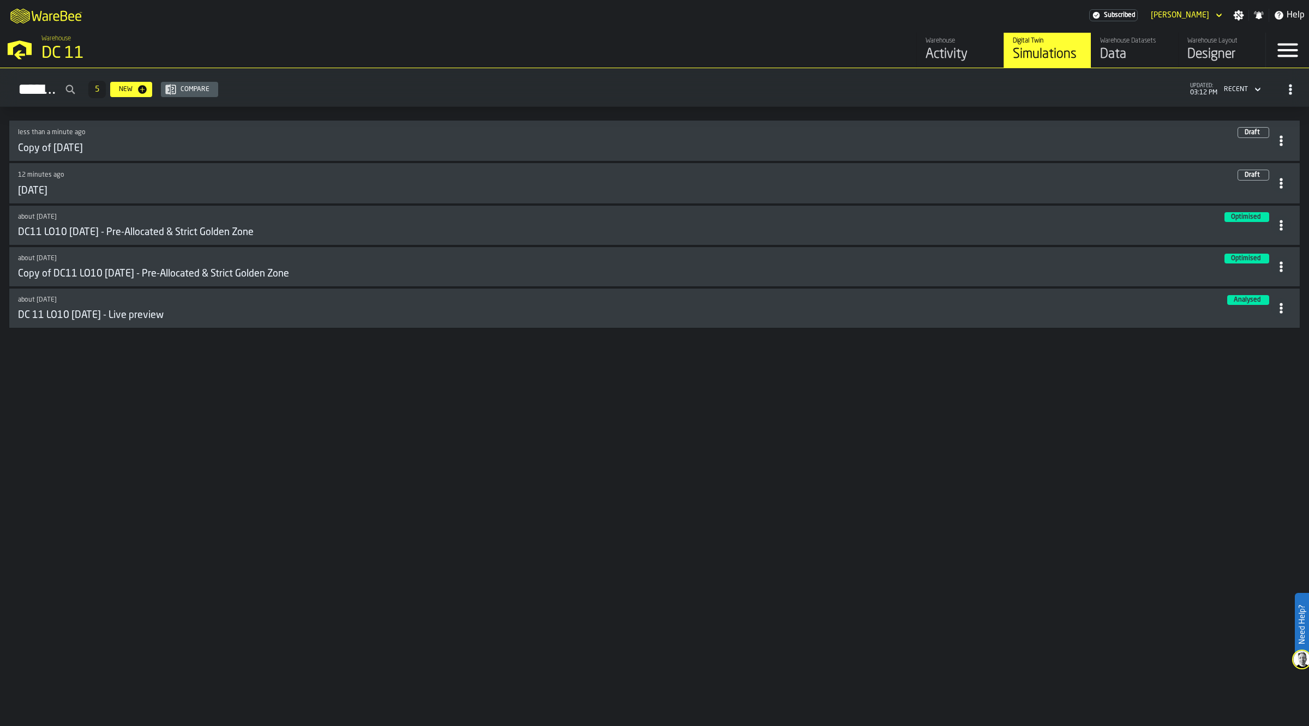
click at [80, 151] on h3 "Copy of 2025-09-16" at bounding box center [50, 148] width 65 height 12
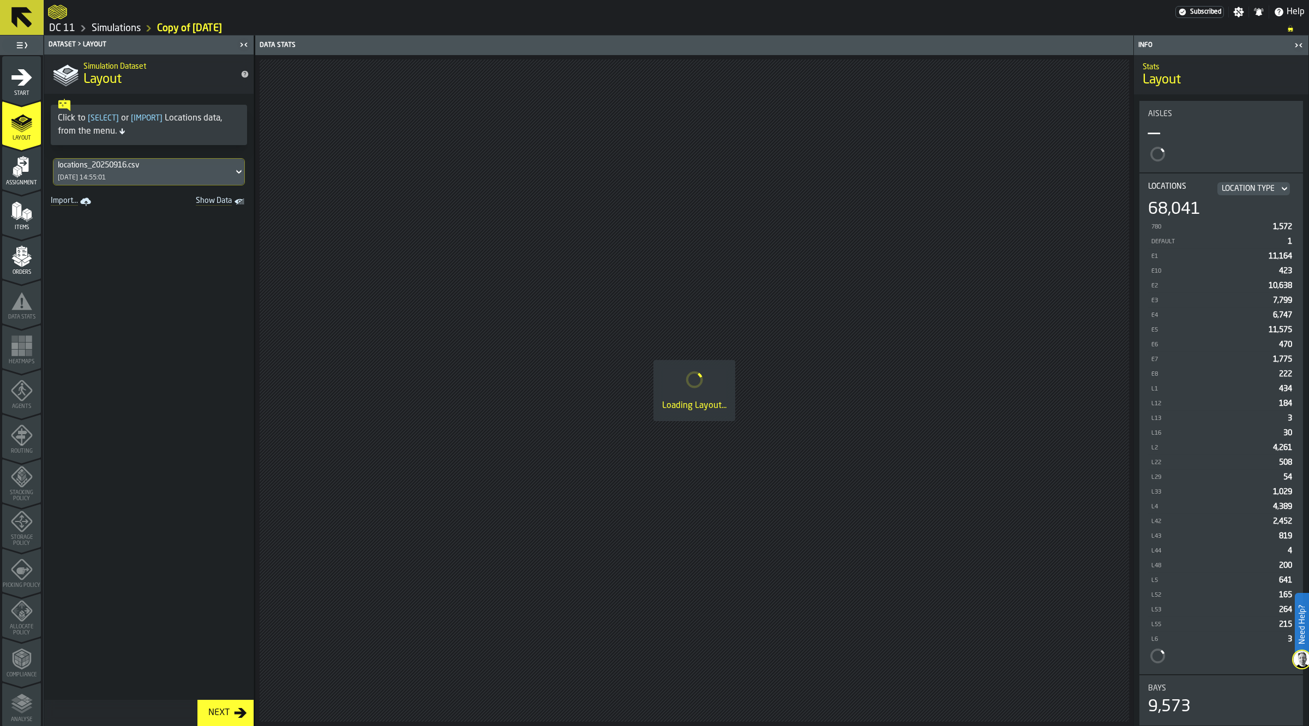
click at [26, 213] on polygon "menu Items" at bounding box center [28, 211] width 7 height 4
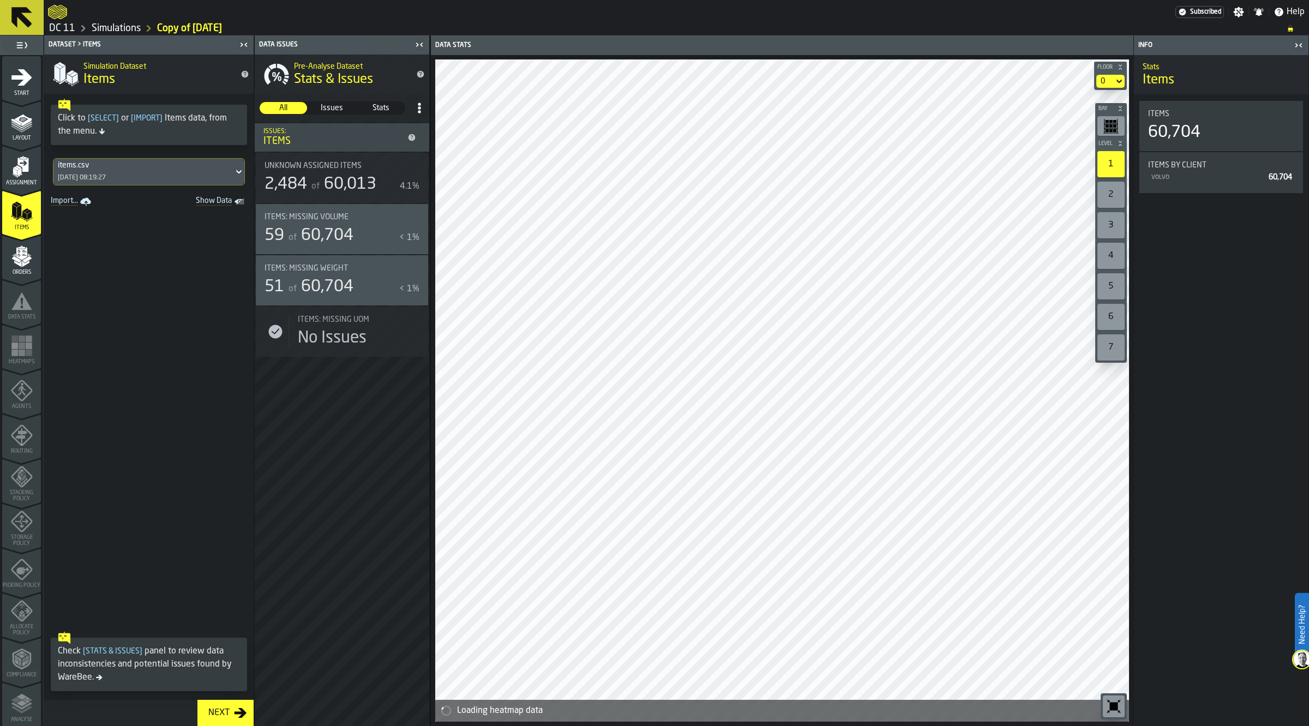
click at [153, 172] on div "items.csv 08/01/2025, 08:19:27" at bounding box center [143, 172] width 180 height 26
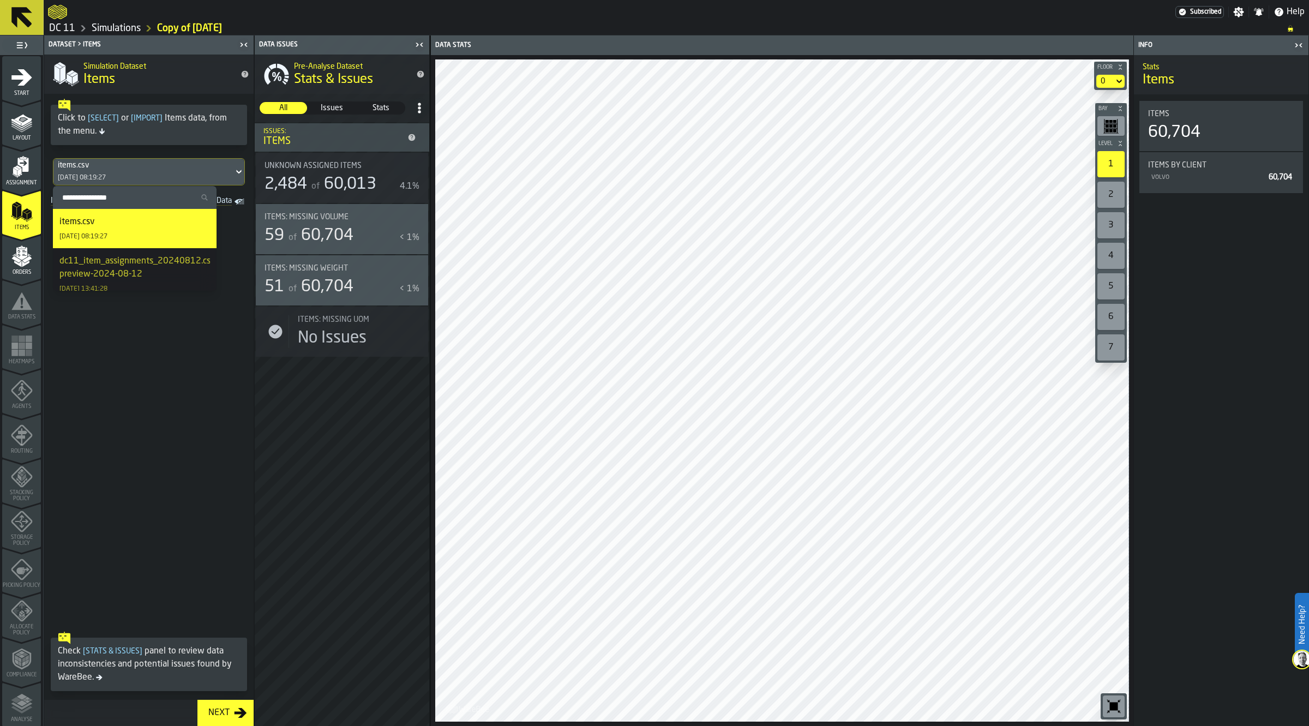
click at [212, 445] on span at bounding box center [148, 417] width 209 height 417
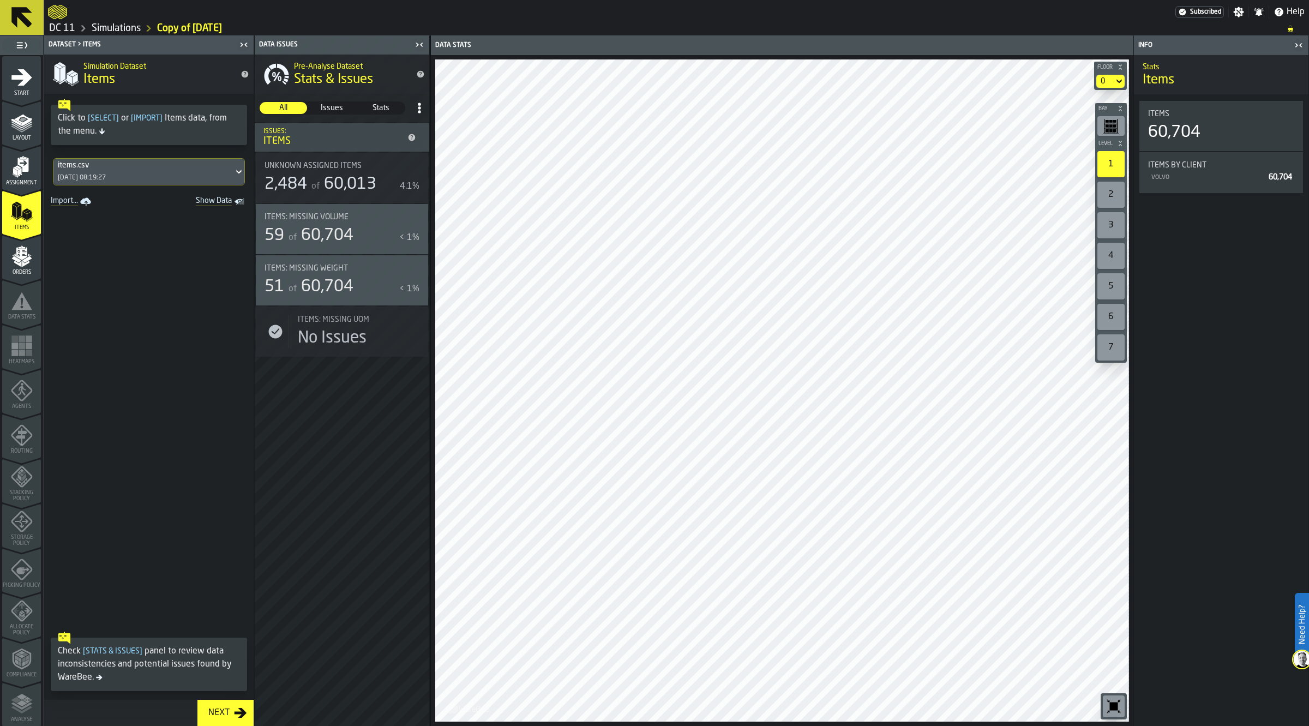
click at [201, 172] on div "items.csv 08/01/2025, 08:19:27" at bounding box center [143, 172] width 180 height 26
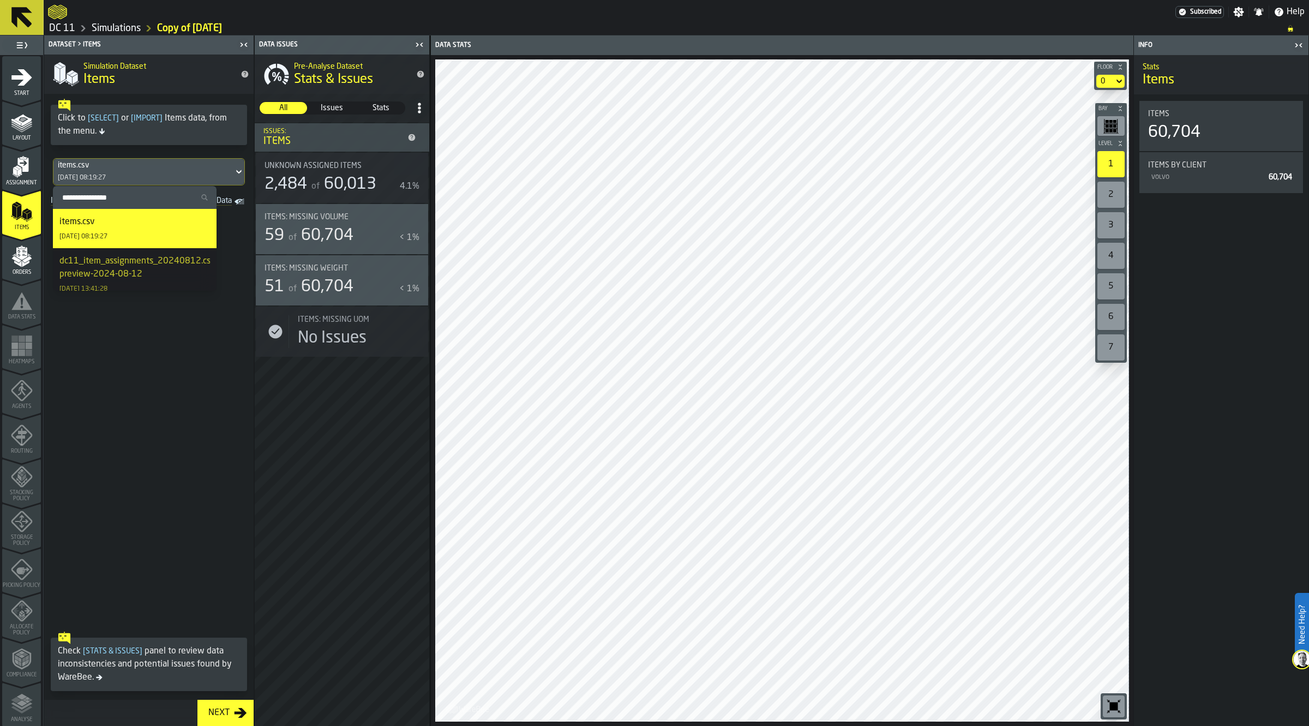
click at [139, 389] on span at bounding box center [148, 417] width 209 height 417
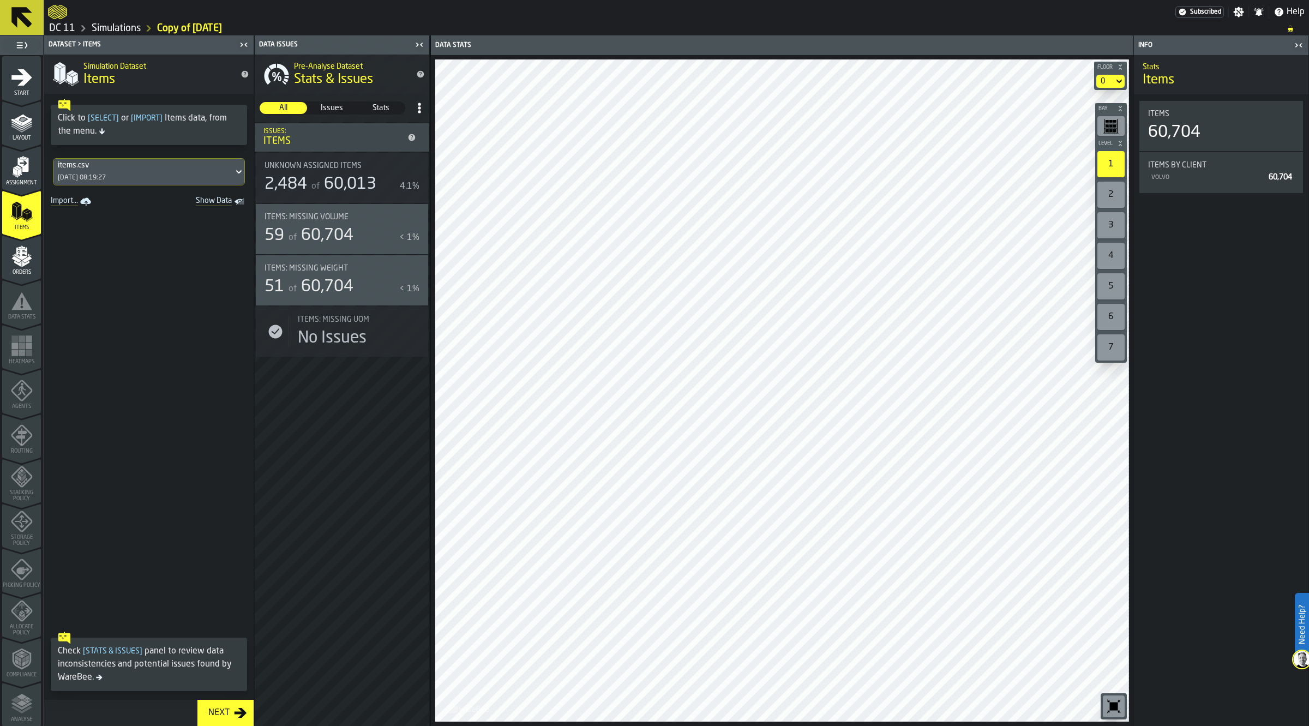
click at [116, 26] on link "Simulations" at bounding box center [116, 28] width 49 height 12
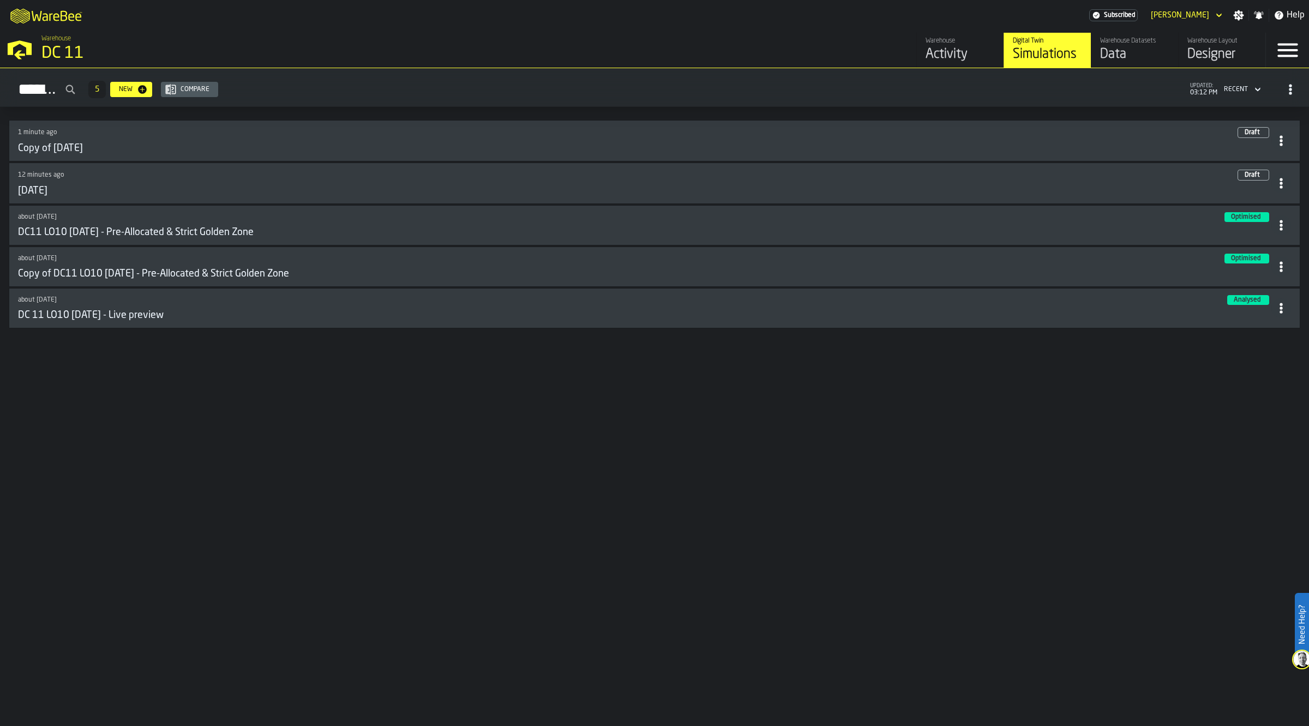
click at [1276, 141] on icon at bounding box center [1281, 140] width 11 height 11
click at [1245, 208] on li "Duplicate" at bounding box center [1256, 216] width 70 height 26
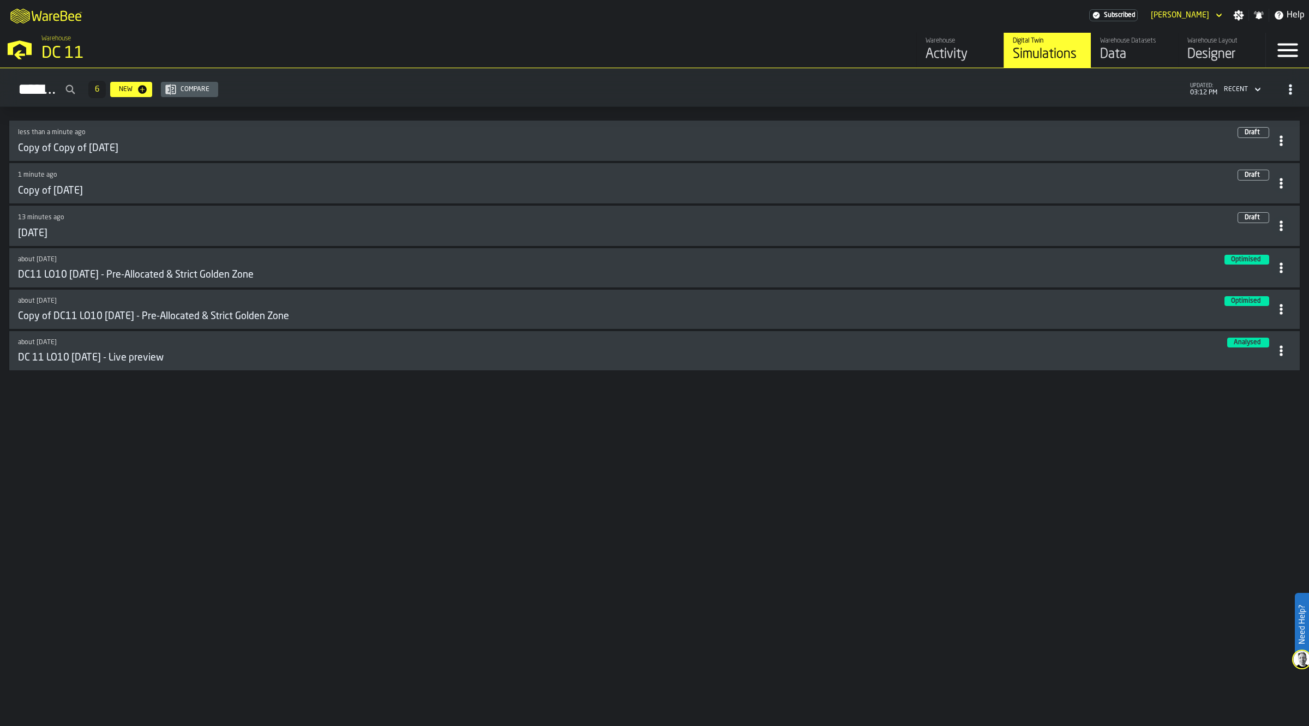
click at [1279, 137] on icon at bounding box center [1281, 140] width 11 height 11
click at [1258, 184] on div "Delete" at bounding box center [1256, 190] width 57 height 13
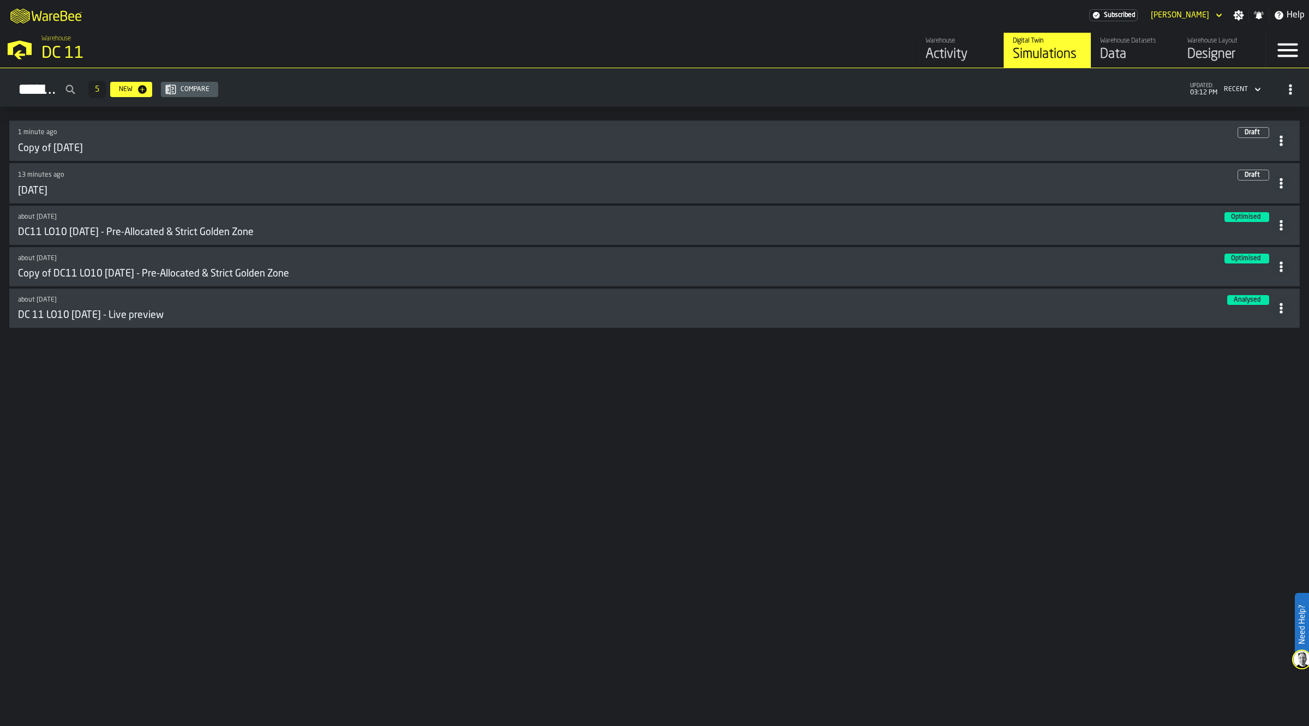
click at [1285, 136] on icon at bounding box center [1281, 140] width 11 height 11
click at [1254, 184] on div "Delete" at bounding box center [1256, 190] width 57 height 13
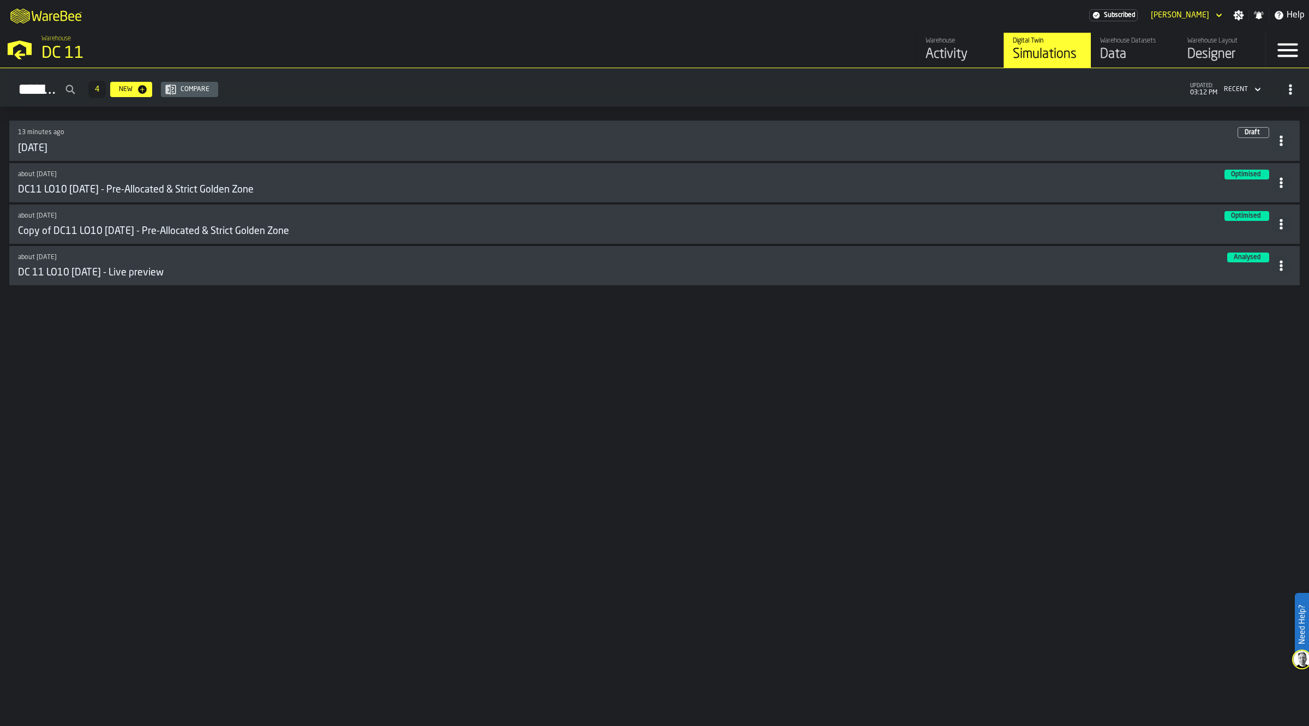
click at [137, 90] on div "New" at bounding box center [126, 90] width 22 height 8
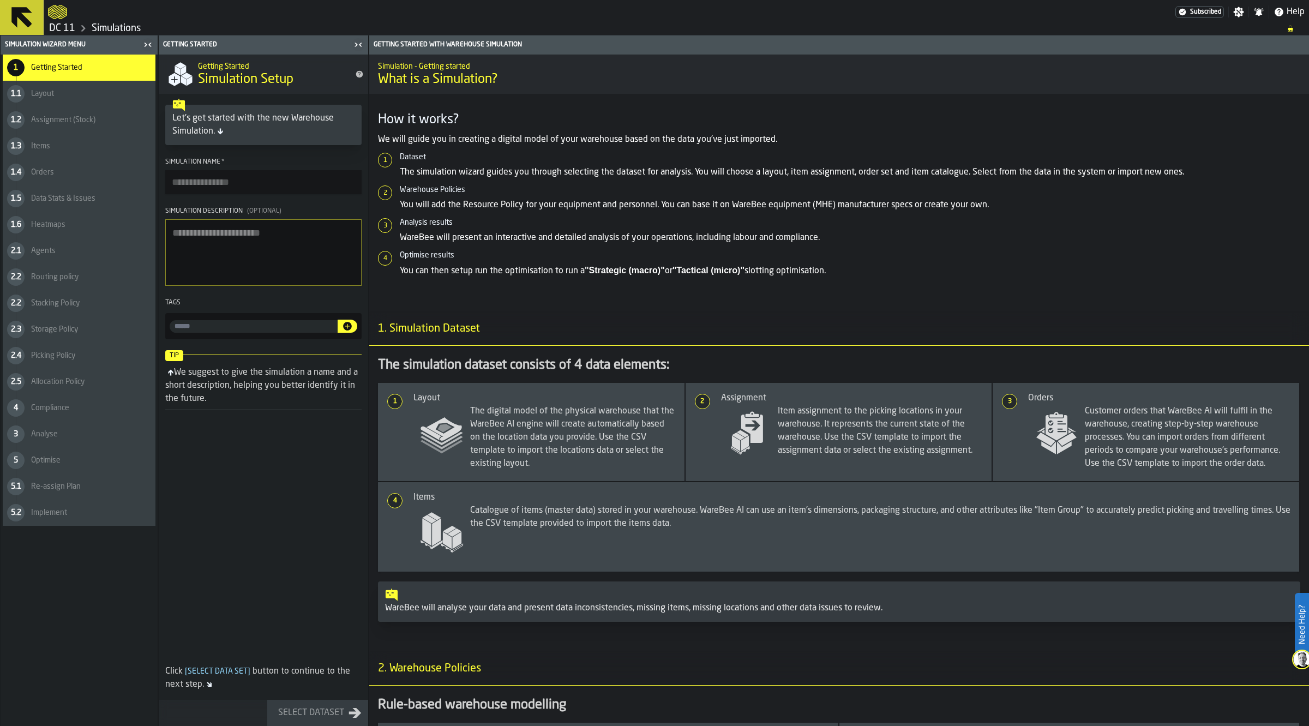
click at [208, 182] on input "Simulation Name *" at bounding box center [263, 182] width 196 height 24
type input "**********"
click at [316, 705] on button "Select Dataset" at bounding box center [317, 713] width 101 height 26
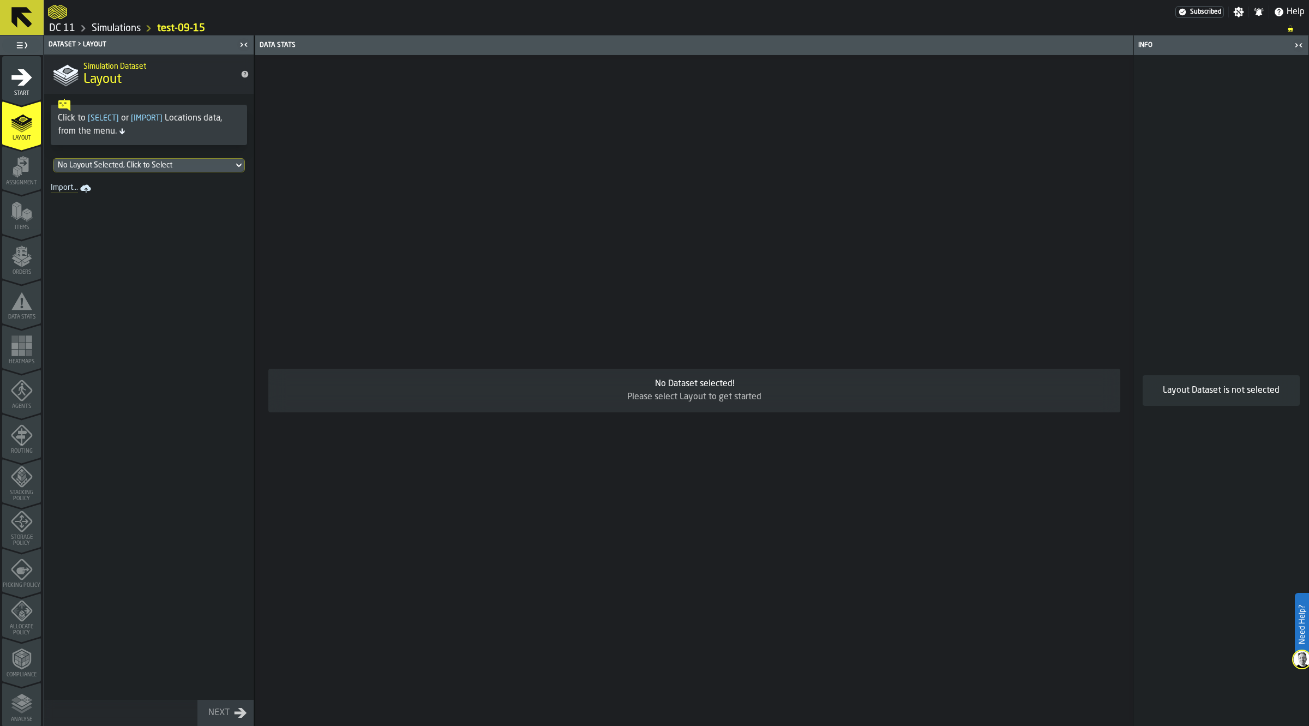
click at [115, 165] on div "No Layout Selected, Click to Select" at bounding box center [143, 165] width 171 height 9
click at [172, 206] on div "locations_20250916.csv 16/09/2025, 14:55:01" at bounding box center [148, 215] width 179 height 26
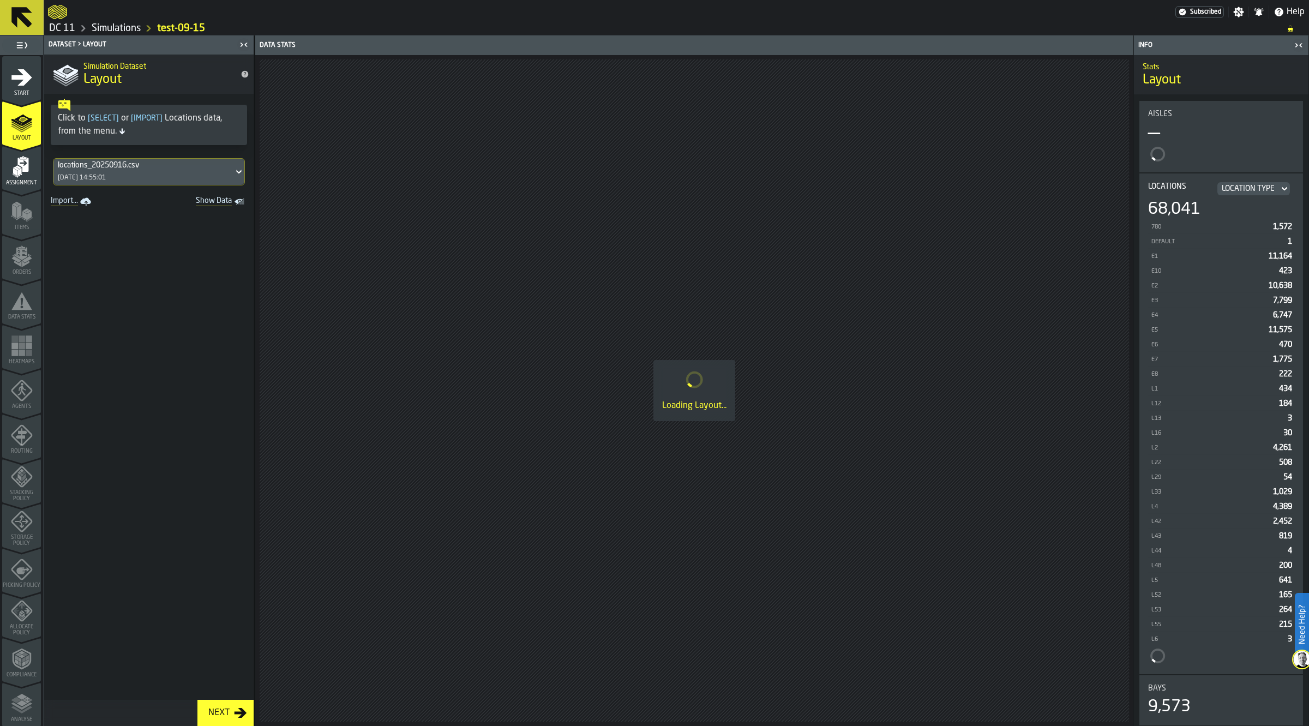
click at [25, 178] on div "Assignment" at bounding box center [21, 171] width 39 height 30
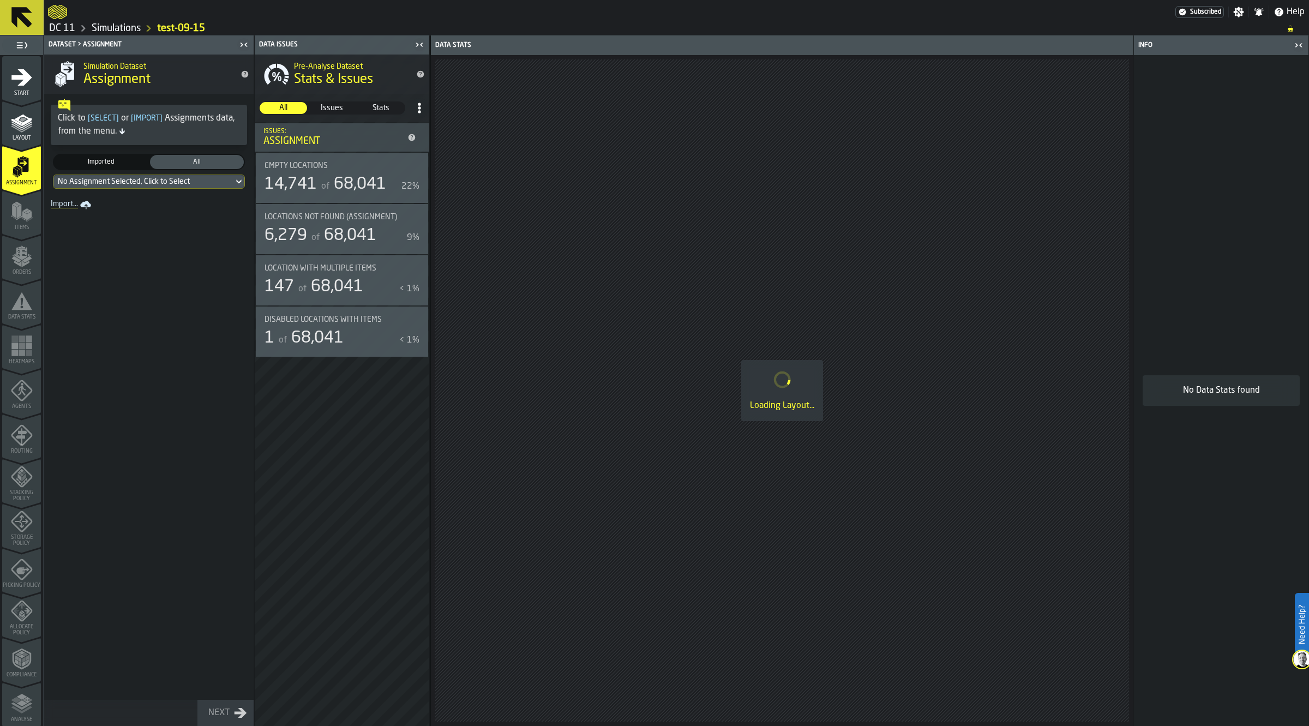
click at [137, 180] on div "No Assignment Selected, Click to Select" at bounding box center [143, 181] width 171 height 9
click at [146, 224] on div "item_assignments.csv 15/09/2025, 21:35:52" at bounding box center [148, 232] width 179 height 26
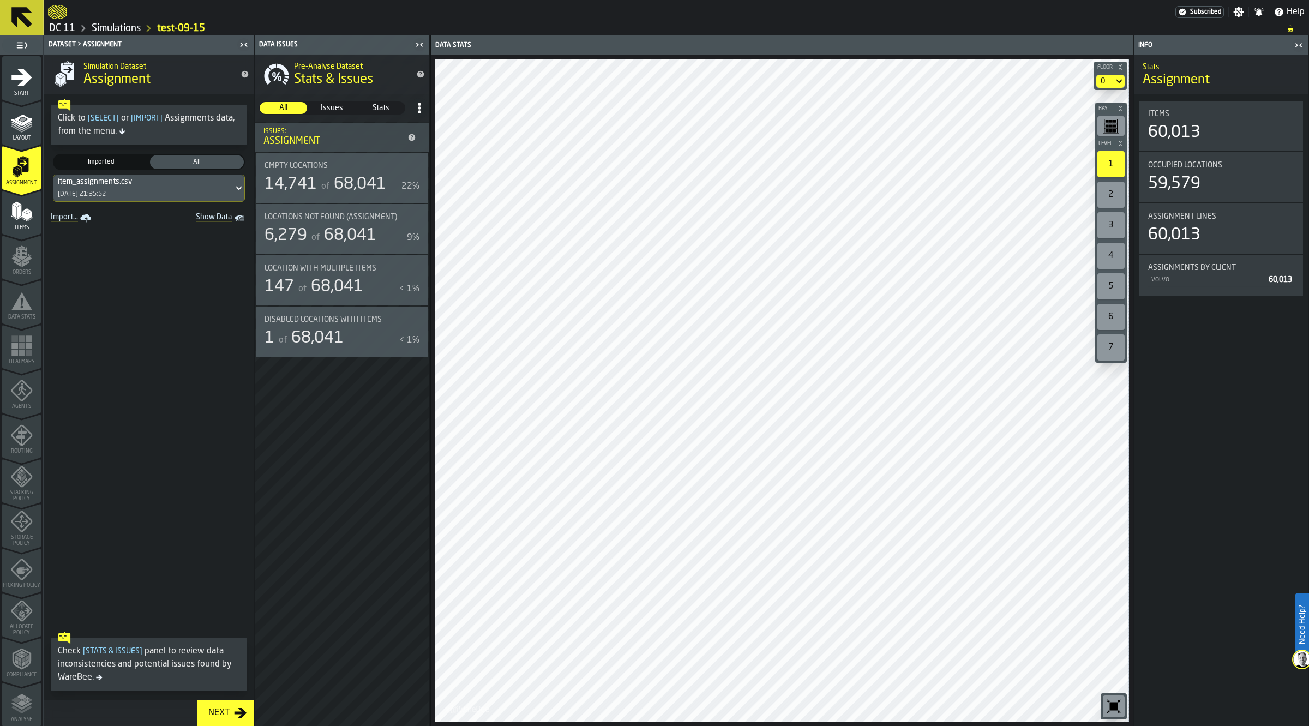
click at [16, 219] on icon "menu Items" at bounding box center [18, 217] width 5 height 4
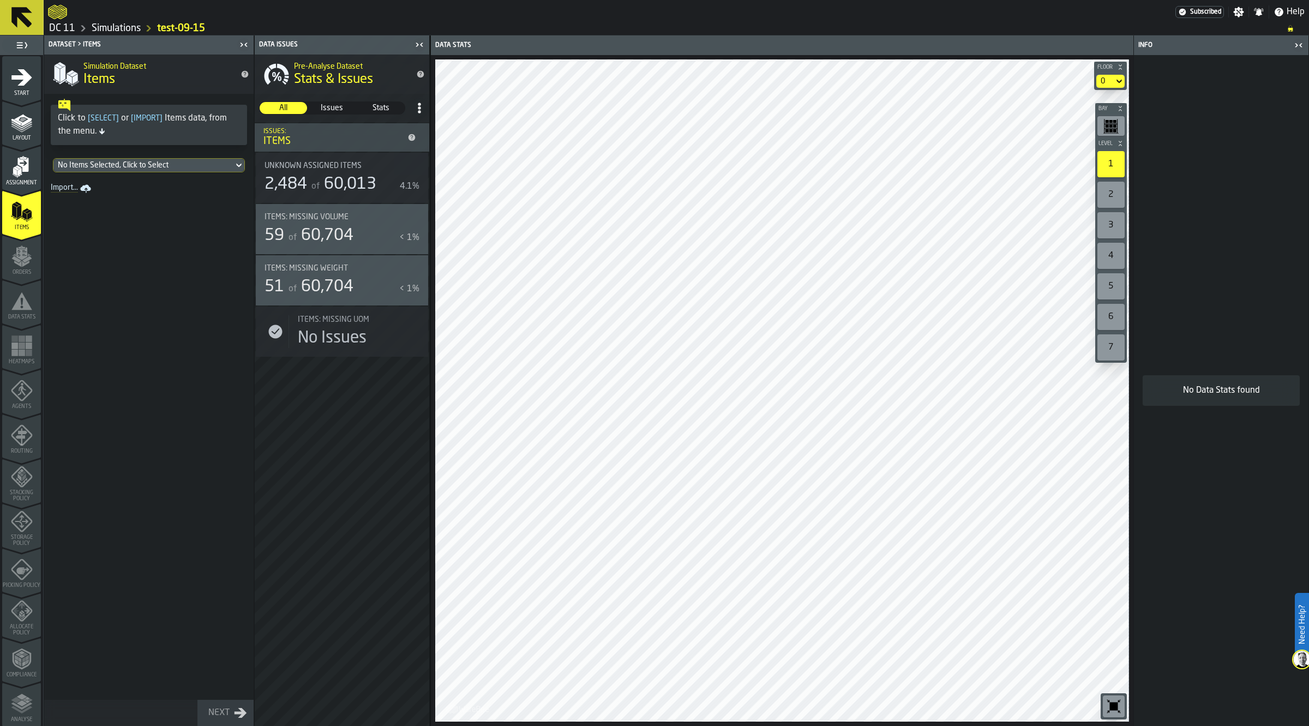
click at [145, 170] on div "No Items Selected, Click to Select" at bounding box center [143, 165] width 171 height 9
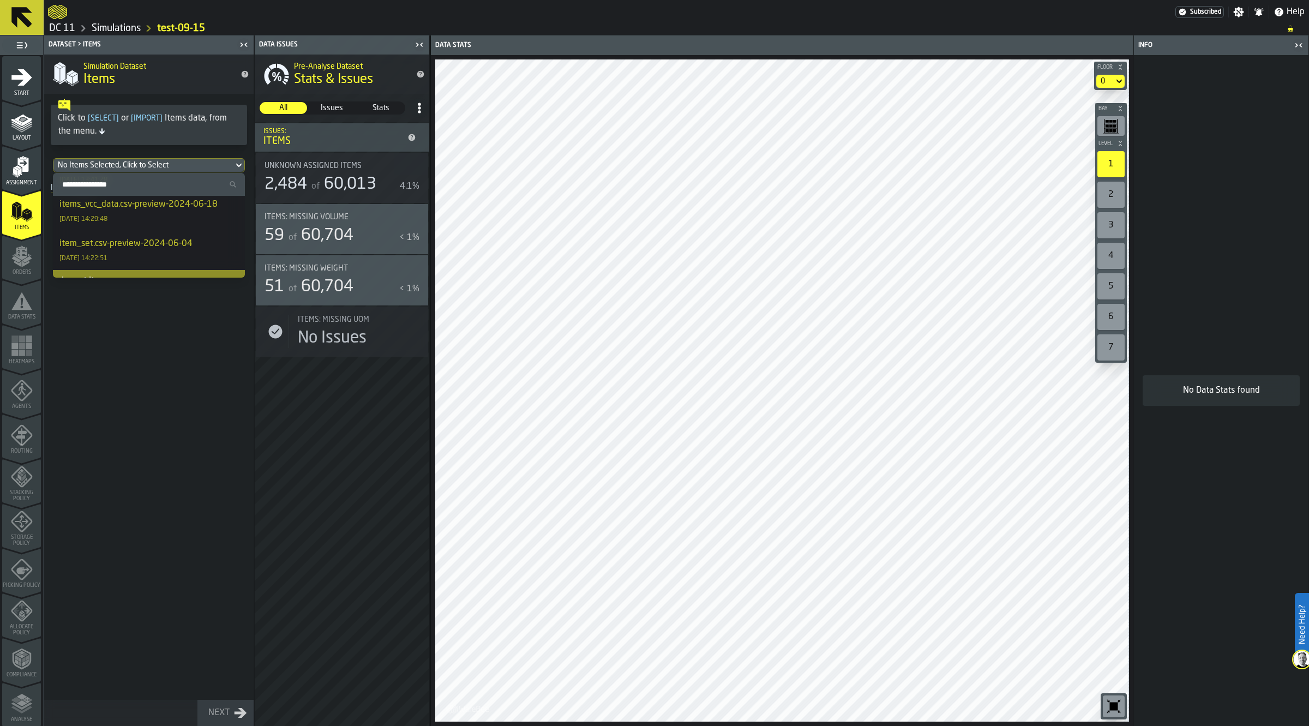
scroll to position [110, 0]
click at [131, 267] on div "Import Items" at bounding box center [149, 267] width 192 height 22
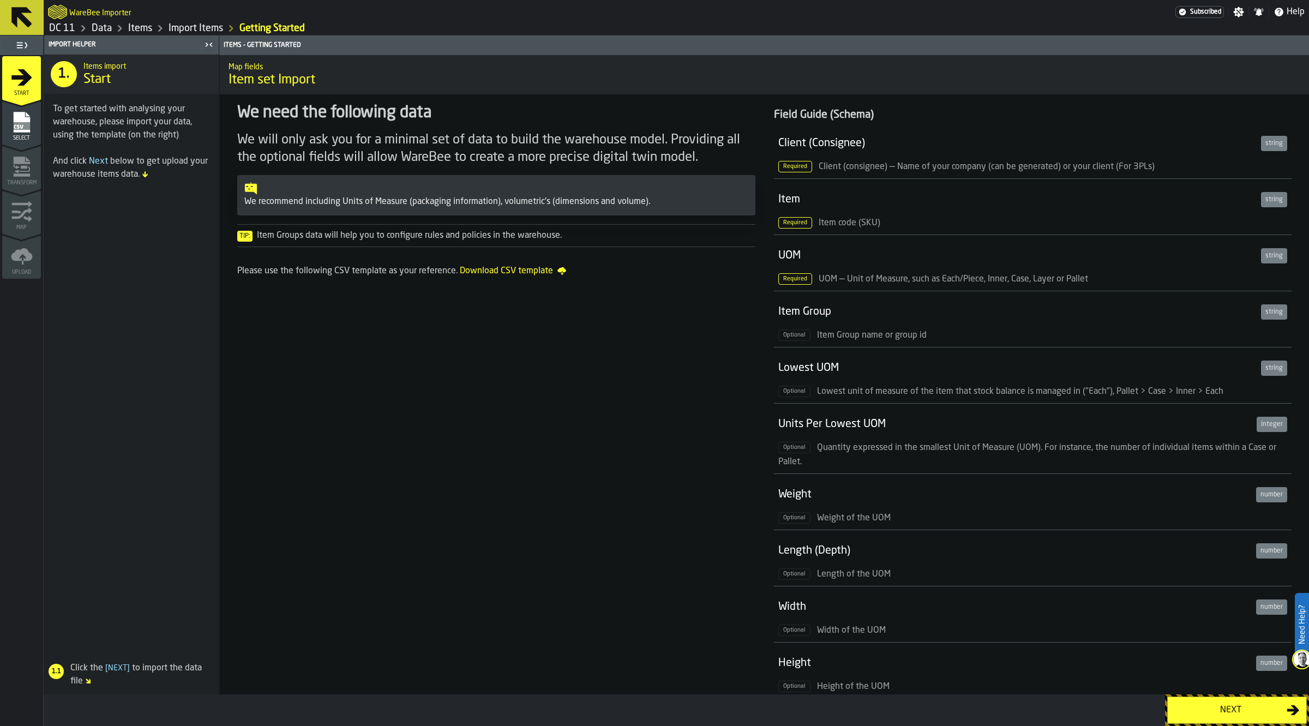
click at [21, 129] on icon "menu Select" at bounding box center [21, 122] width 16 height 21
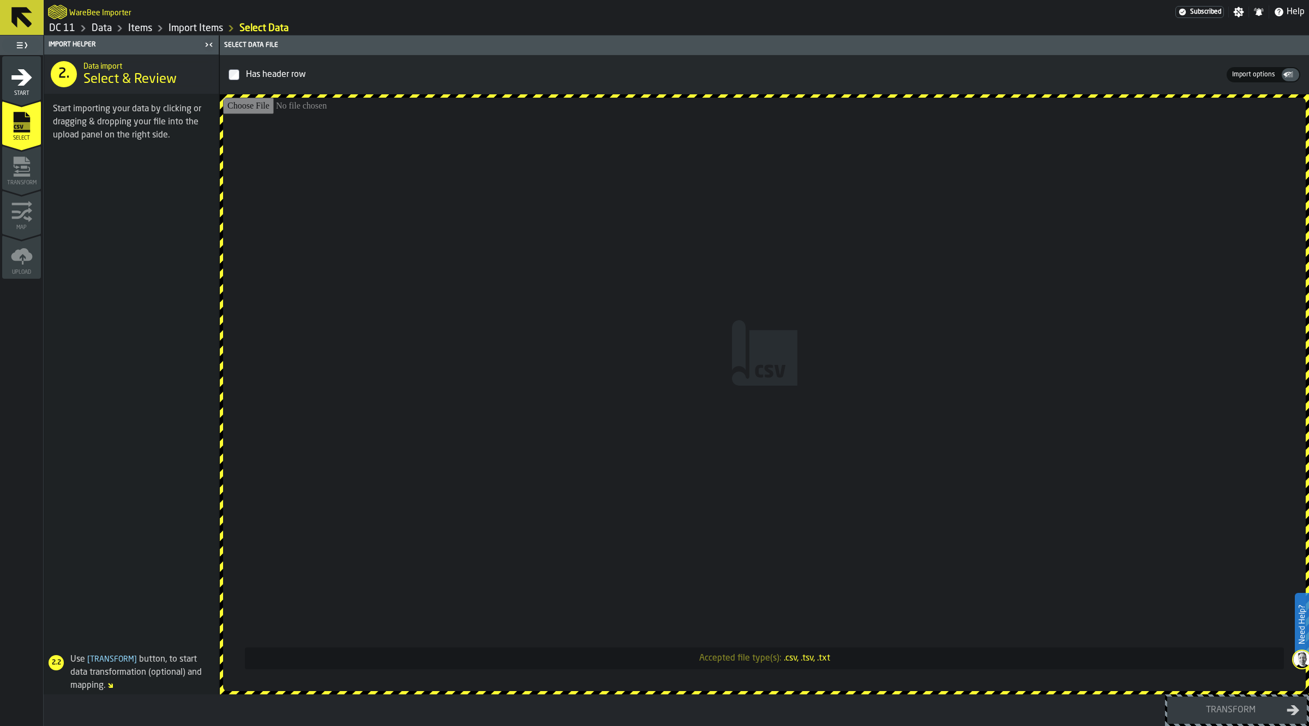
click at [713, 329] on input "Accepted file type(s): .csv, .tsv, .txt" at bounding box center [764, 394] width 1083 height 593
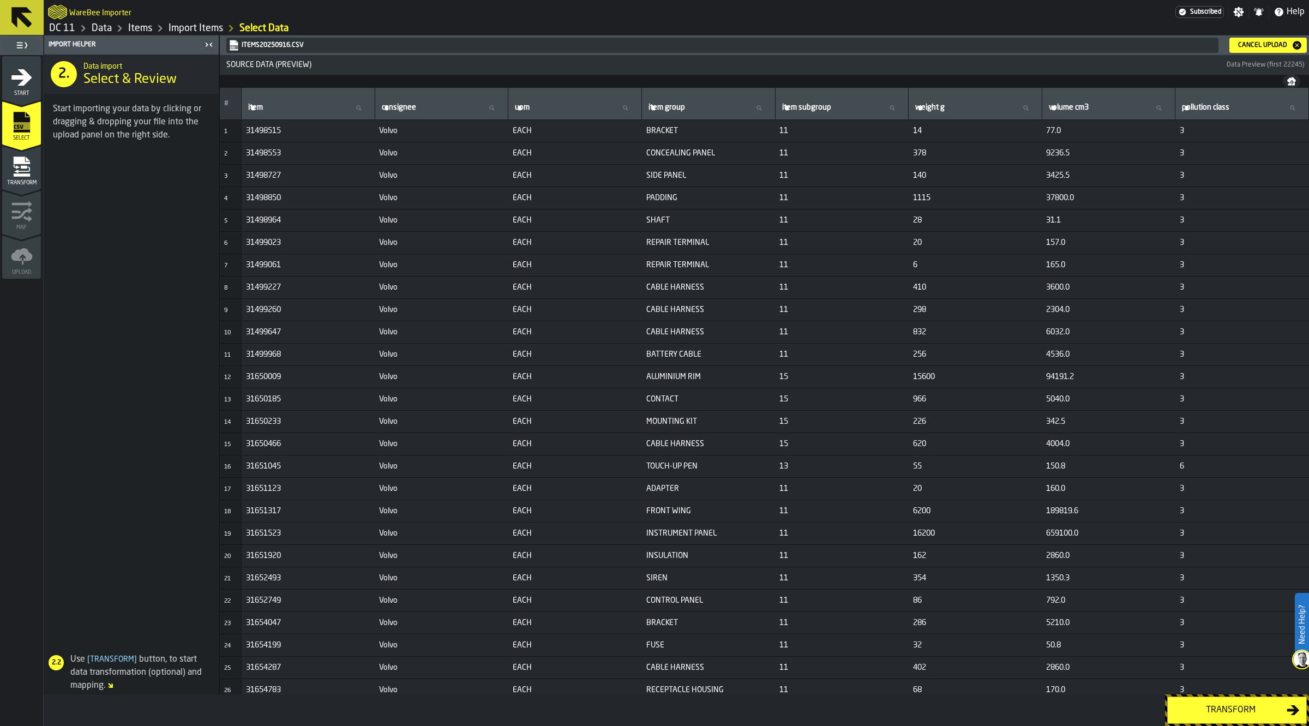
click at [1217, 707] on div "Transform" at bounding box center [1230, 710] width 112 height 13
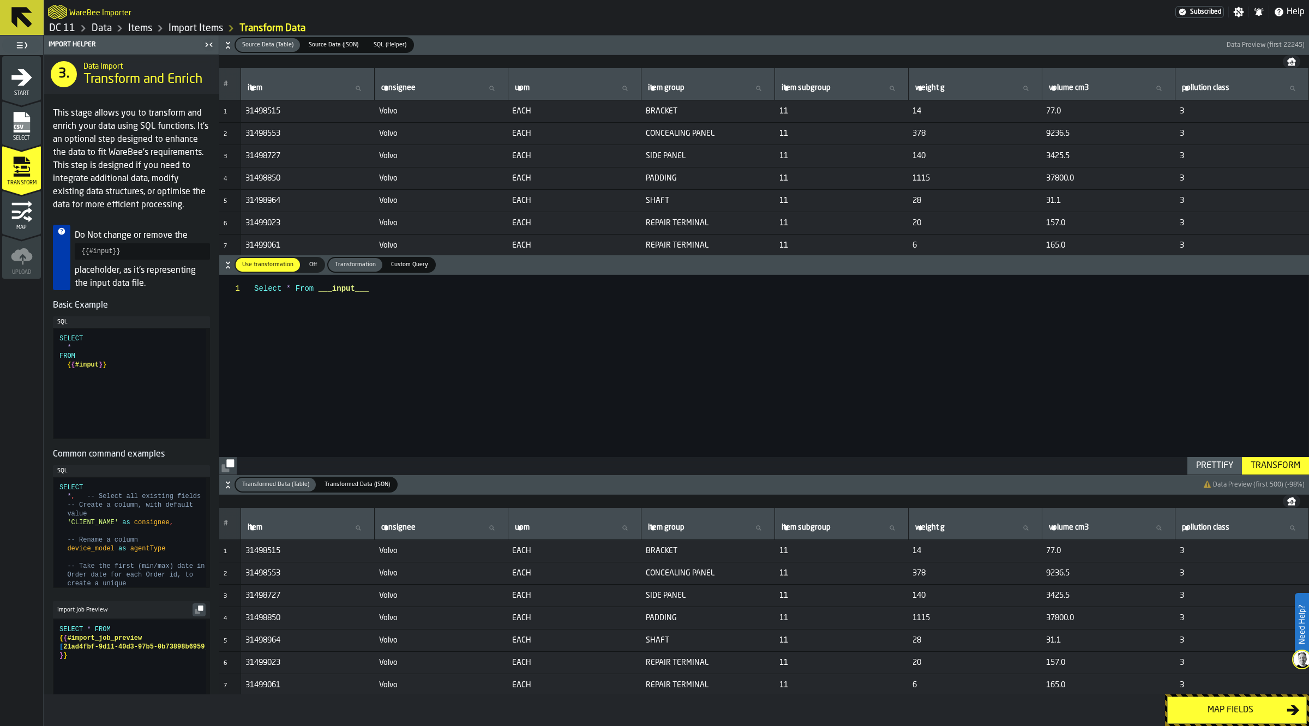
click at [1244, 710] on div "Map fields" at bounding box center [1230, 710] width 112 height 13
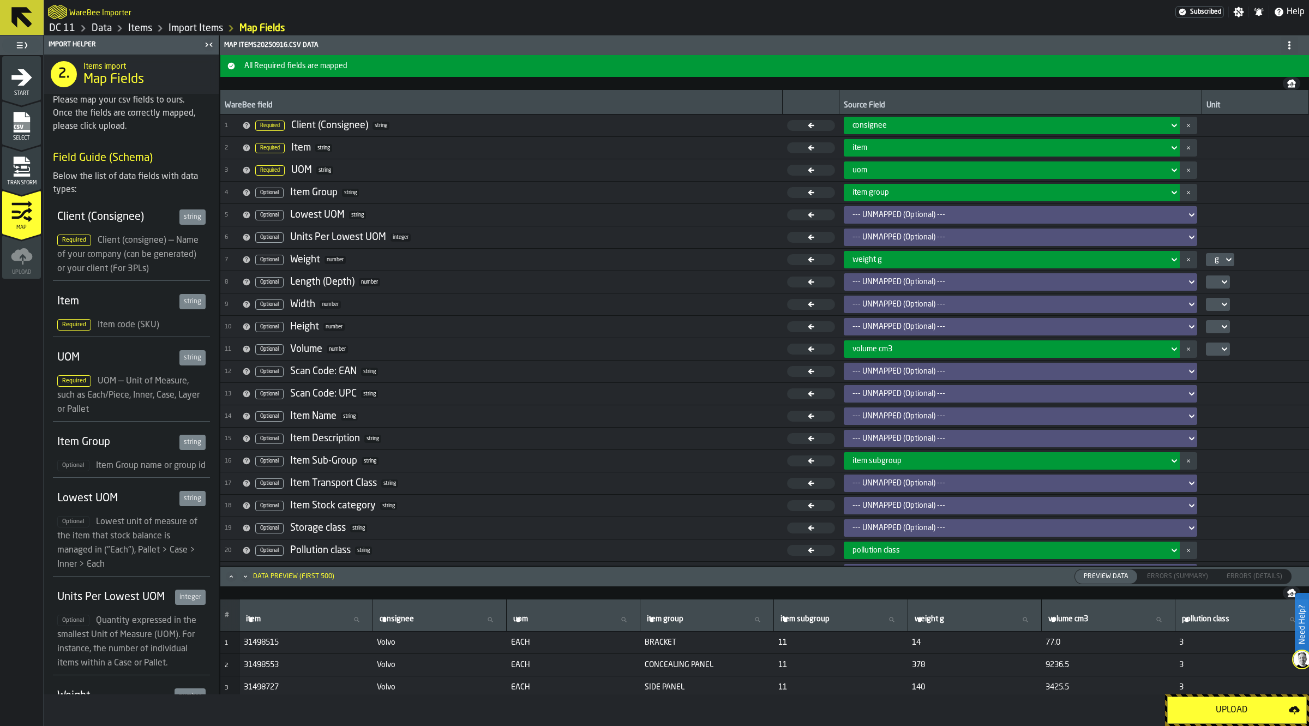
click at [1244, 710] on div "Upload" at bounding box center [1231, 710] width 115 height 13
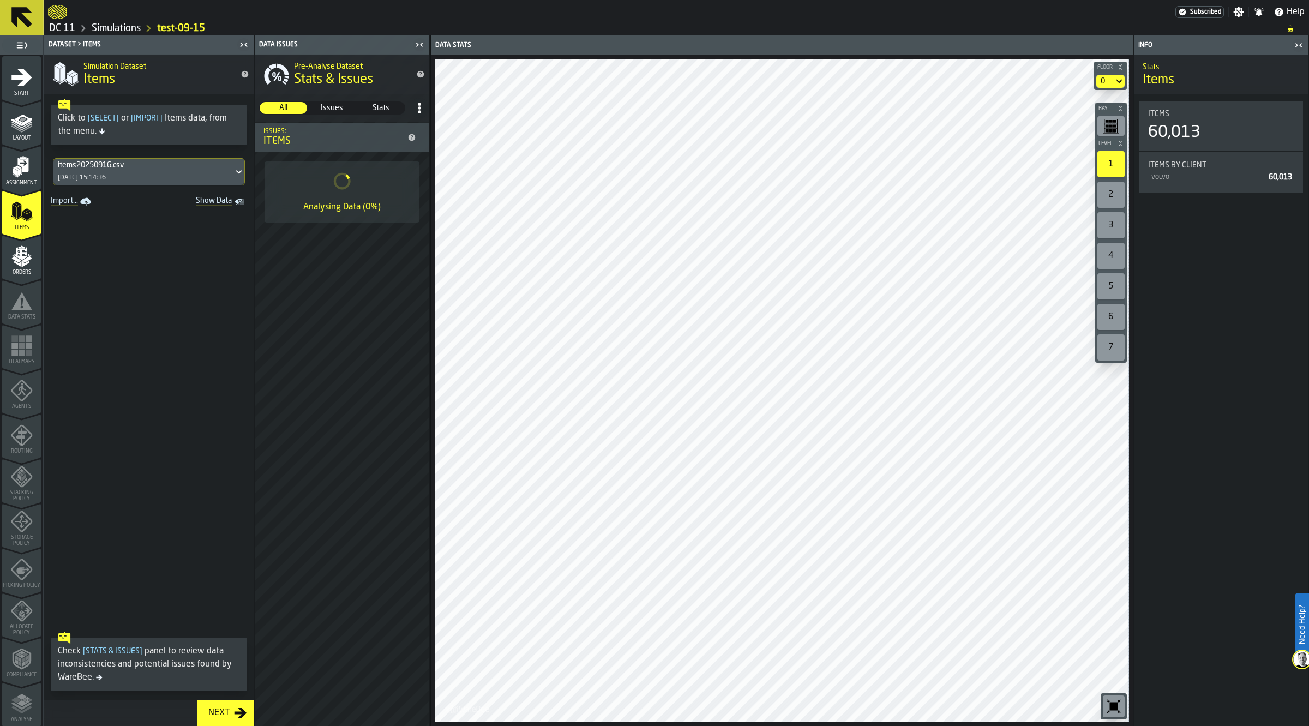
click at [15, 187] on icon "menu Assignment" at bounding box center [21, 190] width 39 height 10
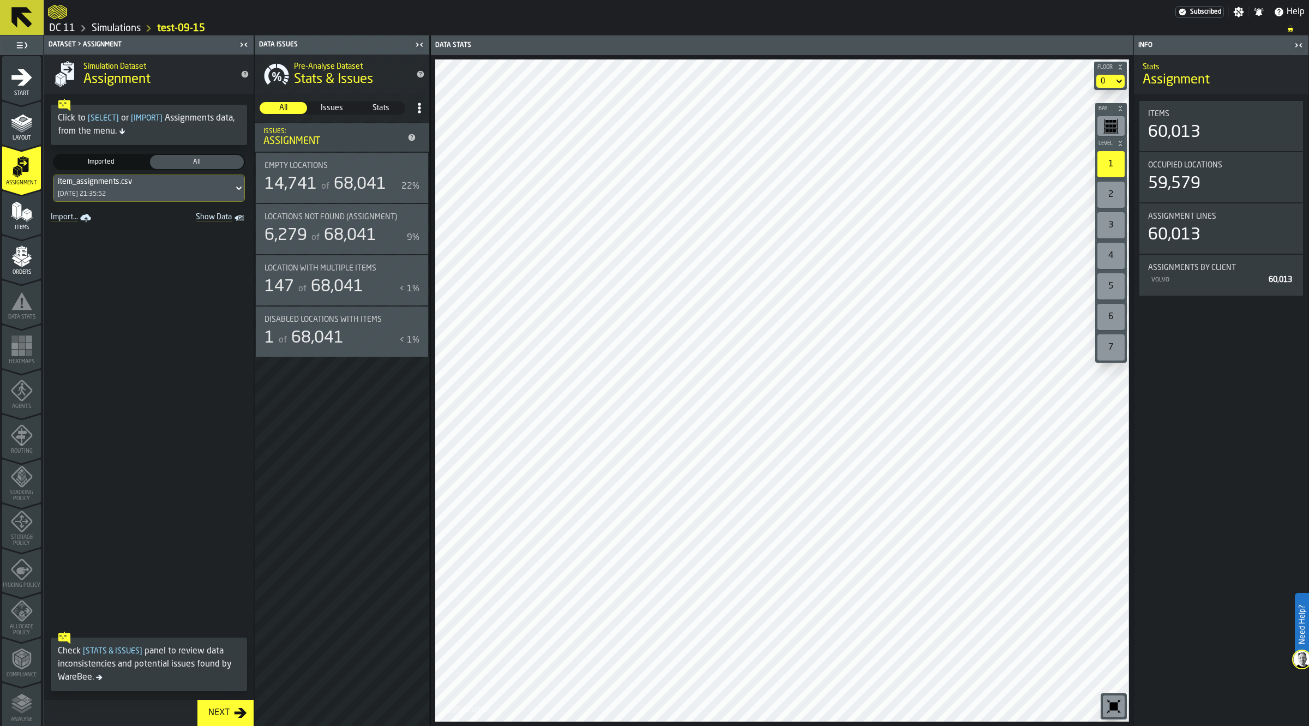
click at [368, 208] on div "Locations not found (Assignment) 6,279 of 68,041 9%" at bounding box center [342, 229] width 172 height 50
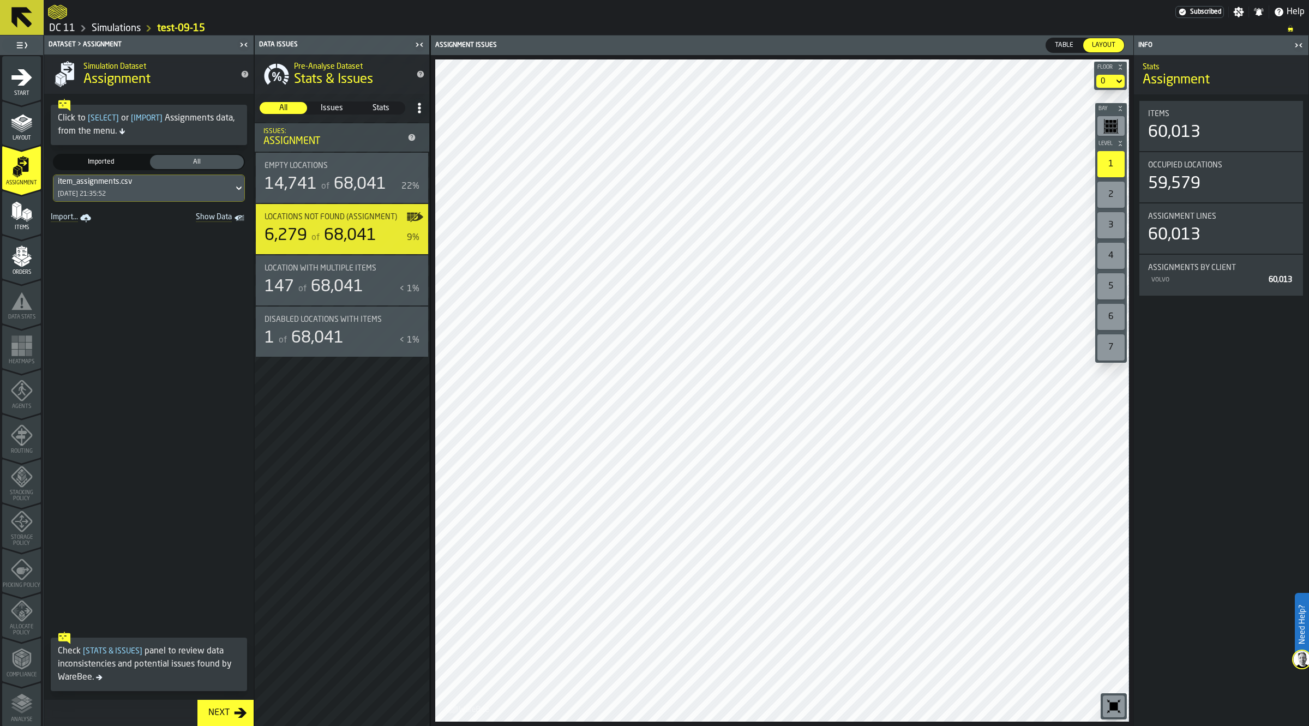
click at [416, 110] on icon at bounding box center [419, 108] width 11 height 11
click at [31, 263] on icon "menu Orders" at bounding box center [22, 256] width 22 height 22
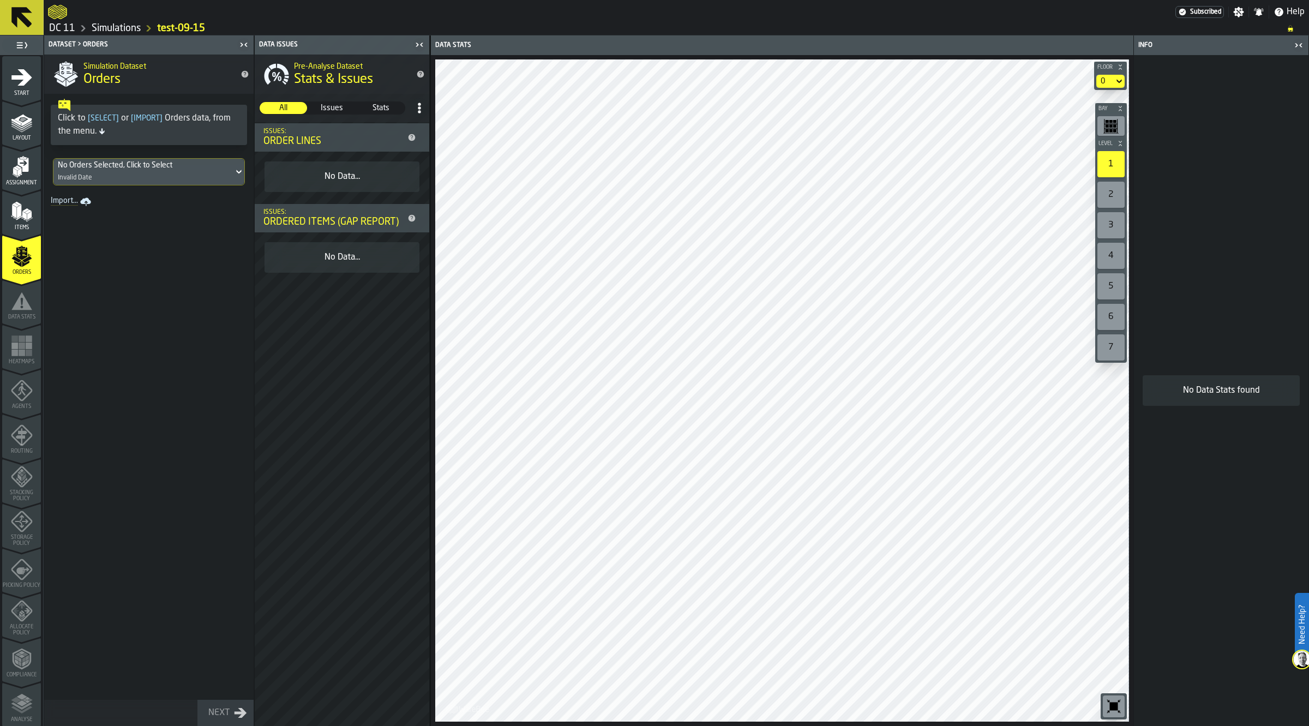
click at [121, 169] on div "No Orders Selected, Click to Select" at bounding box center [143, 165] width 171 height 9
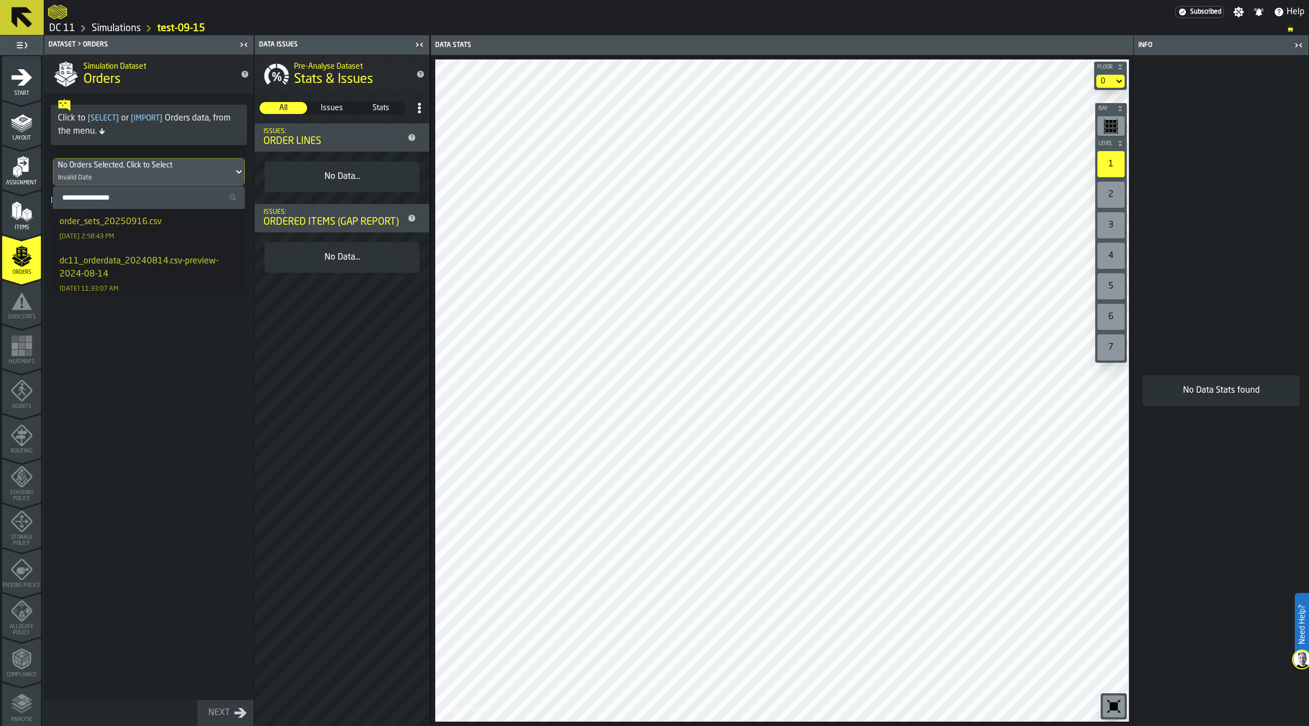
click at [159, 236] on div "order_sets_20250916.csv 9/16/2025, 2:58:43 PM" at bounding box center [148, 228] width 179 height 26
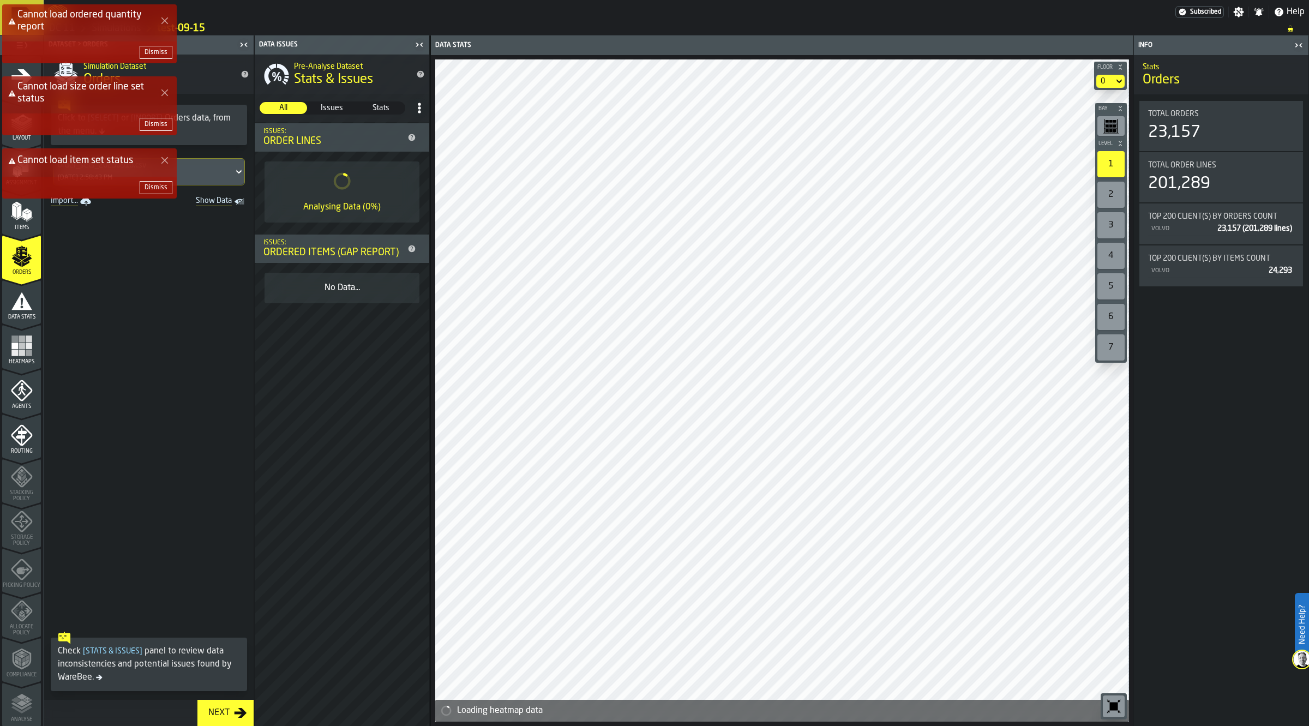
click at [154, 188] on div "Dismiss" at bounding box center [156, 188] width 23 height 8
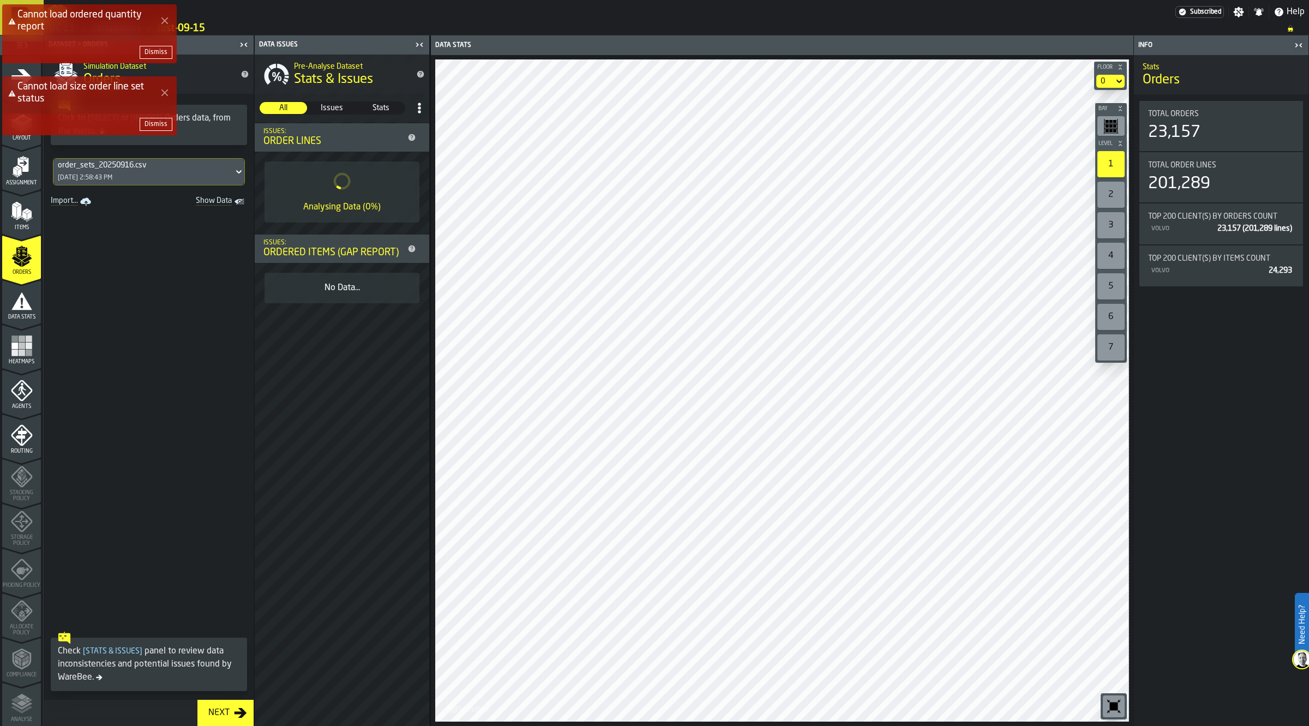
click at [156, 124] on div "Dismiss" at bounding box center [156, 125] width 23 height 8
click at [159, 50] on div "Dismiss" at bounding box center [156, 53] width 23 height 8
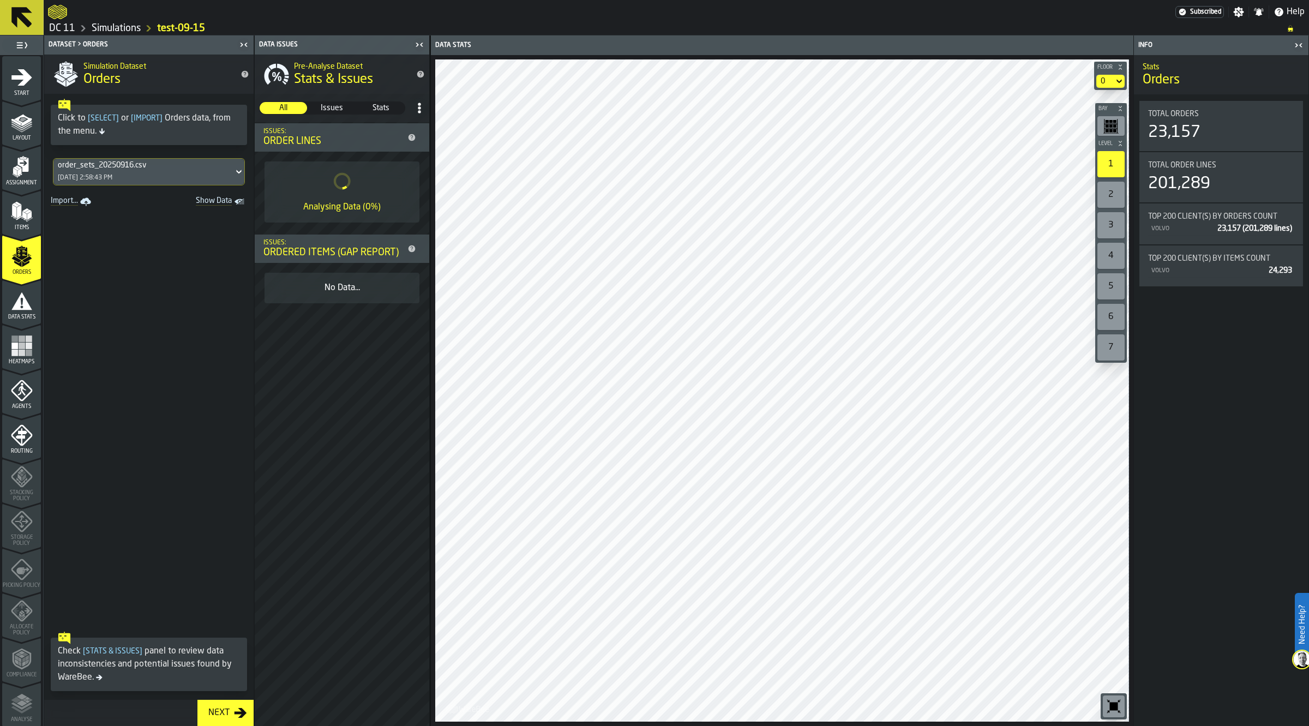
click at [16, 218] on icon "menu Items" at bounding box center [18, 217] width 5 height 4
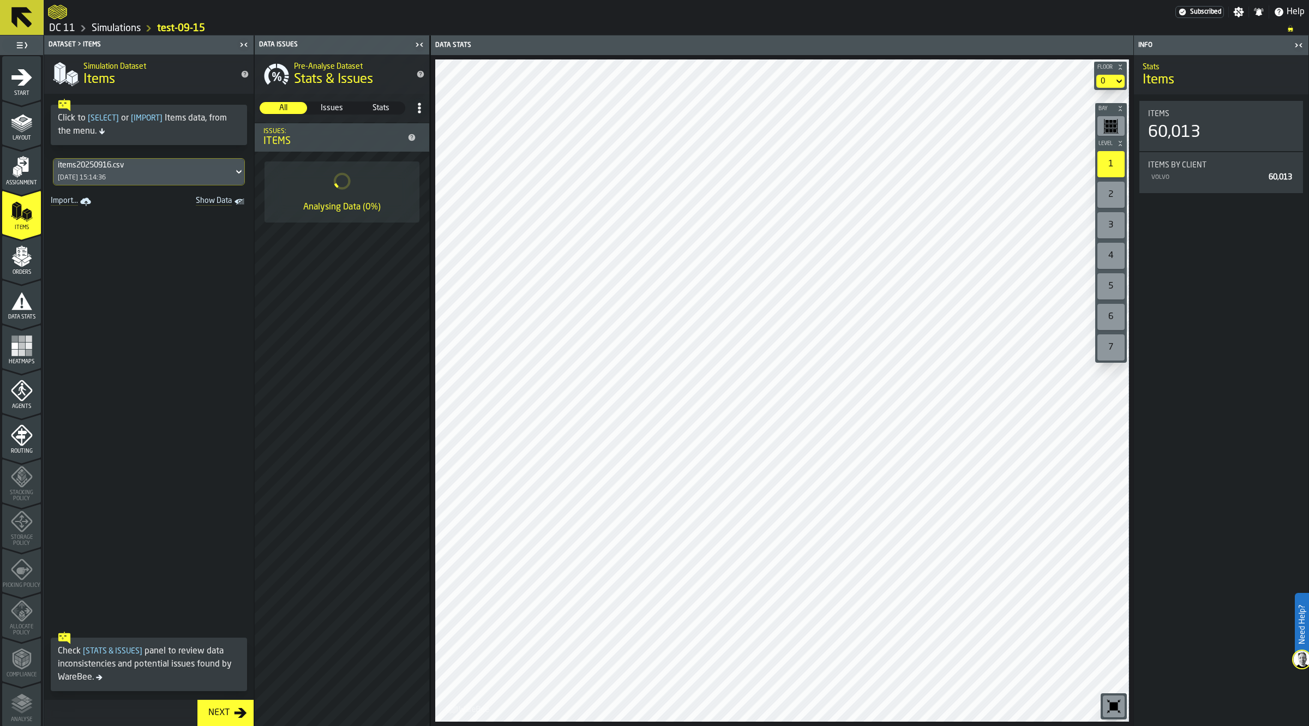
click at [213, 199] on span "Show Data" at bounding box center [195, 201] width 74 height 11
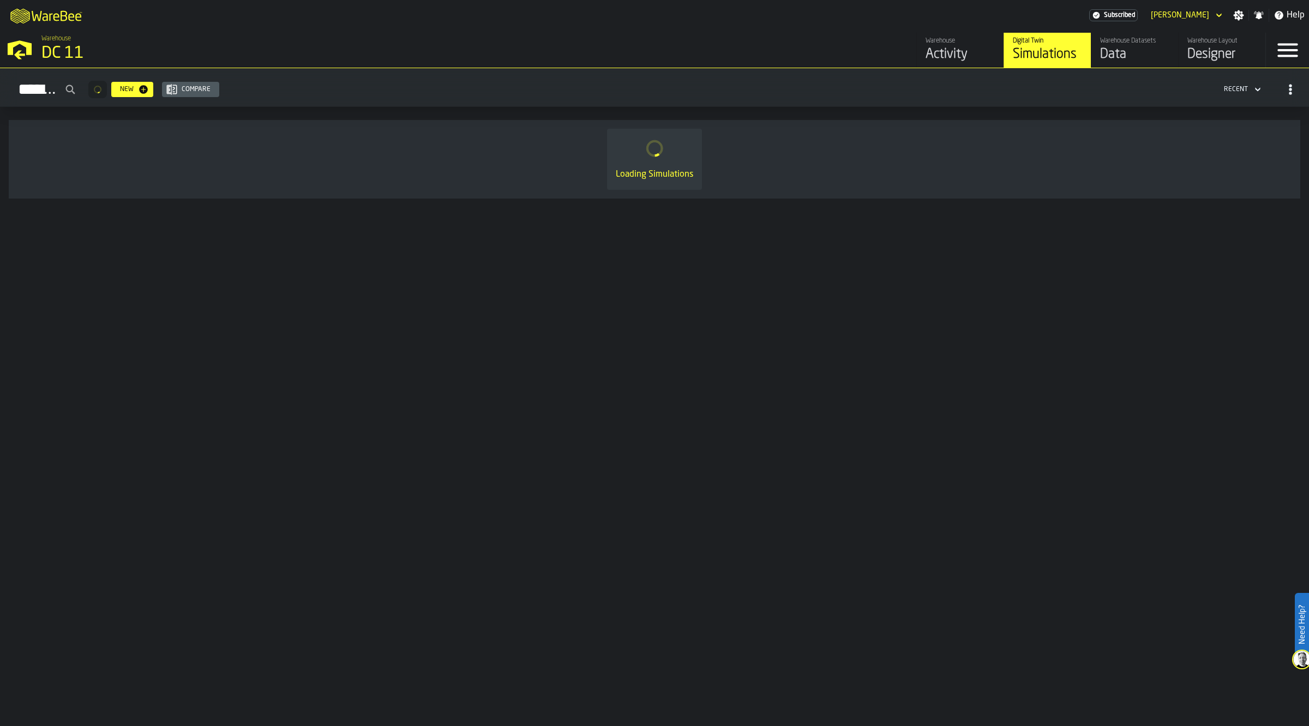
click at [1119, 52] on div "Data" at bounding box center [1134, 54] width 69 height 17
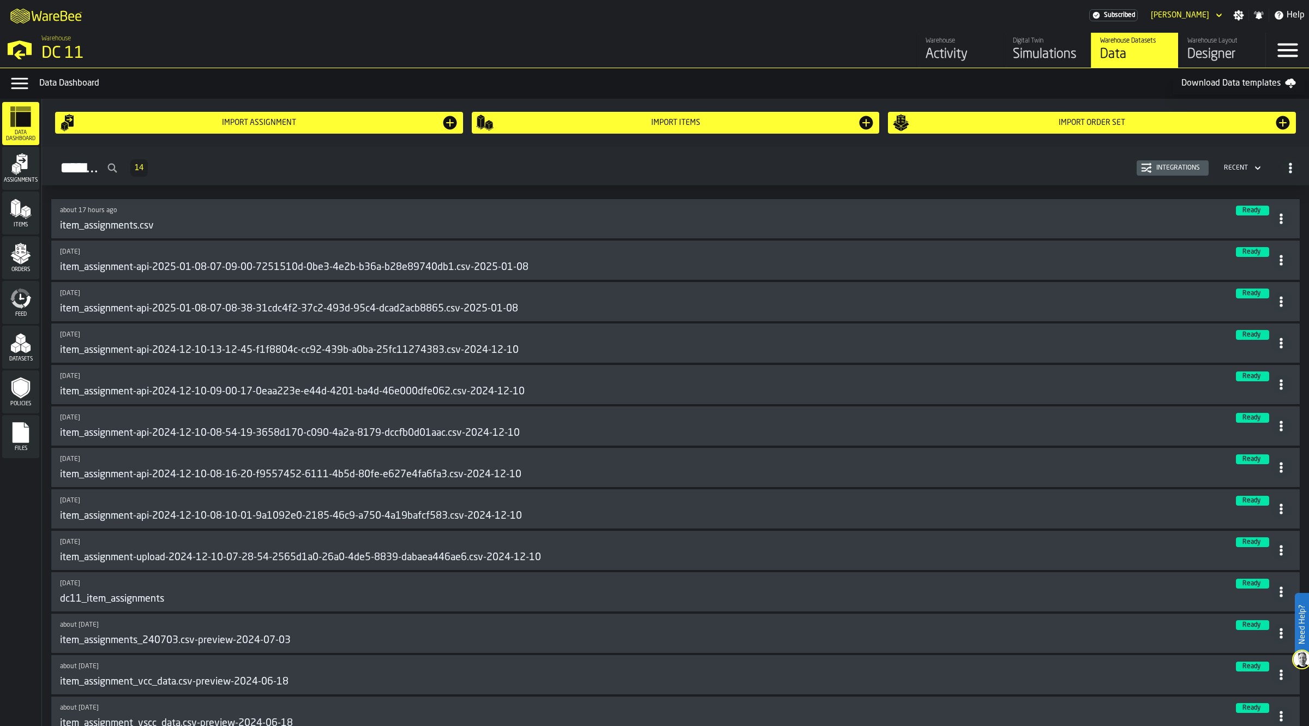
click at [23, 220] on div "Items" at bounding box center [20, 213] width 37 height 30
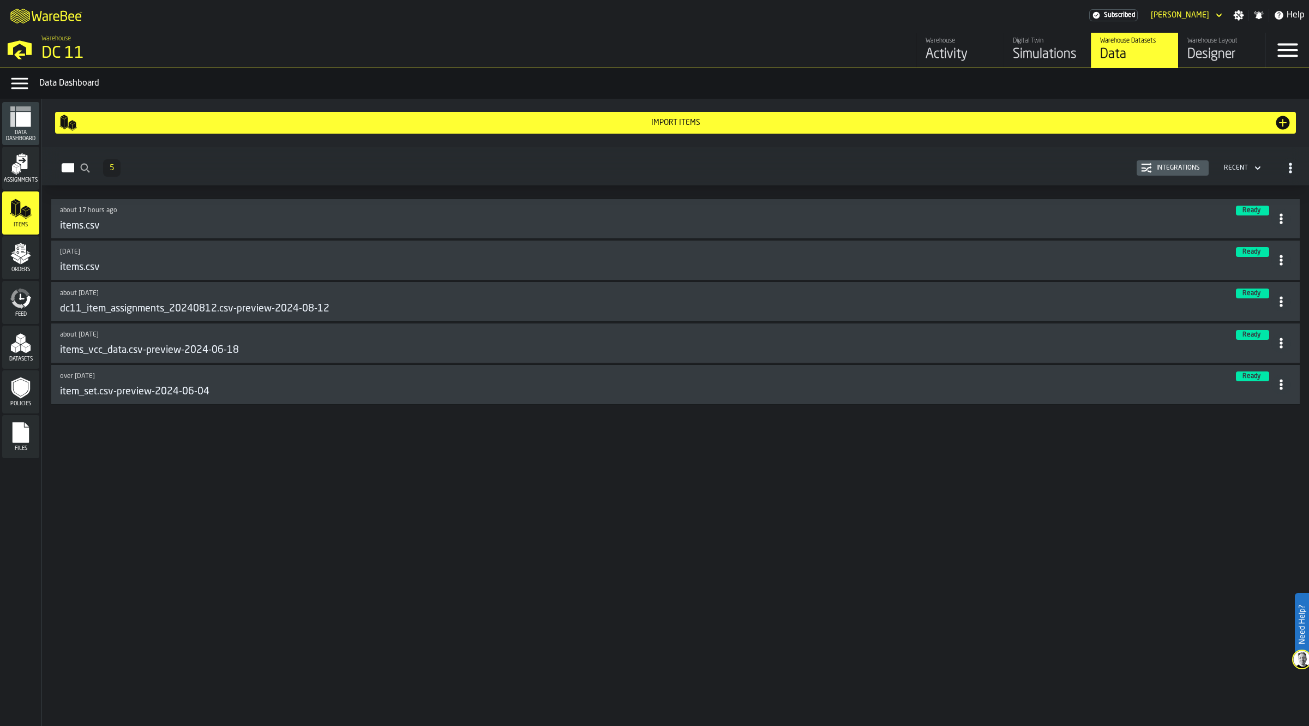
click at [242, 134] on header "Import Items" at bounding box center [675, 122] width 1258 height 39
click at [241, 128] on div "Import Items" at bounding box center [675, 122] width 1232 height 17
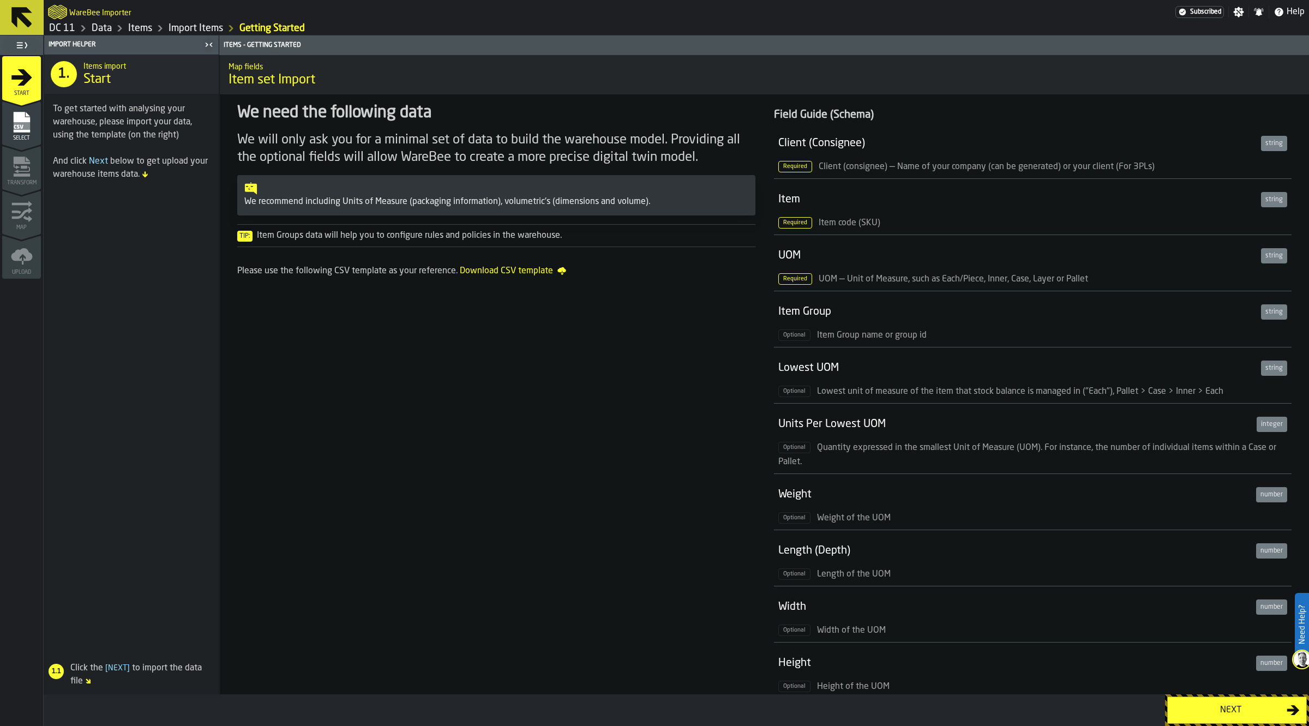
click at [1209, 712] on div "Next" at bounding box center [1230, 710] width 112 height 13
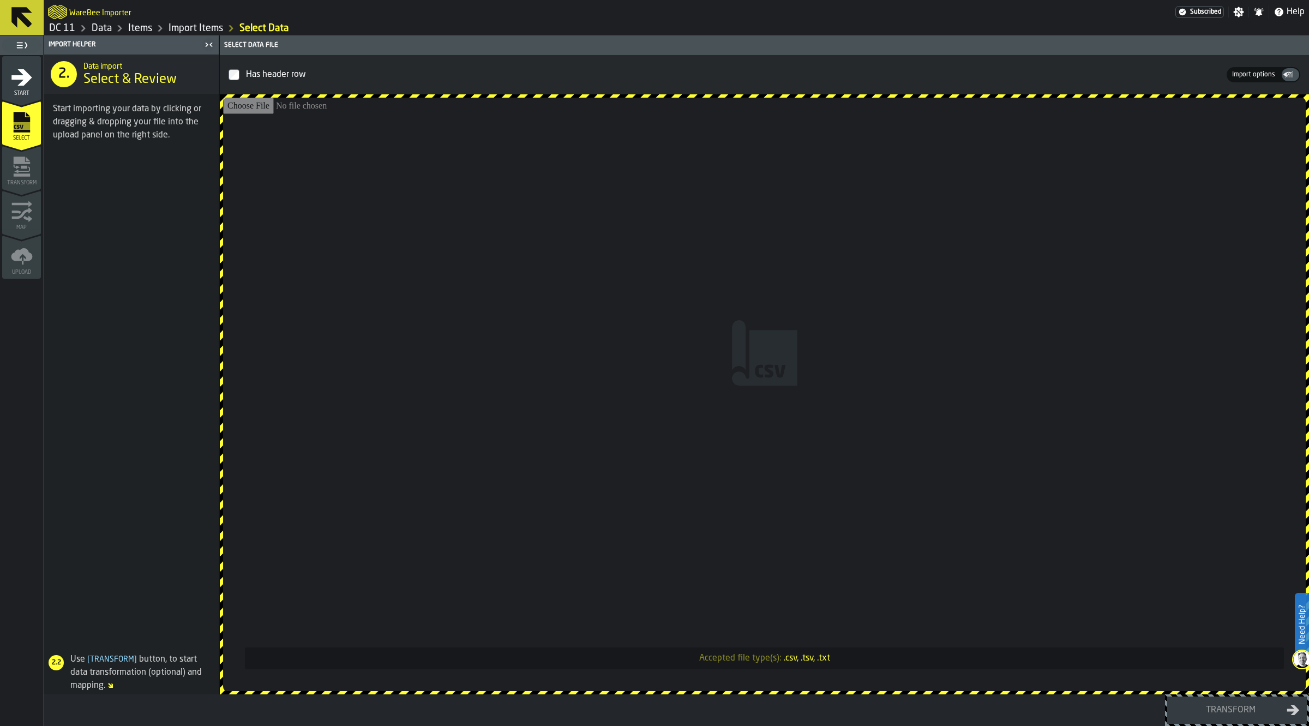
click at [716, 365] on input "Accepted file type(s): .csv, .tsv, .txt" at bounding box center [764, 394] width 1083 height 593
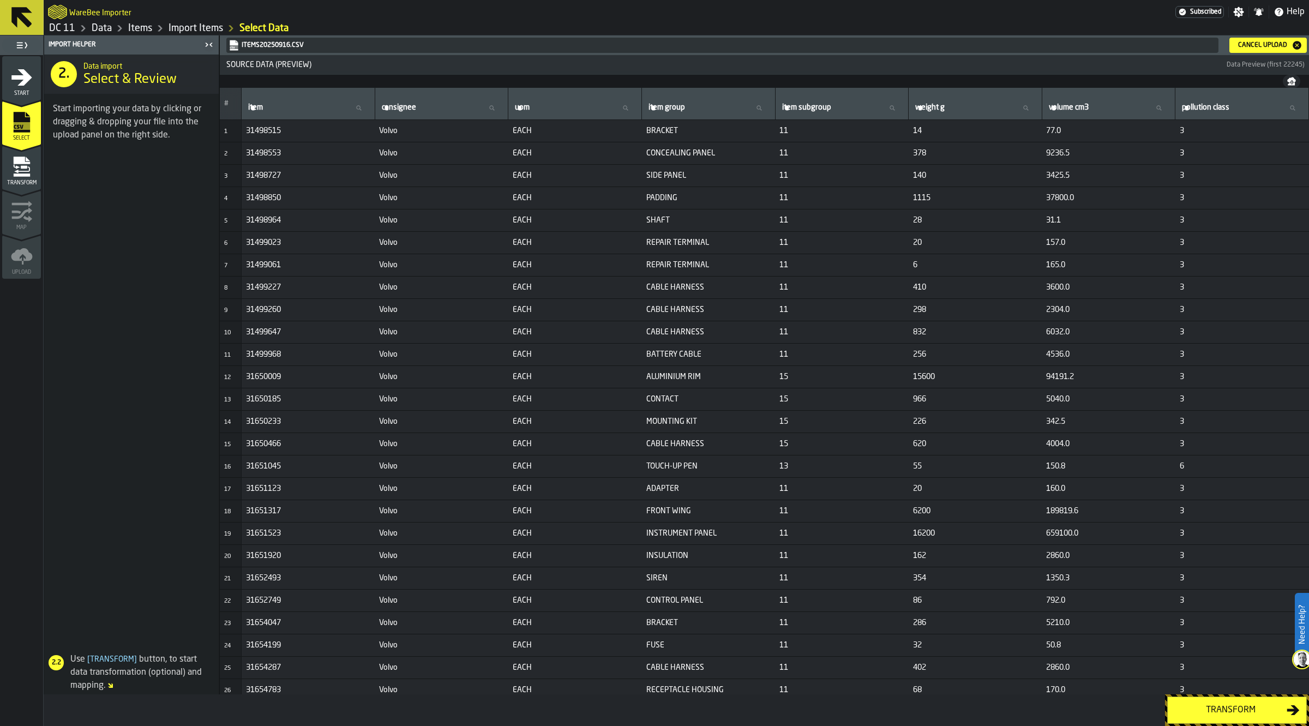
click at [1235, 704] on div "Transform" at bounding box center [1230, 710] width 112 height 13
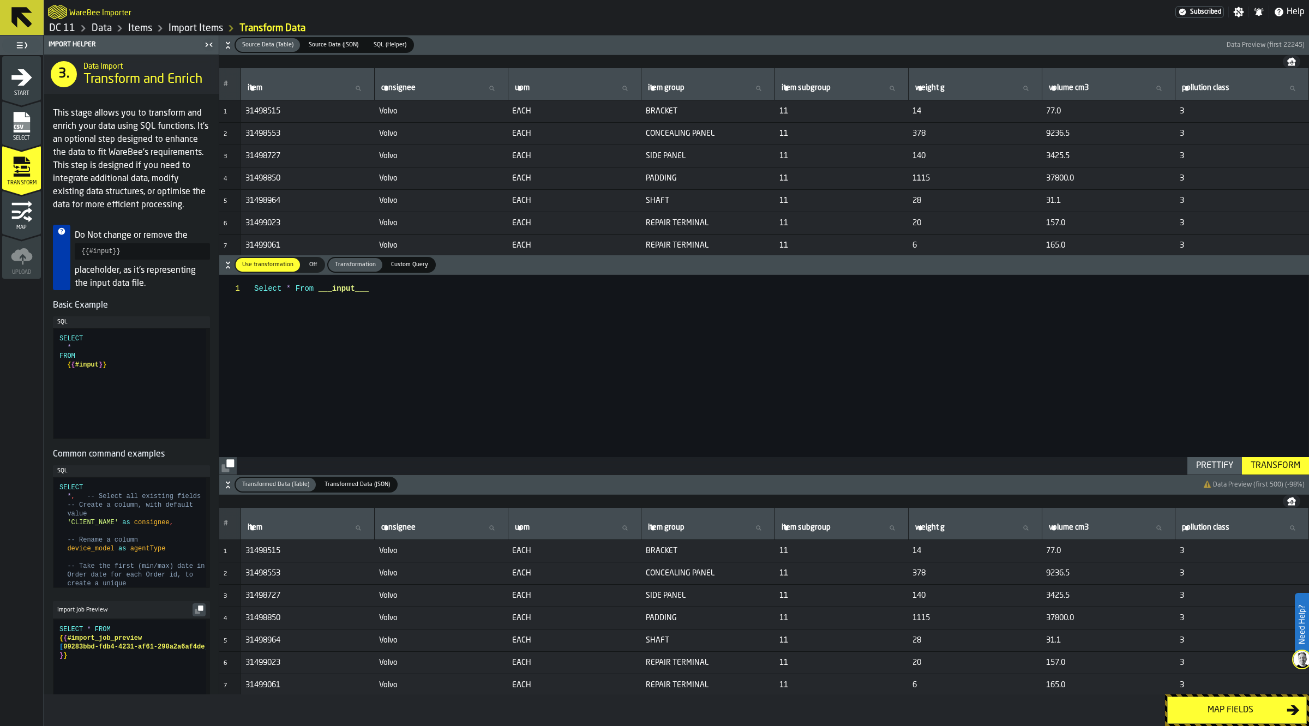
click at [1235, 704] on div "Map fields" at bounding box center [1230, 710] width 112 height 13
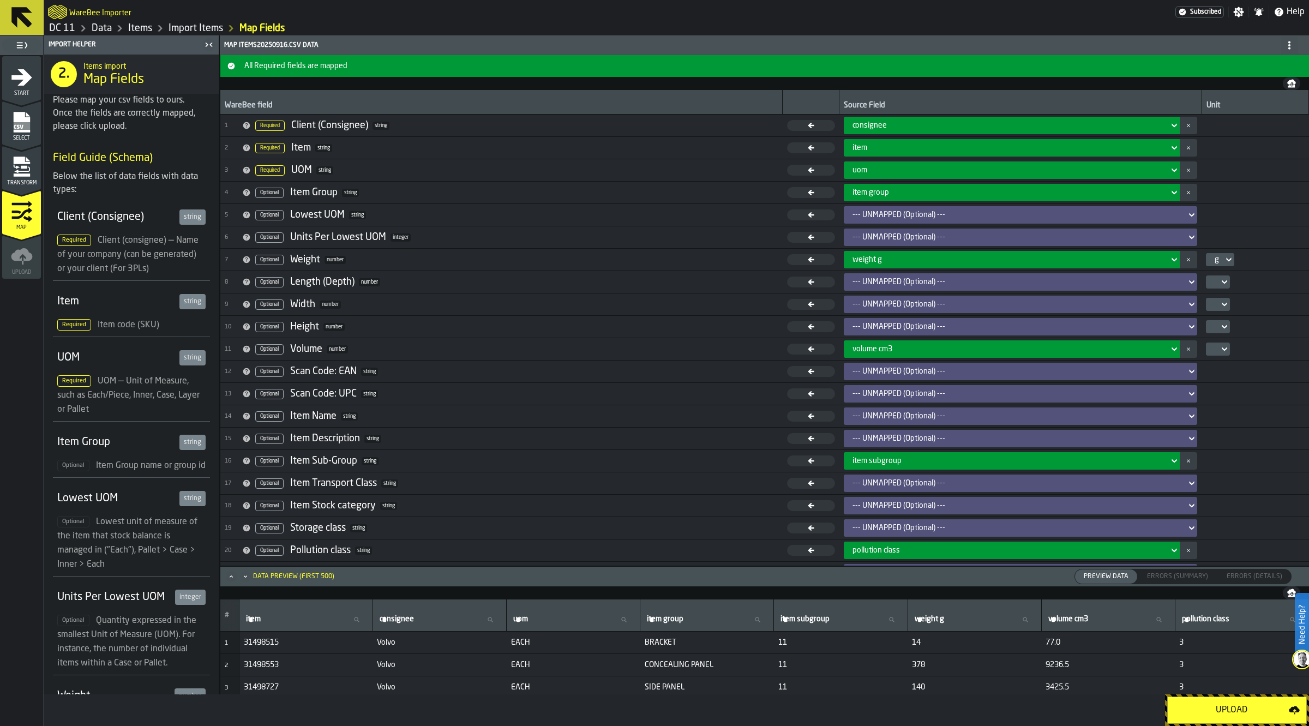
click at [1235, 704] on div "Upload" at bounding box center [1231, 710] width 115 height 13
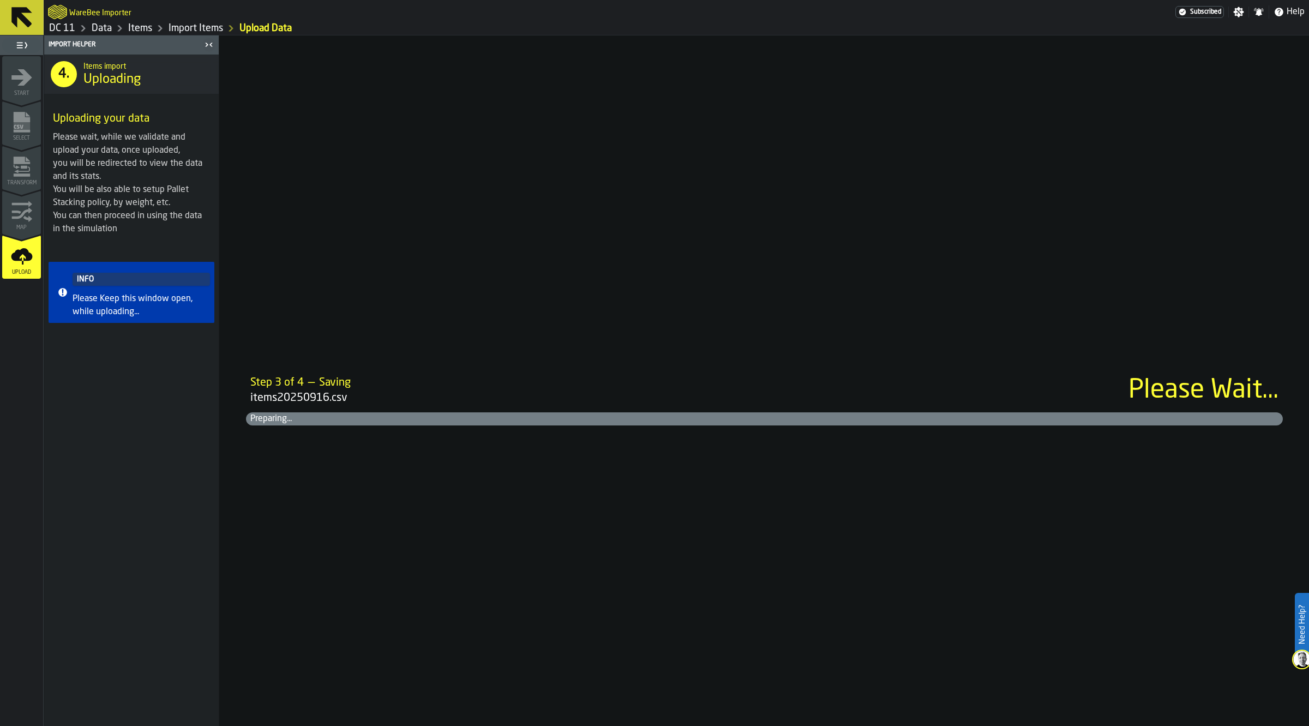
click at [177, 29] on link "Import Items" at bounding box center [196, 28] width 55 height 12
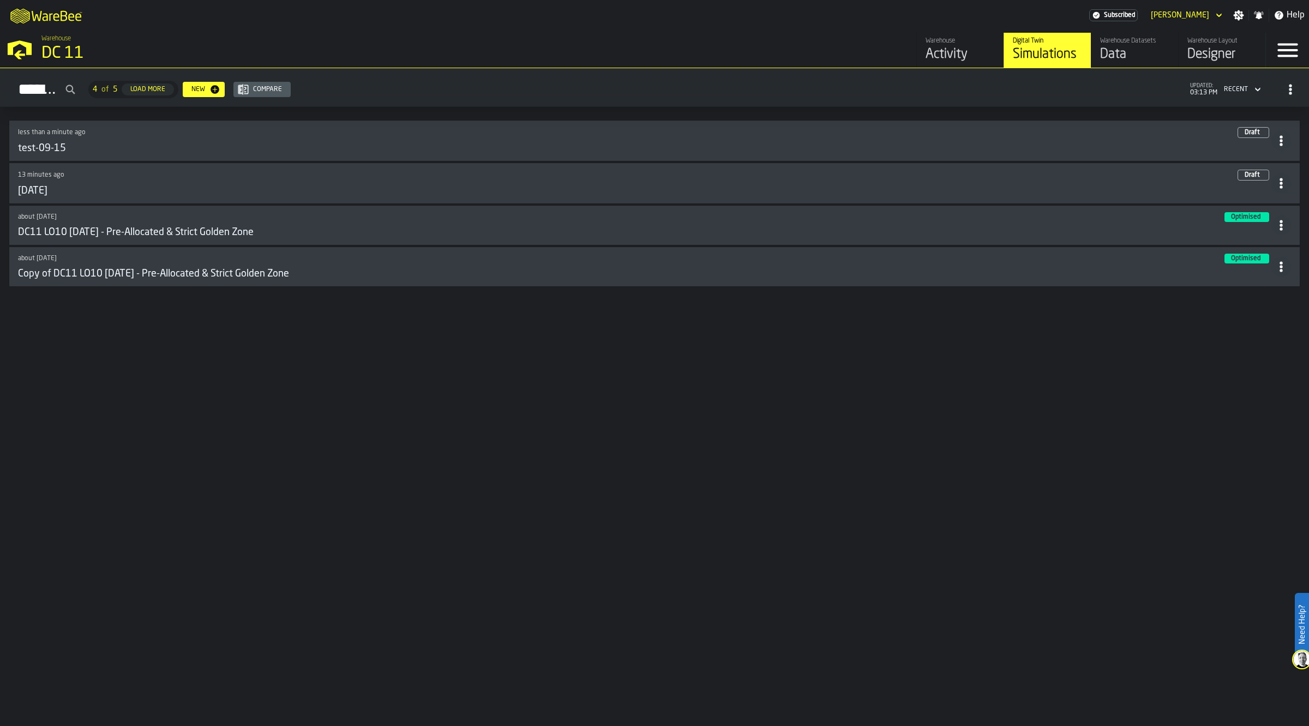
click at [1135, 36] on link "Warehouse Datasets Data" at bounding box center [1134, 50] width 87 height 35
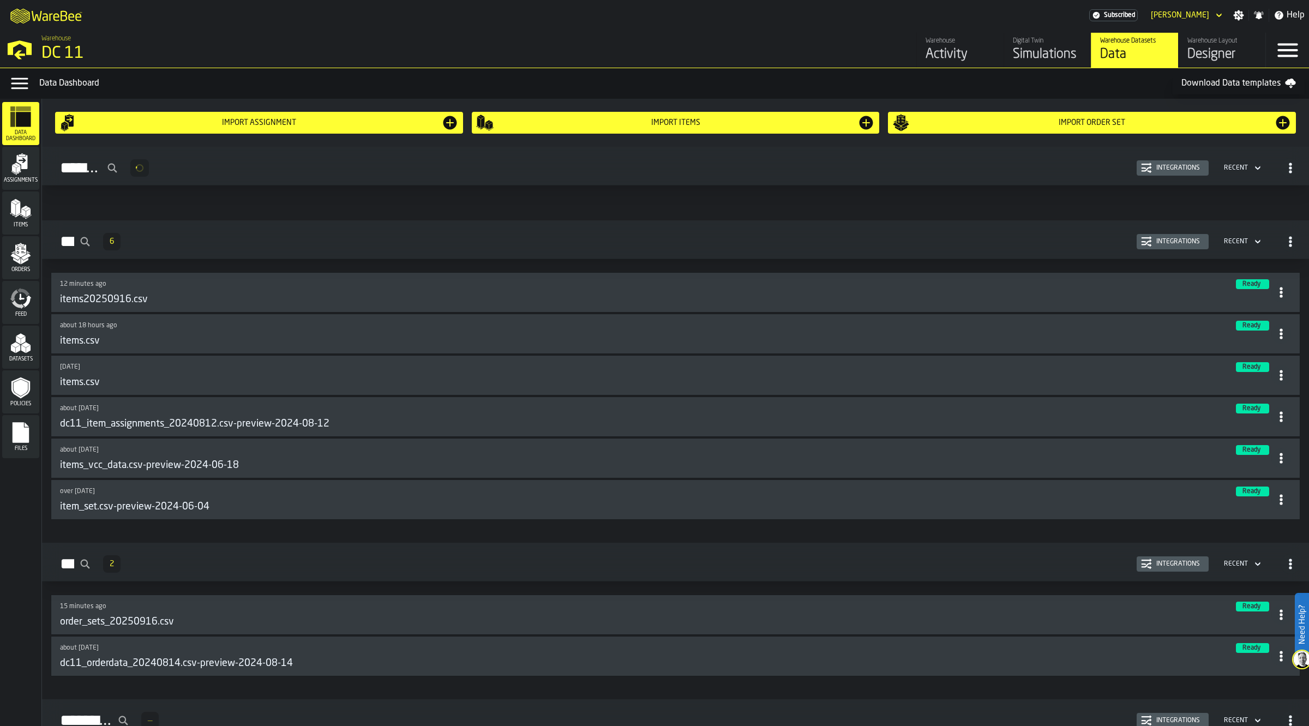
click at [22, 215] on icon "menu Items" at bounding box center [21, 209] width 22 height 22
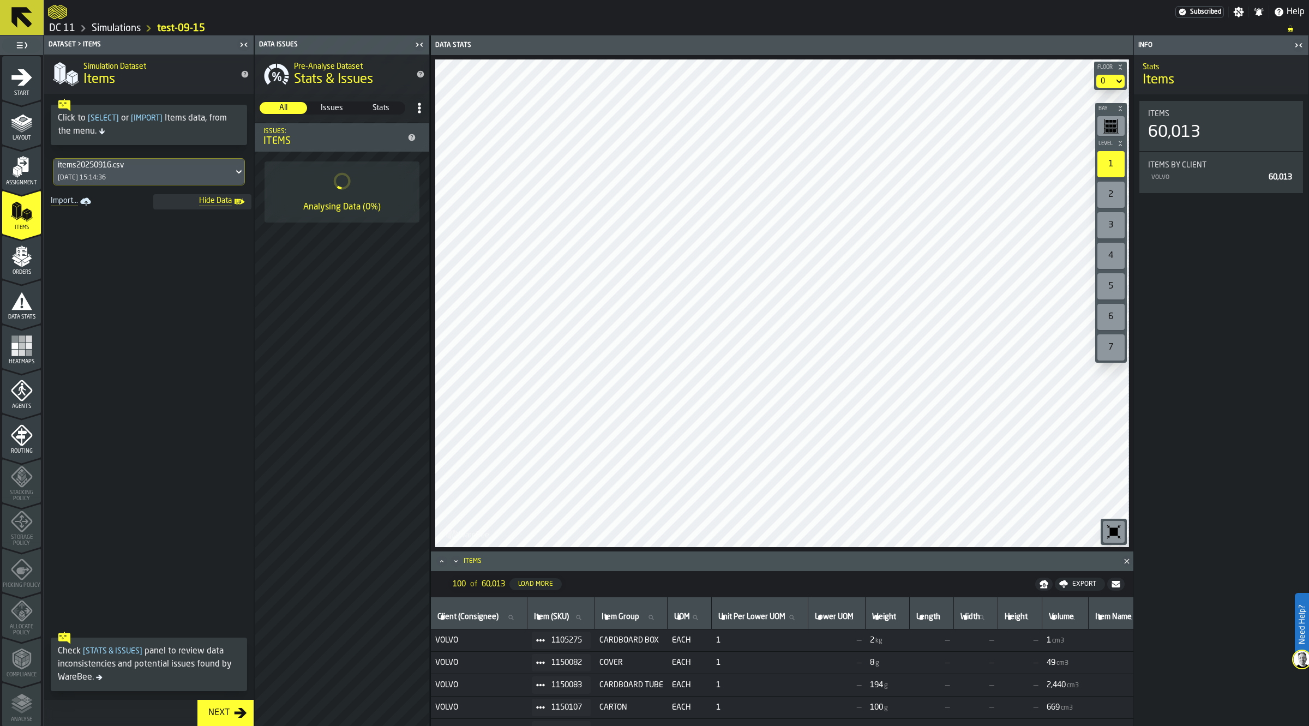
click at [25, 180] on span "Assignment" at bounding box center [21, 183] width 39 height 6
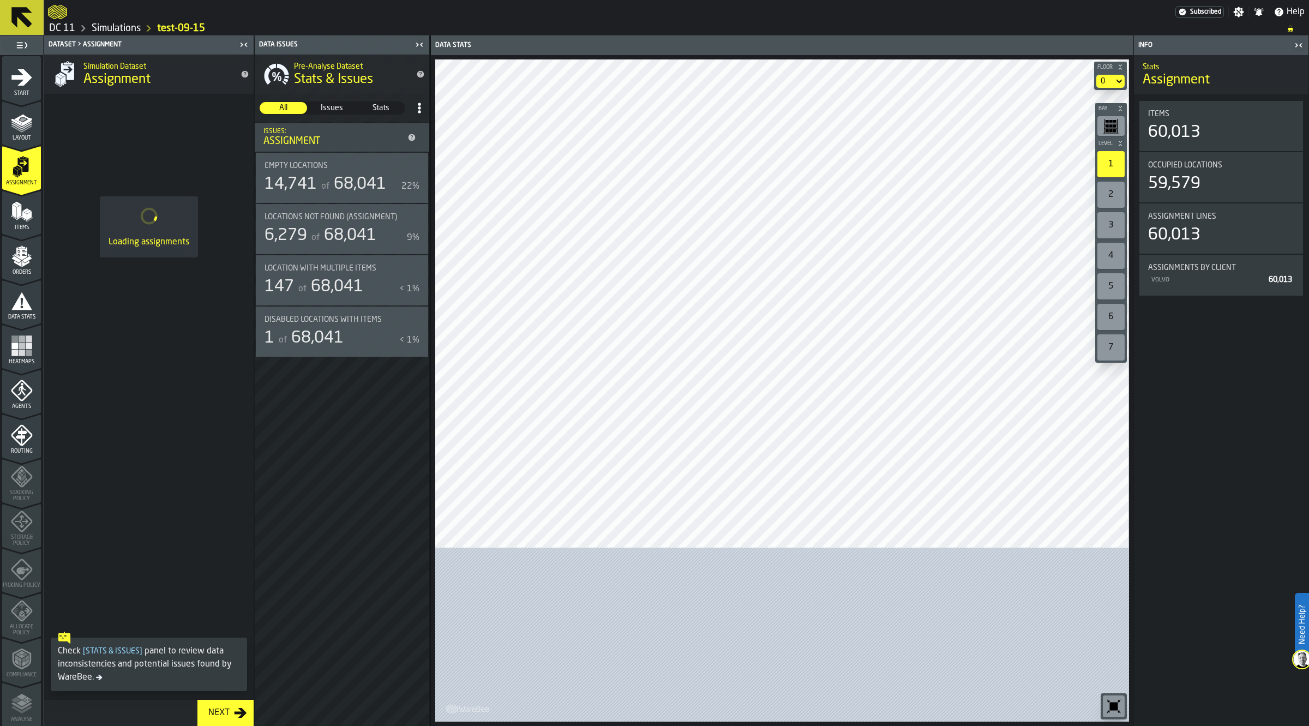
click at [25, 206] on icon "menu Items" at bounding box center [22, 212] width 22 height 22
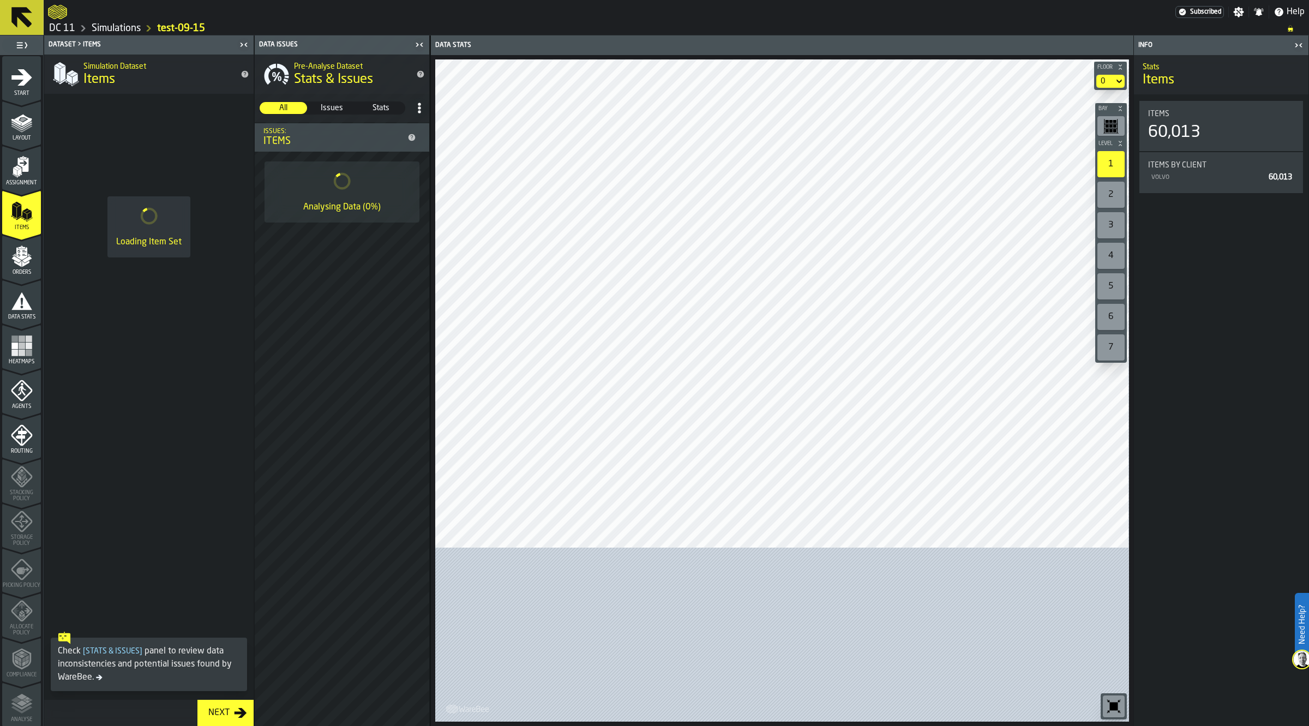
click at [26, 167] on icon "menu Assignment" at bounding box center [22, 165] width 11 height 14
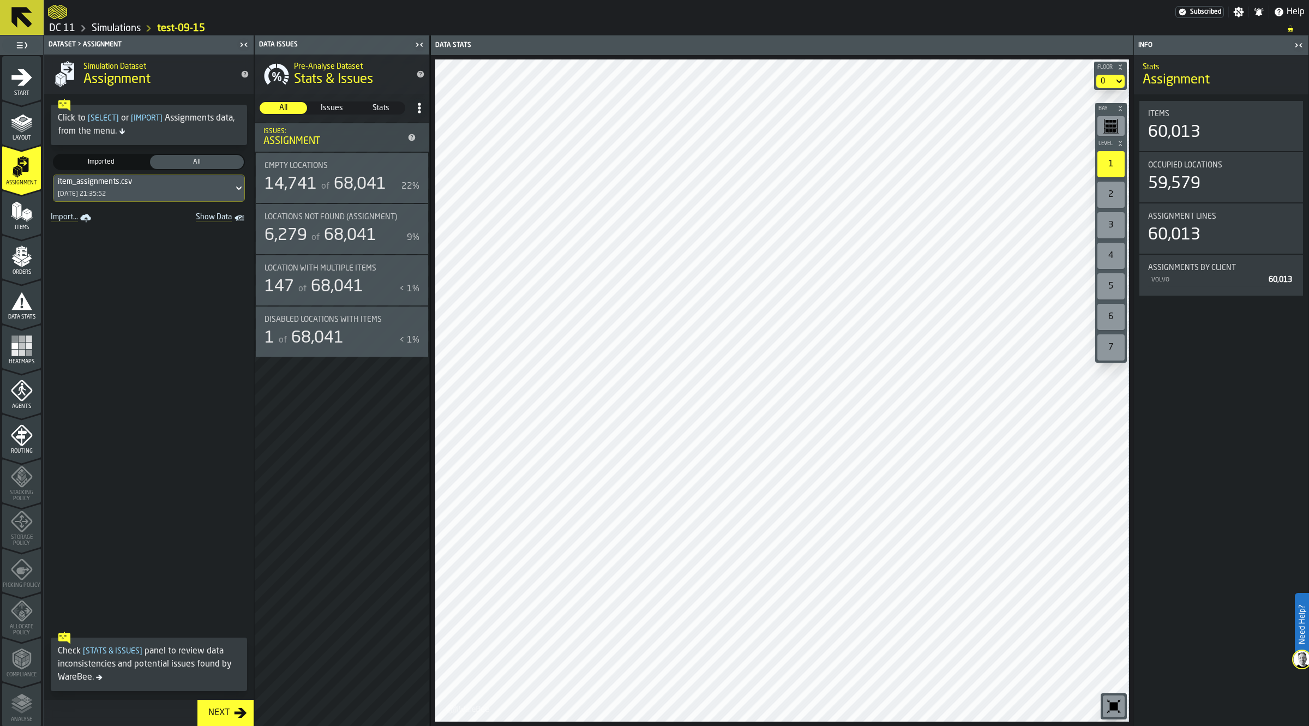
click at [221, 219] on span "Show Data" at bounding box center [195, 218] width 74 height 11
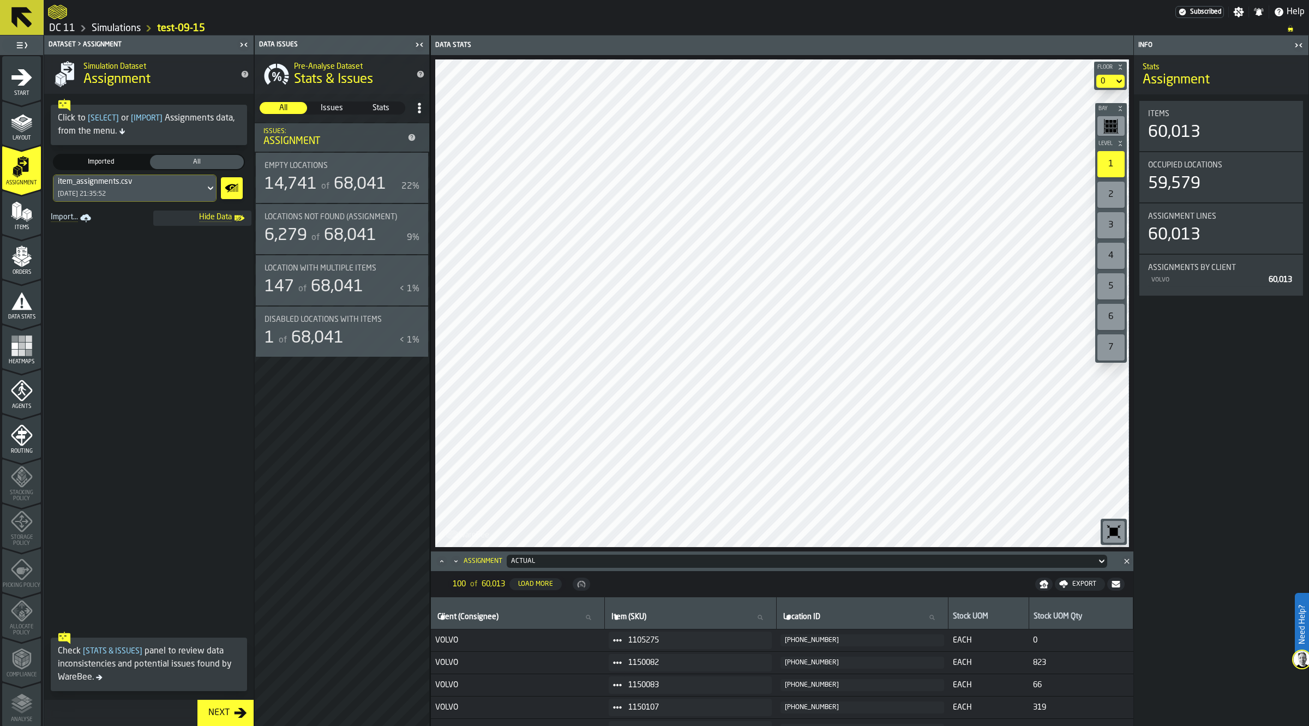
click at [441, 560] on icon "Maximize" at bounding box center [441, 561] width 11 height 11
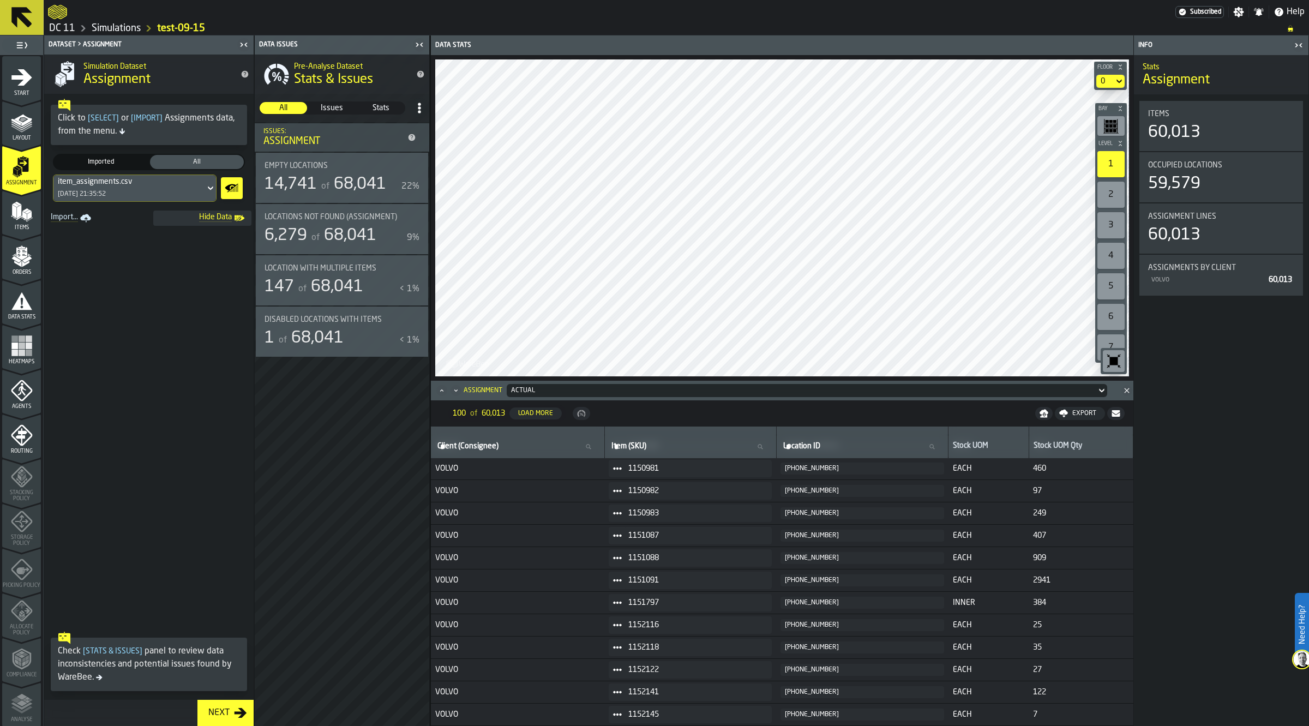
scroll to position [289, 0]
click at [344, 227] on span "68,041" at bounding box center [350, 235] width 52 height 16
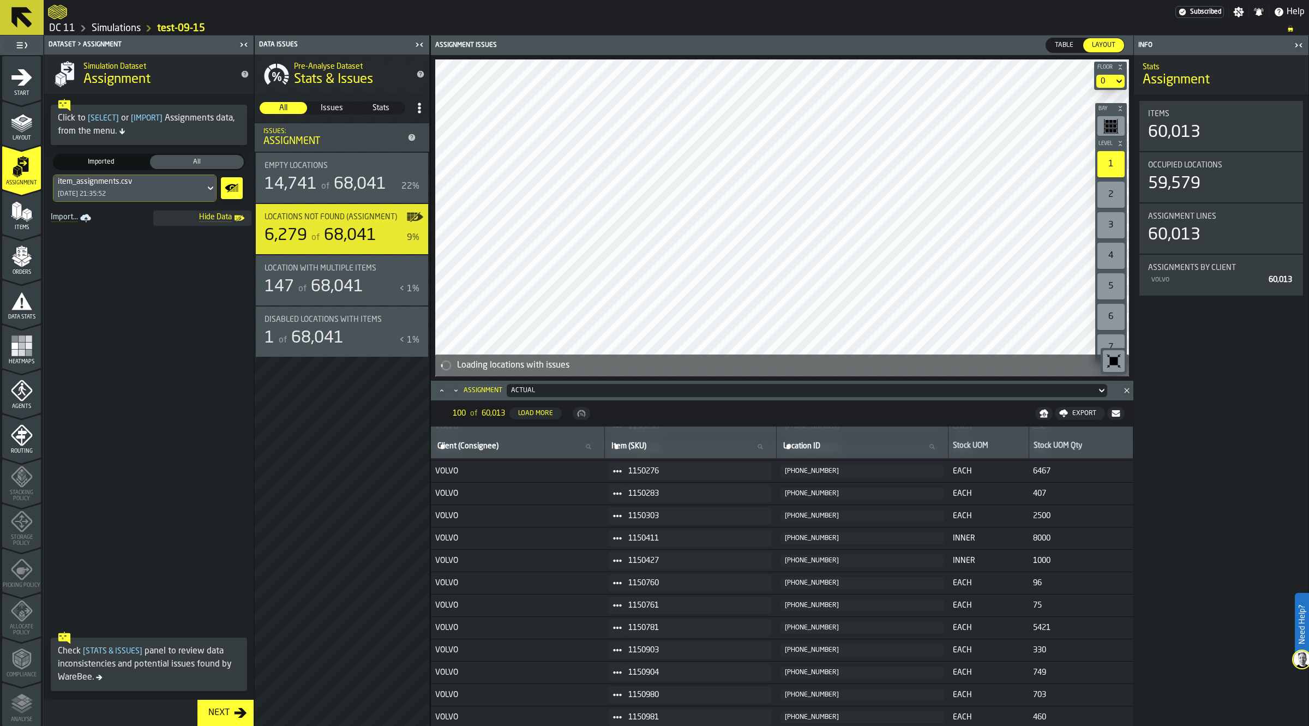
click at [340, 271] on span "Location with multiple Items" at bounding box center [321, 268] width 112 height 9
click at [339, 177] on span "68,041" at bounding box center [360, 184] width 52 height 16
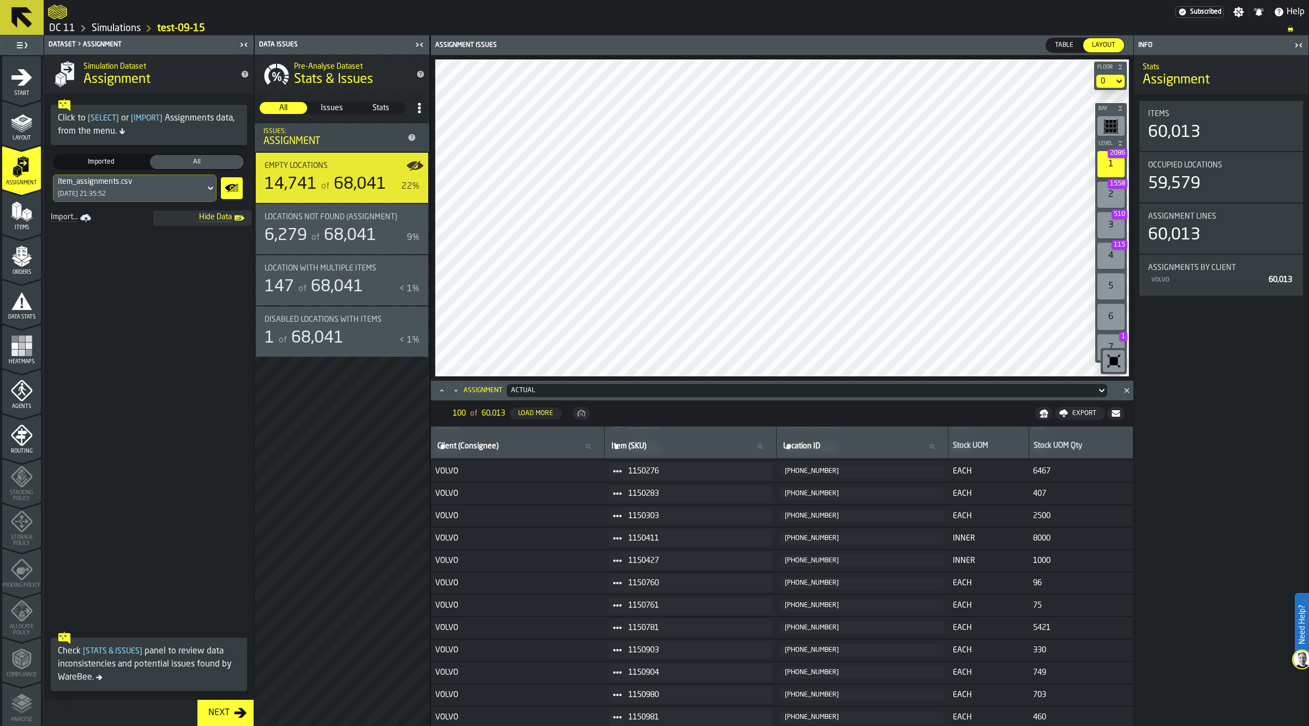
click at [1114, 201] on div "2 1558" at bounding box center [1110, 195] width 27 height 26
click at [979, 113] on div at bounding box center [781, 217] width 693 height 317
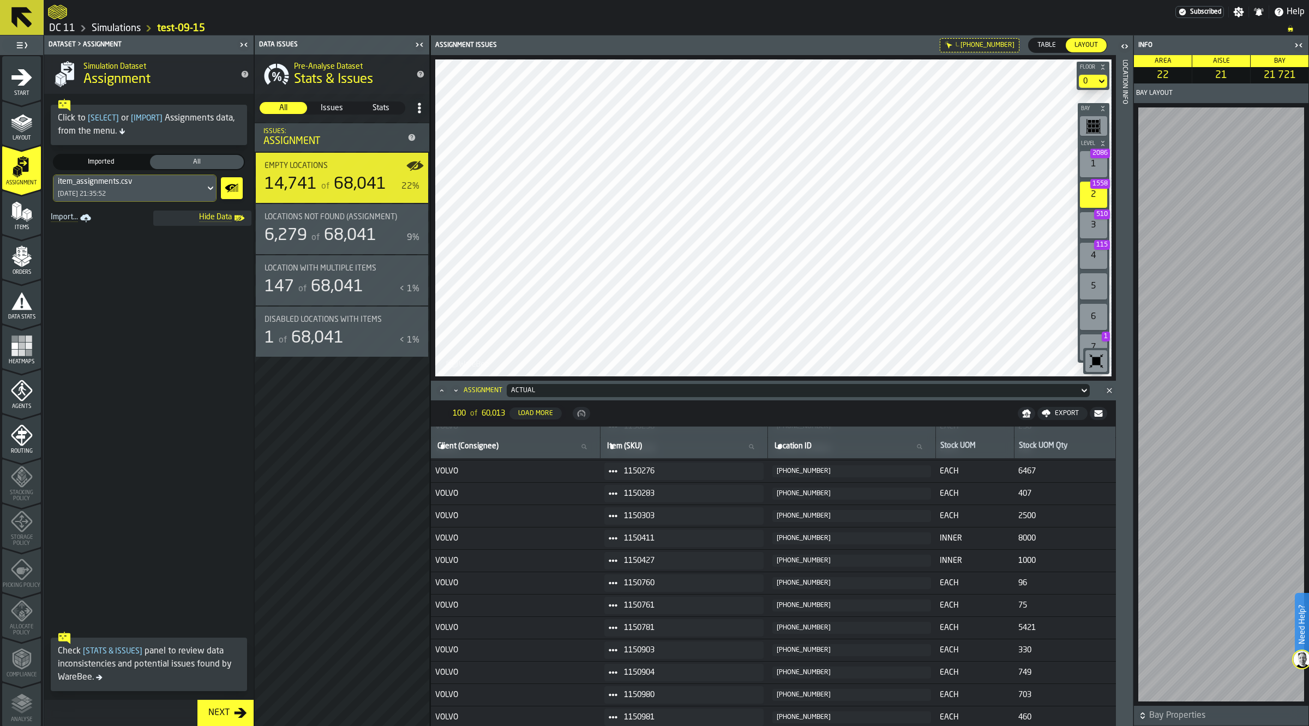
click at [922, 446] on icon at bounding box center [919, 446] width 7 height 7
click at [931, 446] on input "Location ID Location ID" at bounding box center [851, 447] width 159 height 14
type input "******"
click at [828, 445] on input "******" at bounding box center [851, 447] width 159 height 14
type input "*********"
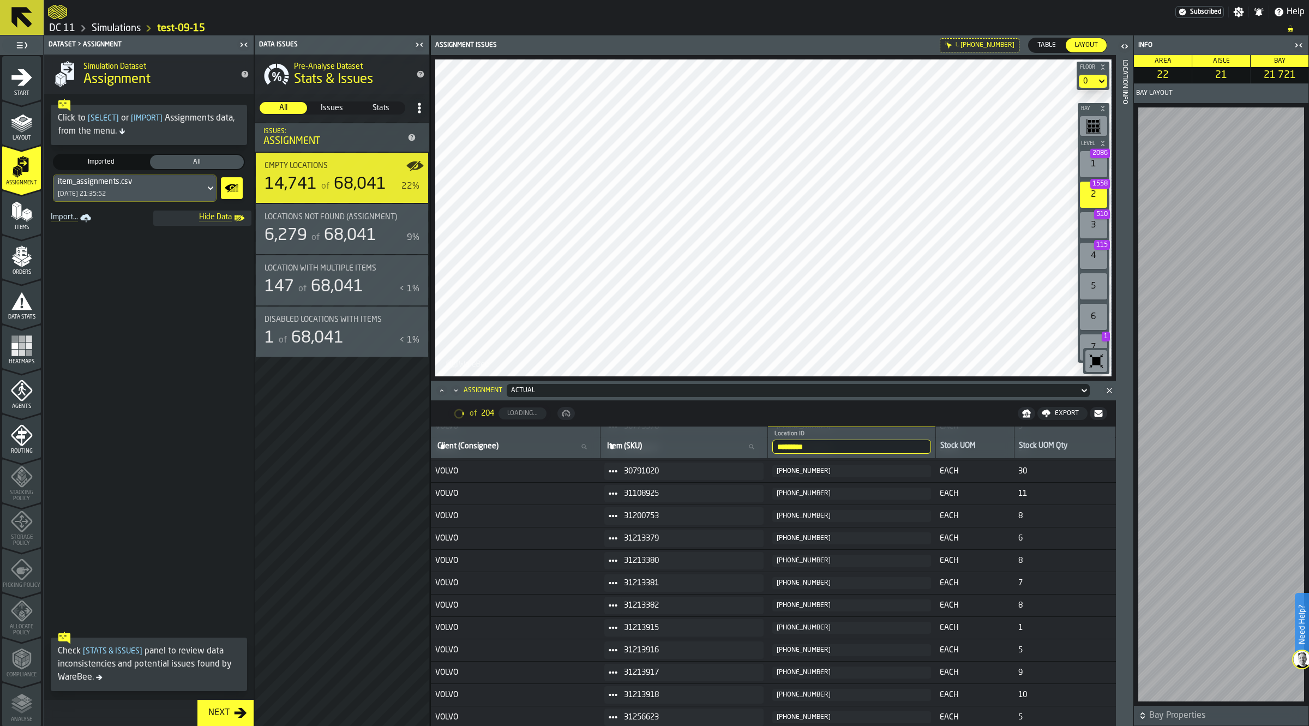
scroll to position [0, 0]
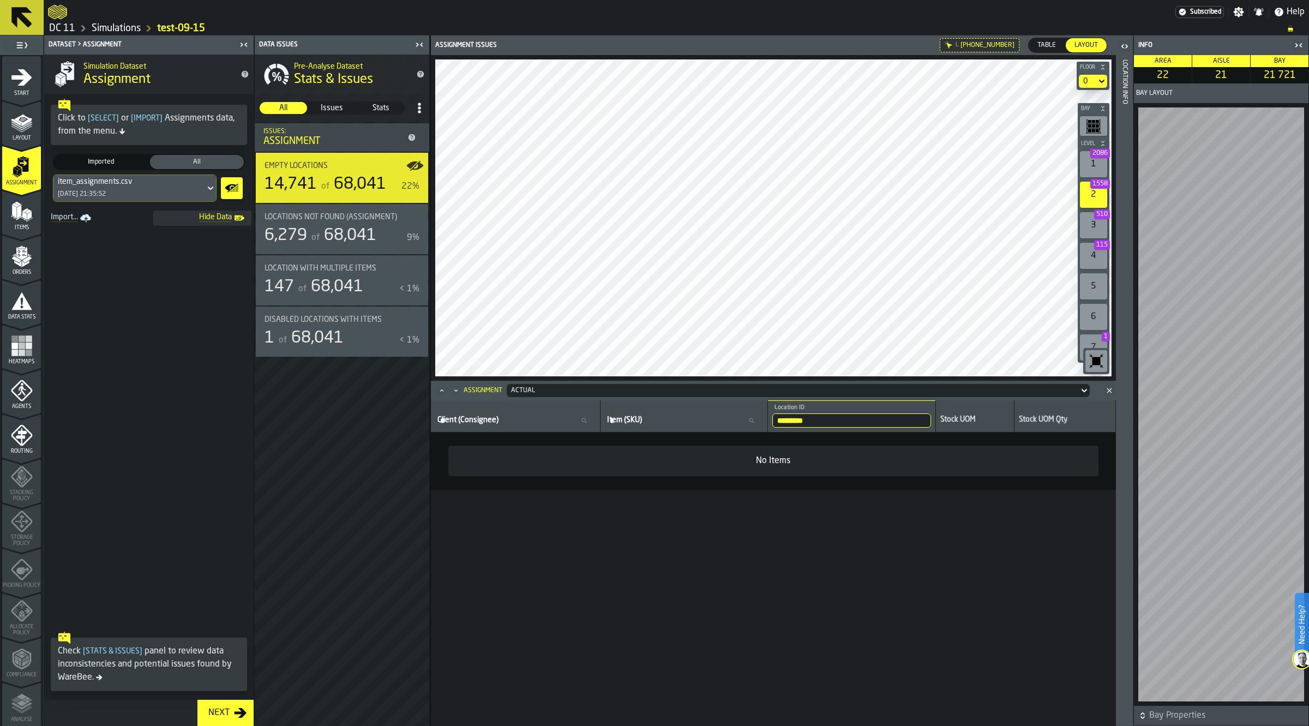
click at [25, 225] on span "Items" at bounding box center [21, 228] width 39 height 6
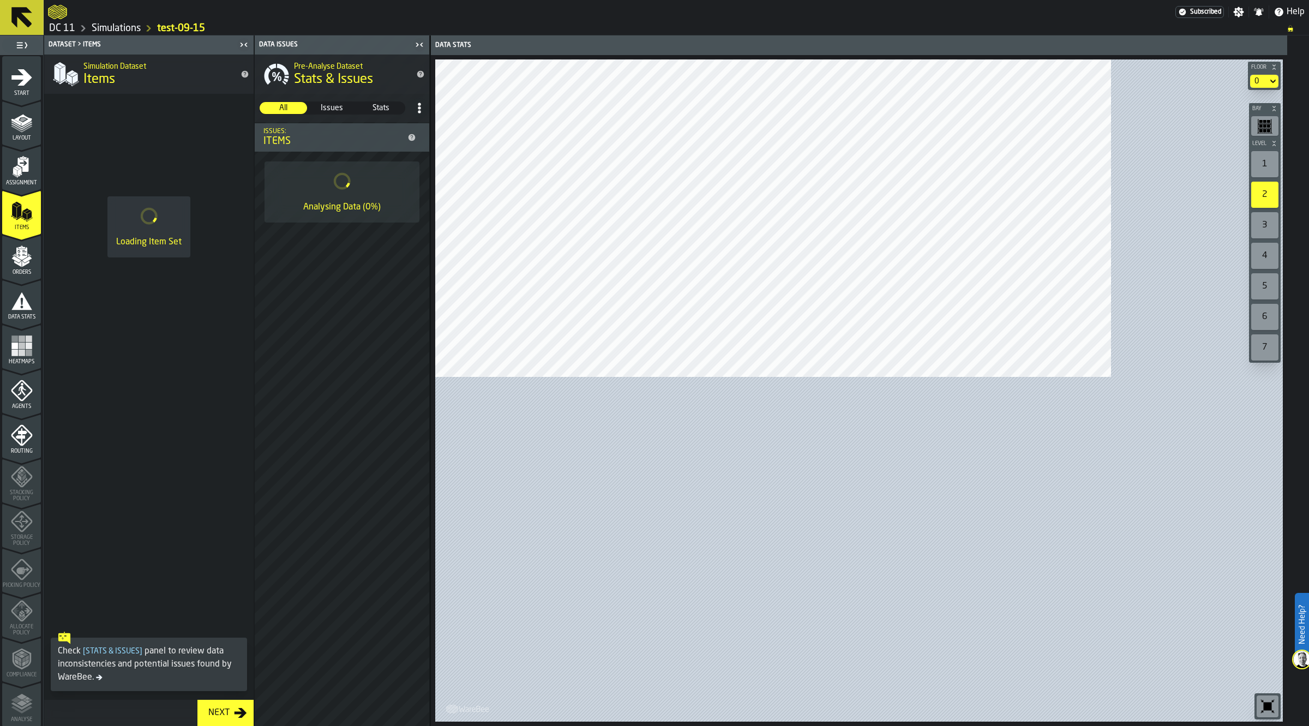
click at [26, 262] on polygon "menu Orders" at bounding box center [25, 263] width 7 height 7
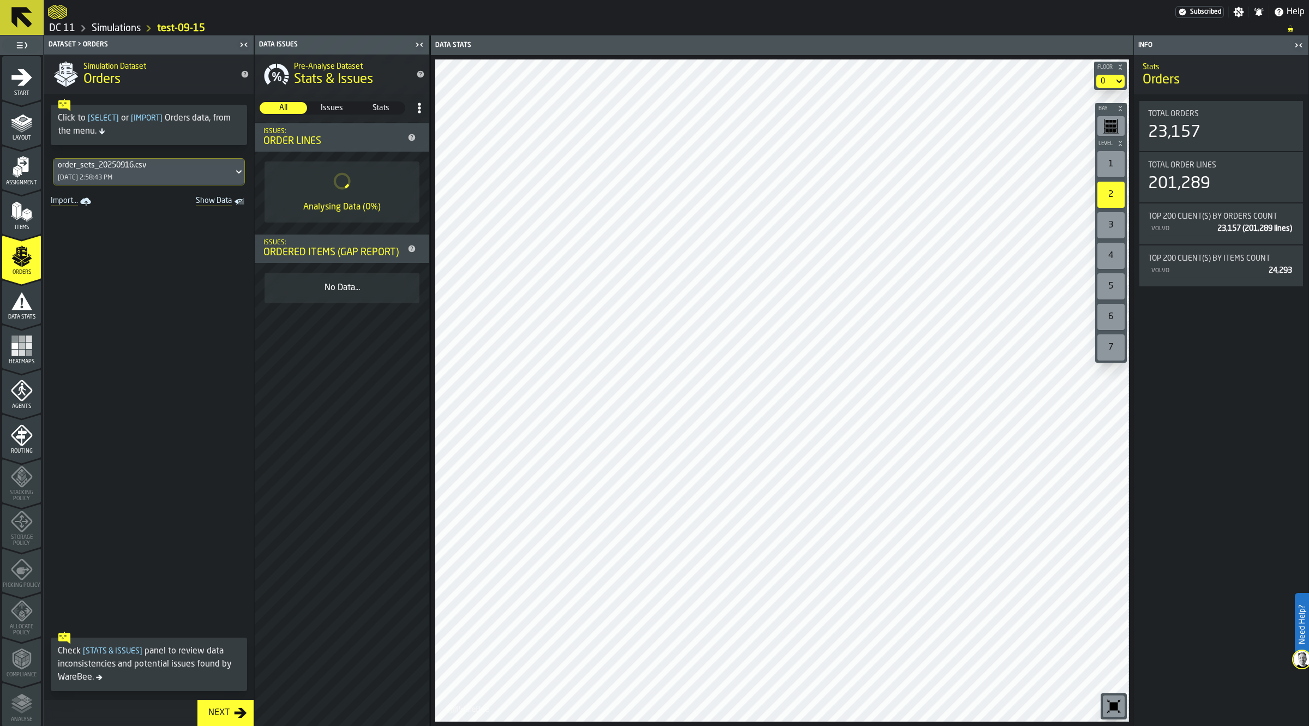
click at [28, 317] on span "Data Stats" at bounding box center [21, 317] width 39 height 6
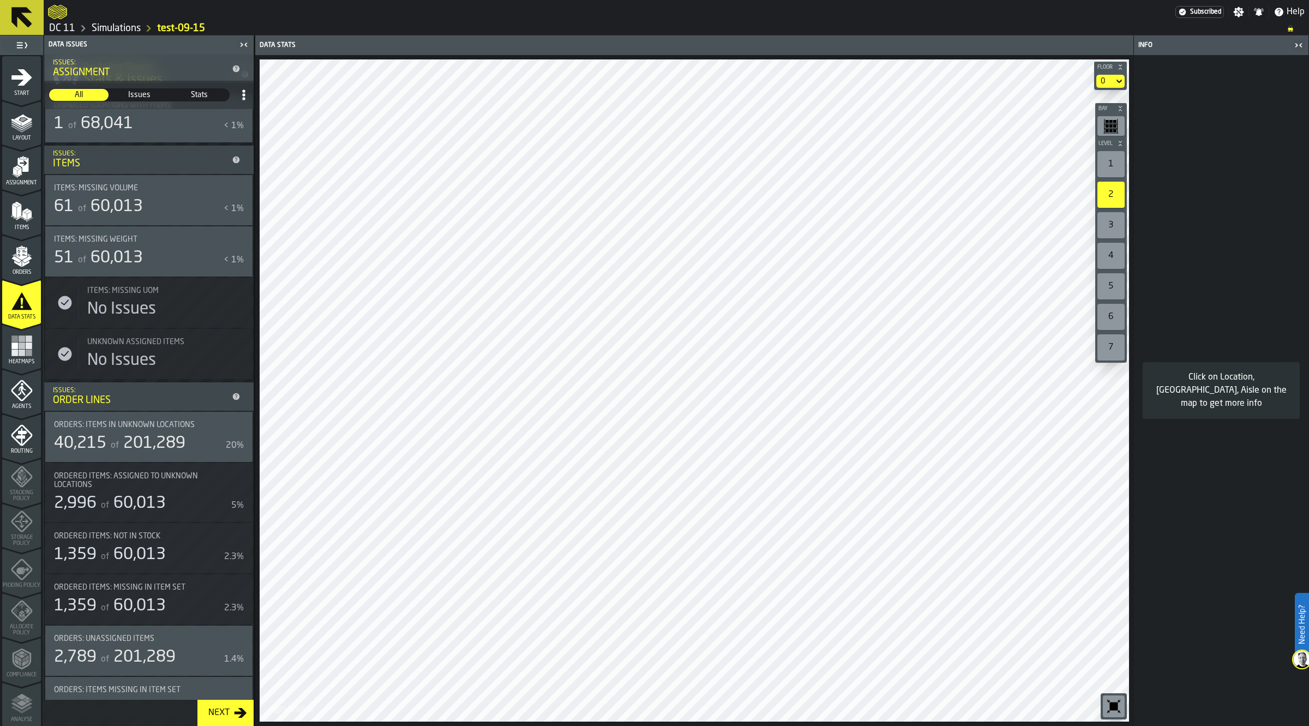
scroll to position [332, 0]
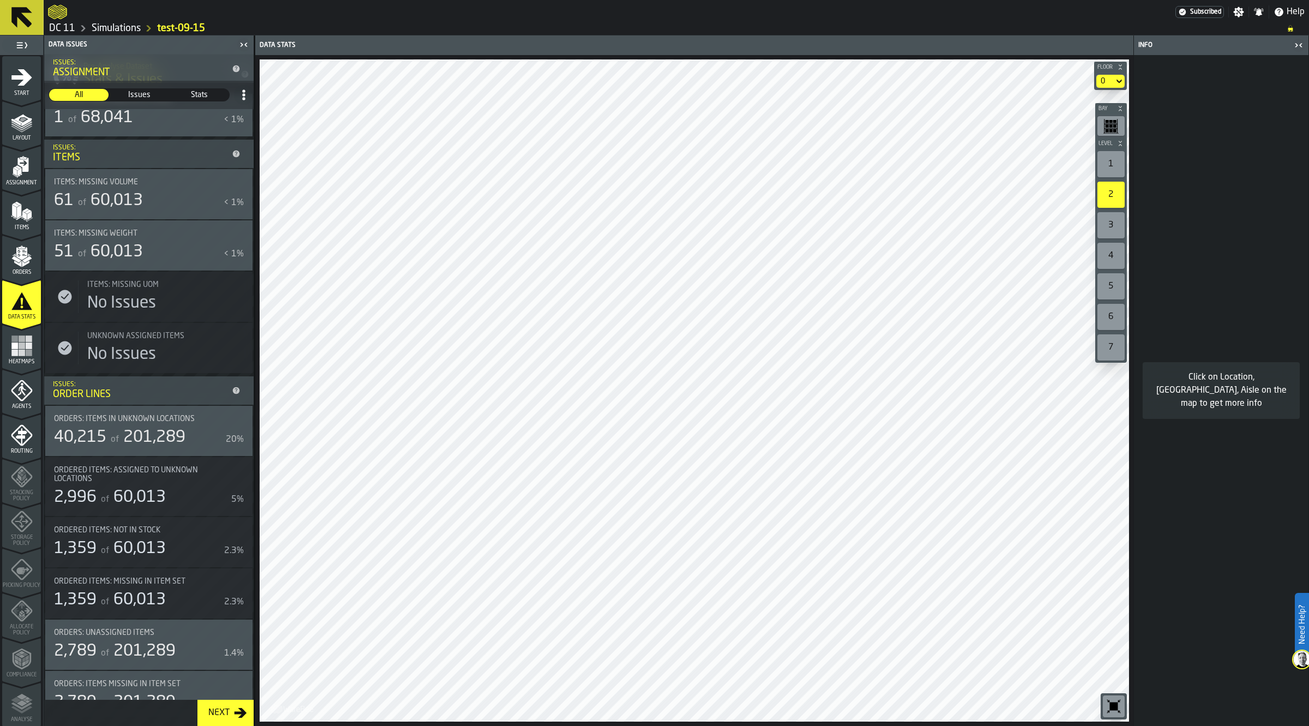
click at [192, 431] on div "40,215 of 201,289" at bounding box center [137, 438] width 167 height 20
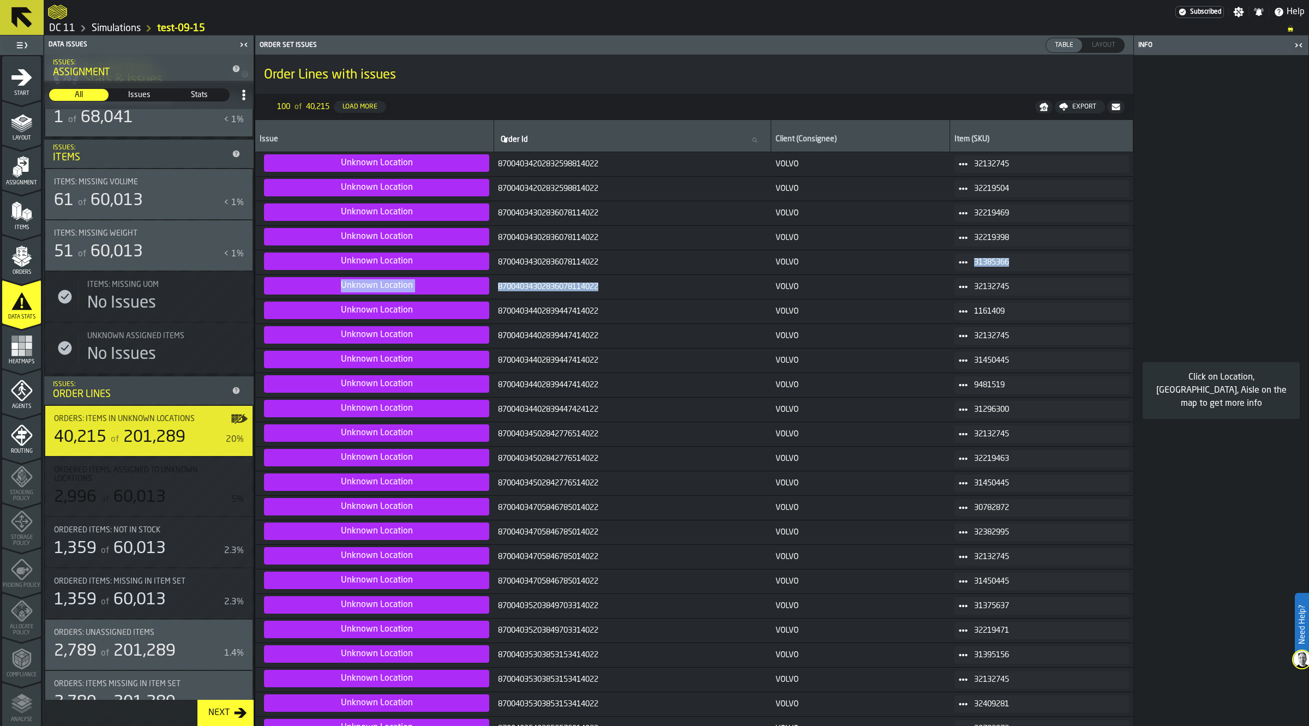
drag, startPoint x: 874, startPoint y: 273, endPoint x: 759, endPoint y: 278, distance: 115.7
click at [834, 278] on td "VOLVO" at bounding box center [860, 287] width 179 height 25
click at [979, 265] on span "31385366" at bounding box center [1047, 262] width 146 height 9
drag, startPoint x: 1016, startPoint y: 256, endPoint x: 970, endPoint y: 263, distance: 46.9
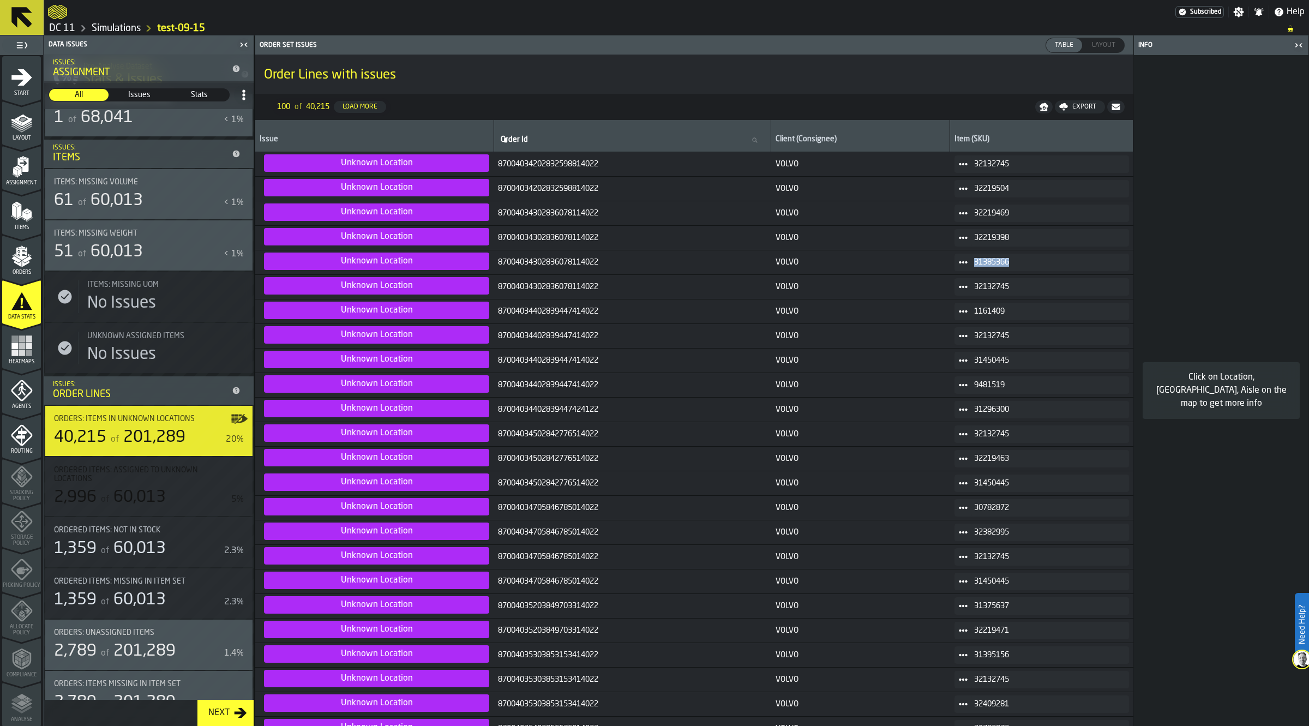
click at [970, 263] on div "31385366" at bounding box center [1041, 262] width 175 height 17
copy span "31385366"
click at [122, 161] on div "Items" at bounding box center [140, 158] width 175 height 12
click at [118, 181] on span "Items: Missing Volume" at bounding box center [96, 182] width 84 height 9
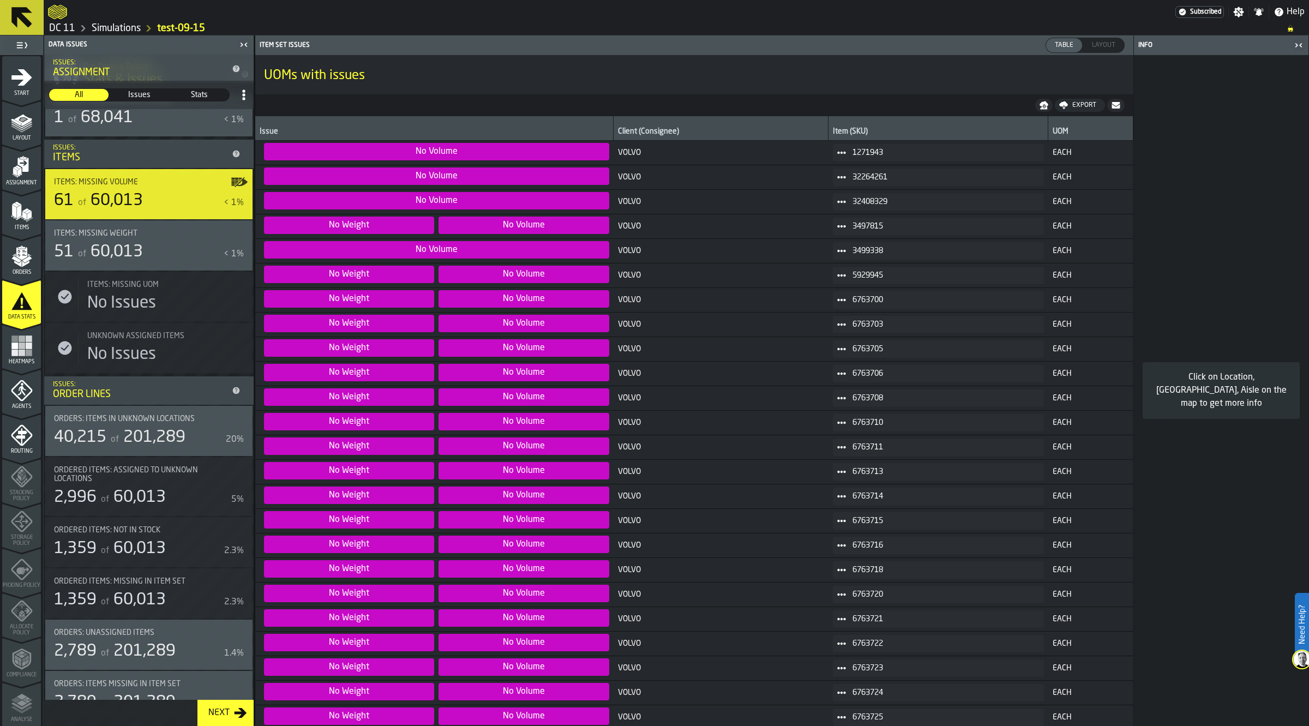
click at [127, 244] on span "60,013" at bounding box center [117, 252] width 52 height 16
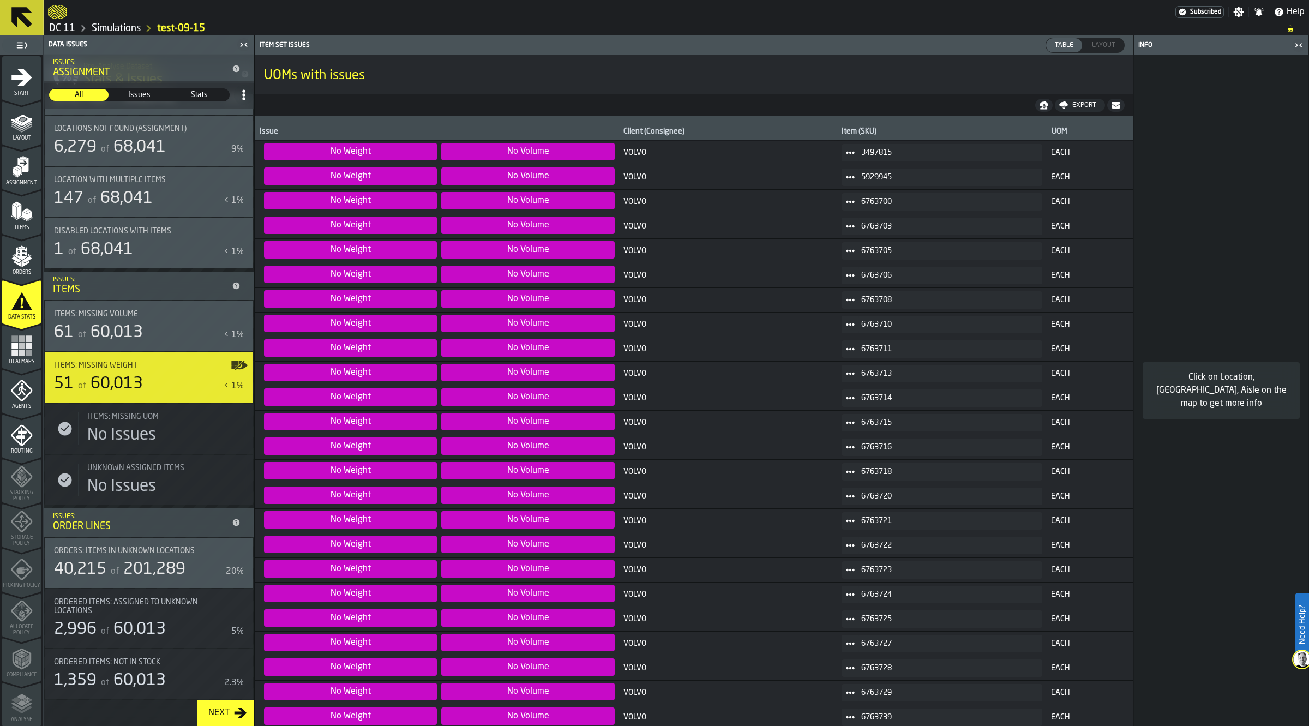
scroll to position [59, 0]
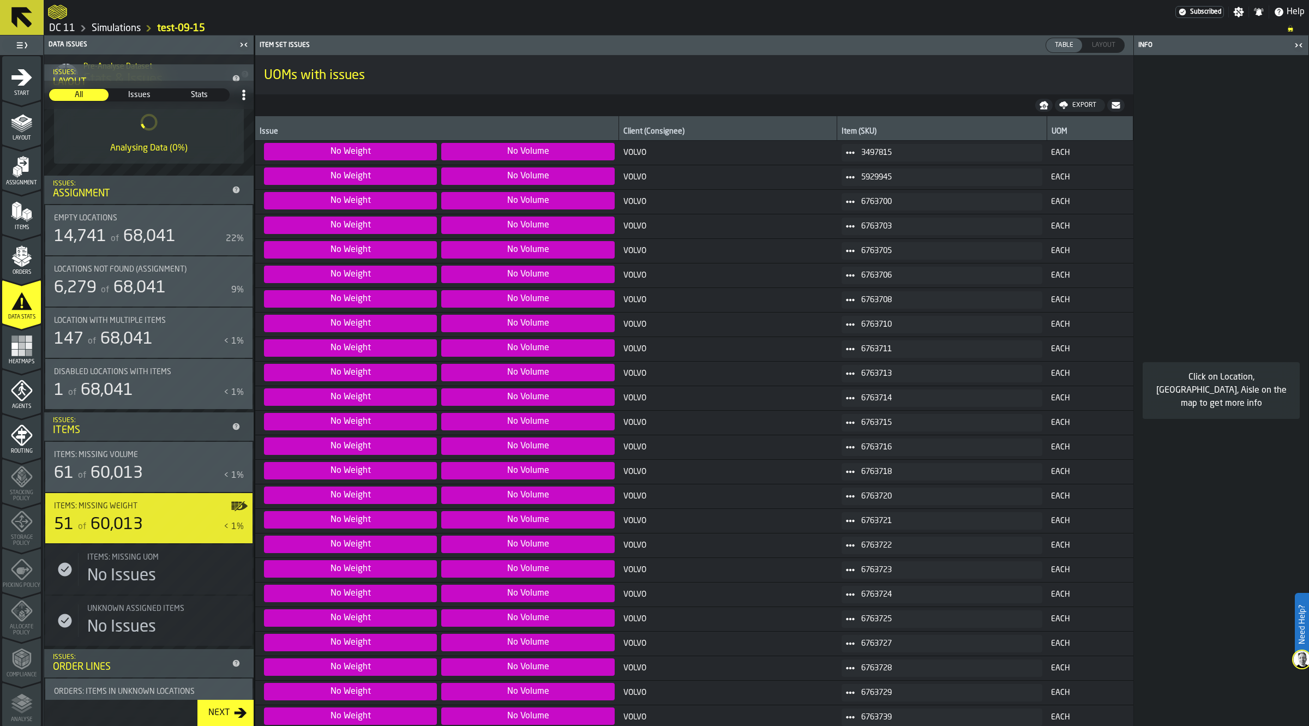
click at [26, 207] on icon "menu Items" at bounding box center [22, 212] width 22 height 22
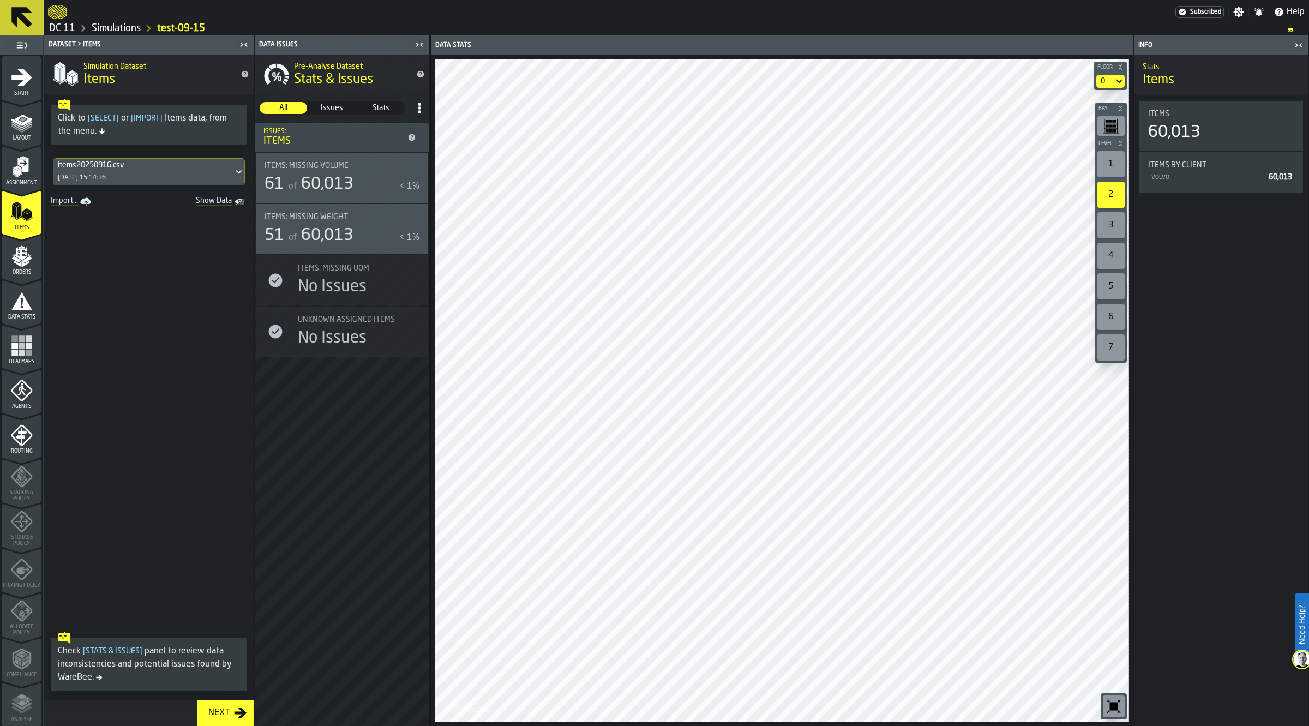
click at [208, 198] on span "Show Data" at bounding box center [195, 201] width 74 height 11
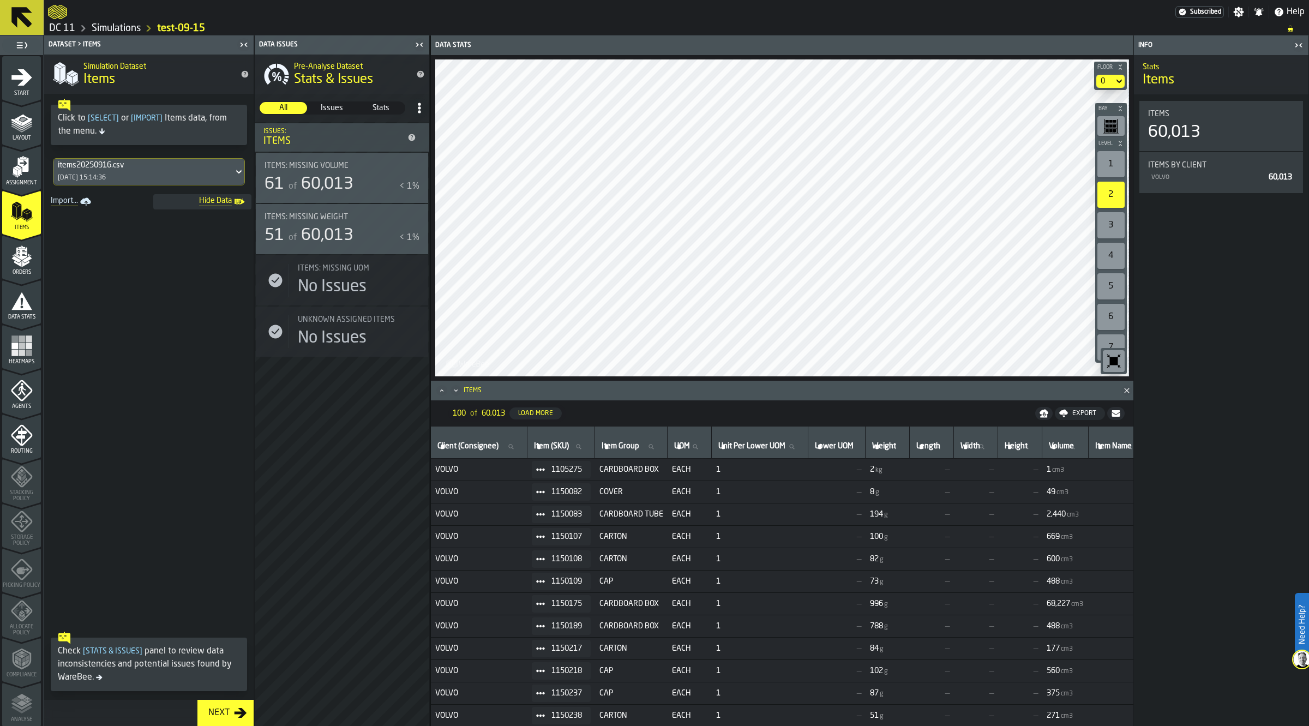
click at [581, 446] on icon at bounding box center [578, 446] width 7 height 7
click at [584, 446] on input "Item (SKU) Item (SKU)" at bounding box center [561, 447] width 58 height 14
paste input "********"
type input "********"
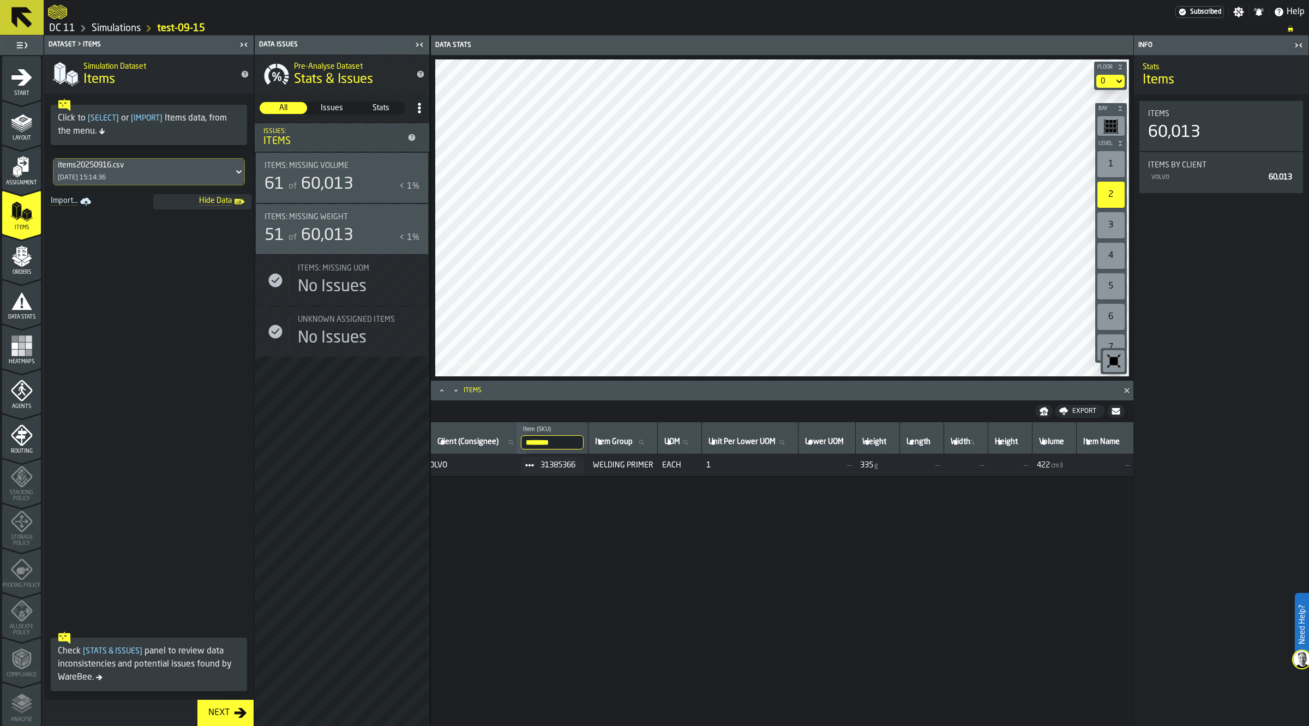
scroll to position [0, 0]
click at [23, 177] on div "Assignment" at bounding box center [21, 171] width 39 height 30
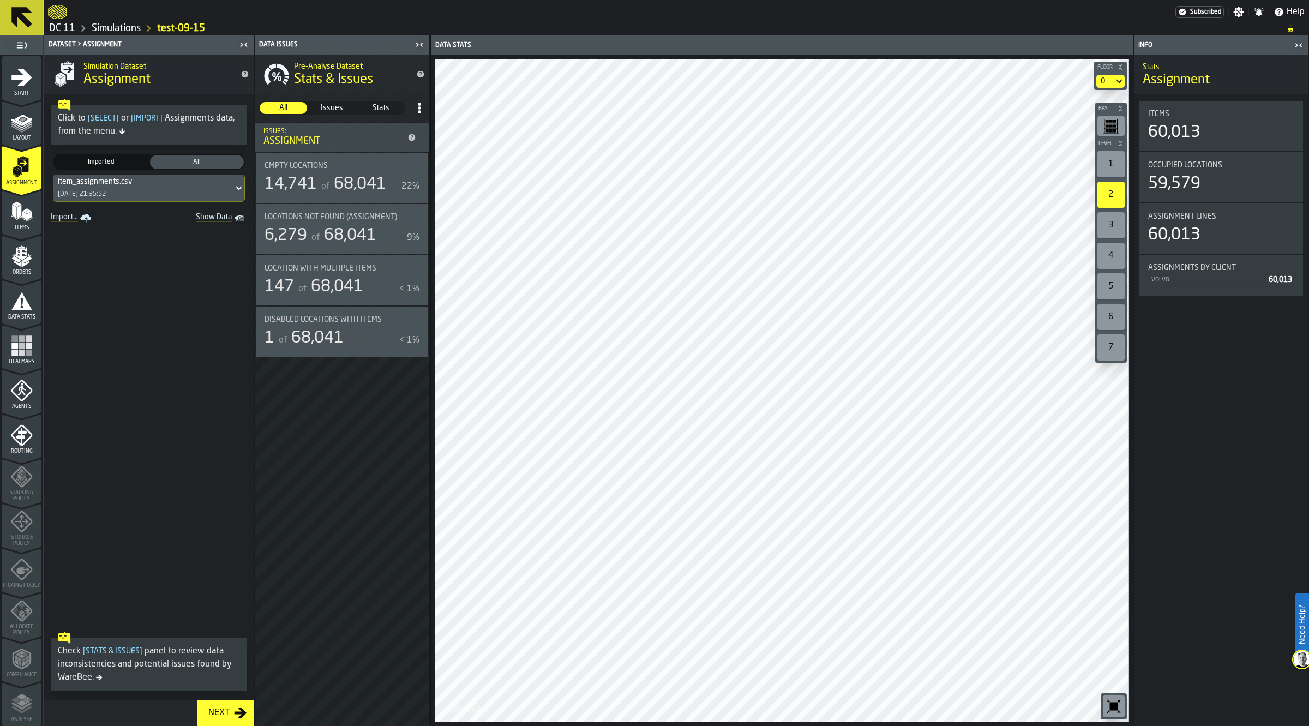
click at [208, 219] on span "Show Data" at bounding box center [195, 218] width 74 height 11
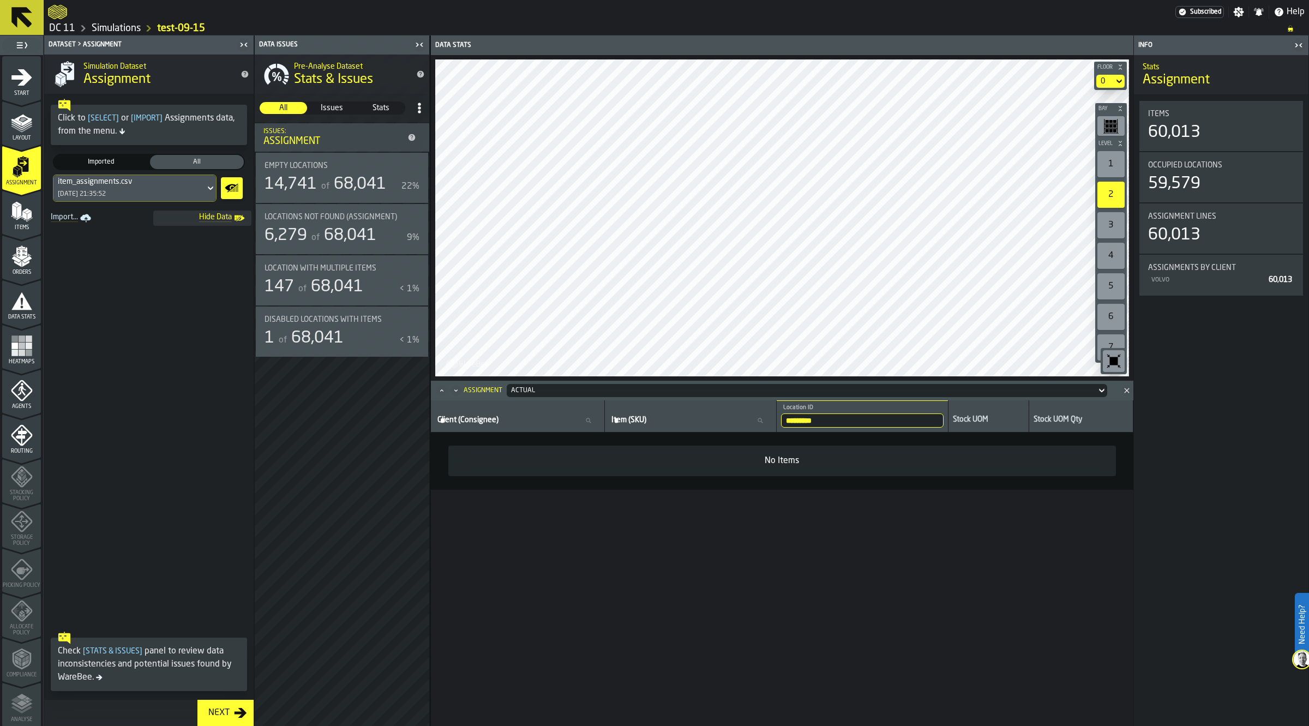
drag, startPoint x: 935, startPoint y: 424, endPoint x: 766, endPoint y: 425, distance: 169.1
click at [766, 425] on tr "Client (Consignee) Client (Consignee) Item (SKU) Item (SKU) ********* Location …" at bounding box center [782, 416] width 702 height 32
click at [943, 421] on input "*********" at bounding box center [862, 420] width 163 height 14
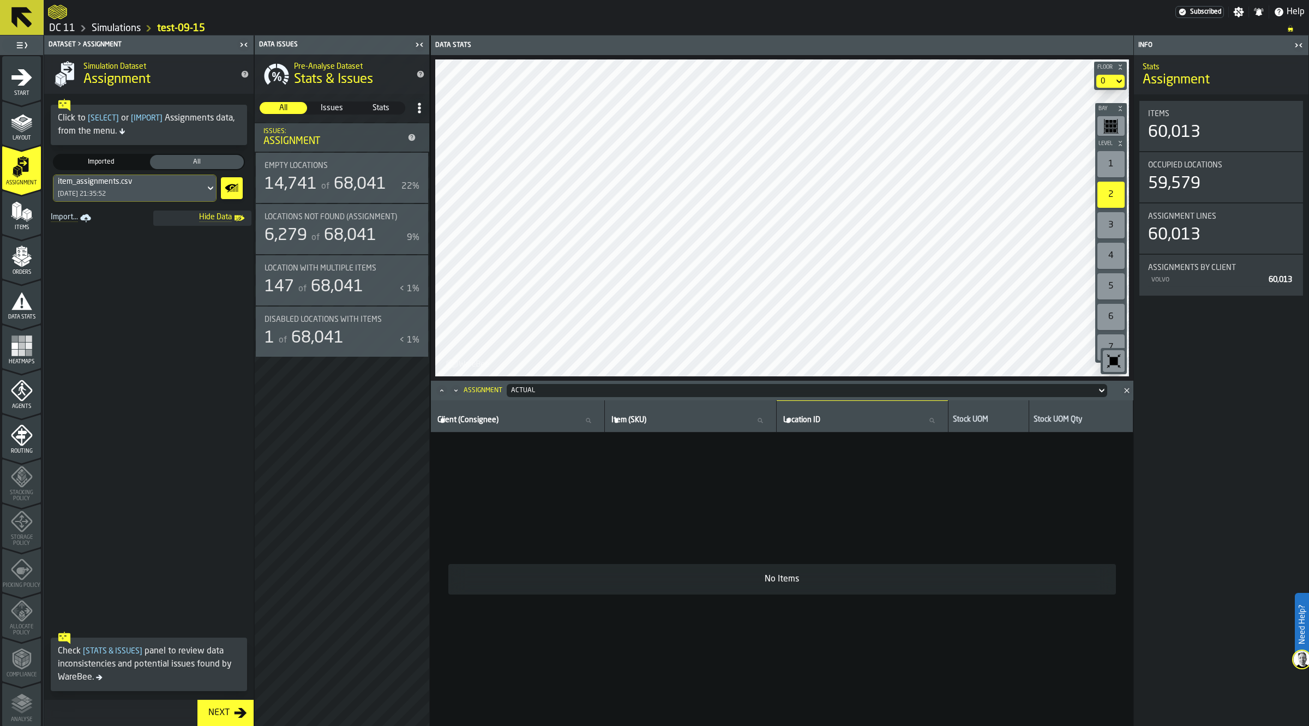
click at [763, 421] on icon at bounding box center [759, 420] width 7 height 7
click at [772, 421] on input "Item (SKU) Item (SKU)" at bounding box center [690, 420] width 163 height 14
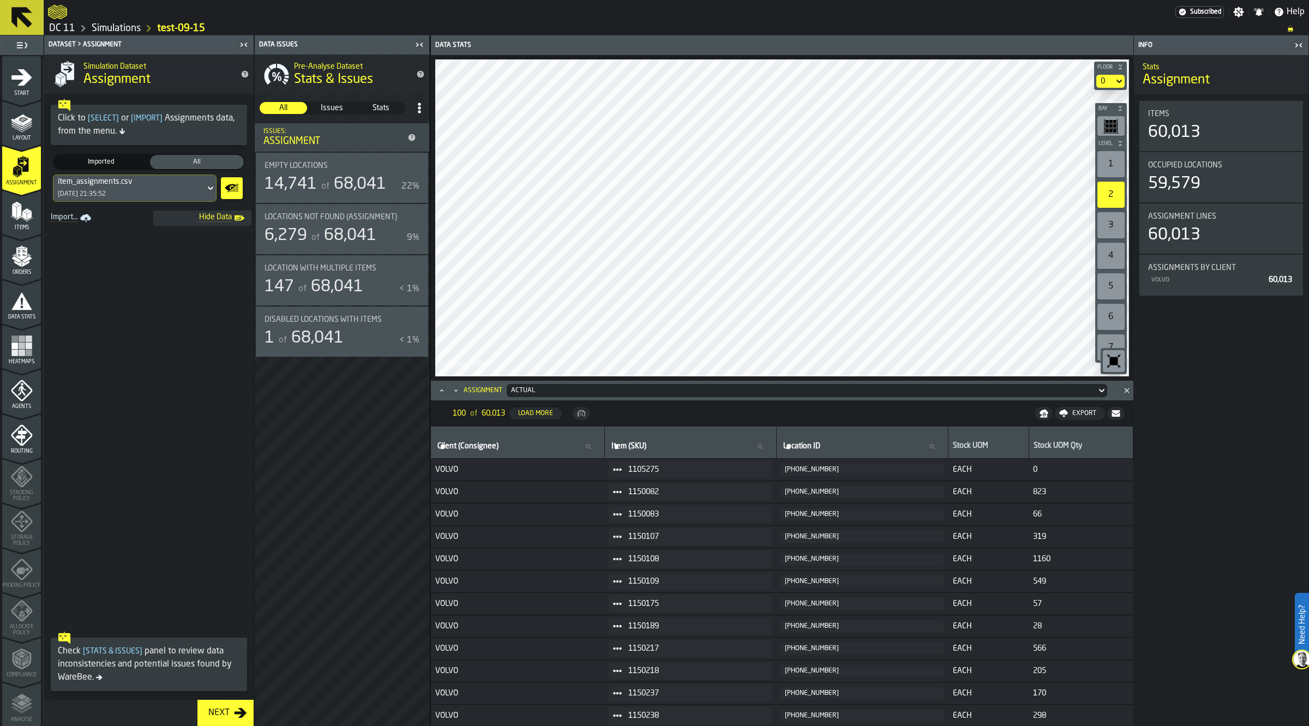
click at [708, 423] on nav "100 of 60,013 Load More Export" at bounding box center [782, 413] width 702 height 26
click at [763, 446] on icon at bounding box center [759, 446] width 7 height 7
click at [767, 446] on input "Item (SKU) Item (SKU)" at bounding box center [690, 447] width 163 height 14
paste input "********"
type input "********"
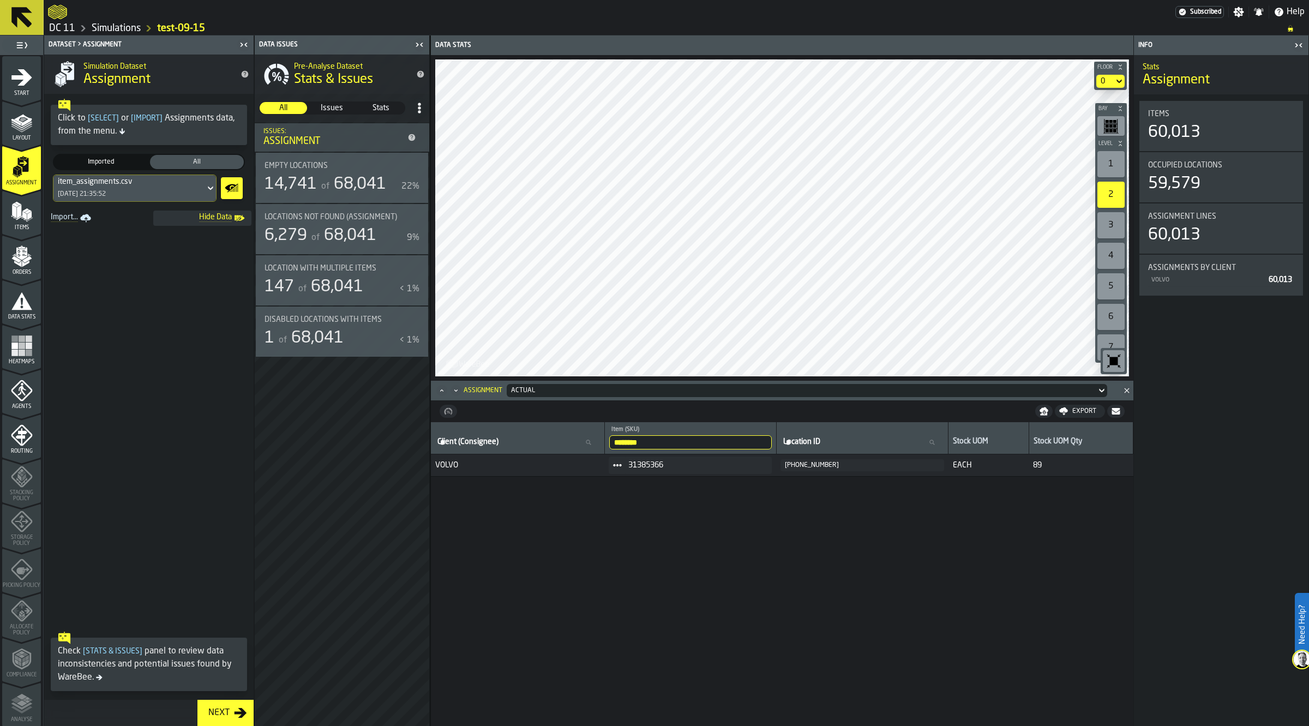
click at [459, 386] on icon "Minimize" at bounding box center [455, 390] width 11 height 11
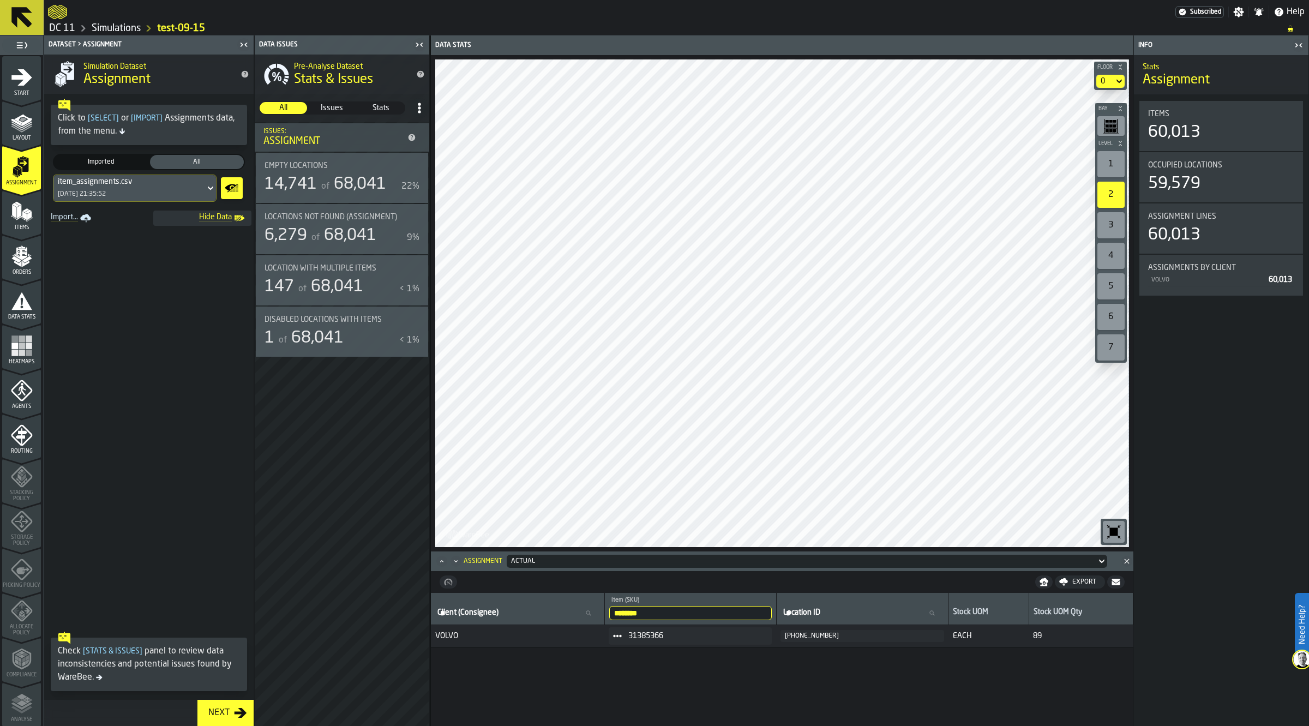
click at [22, 263] on polygon "menu Orders" at bounding box center [25, 263] width 7 height 7
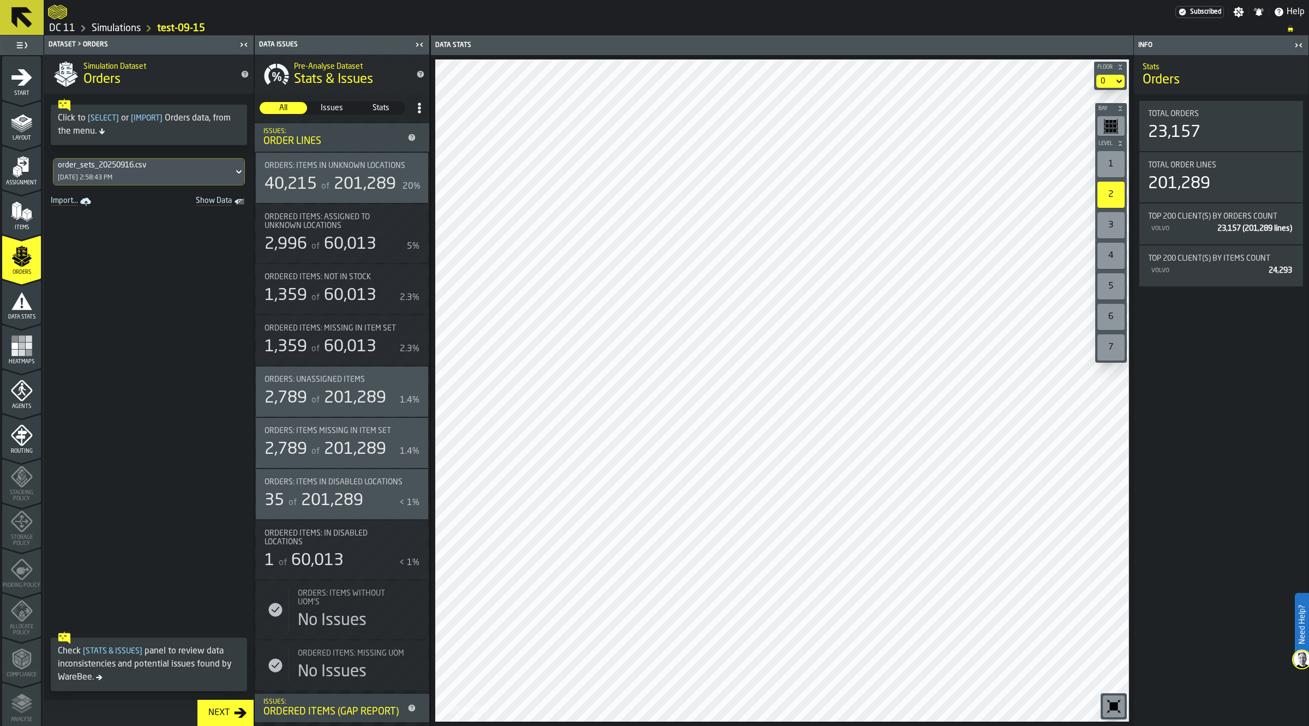
click at [23, 311] on div "Data Stats" at bounding box center [21, 305] width 39 height 30
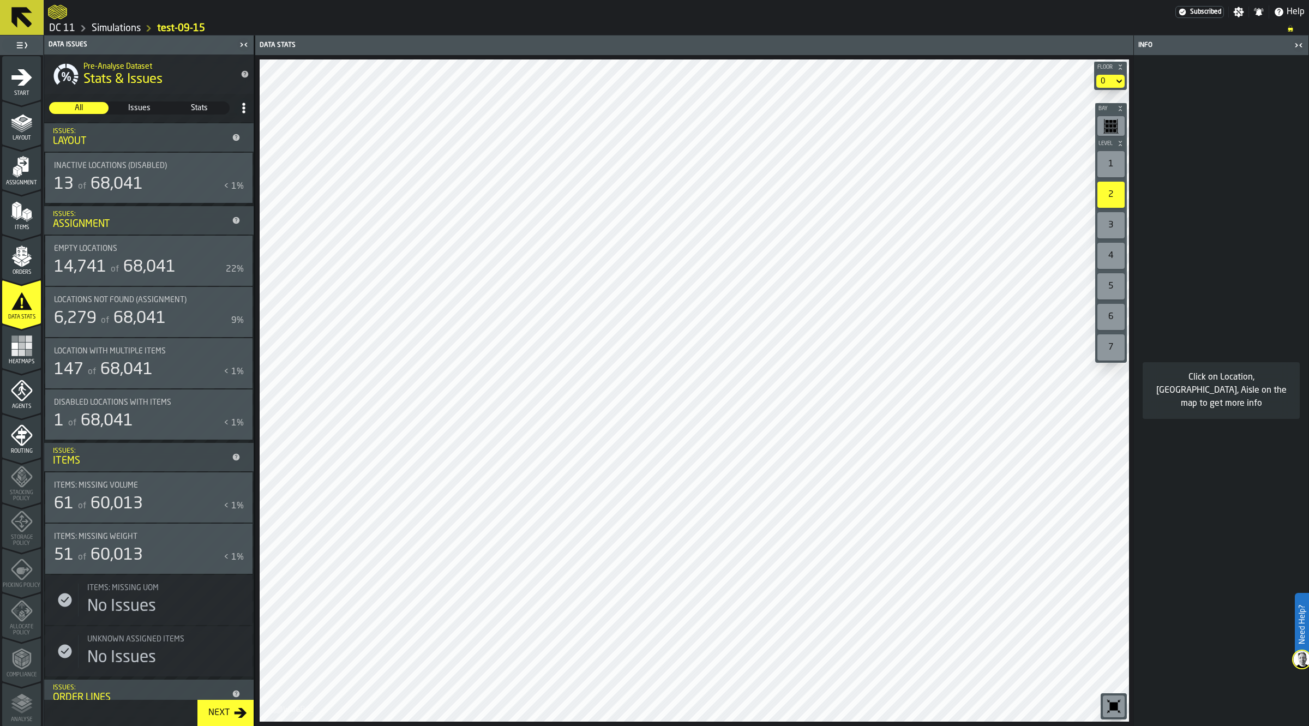
click at [145, 259] on span "68,041" at bounding box center [149, 267] width 52 height 16
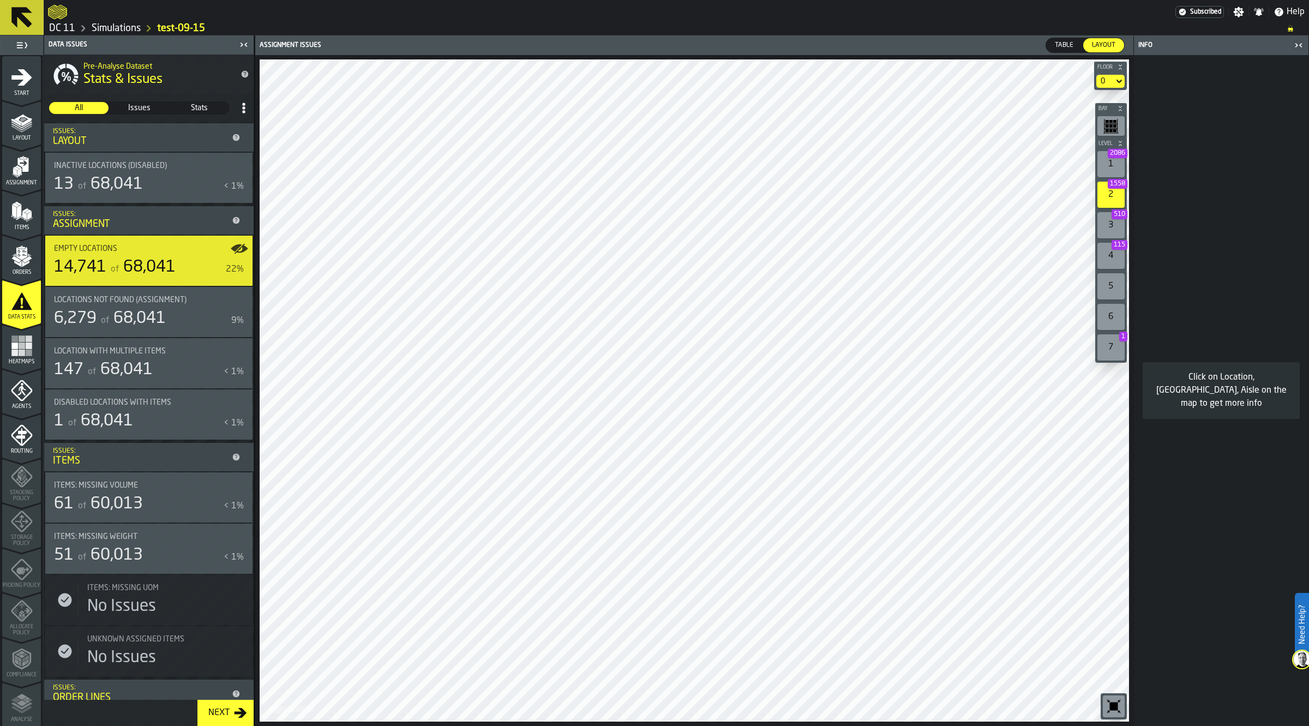
click at [165, 261] on span "68,041" at bounding box center [149, 267] width 52 height 16
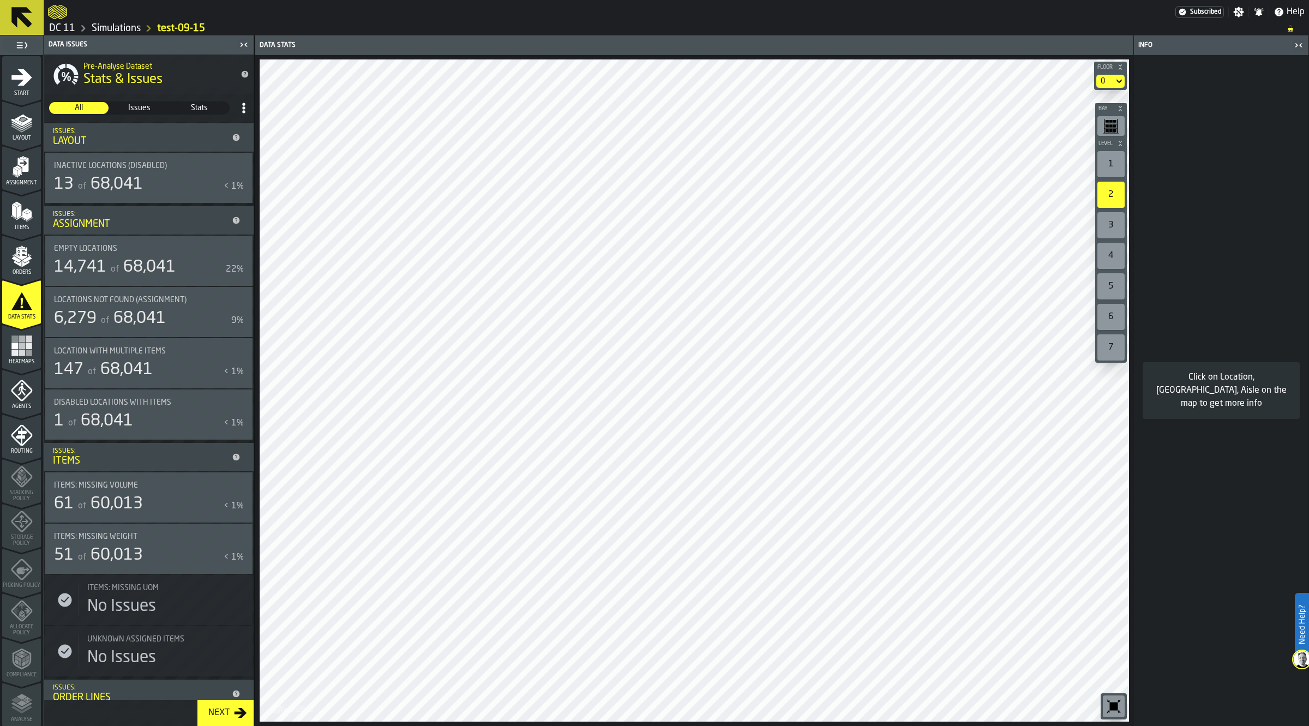
click at [213, 258] on div "14,741 of 68,041" at bounding box center [137, 267] width 167 height 20
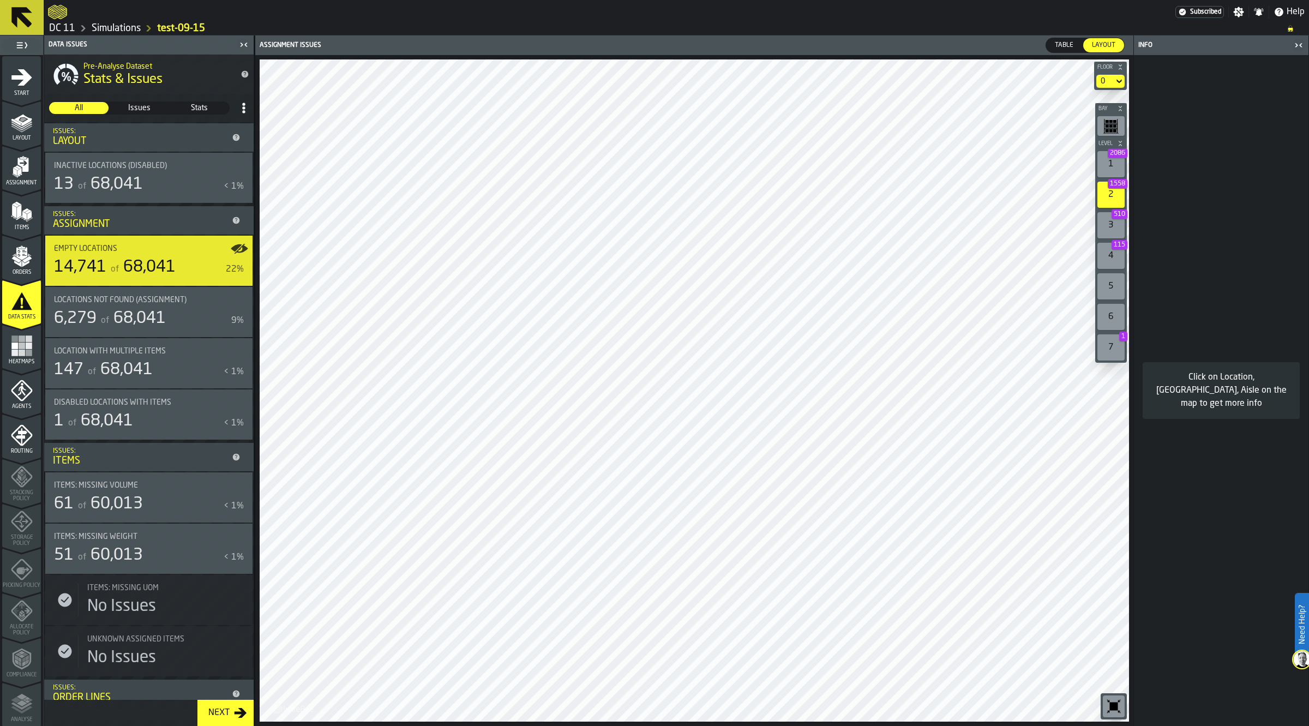
click at [237, 247] on icon "button-toggle-Show on Map" at bounding box center [241, 249] width 14 height 10
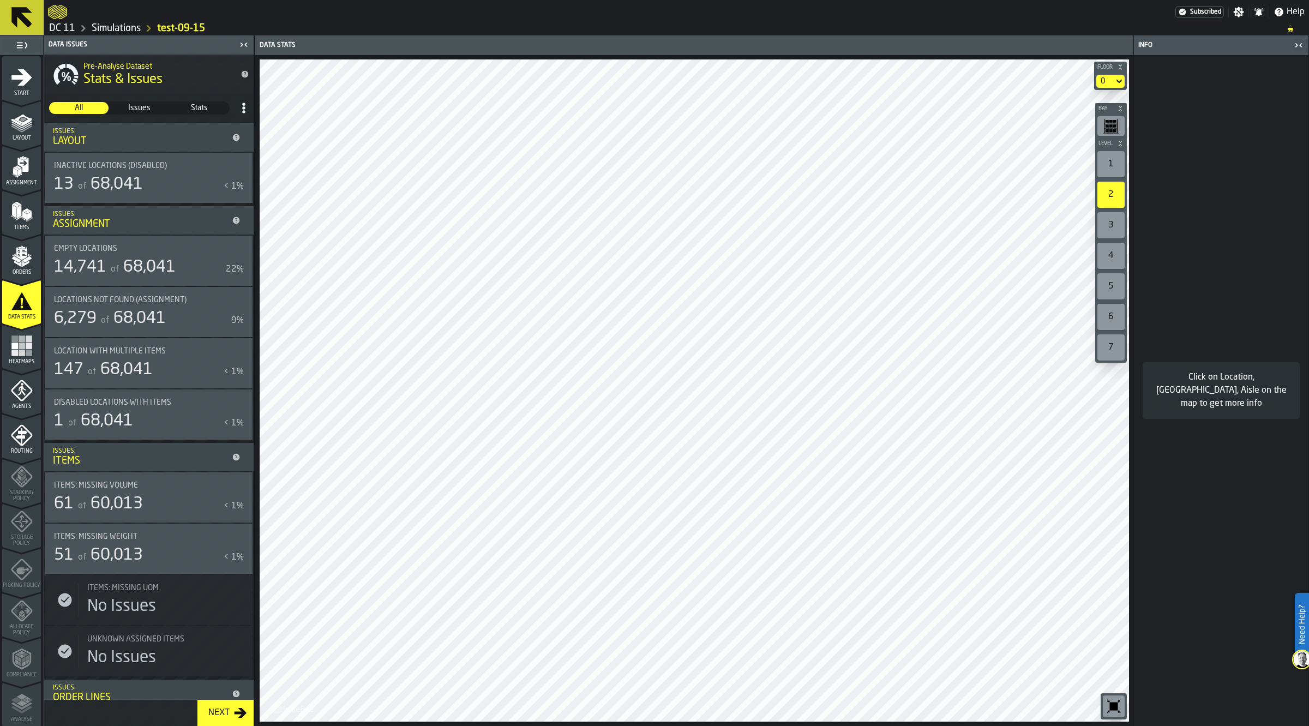
click at [237, 251] on icon "button-toggle-Show on Map" at bounding box center [239, 248] width 17 height 9
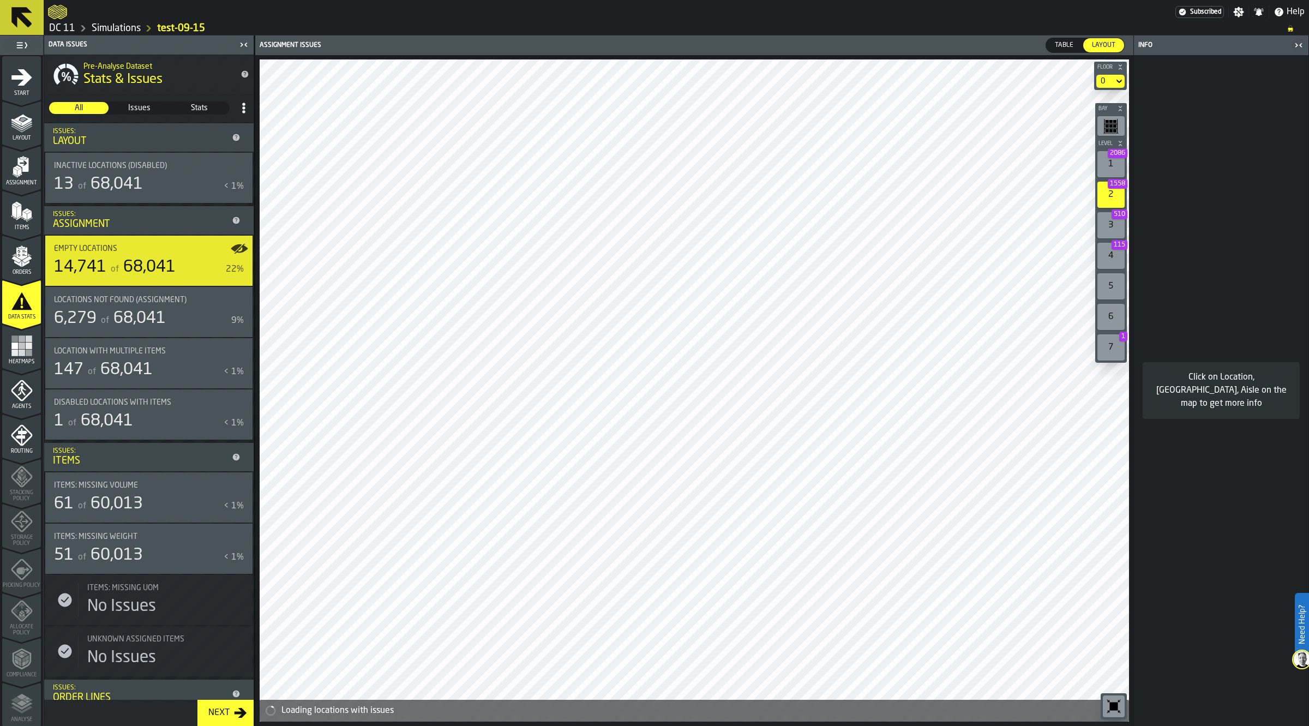
click at [1111, 81] on div "0" at bounding box center [1104, 81] width 17 height 13
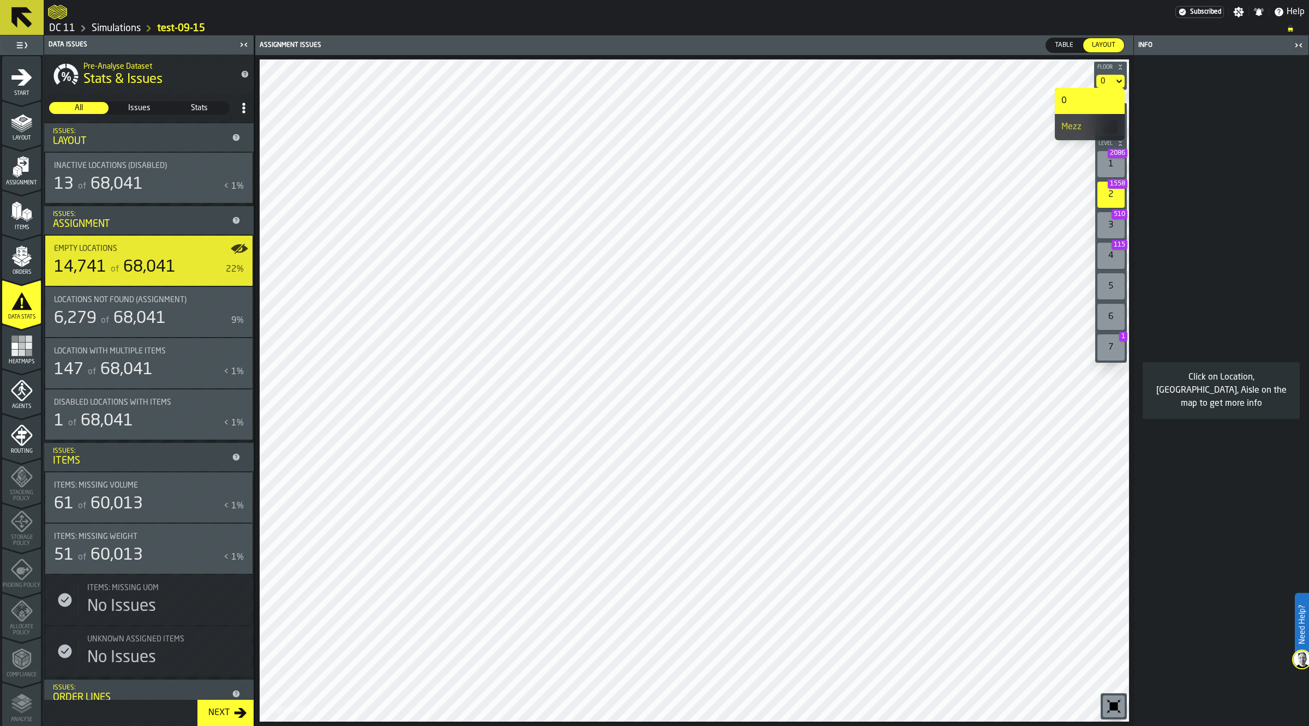
click at [1095, 129] on div "Mezz" at bounding box center [1089, 127] width 57 height 13
click at [1107, 82] on div "Mezz" at bounding box center [1100, 81] width 18 height 9
click at [1102, 101] on div "0" at bounding box center [1089, 100] width 57 height 13
click at [1113, 74] on section "0" at bounding box center [1110, 81] width 33 height 17
click at [1111, 82] on div "0" at bounding box center [1104, 81] width 17 height 13
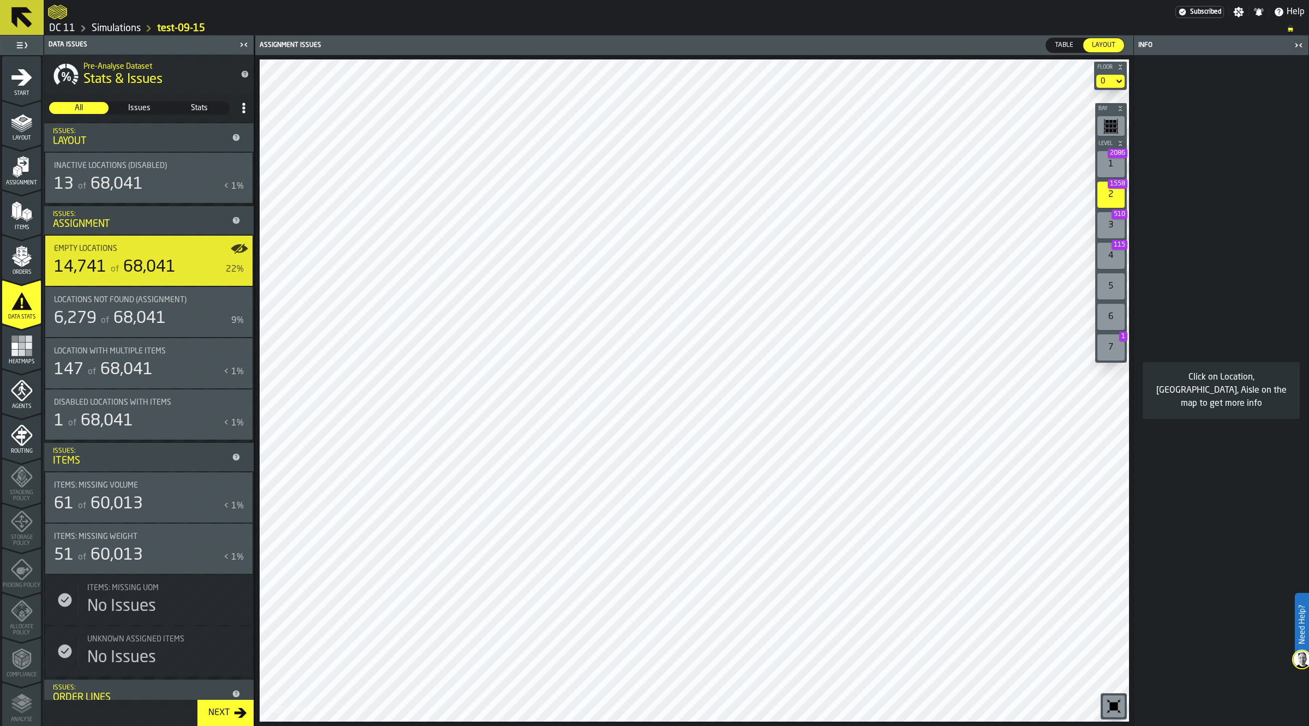
click at [138, 259] on span "68,041" at bounding box center [149, 267] width 52 height 16
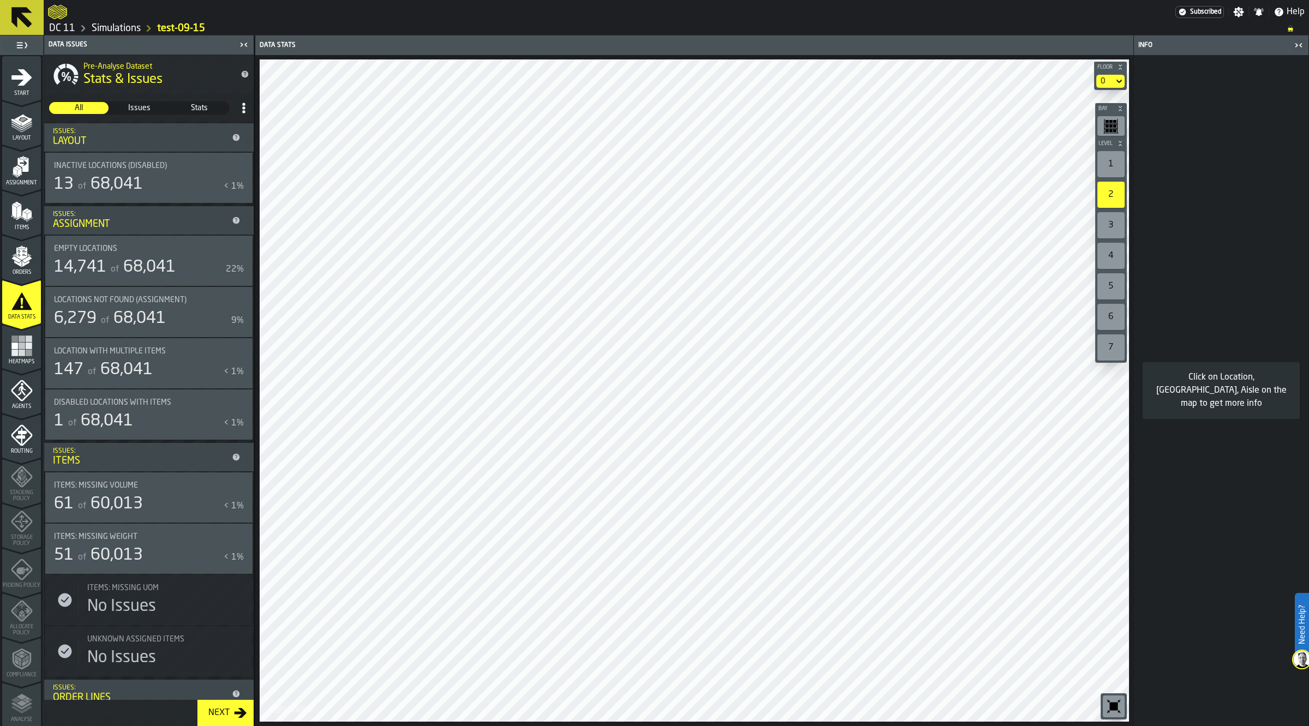
click at [142, 259] on span "68,041" at bounding box center [149, 267] width 52 height 16
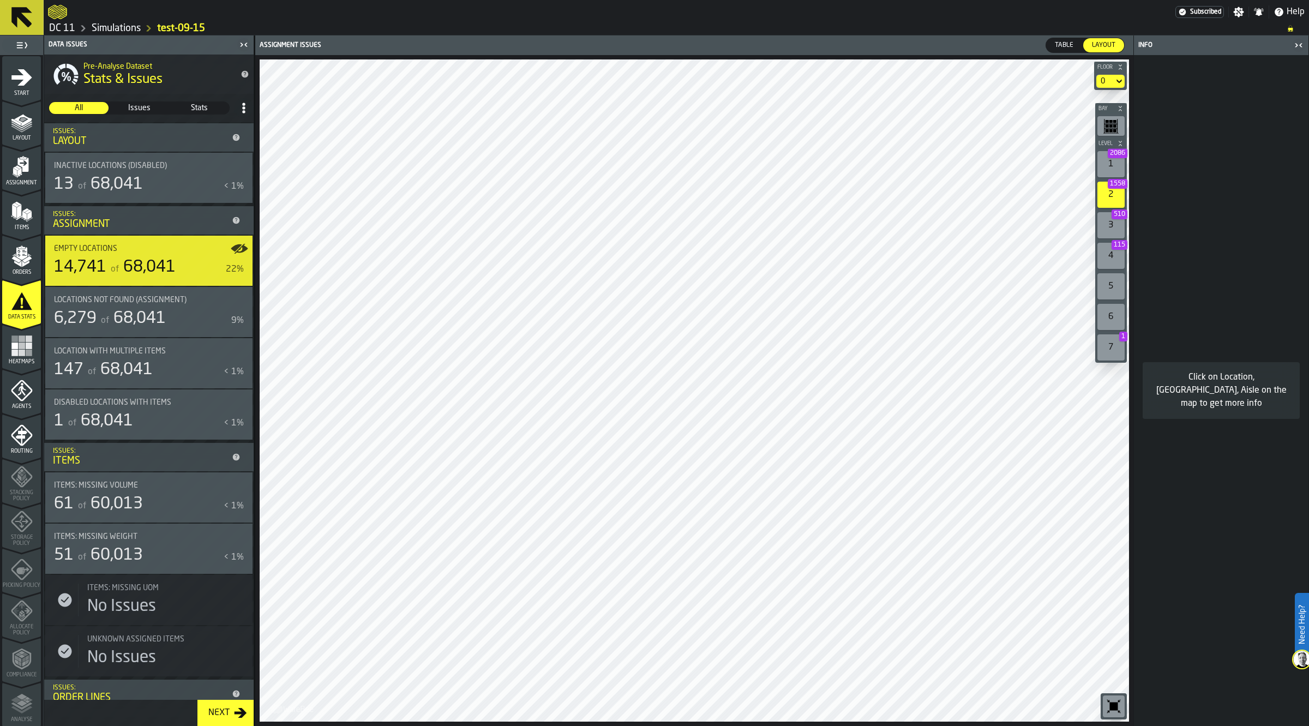
click at [205, 110] on span "Stats" at bounding box center [199, 108] width 58 height 11
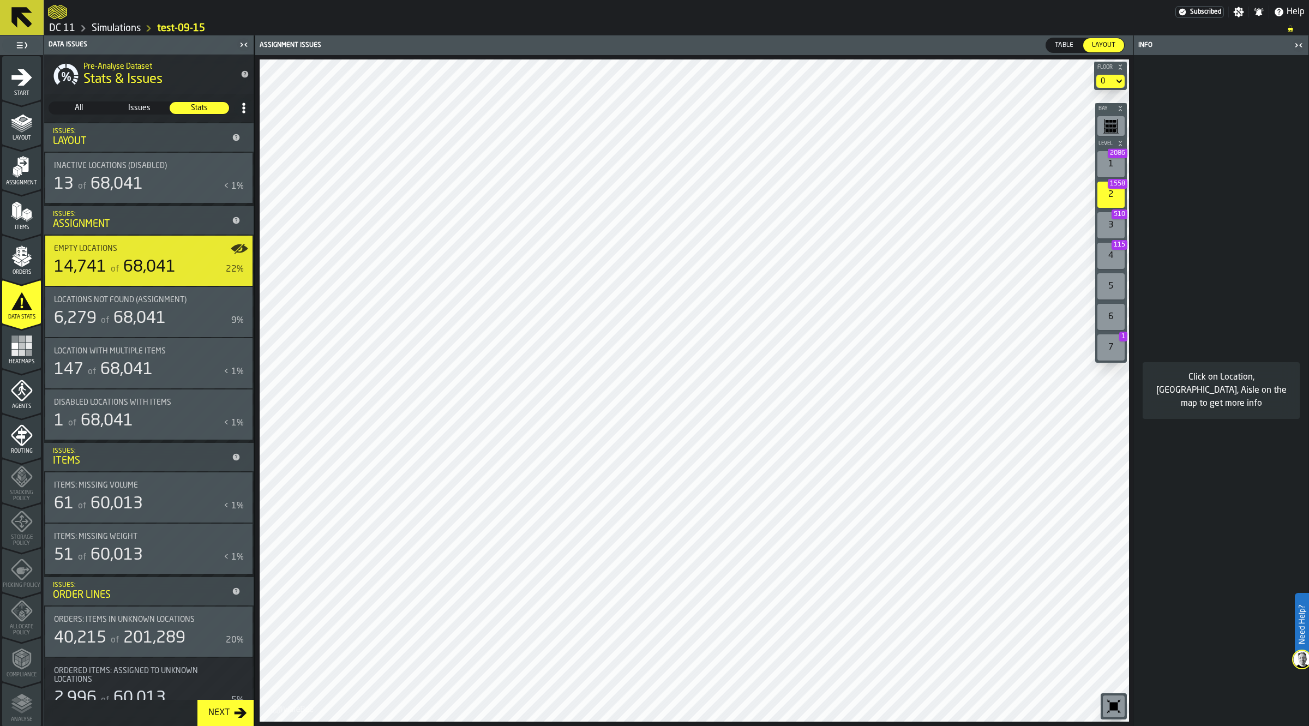
click at [147, 107] on span "Issues" at bounding box center [139, 108] width 58 height 11
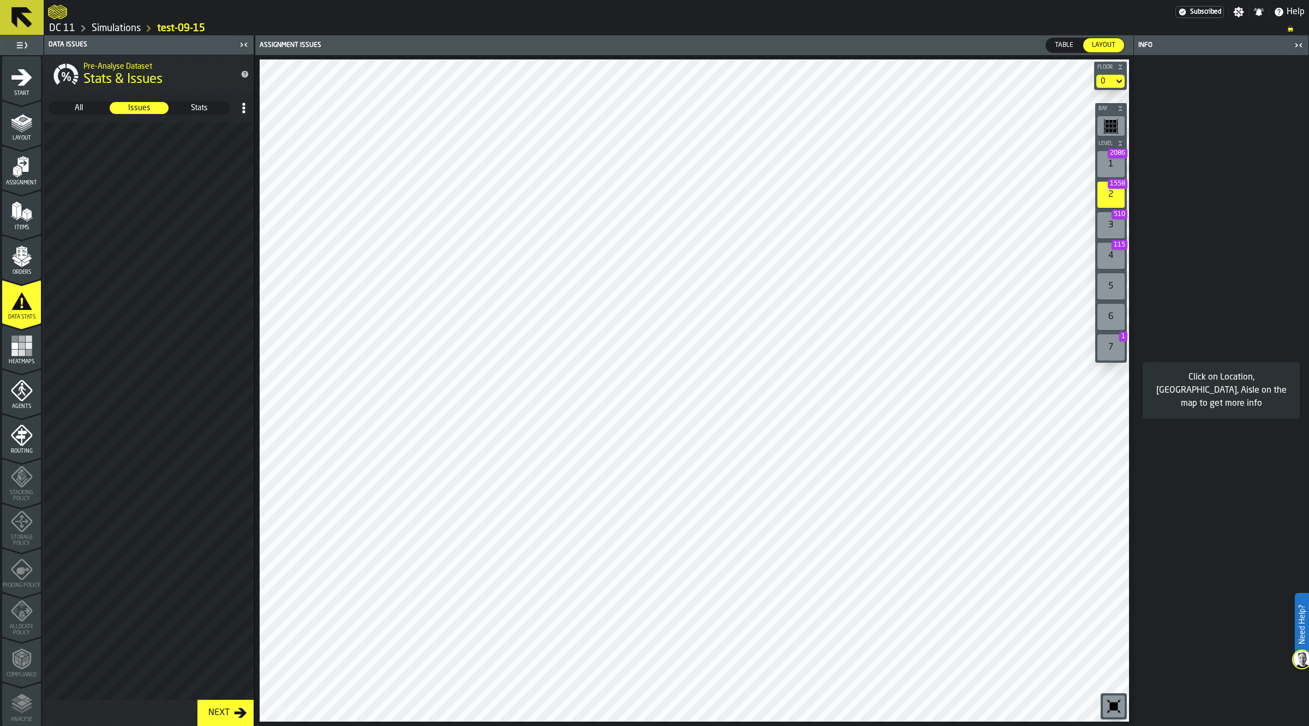
click at [78, 104] on span "All" at bounding box center [79, 108] width 58 height 11
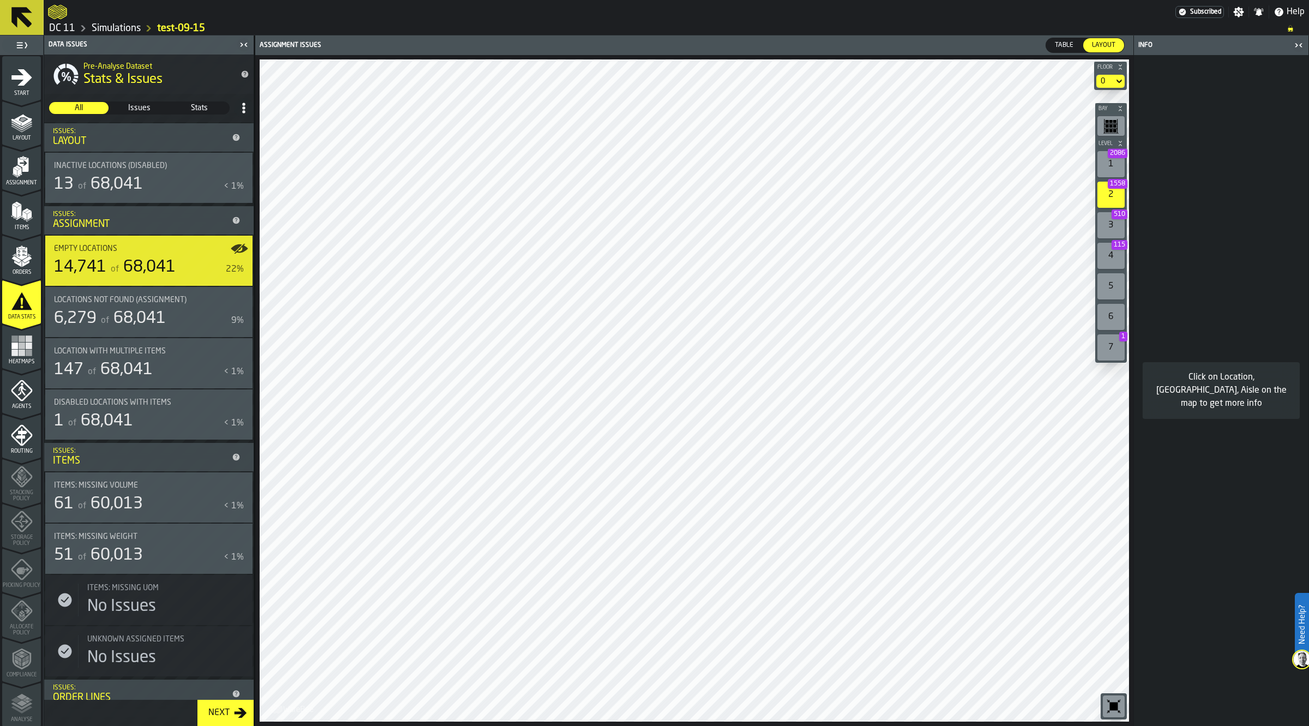
click at [146, 261] on span "68,041" at bounding box center [149, 267] width 52 height 16
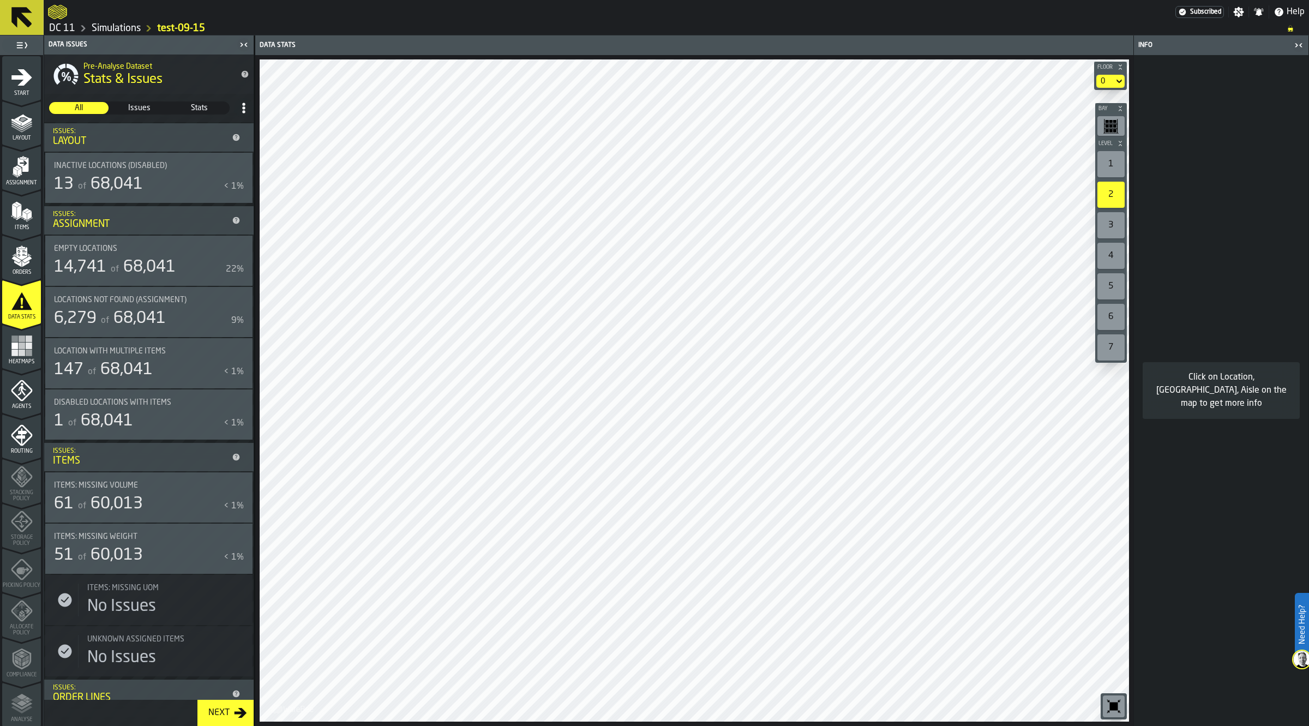
click at [191, 260] on div "14,741 of 68,041" at bounding box center [137, 267] width 167 height 20
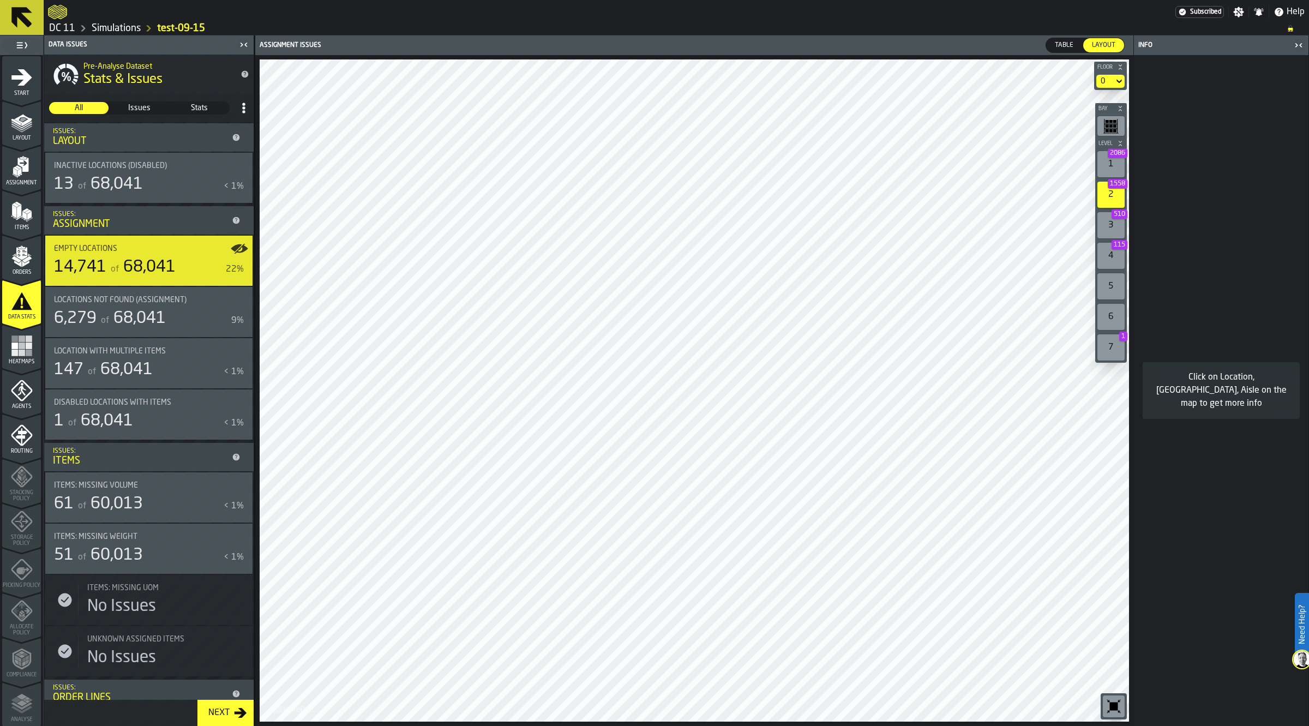
click at [238, 249] on icon "button-toggle-Show on Map" at bounding box center [239, 248] width 17 height 17
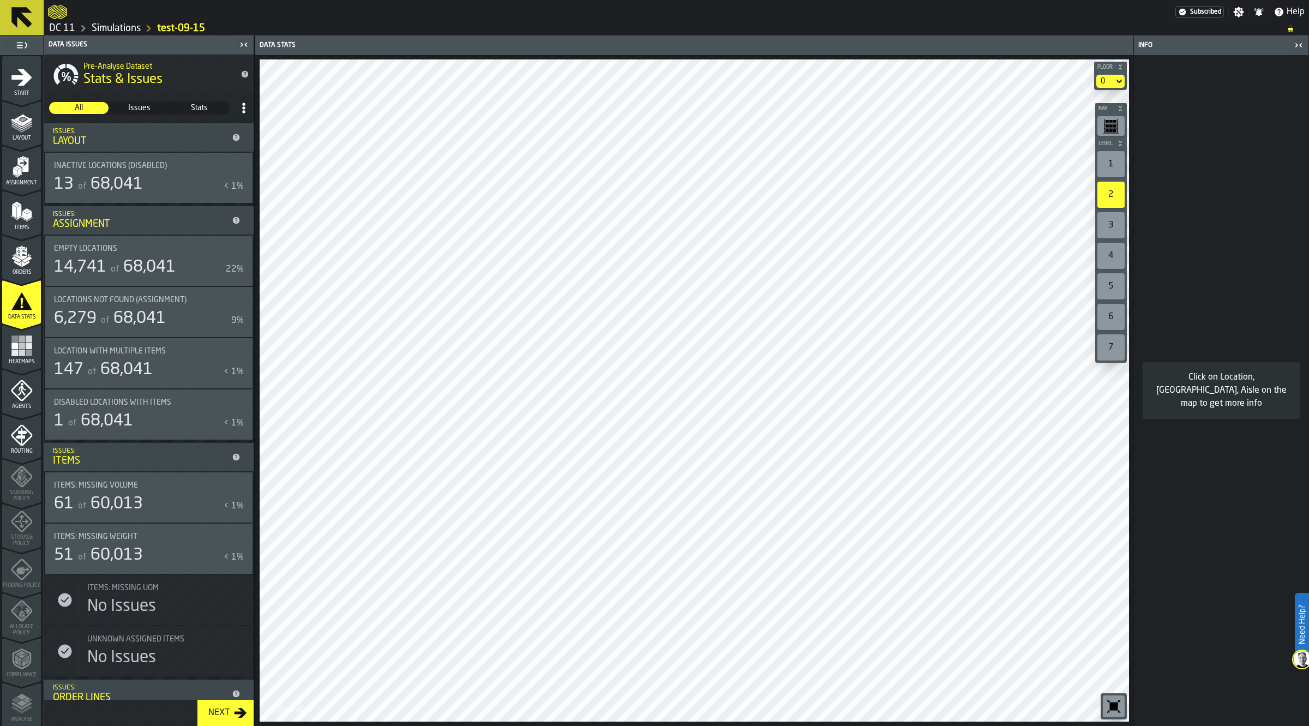
click at [235, 252] on icon "button-toggle-Show on Map" at bounding box center [239, 248] width 17 height 17
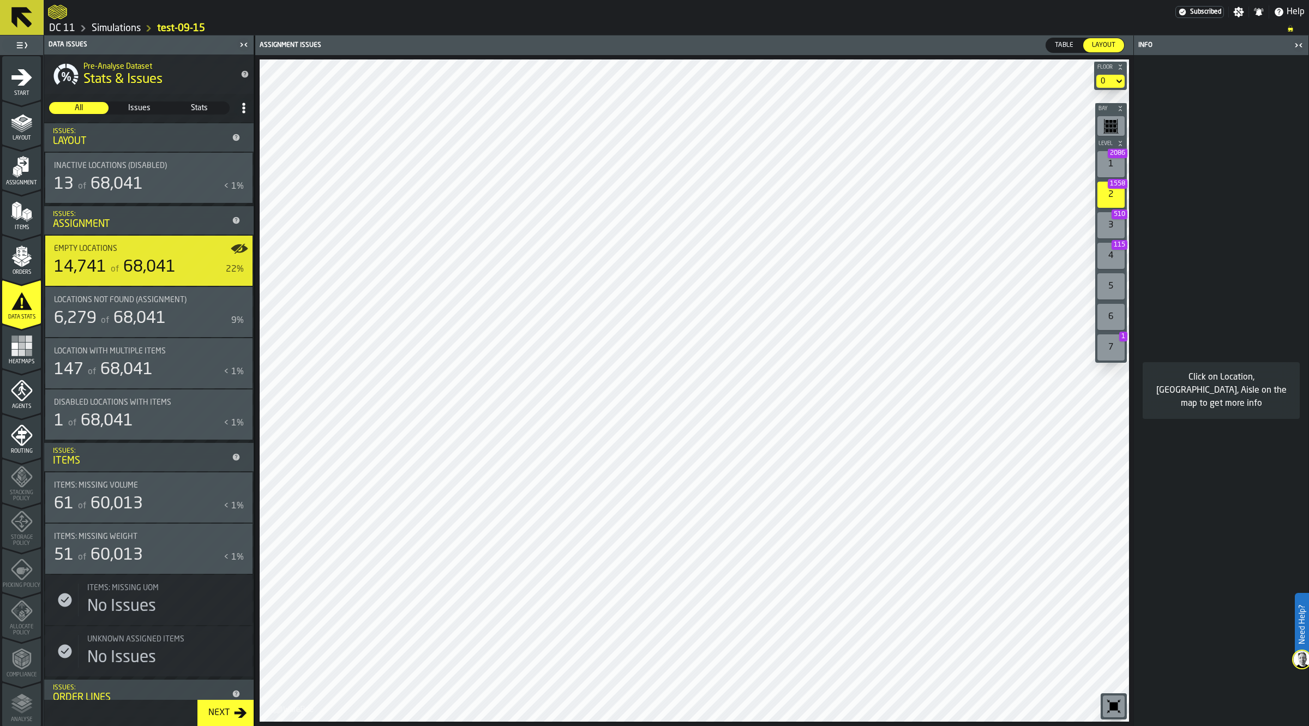
click at [138, 105] on span "Issues" at bounding box center [139, 108] width 58 height 11
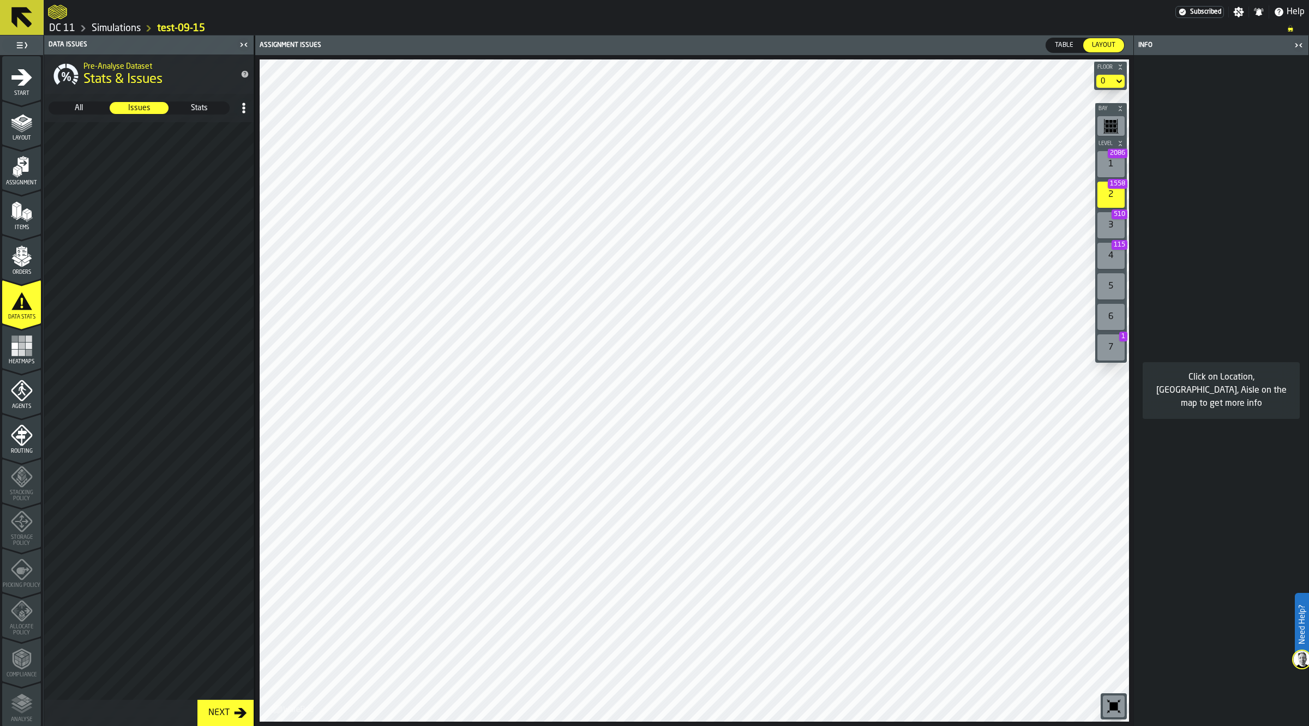
click at [200, 104] on span "Stats" at bounding box center [199, 108] width 58 height 11
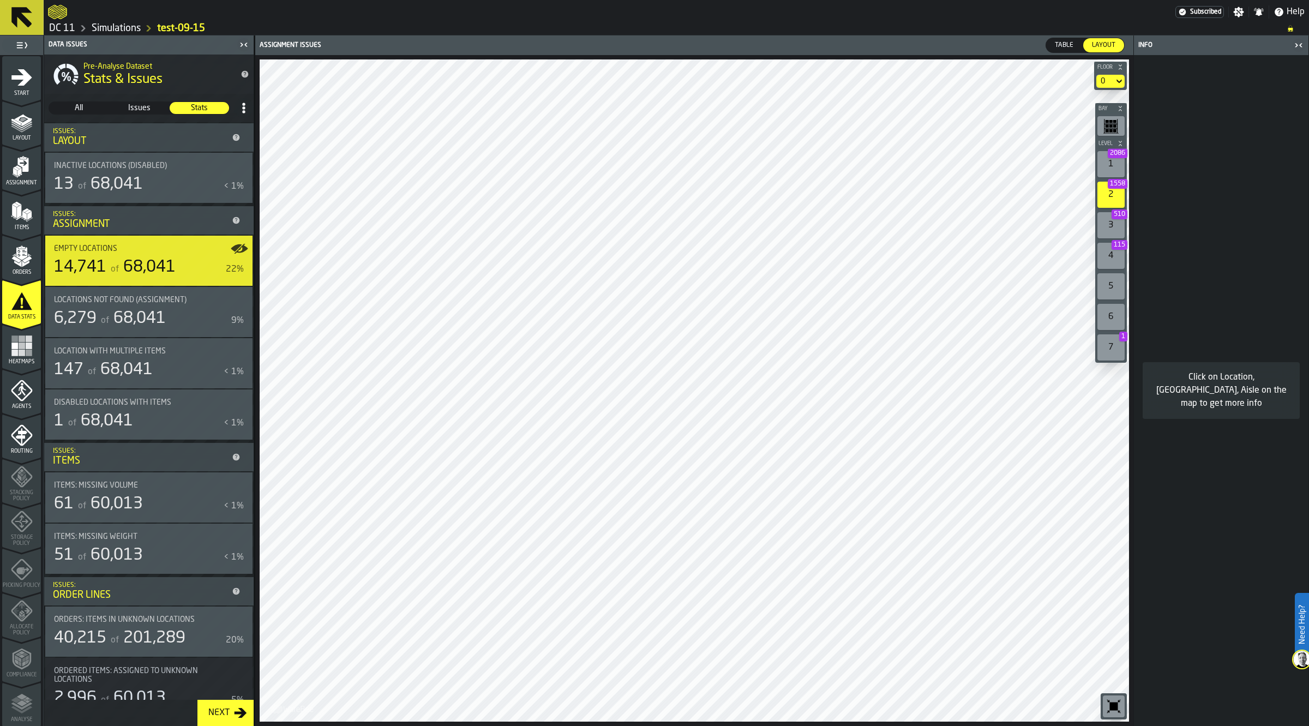
click at [86, 112] on span "All" at bounding box center [79, 108] width 58 height 11
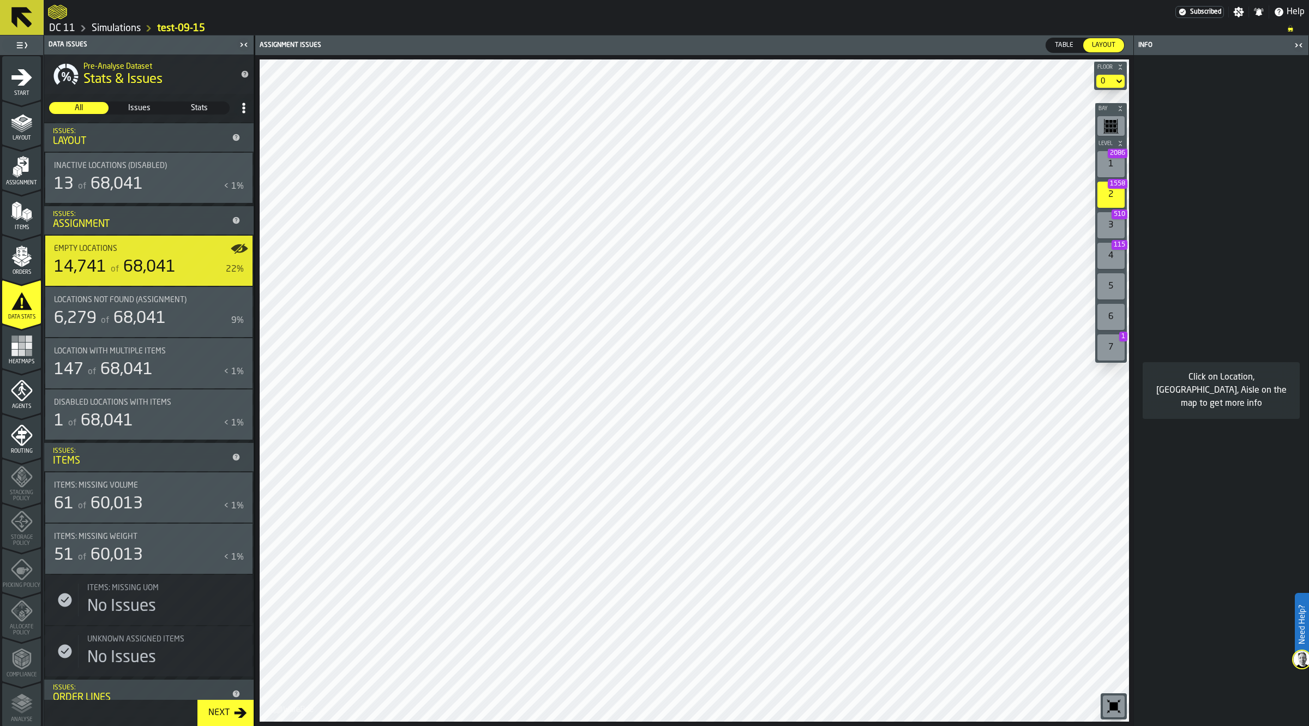
click at [20, 369] on icon "menu Heatmaps" at bounding box center [21, 369] width 39 height 10
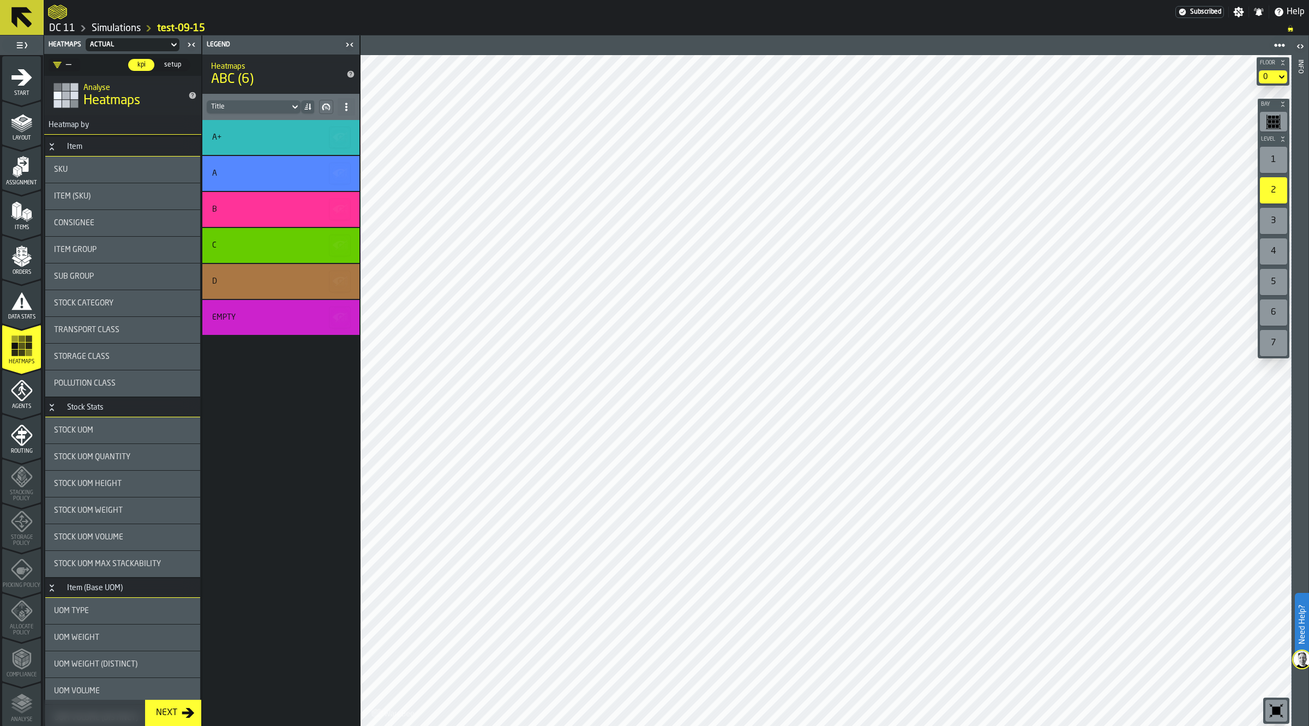
click at [1277, 156] on div "1" at bounding box center [1273, 160] width 27 height 26
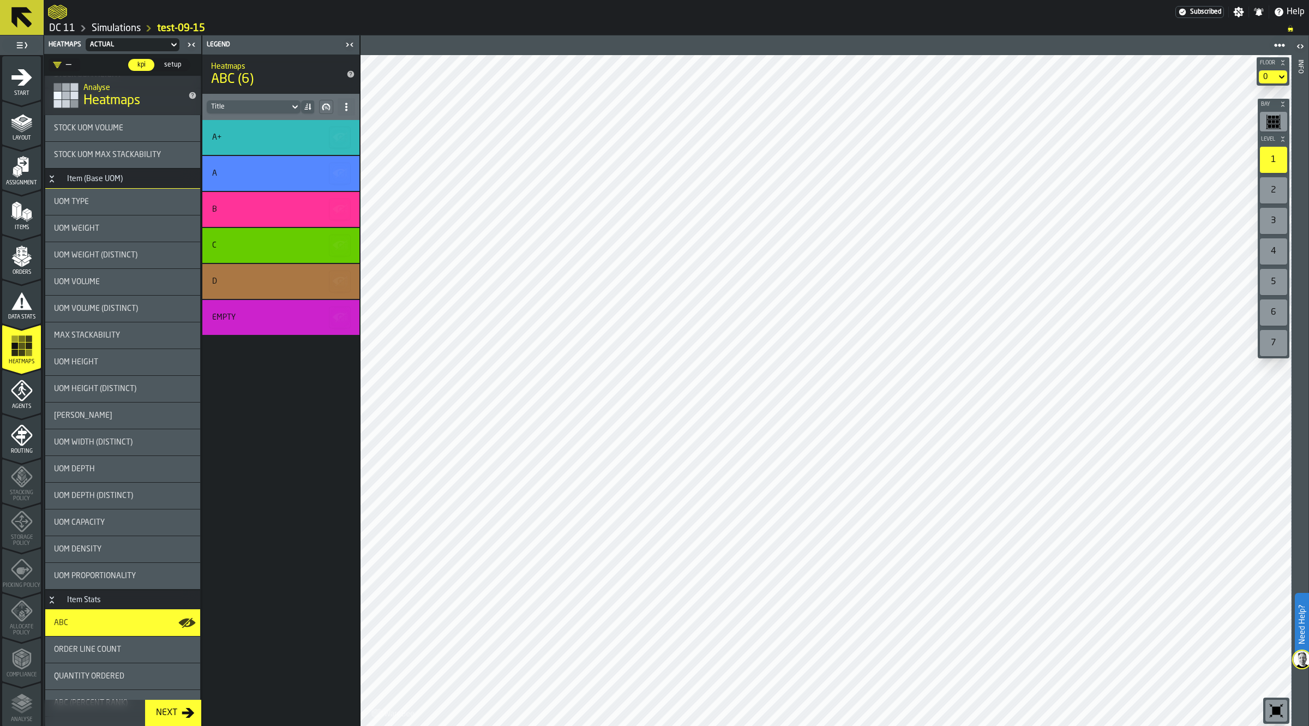
scroll to position [818, 0]
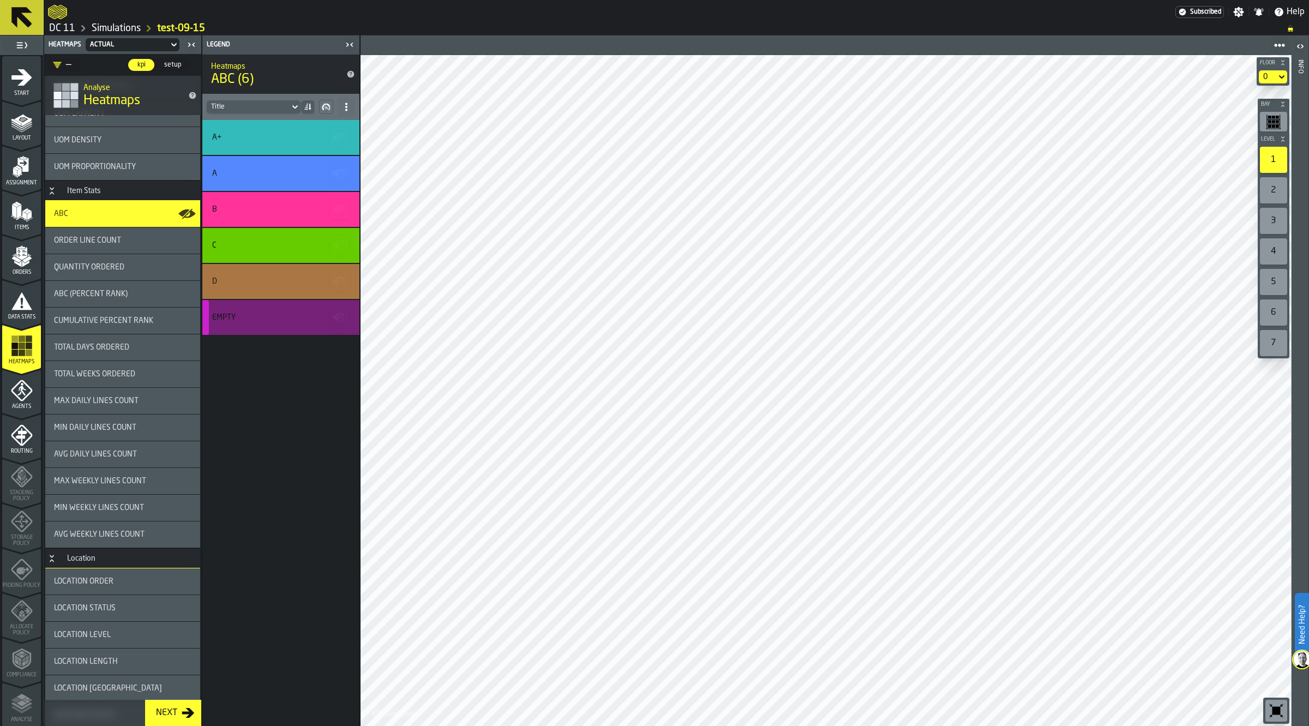
click at [341, 316] on icon "button-" at bounding box center [340, 316] width 3 height 3
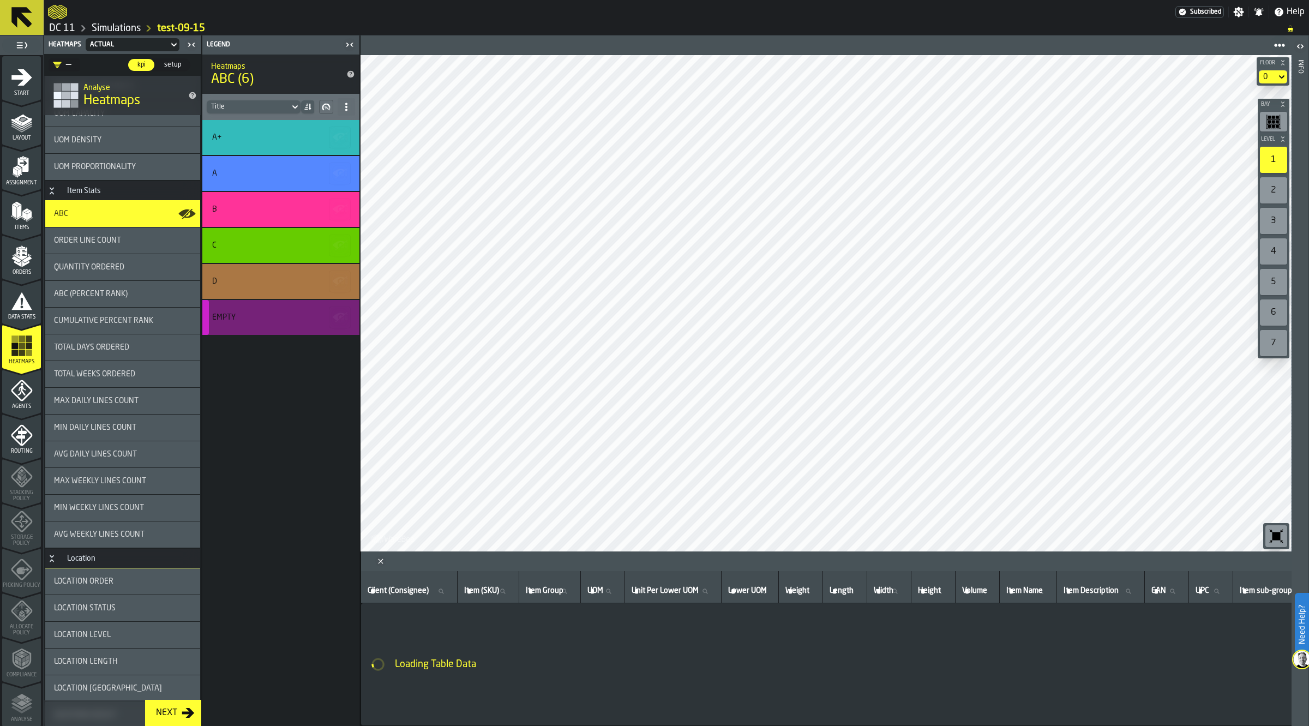
click at [340, 317] on icon "button-" at bounding box center [340, 316] width 3 height 3
click at [380, 559] on icon "Close" at bounding box center [380, 561] width 11 height 11
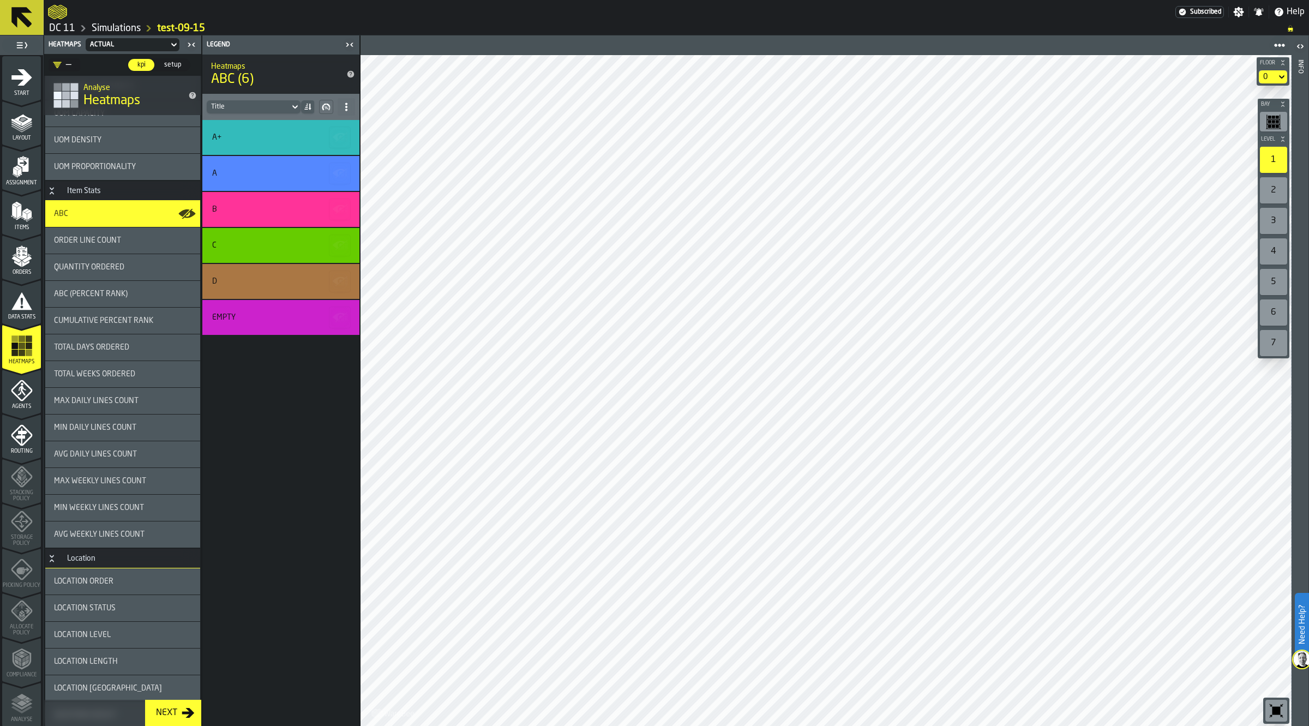
click at [1283, 185] on div "2" at bounding box center [1273, 190] width 27 height 26
click at [1269, 215] on div "3" at bounding box center [1273, 221] width 27 height 26
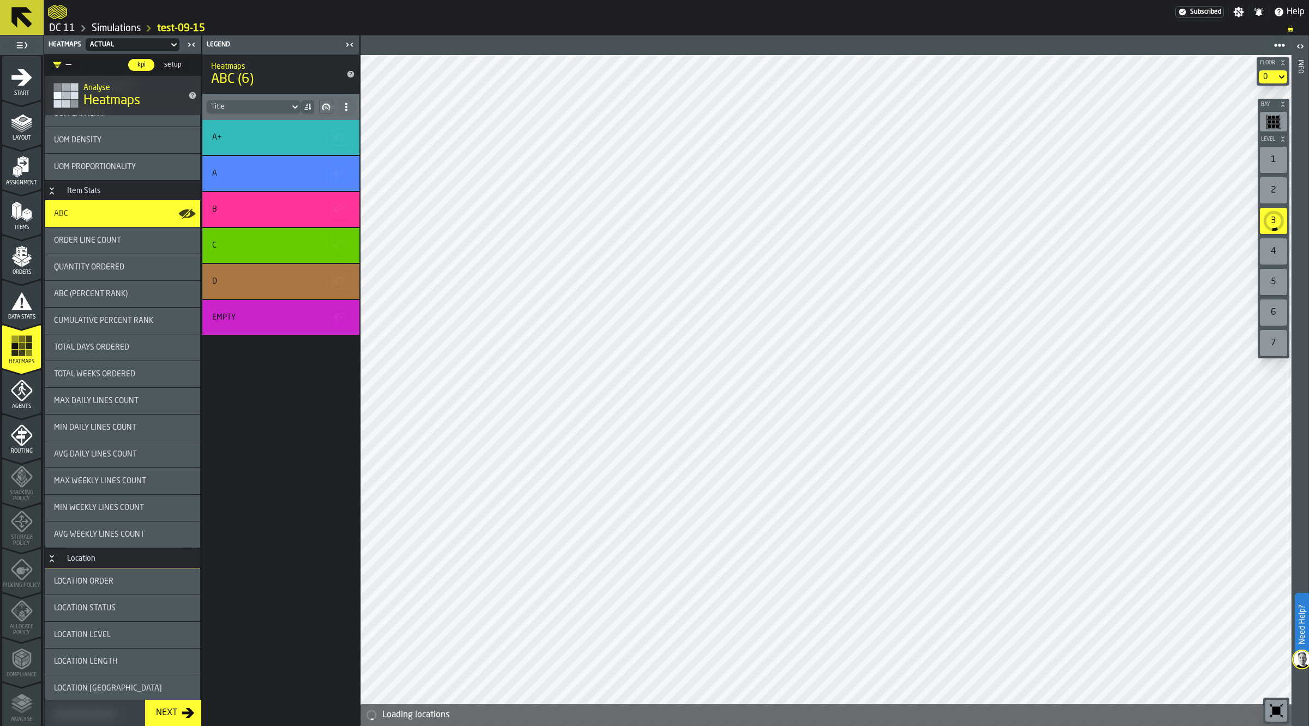
click at [1268, 185] on div "2" at bounding box center [1273, 190] width 27 height 26
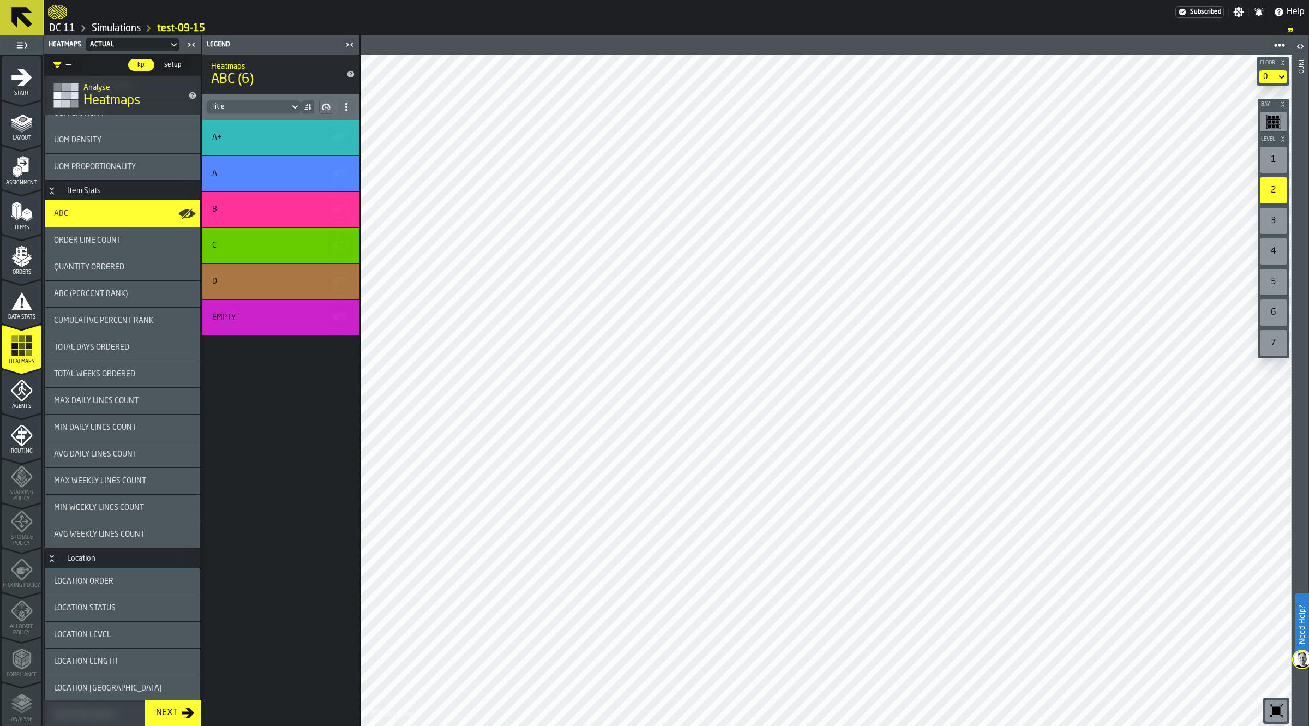
click at [1274, 159] on div "1" at bounding box center [1273, 160] width 27 height 26
click at [338, 101] on span at bounding box center [346, 106] width 17 height 17
click at [271, 375] on div "A+ A B C D Empty" at bounding box center [280, 423] width 157 height 606
click at [360, 305] on main "1 Start 1.1 Layout 1.2 Assignment 1.3 Items 1.4 Orders 1.5 Data Stats 1.6 Heatm…" at bounding box center [654, 380] width 1309 height 690
click at [344, 105] on icon at bounding box center [346, 107] width 9 height 9
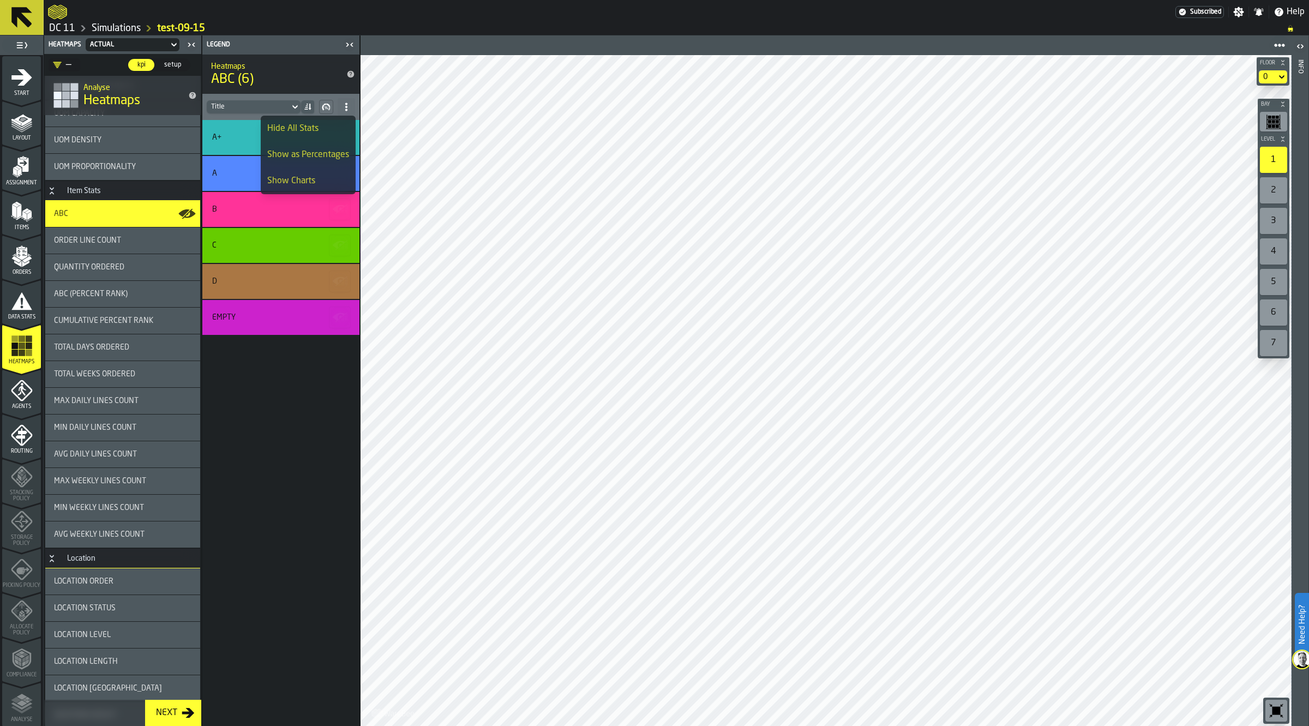
click at [314, 157] on div "Show as Percentages" at bounding box center [308, 154] width 82 height 13
click at [326, 107] on icon "button-" at bounding box center [324, 107] width 1 height 2
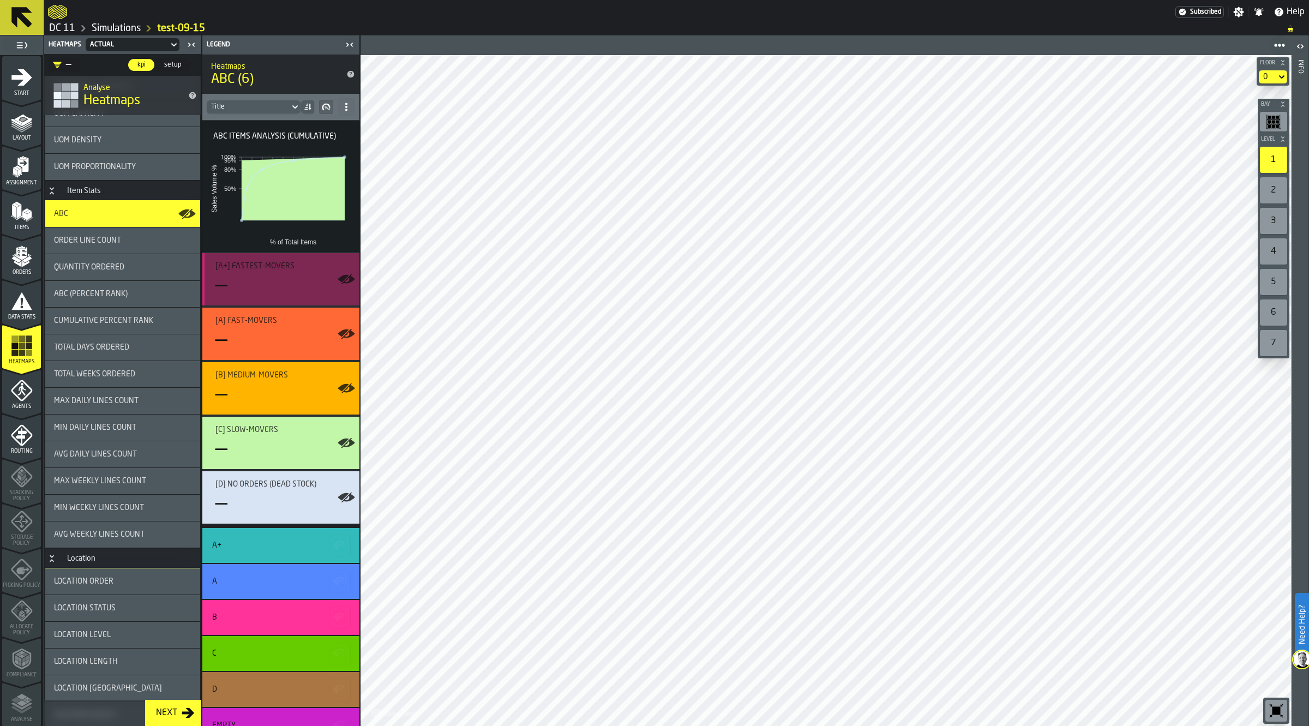
click at [274, 277] on div "—" at bounding box center [282, 286] width 135 height 22
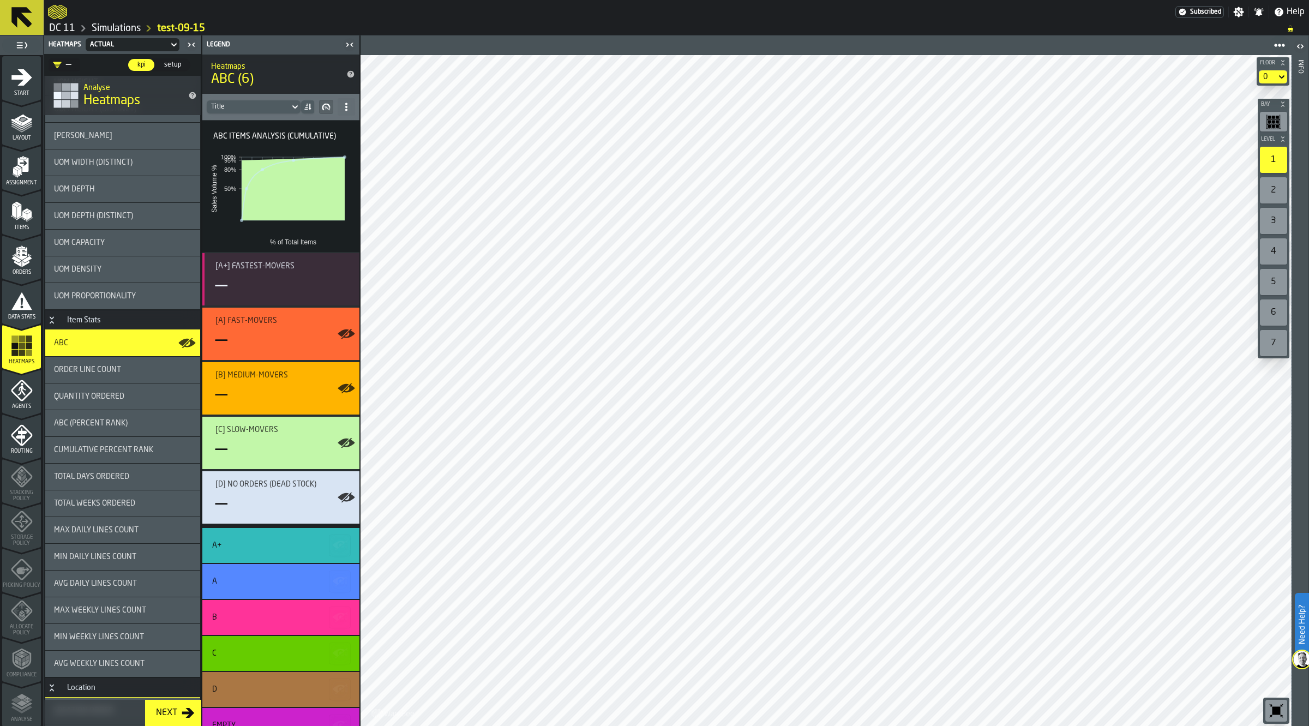
scroll to position [688, 0]
click at [348, 41] on icon "button-toggle-Close me" at bounding box center [349, 44] width 13 height 13
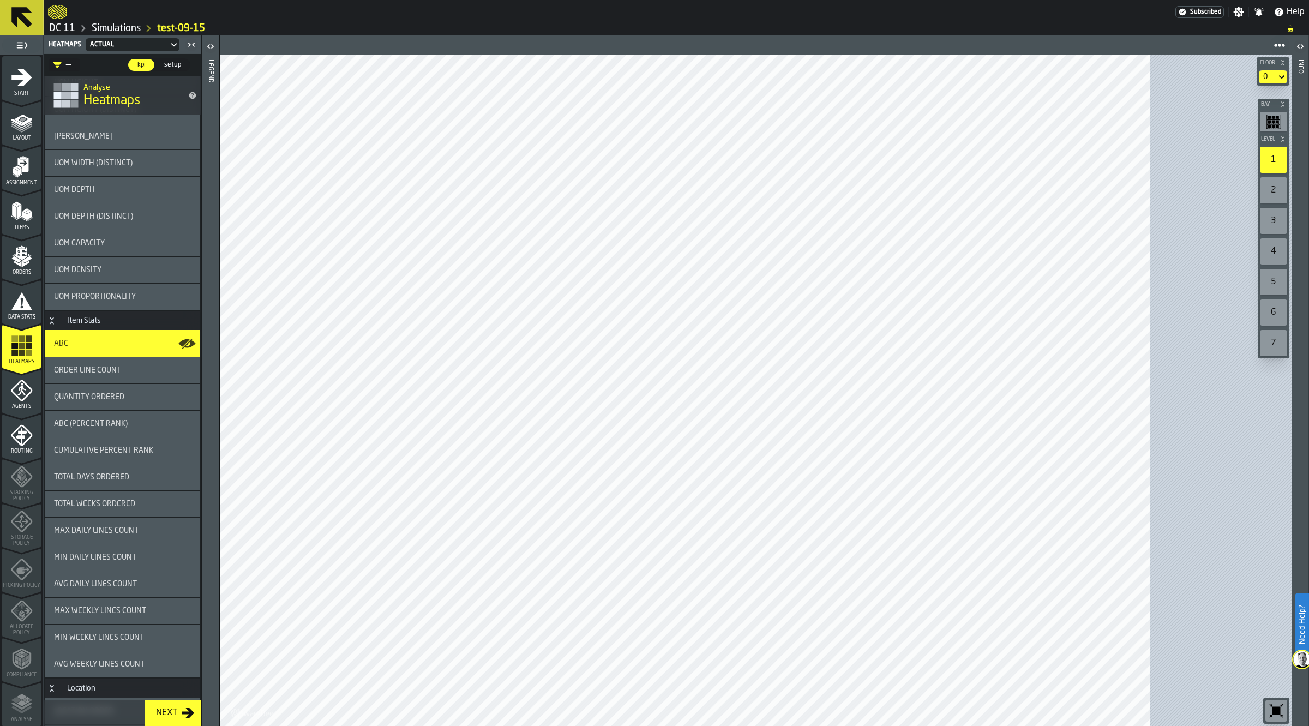
click at [173, 63] on span "setup" at bounding box center [173, 65] width 26 height 10
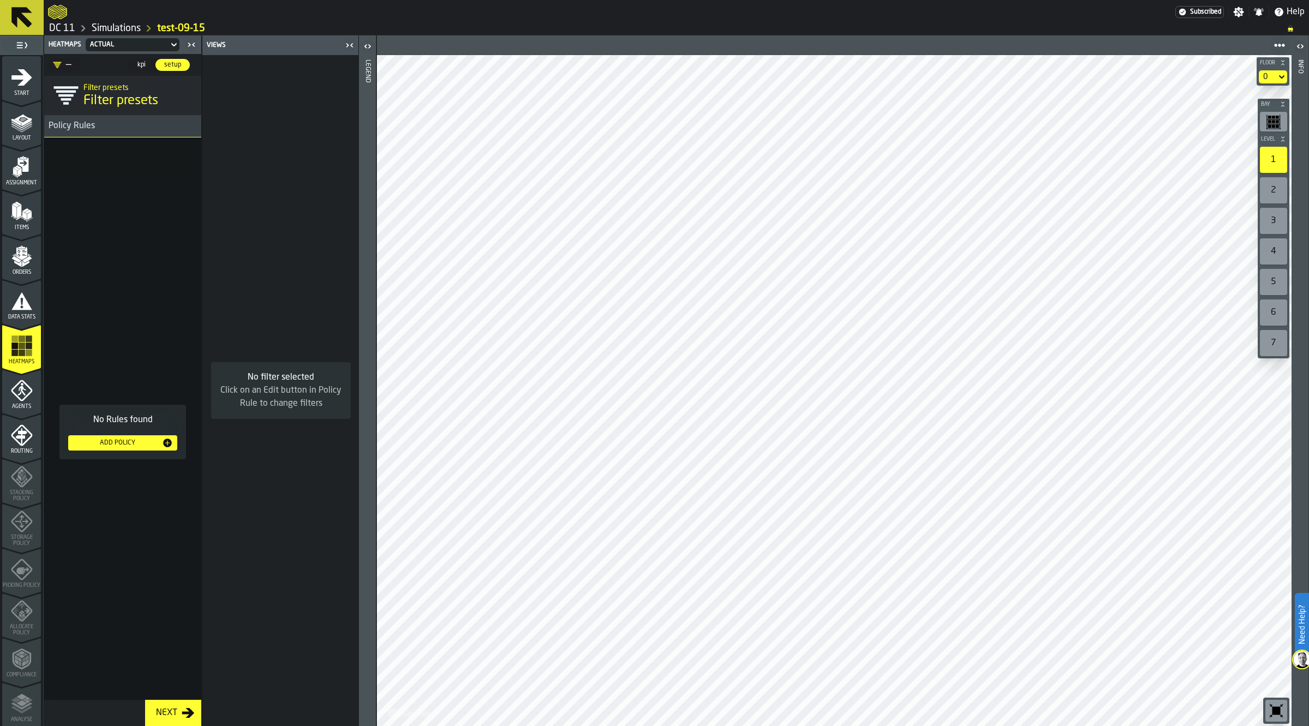
click at [172, 70] on div "setup" at bounding box center [172, 65] width 34 height 12
click at [145, 65] on span "kpi" at bounding box center [141, 65] width 17 height 10
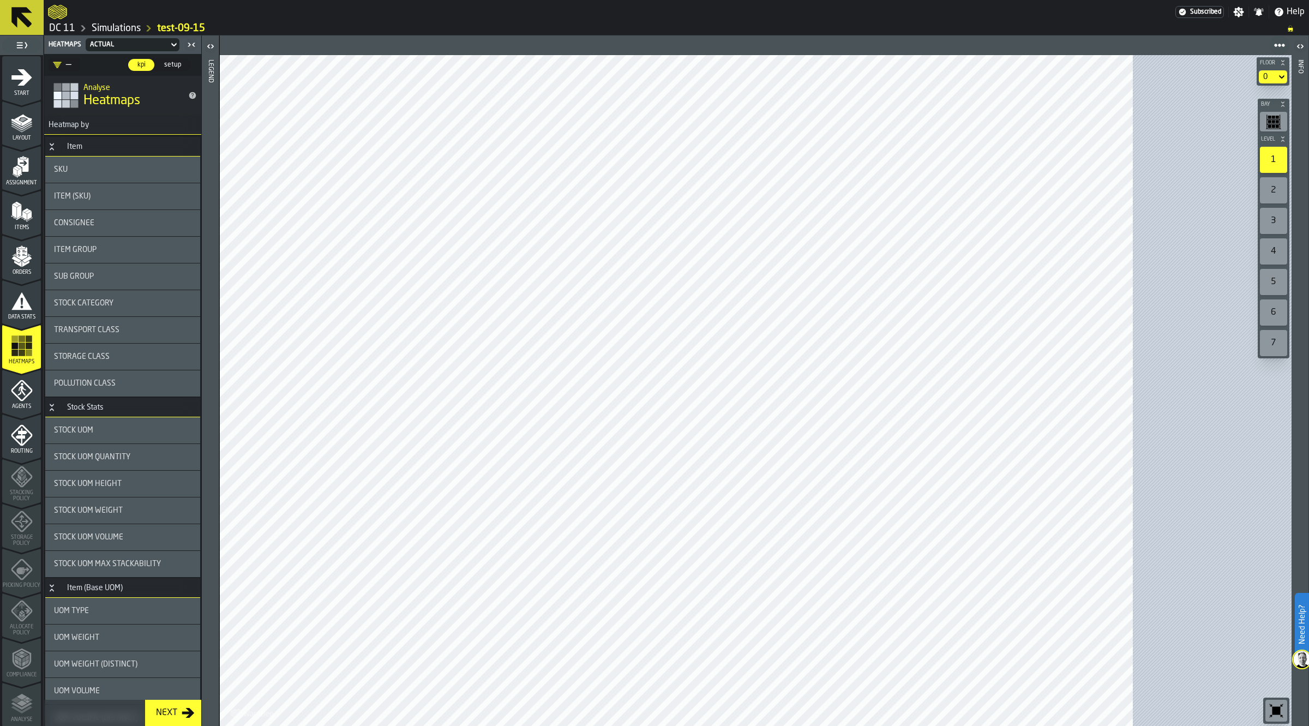
click at [156, 44] on div "Actual" at bounding box center [127, 45] width 74 height 8
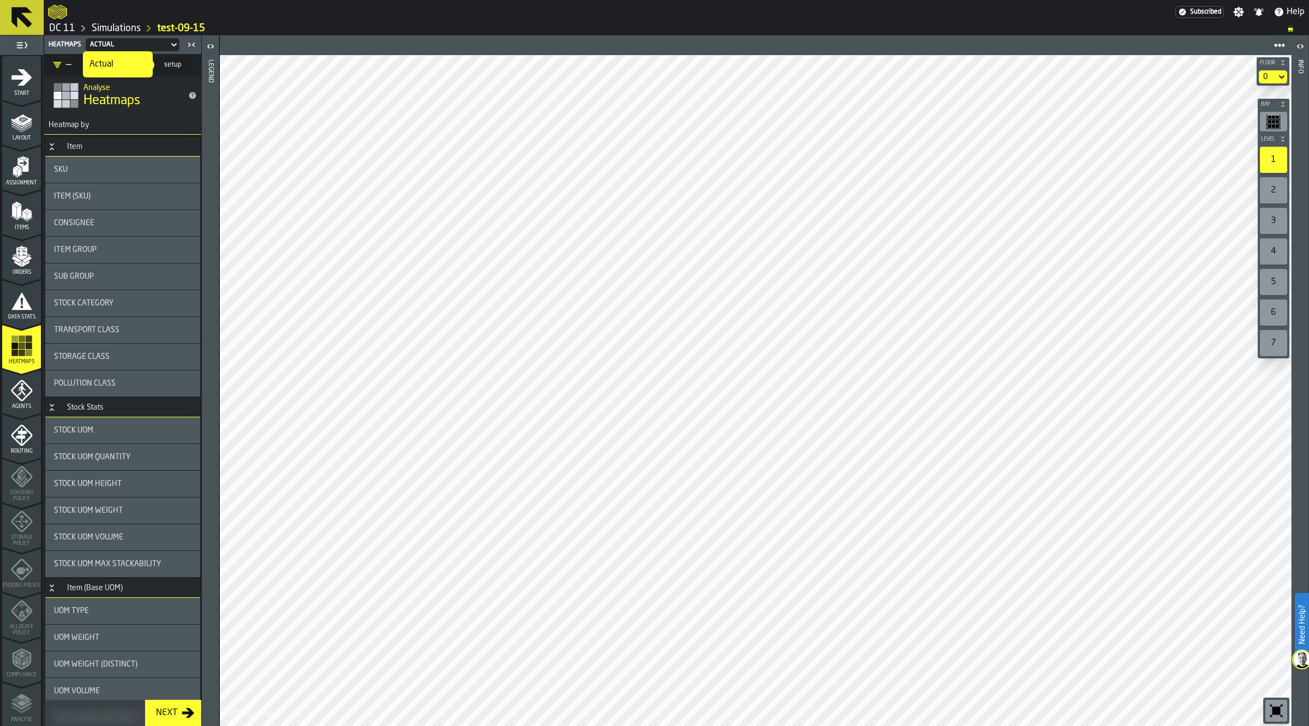
click at [156, 44] on div "Actual" at bounding box center [127, 45] width 74 height 8
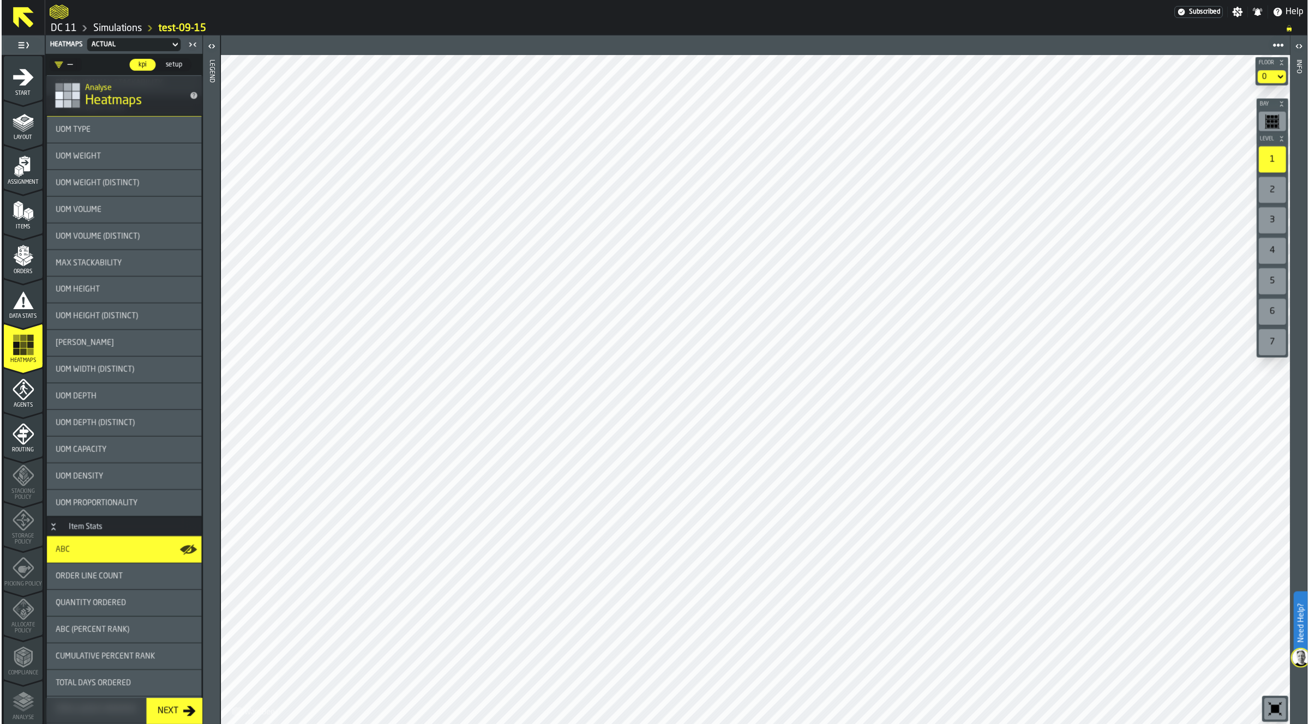
scroll to position [614, 0]
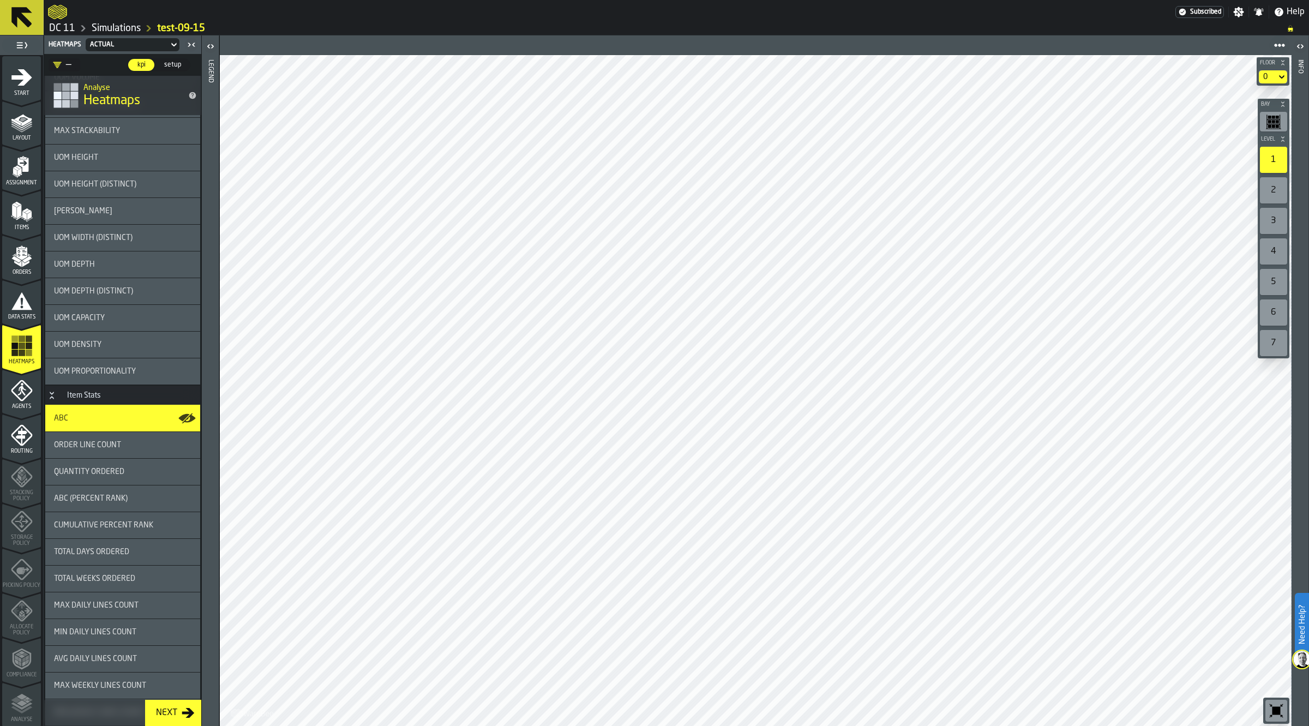
click at [108, 407] on div "ABC" at bounding box center [122, 418] width 155 height 26
click at [115, 440] on div "Order Line Count" at bounding box center [122, 445] width 155 height 26
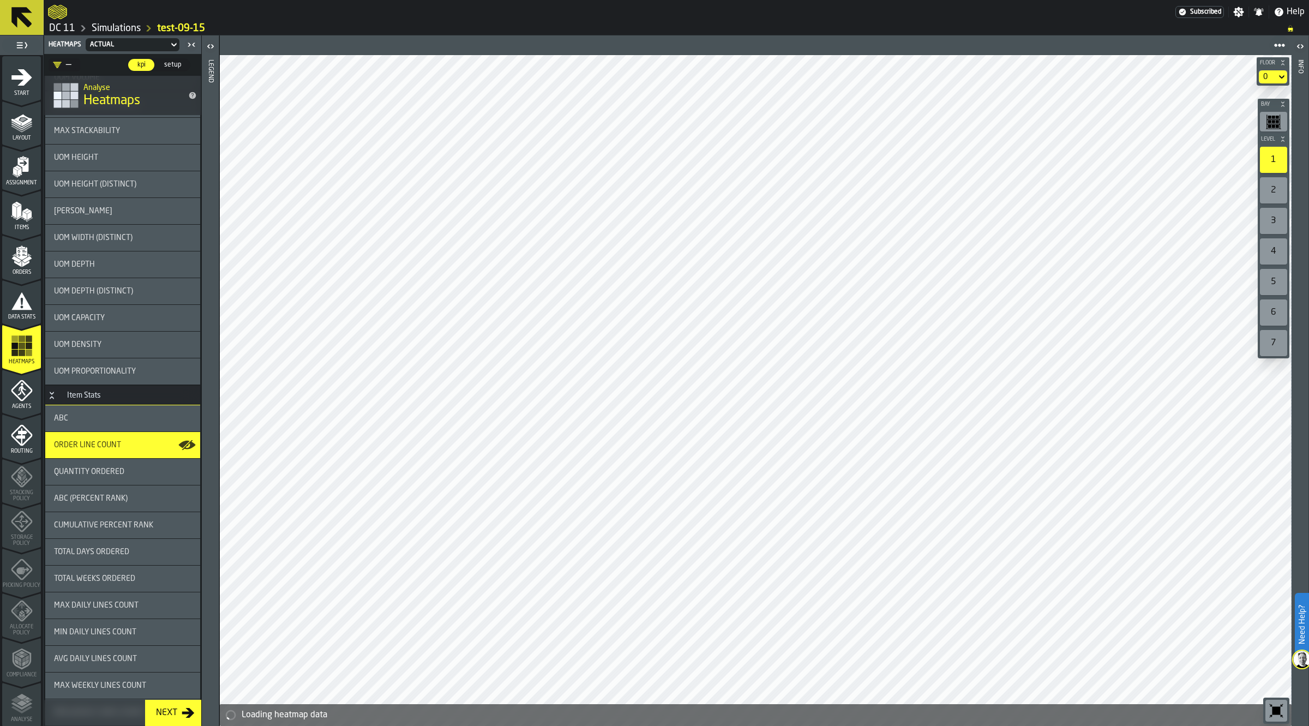
click at [142, 500] on div "ABC (Percent Rank)" at bounding box center [122, 498] width 137 height 9
click at [209, 51] on icon "button-toggle-Open" at bounding box center [210, 46] width 13 height 13
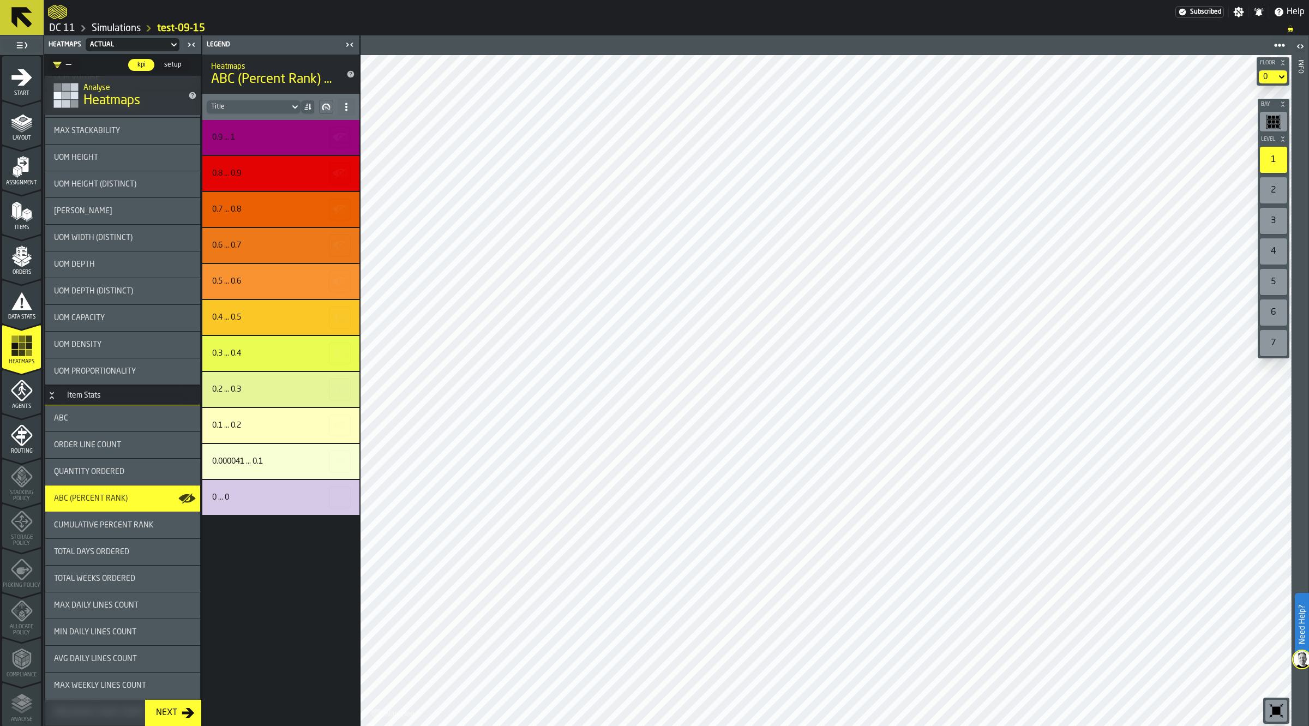
click at [1275, 195] on div "2" at bounding box center [1273, 190] width 27 height 26
